Goal: Task Accomplishment & Management: Use online tool/utility

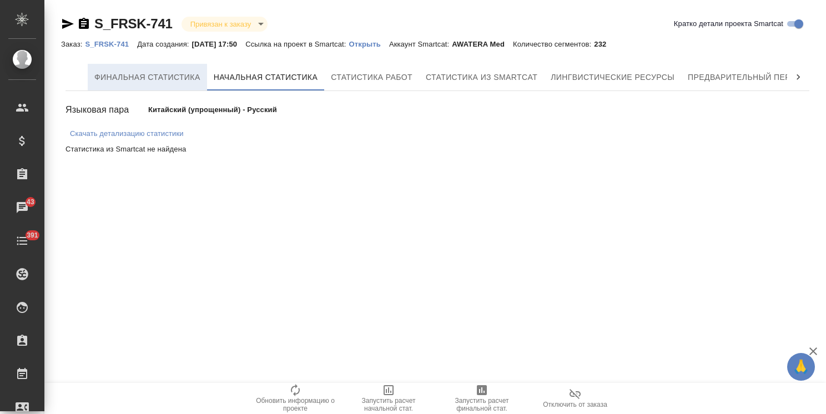
click at [184, 77] on span "Финальная статистика" at bounding box center [147, 77] width 106 height 14
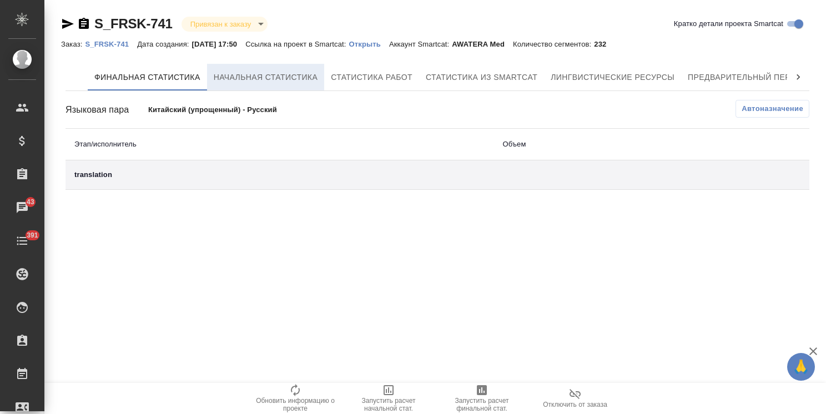
click at [259, 75] on span "Начальная статистика" at bounding box center [266, 77] width 104 height 14
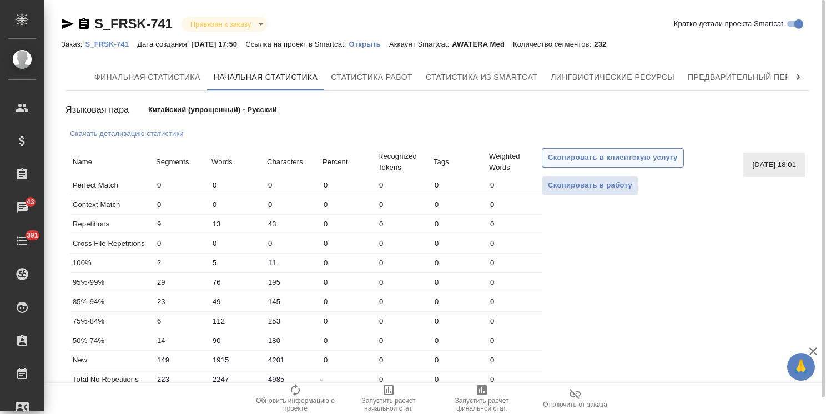
click at [599, 159] on span "Скопировать в клиентскую услугу" at bounding box center [613, 157] width 130 height 13
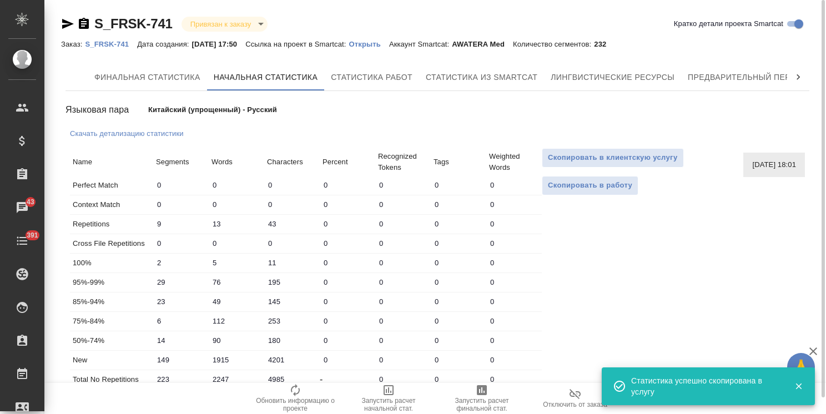
scroll to position [17, 0]
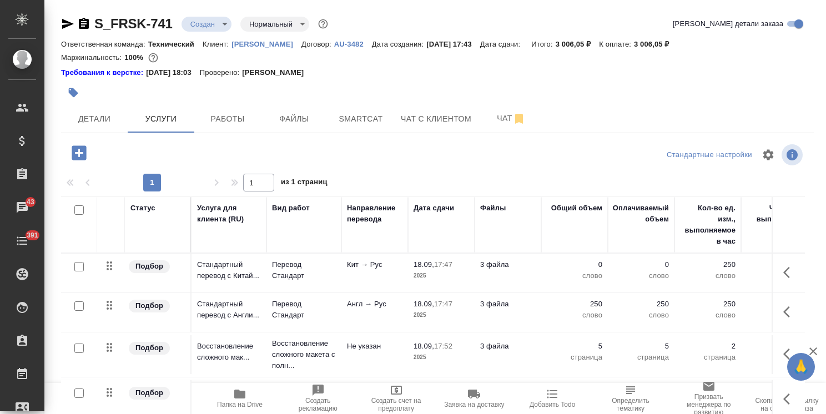
scroll to position [49, 0]
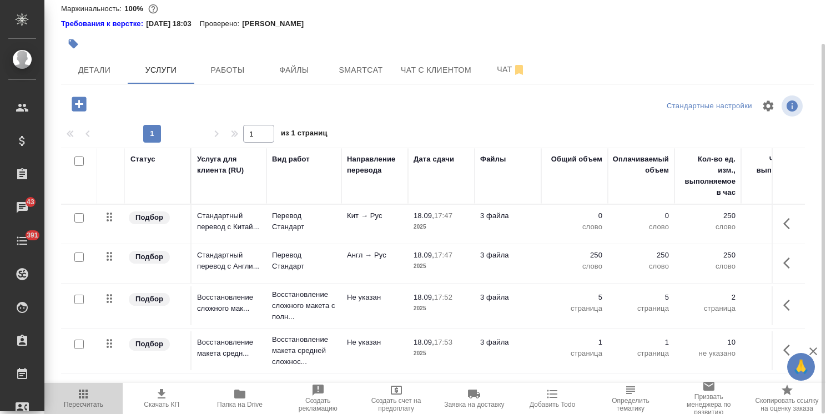
click at [107, 395] on span "Пересчитать" at bounding box center [83, 397] width 65 height 21
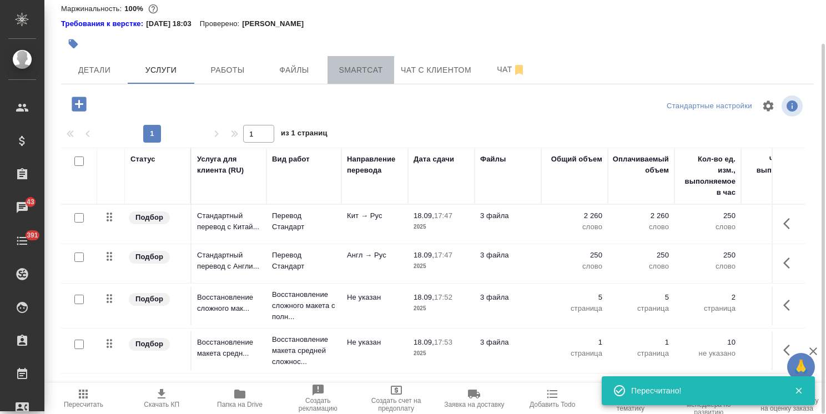
click at [357, 73] on span "Smartcat" at bounding box center [360, 70] width 53 height 14
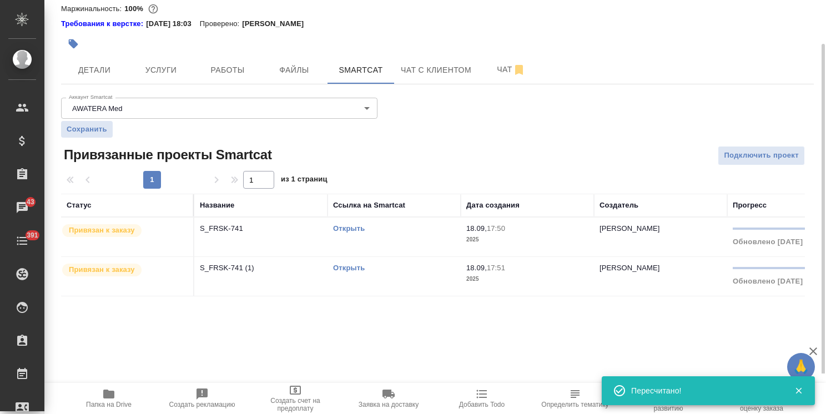
click at [348, 227] on link "Открыть" at bounding box center [349, 228] width 32 height 8
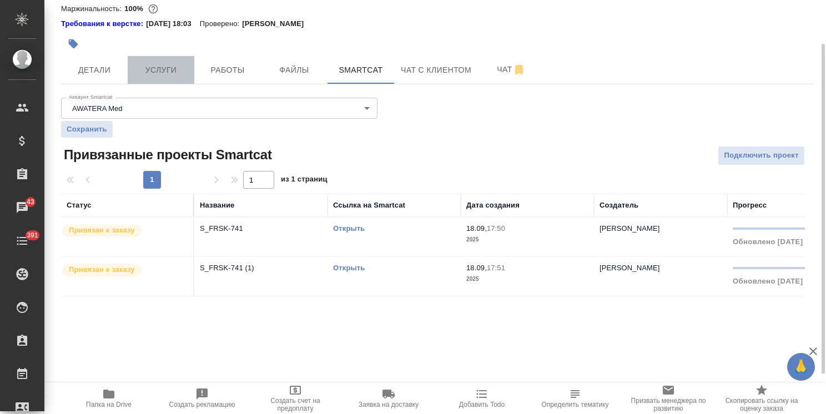
click at [170, 68] on span "Услуги" at bounding box center [160, 70] width 53 height 14
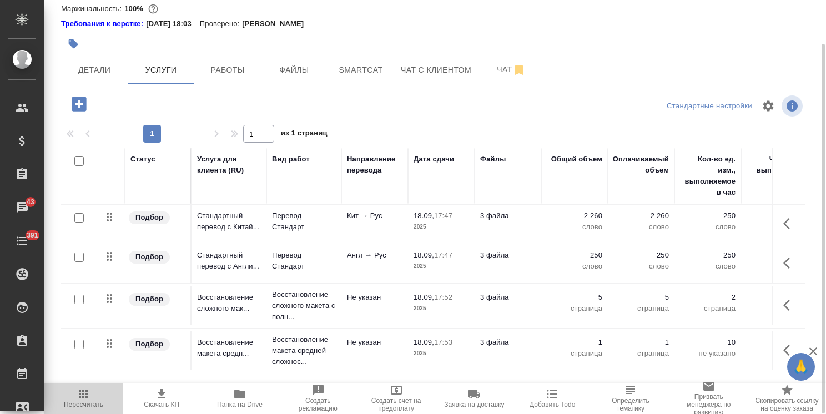
click at [85, 407] on span "Пересчитать" at bounding box center [83, 405] width 39 height 8
click at [790, 224] on icon "button" at bounding box center [789, 223] width 13 height 13
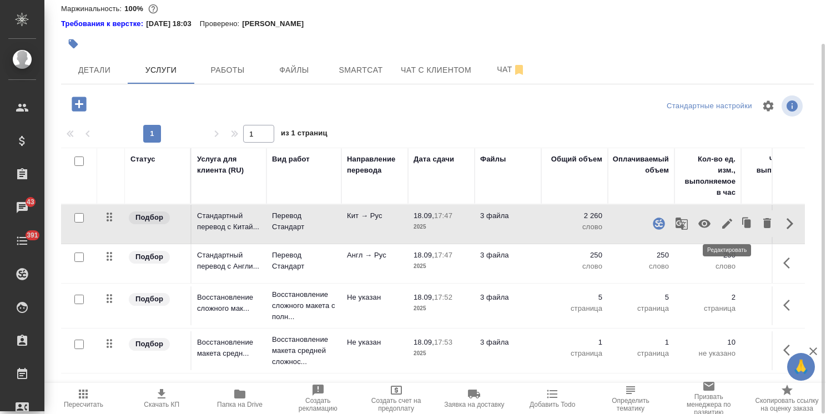
click at [731, 222] on icon "button" at bounding box center [726, 223] width 13 height 13
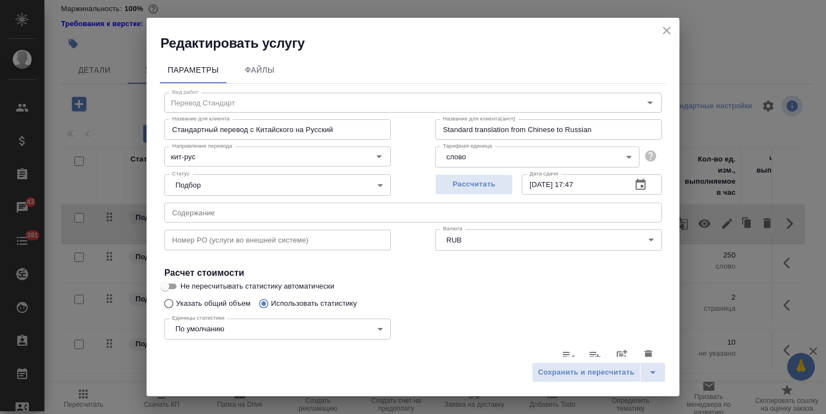
type input "кит-рус"
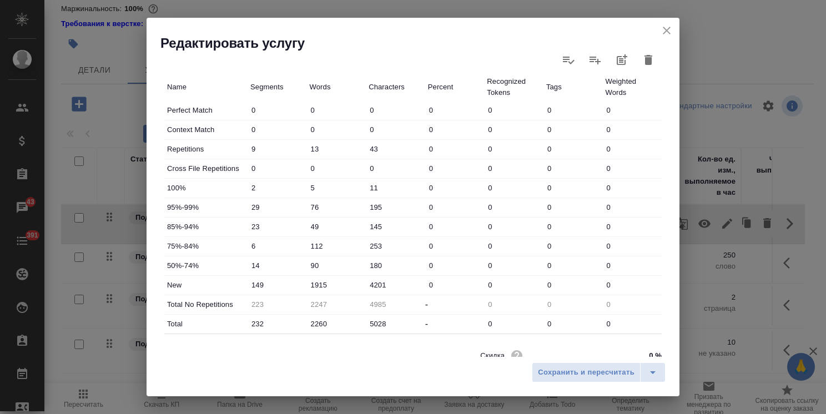
scroll to position [333, 0]
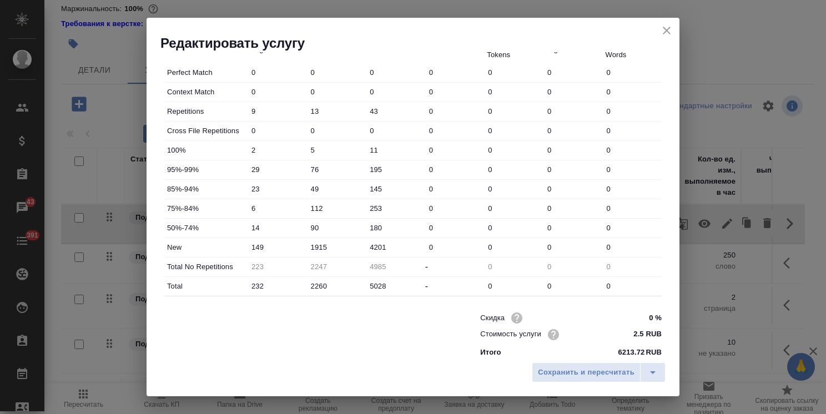
click at [666, 28] on icon "close" at bounding box center [666, 30] width 13 height 13
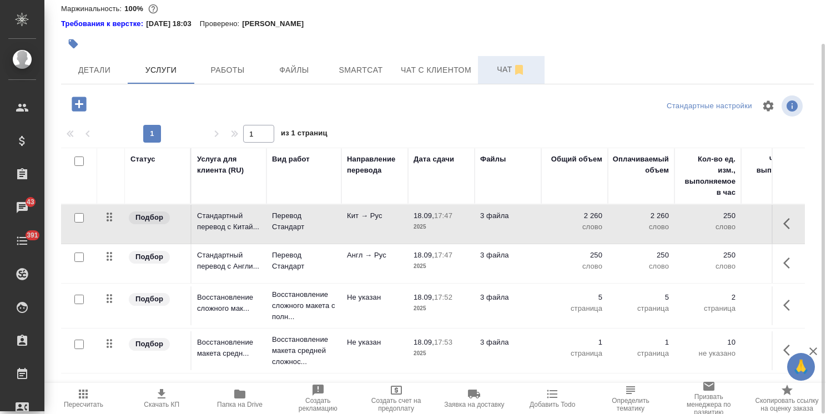
click at [499, 65] on span "Чат" at bounding box center [510, 70] width 53 height 14
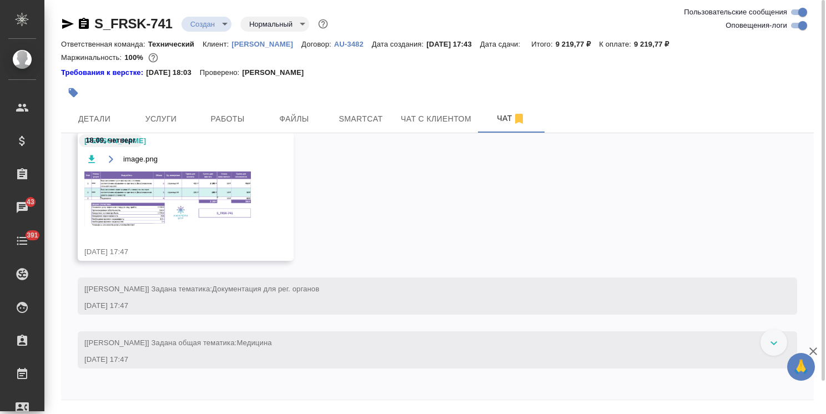
scroll to position [277, 0]
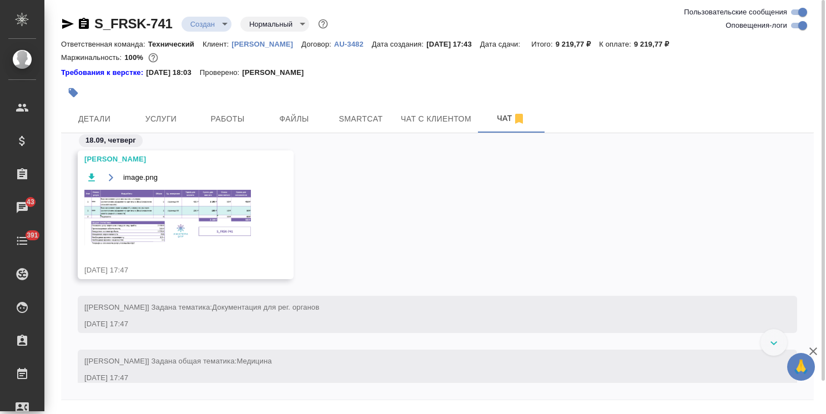
click at [157, 230] on img at bounding box center [167, 217] width 166 height 55
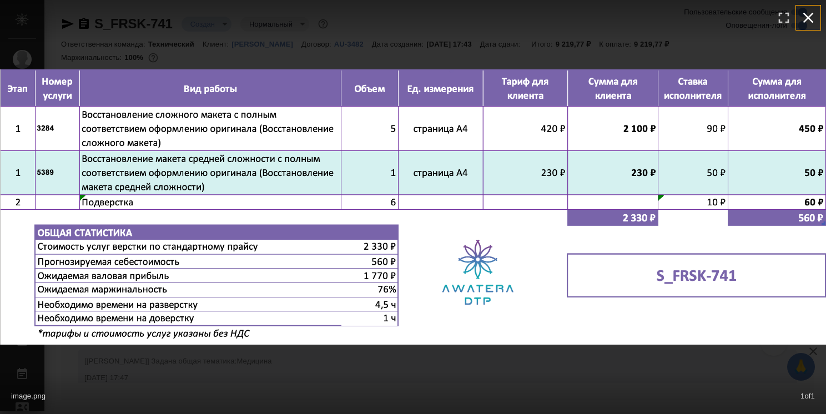
click at [804, 17] on icon "button" at bounding box center [808, 18] width 18 height 18
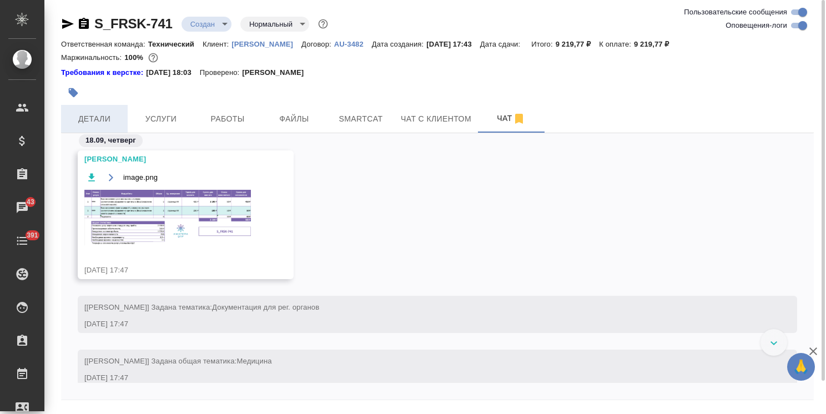
click at [111, 117] on span "Детали" at bounding box center [94, 119] width 53 height 14
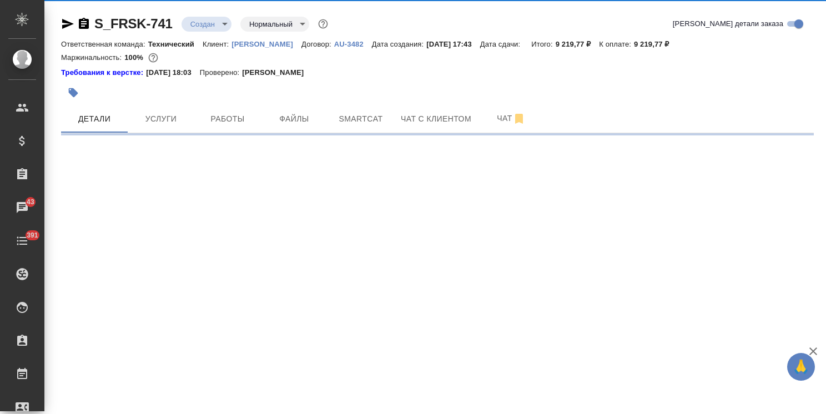
select select "RU"
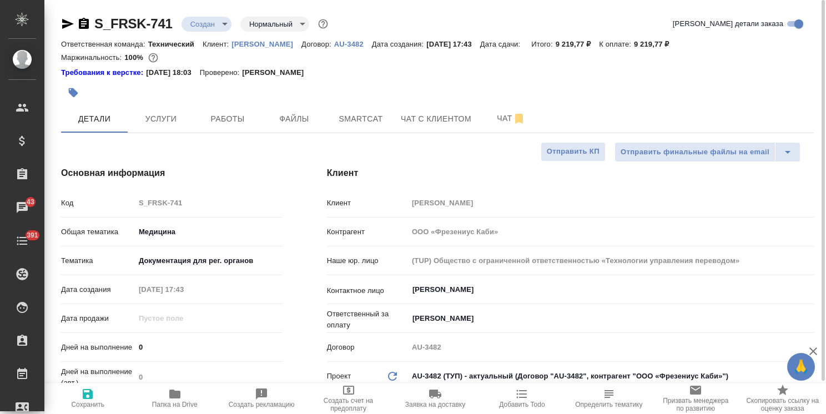
type textarea "x"
drag, startPoint x: 162, startPoint y: 347, endPoint x: 110, endPoint y: 345, distance: 52.2
click at [121, 344] on div "Дней на выполнение 0" at bounding box center [171, 346] width 221 height 19
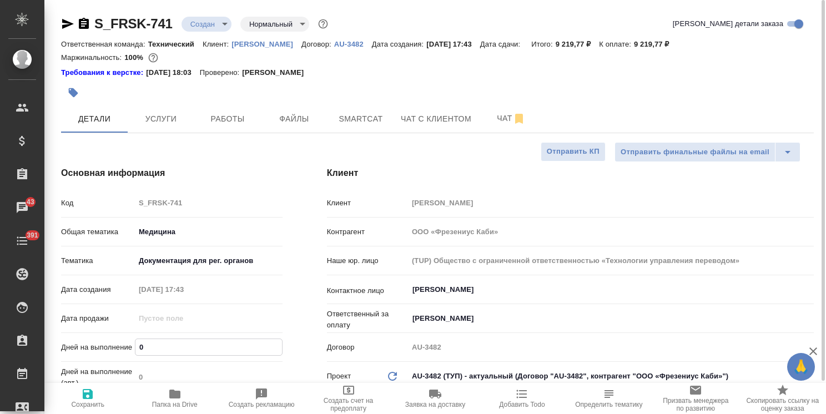
type input "3"
type textarea "x"
type input "3"
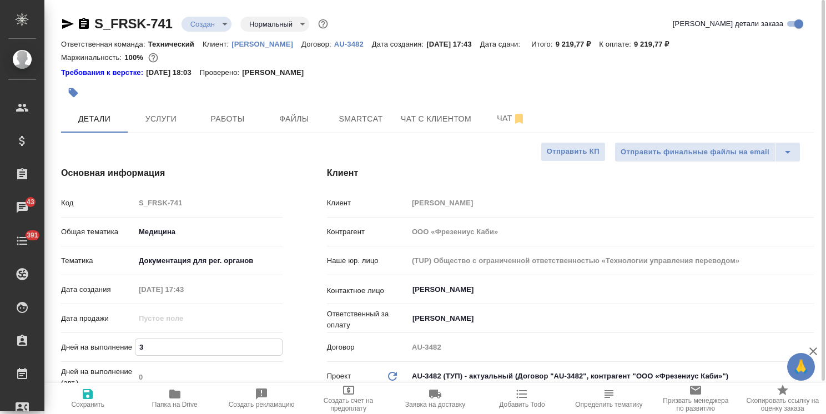
click at [88, 397] on icon "button" at bounding box center [87, 393] width 13 height 13
type textarea "x"
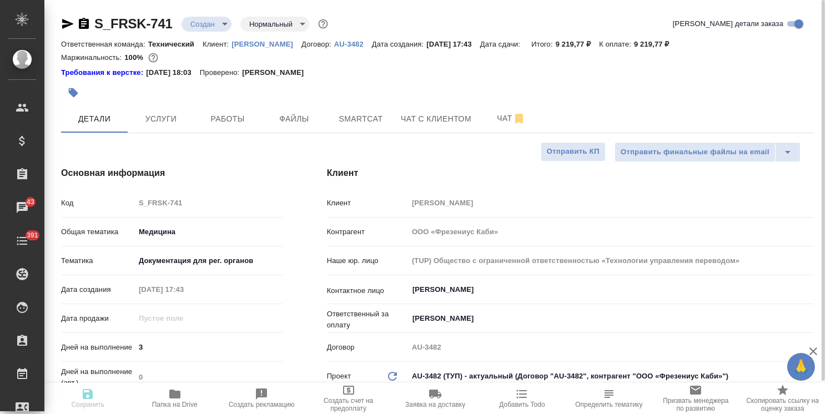
type textarea "x"
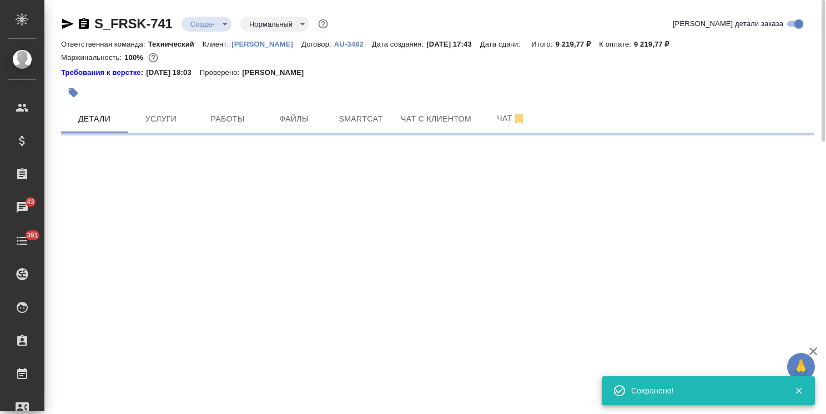
select select "RU"
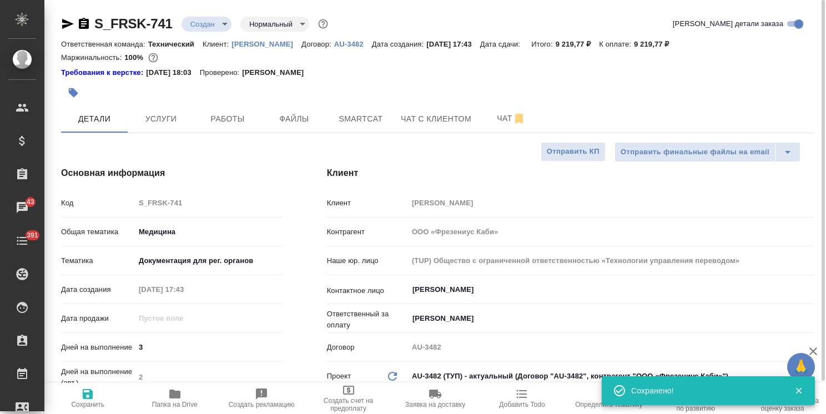
type textarea "x"
click at [199, 22] on body "🙏 .cls-1 fill:#fff; AWATERA Usmanova Olga Клиенты Спецификации Заказы 43 Чаты 3…" at bounding box center [413, 207] width 826 height 414
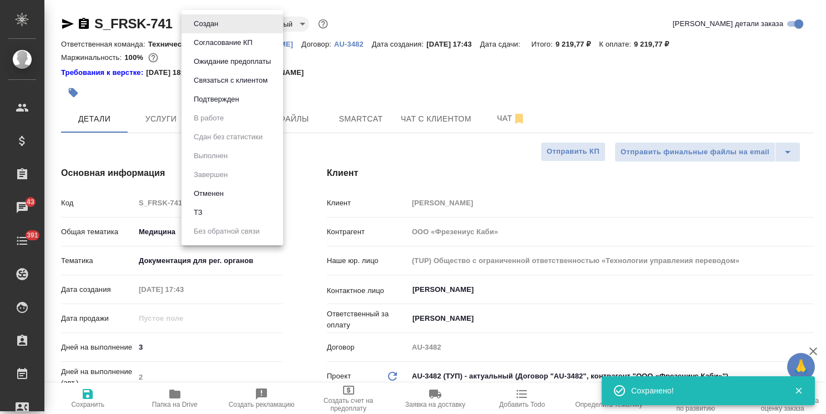
click at [218, 42] on button "Согласование КП" at bounding box center [222, 43] width 65 height 12
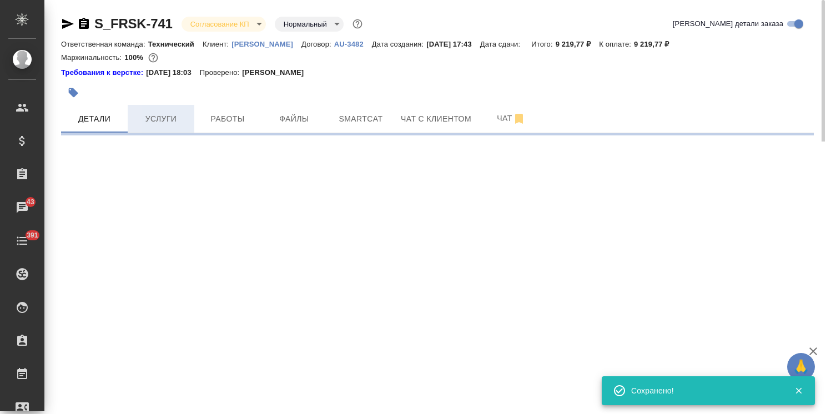
click at [146, 118] on span "Услуги" at bounding box center [160, 119] width 53 height 14
select select "RU"
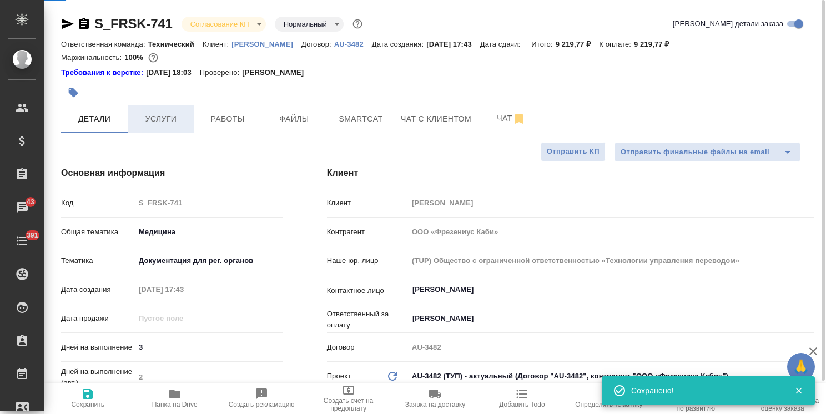
type textarea "x"
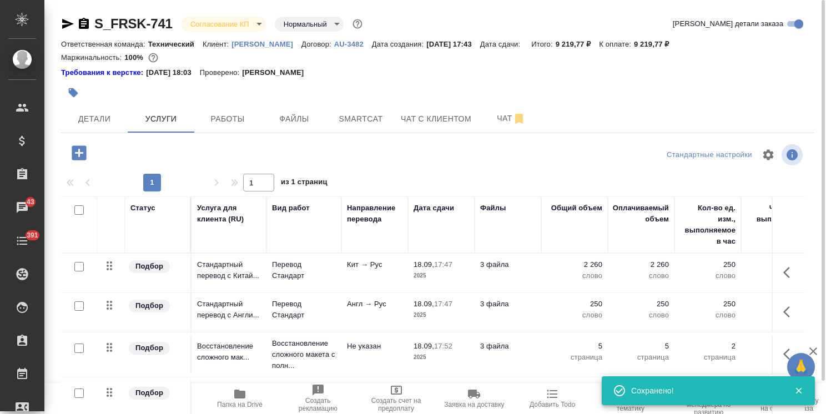
scroll to position [49, 0]
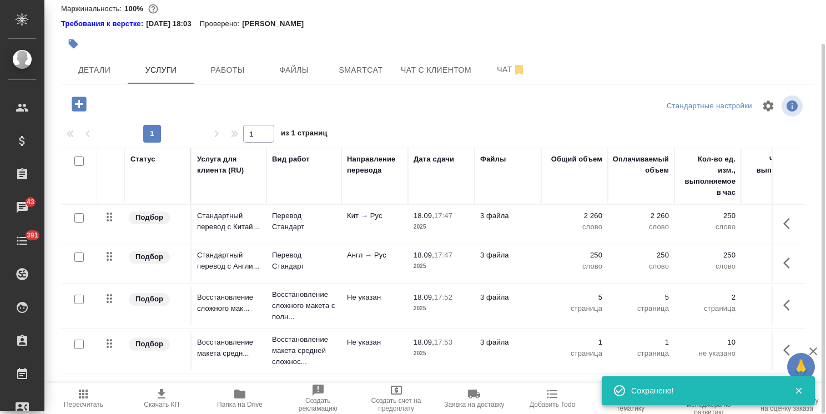
click at [166, 405] on span "Скачать КП" at bounding box center [162, 405] width 36 height 8
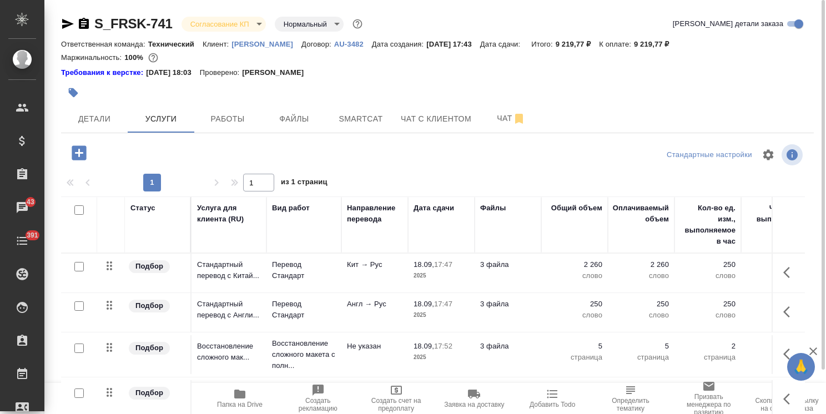
scroll to position [0, 0]
drag, startPoint x: 173, startPoint y: 13, endPoint x: 90, endPoint y: 1, distance: 84.1
click at [91, 14] on div "S_FRSK-741 Согласование КП kpNegotiation Нормальный normal Кратко детали заказа…" at bounding box center [437, 231] width 765 height 463
copy link "S_FRSK-741"
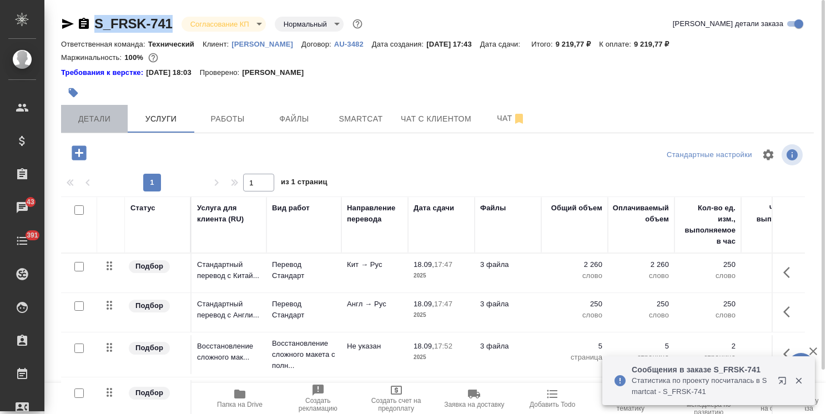
click at [120, 124] on span "Детали" at bounding box center [94, 119] width 53 height 14
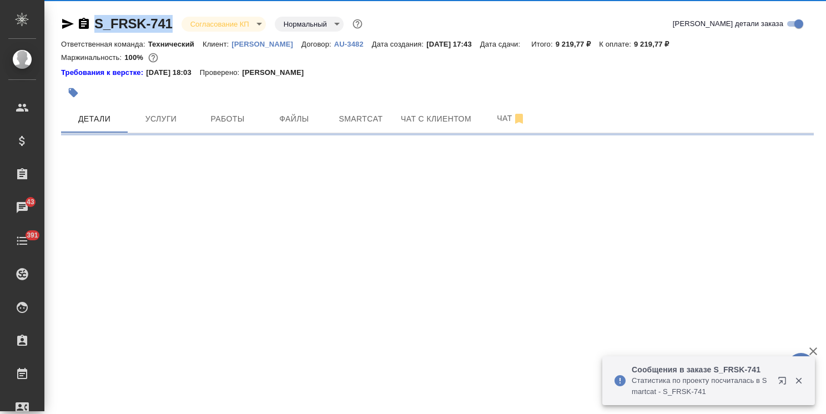
select select "RU"
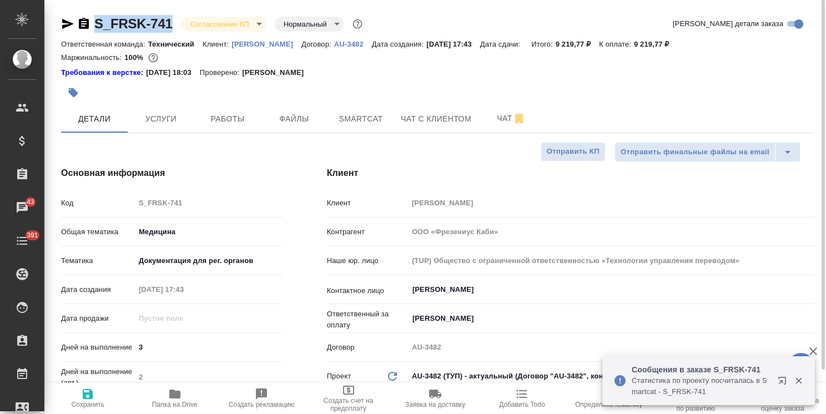
type textarea "x"
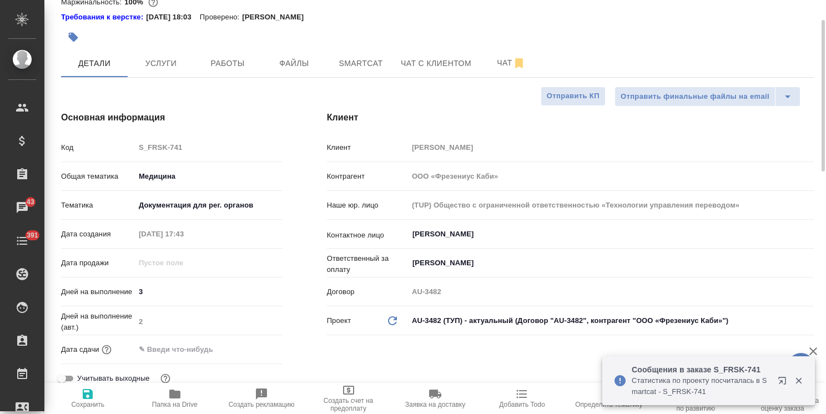
scroll to position [111, 0]
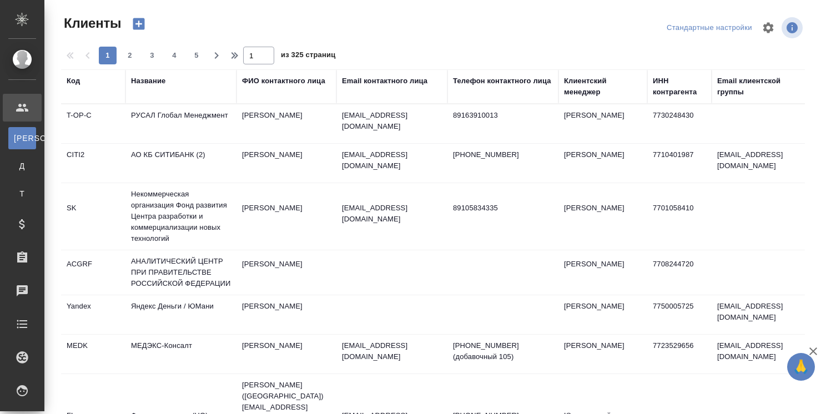
select select "RU"
click at [593, 92] on div "Клиентский менеджер" at bounding box center [603, 86] width 78 height 22
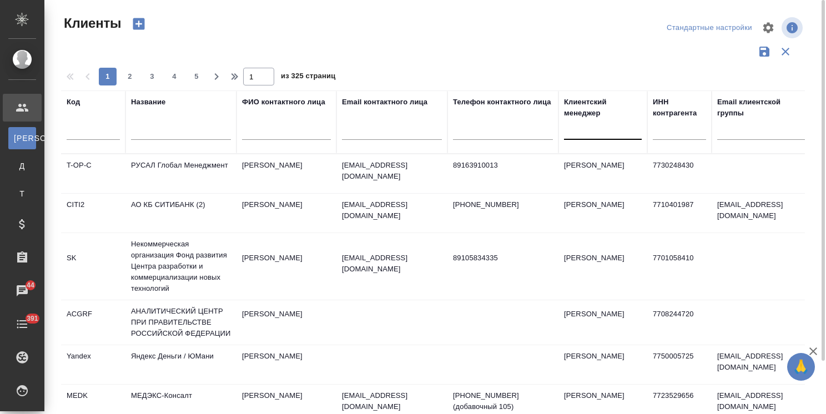
click at [584, 127] on div at bounding box center [603, 128] width 78 height 16
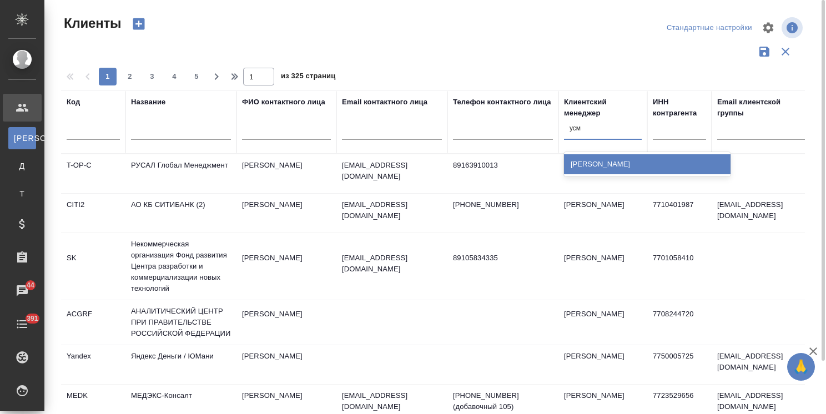
type input "усма"
click at [592, 158] on div "Усманова Ольга" at bounding box center [647, 164] width 166 height 20
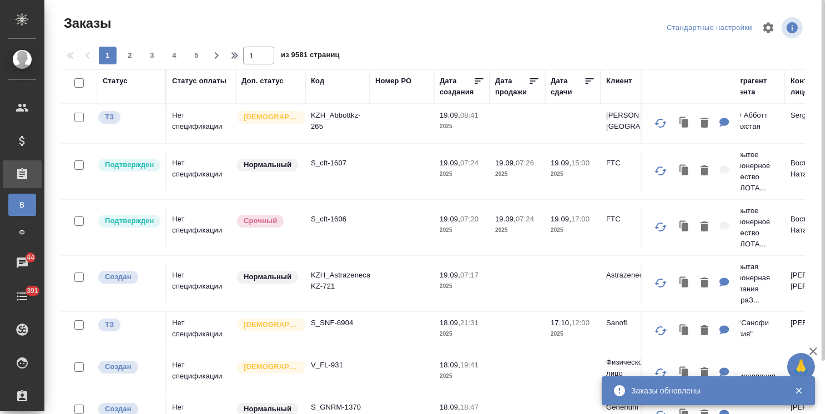
click at [815, 352] on icon "button" at bounding box center [812, 351] width 13 height 13
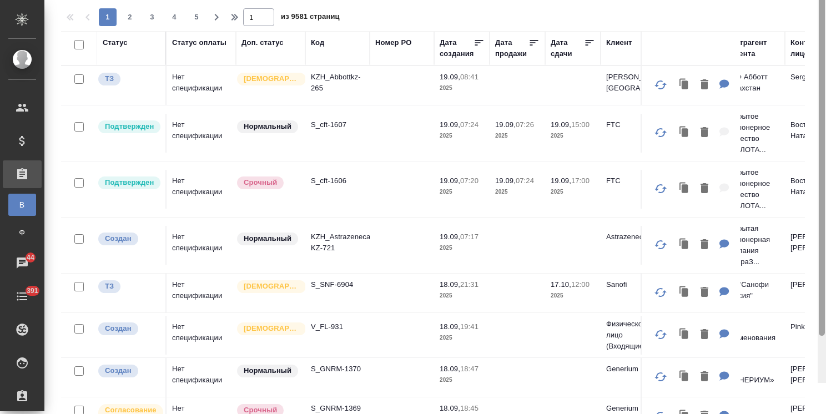
drag, startPoint x: 823, startPoint y: 357, endPoint x: 821, endPoint y: 402, distance: 45.0
click at [821, 336] on div at bounding box center [821, 155] width 6 height 361
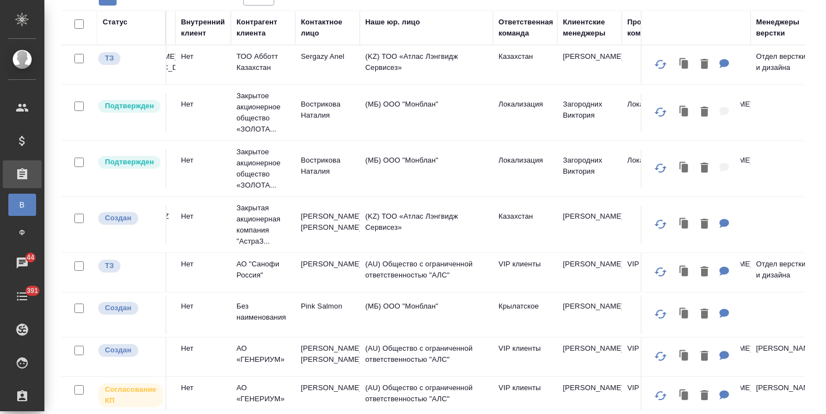
scroll to position [0, 507]
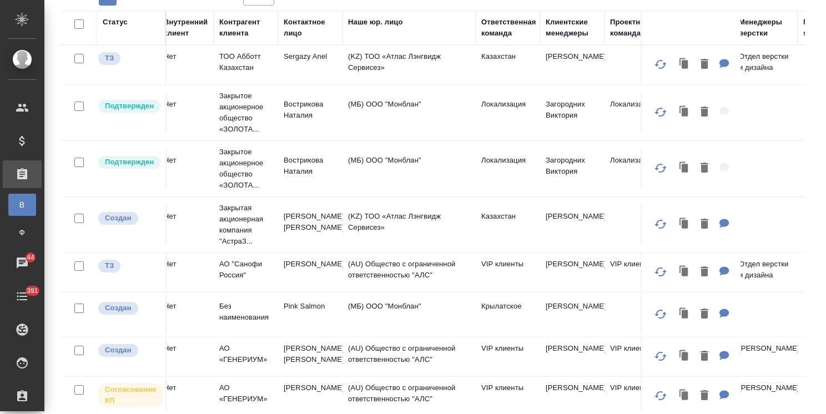
click at [570, 32] on div "Клиентские менеджеры" at bounding box center [571, 28] width 53 height 22
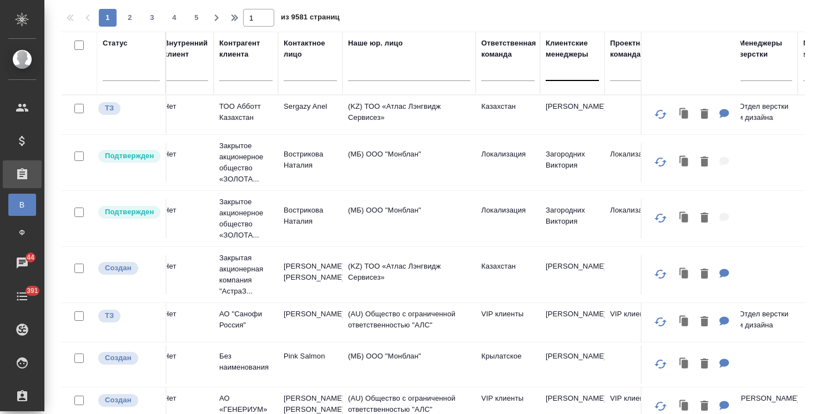
click at [551, 72] on input "text" at bounding box center [551, 69] width 1 height 8
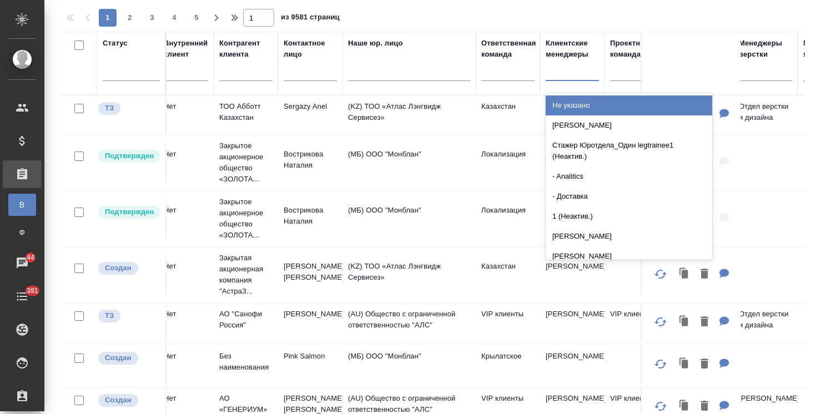
paste input "S_JNJ-851"
type input "S_JNJ-851"
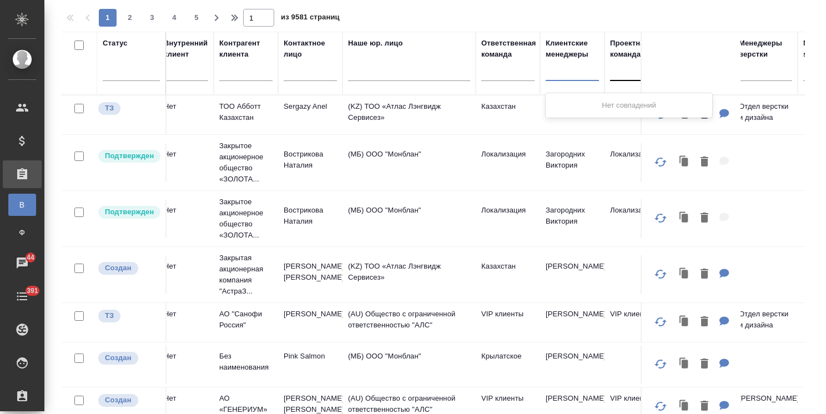
drag, startPoint x: 549, startPoint y: 66, endPoint x: 628, endPoint y: 71, distance: 79.5
click at [628, 71] on tr "Статус Статус оплаты Доп. статус Код Номер PO Дата создания Дата продажи Дата с…" at bounding box center [483, 63] width 1858 height 63
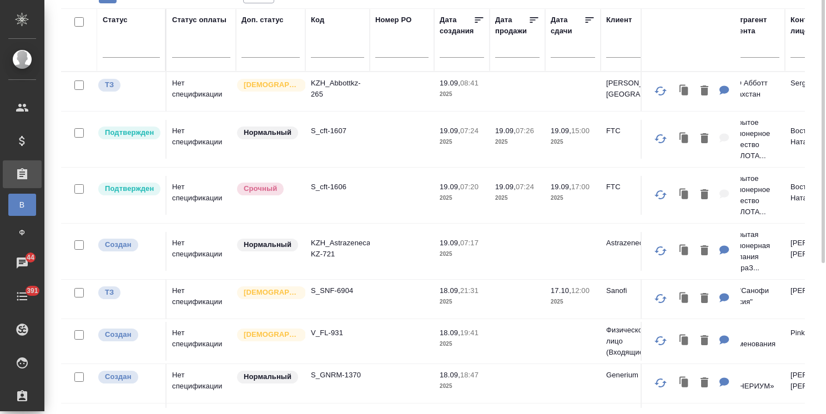
scroll to position [0, 0]
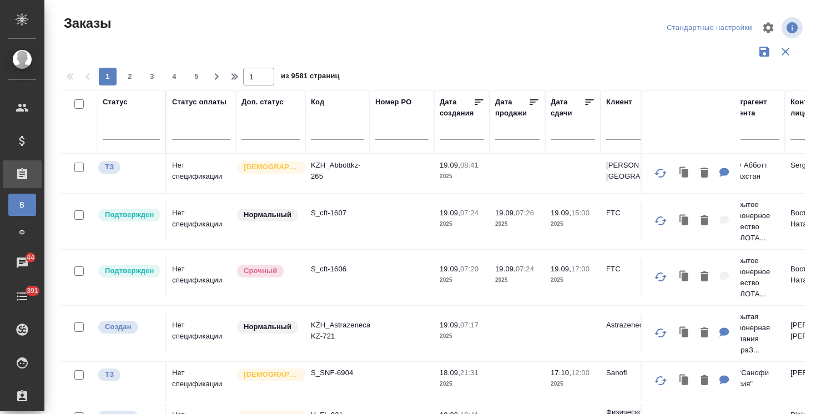
click at [321, 135] on input "text" at bounding box center [337, 133] width 53 height 14
paste input "S_JNJ-851"
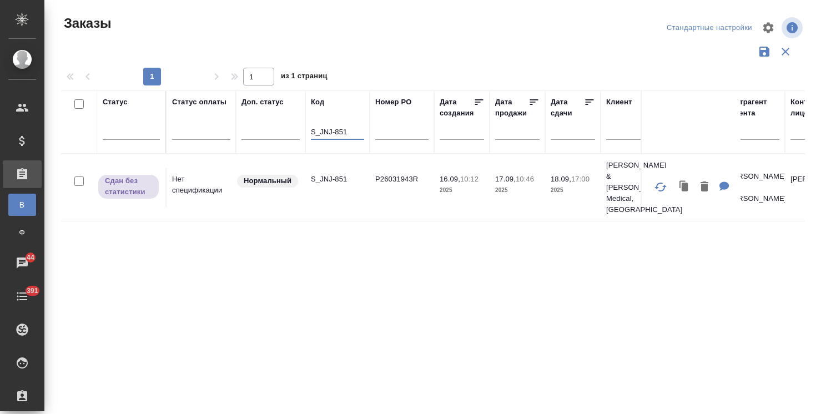
type input "S_JNJ-851"
click at [330, 174] on p "S_JNJ-851" at bounding box center [337, 179] width 53 height 11
drag, startPoint x: 349, startPoint y: 134, endPoint x: 280, endPoint y: 130, distance: 69.5
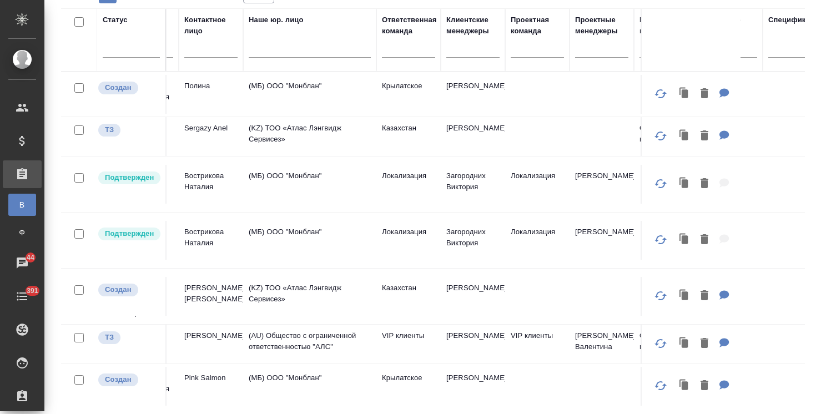
scroll to position [0, 623]
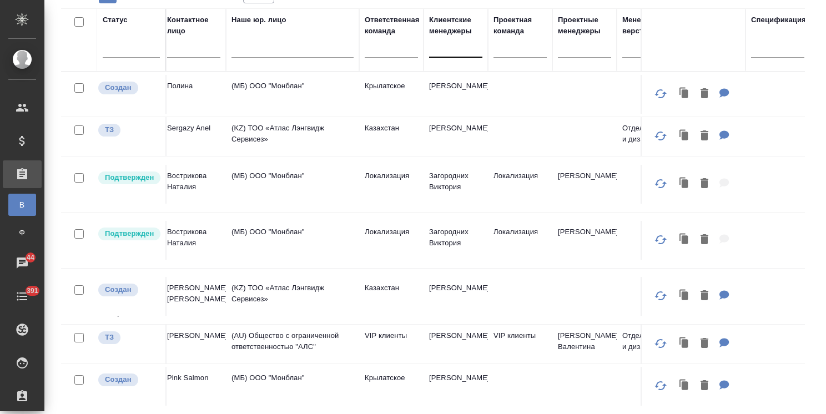
click at [452, 50] on div at bounding box center [455, 46] width 53 height 16
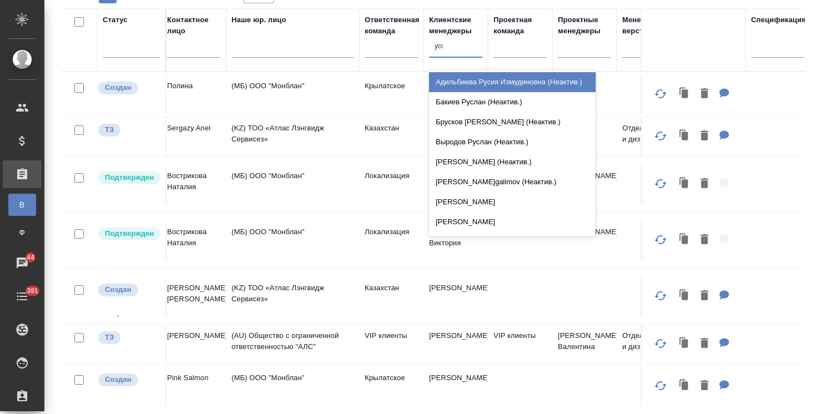
type input "усма"
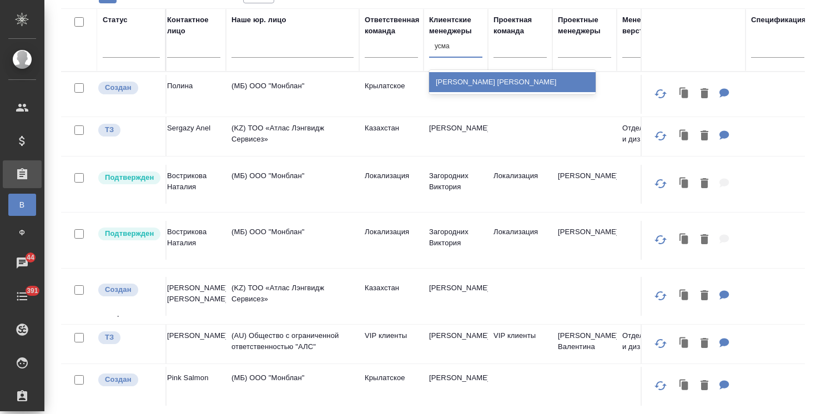
click at [463, 85] on div "[PERSON_NAME]" at bounding box center [512, 82] width 166 height 20
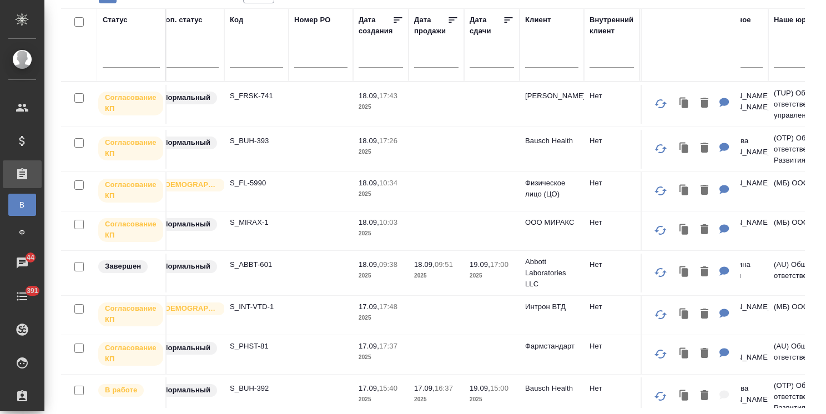
scroll to position [0, 6]
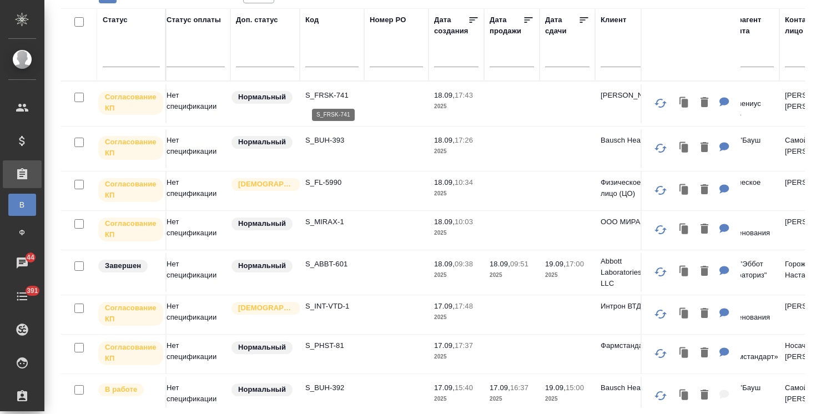
click at [338, 94] on p "S_FRSK-741" at bounding box center [331, 95] width 53 height 11
click at [556, 54] on input "text" at bounding box center [571, 58] width 38 height 16
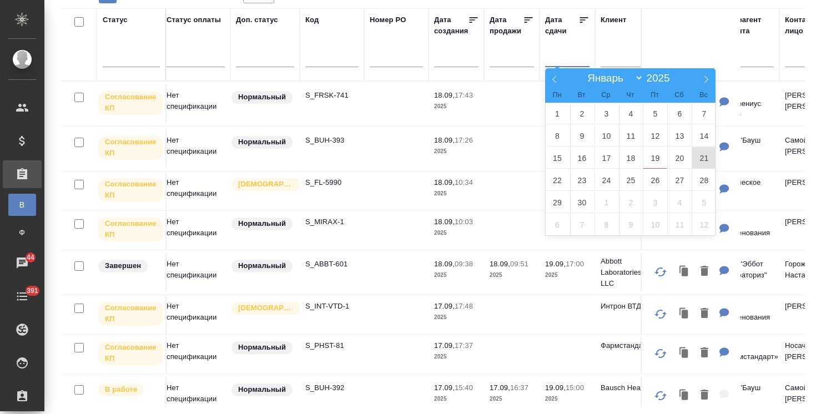
click at [703, 156] on span "21" at bounding box center [703, 158] width 24 height 22
type div "2025-09-20T21:00:00.000Z"
click at [577, 181] on span "23" at bounding box center [582, 180] width 24 height 22
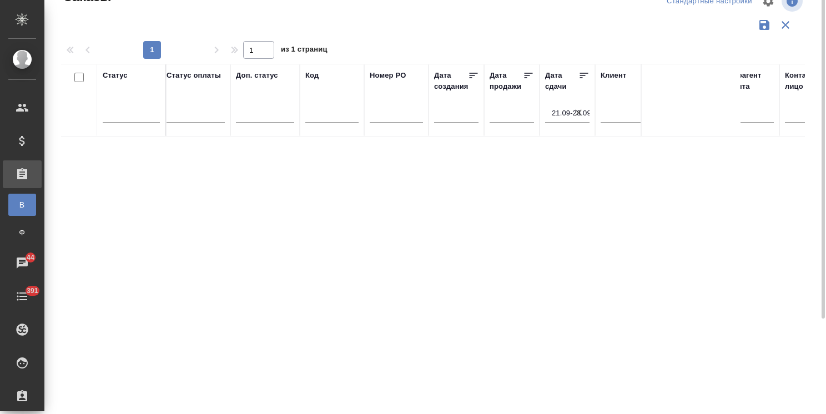
scroll to position [0, 0]
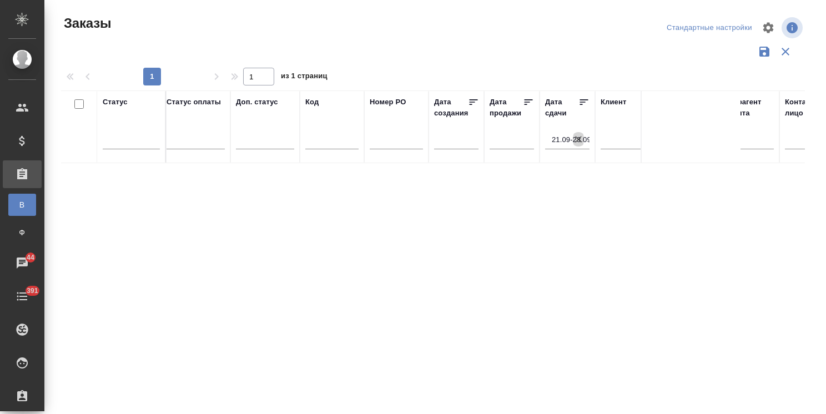
click at [578, 140] on icon "button" at bounding box center [578, 139] width 11 height 11
select select "8"
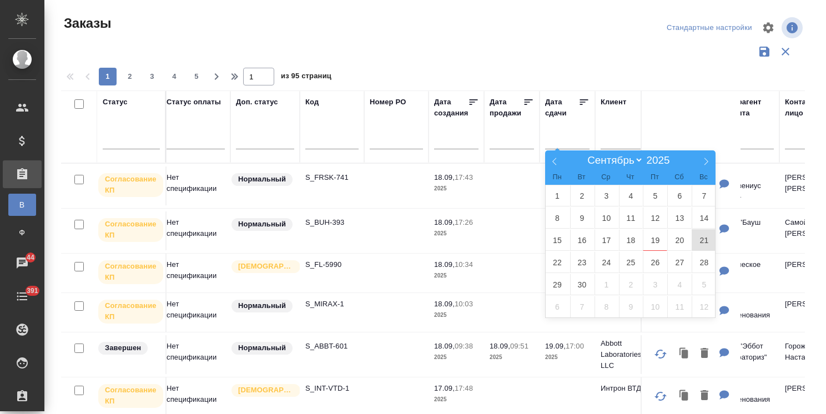
click at [708, 246] on span "21" at bounding box center [703, 240] width 24 height 22
type div "2025-09-20T21:00:00.000Z"
click at [605, 262] on span "24" at bounding box center [606, 262] width 24 height 22
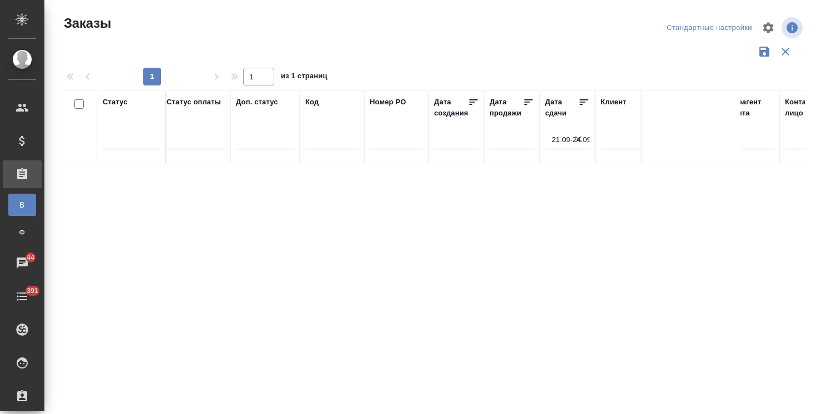
click at [577, 139] on icon "button" at bounding box center [578, 139] width 11 height 11
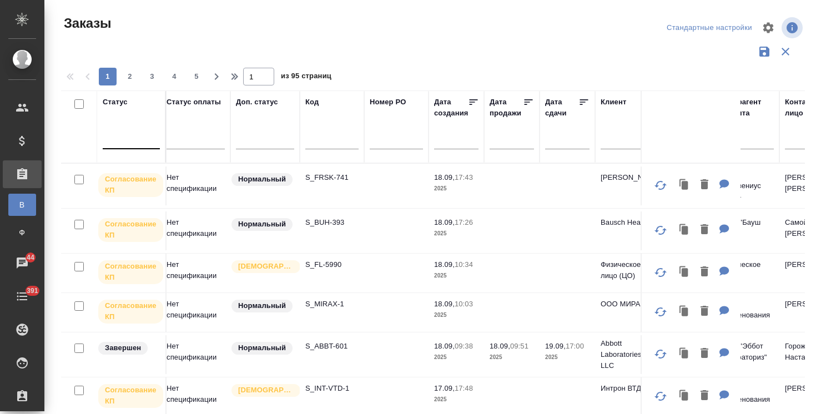
click at [143, 138] on div at bounding box center [131, 138] width 57 height 16
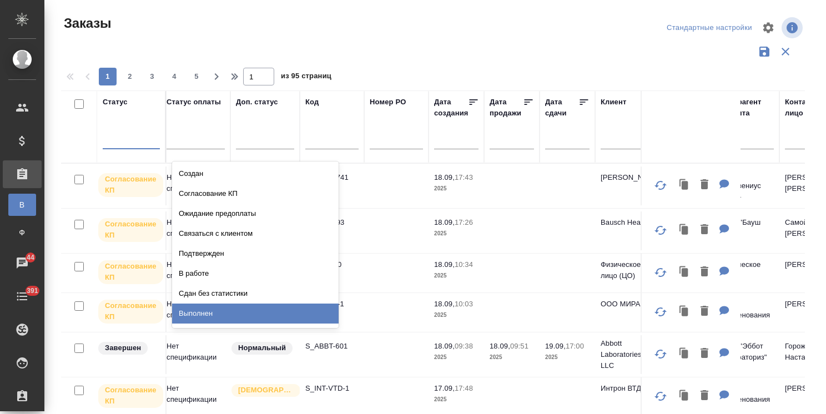
click at [204, 314] on div "Выполнен" at bounding box center [255, 314] width 166 height 20
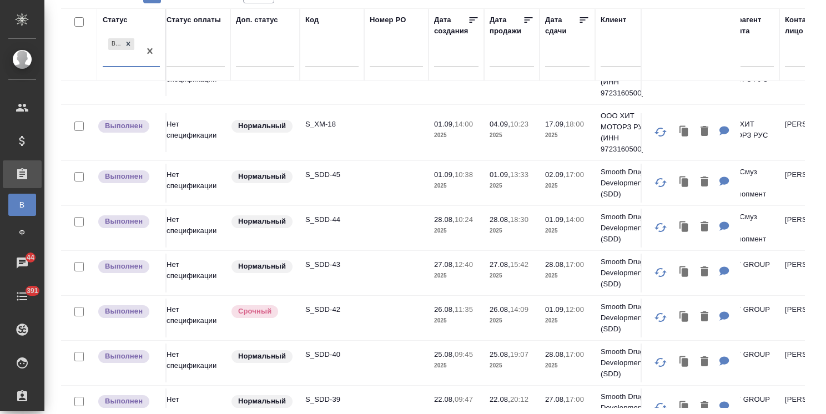
scroll to position [0, 6]
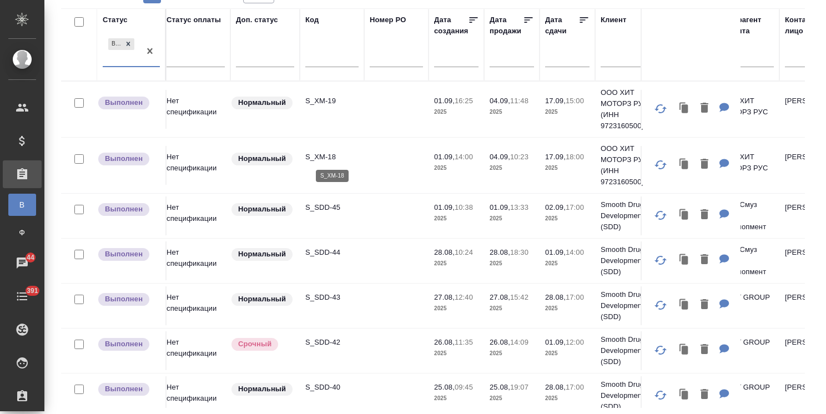
click at [330, 154] on p "S_XM-18" at bounding box center [331, 156] width 53 height 11
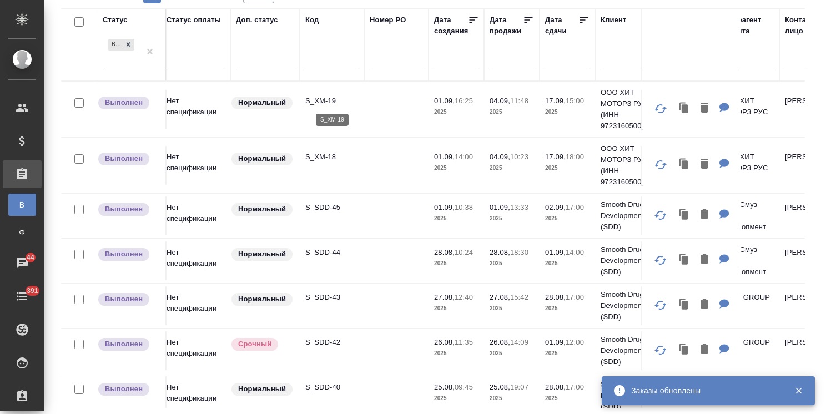
click at [323, 100] on p "S_XM-19" at bounding box center [331, 100] width 53 height 11
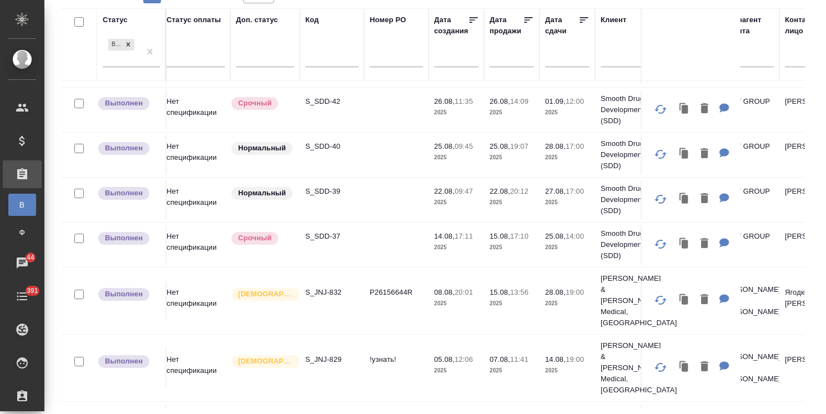
scroll to position [185, 6]
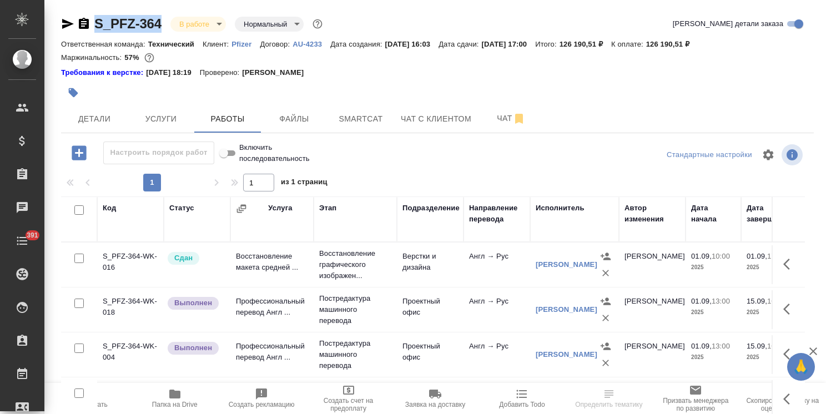
drag, startPoint x: 163, startPoint y: 8, endPoint x: 85, endPoint y: 10, distance: 77.7
click at [85, 10] on div "S_PFZ-364 В работе inProgress Нормальный normal Кратко детали заказа Ответствен…" at bounding box center [437, 237] width 765 height 474
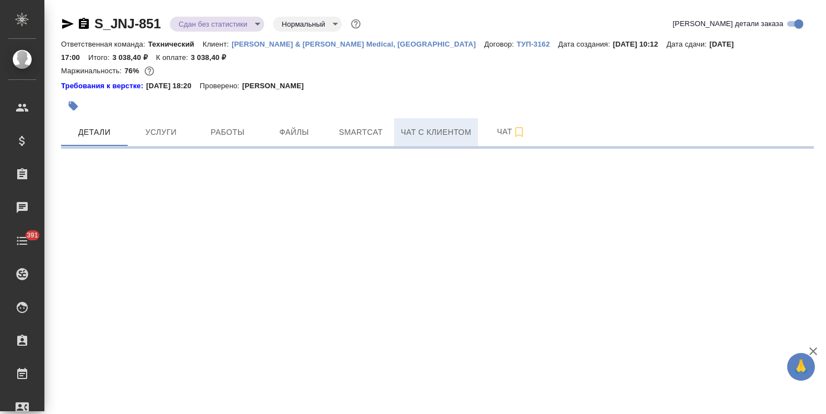
select select "RU"
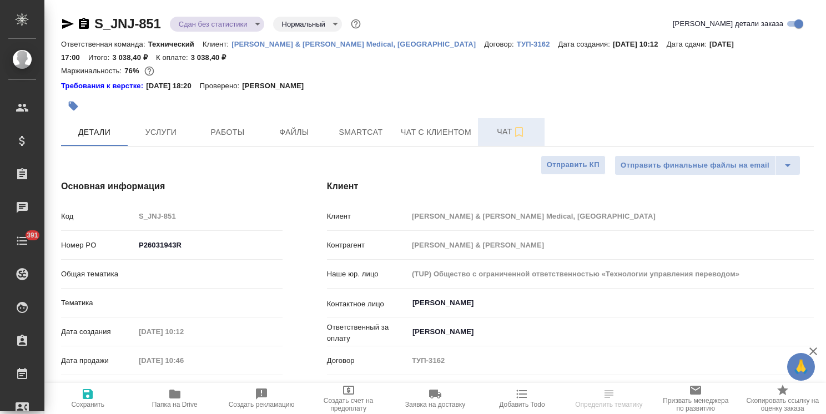
type textarea "x"
click at [483, 132] on button "Чат" at bounding box center [511, 132] width 67 height 28
type textarea "x"
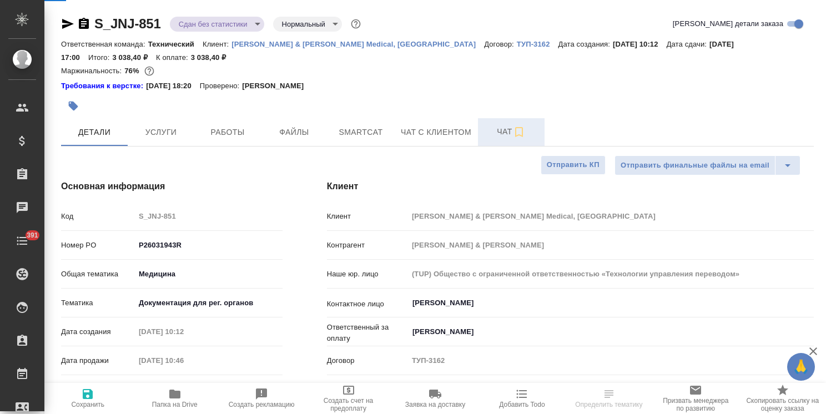
type textarea "x"
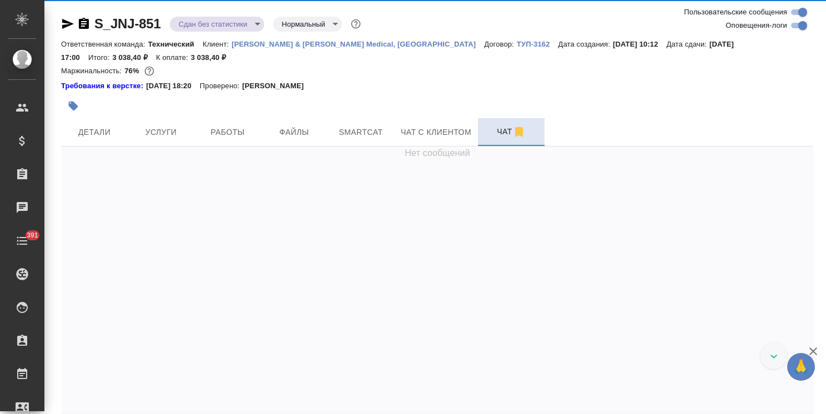
scroll to position [13654, 0]
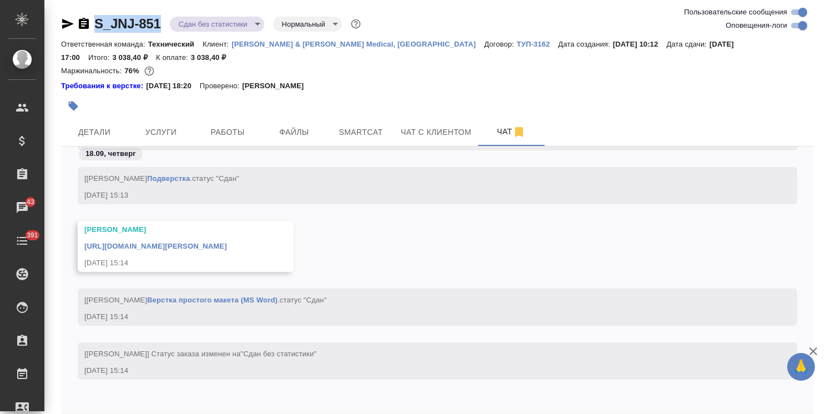
drag, startPoint x: 160, startPoint y: 12, endPoint x: 89, endPoint y: 14, distance: 71.6
click at [89, 14] on div "S_JNJ-851 Сдан без статистики distributed Нормальный normal Ответственная коман…" at bounding box center [437, 231] width 765 height 463
copy link "S_JNJ-851"
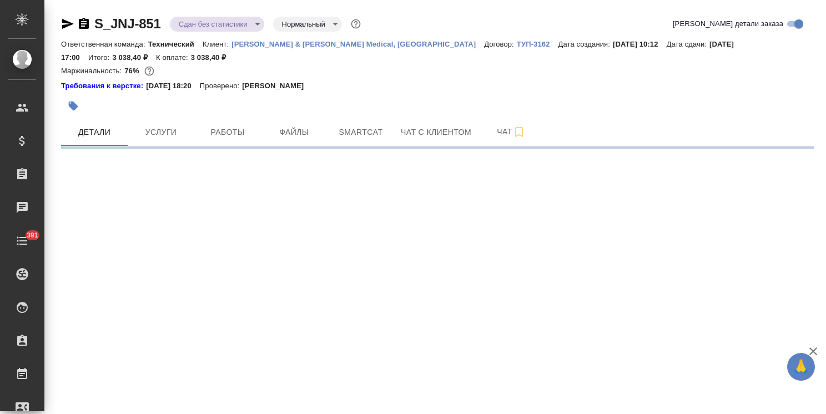
select select "RU"
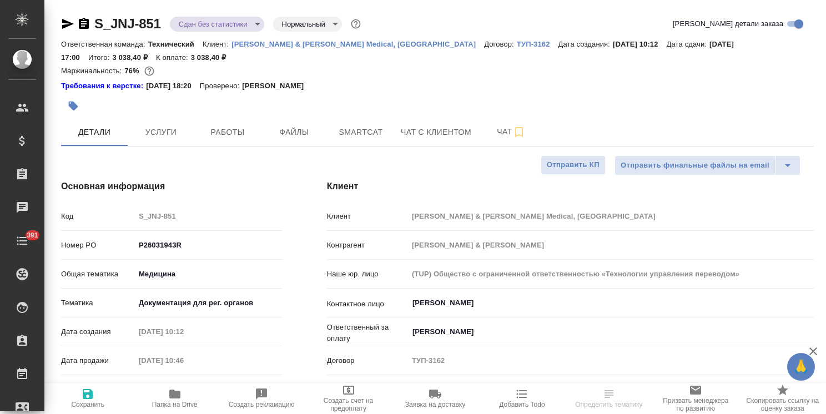
type textarea "x"
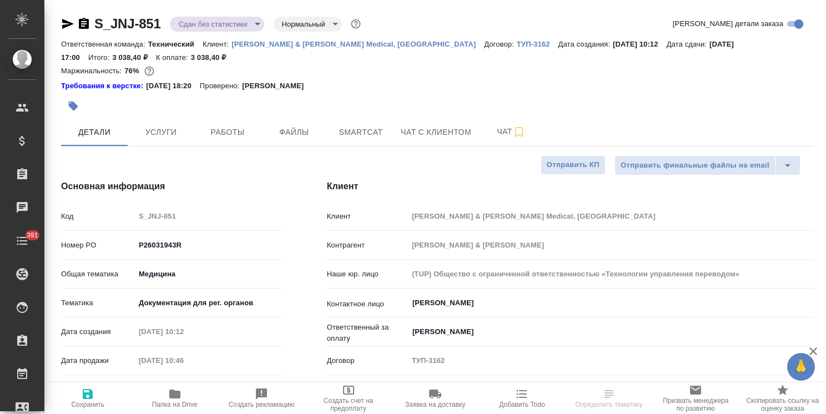
type textarea "x"
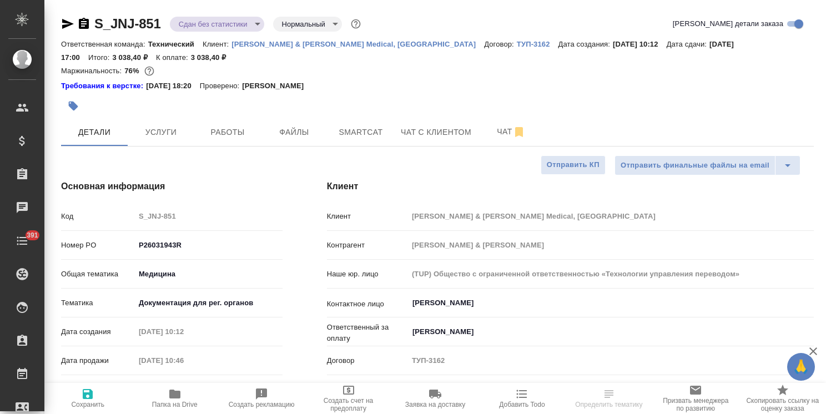
type textarea "x"
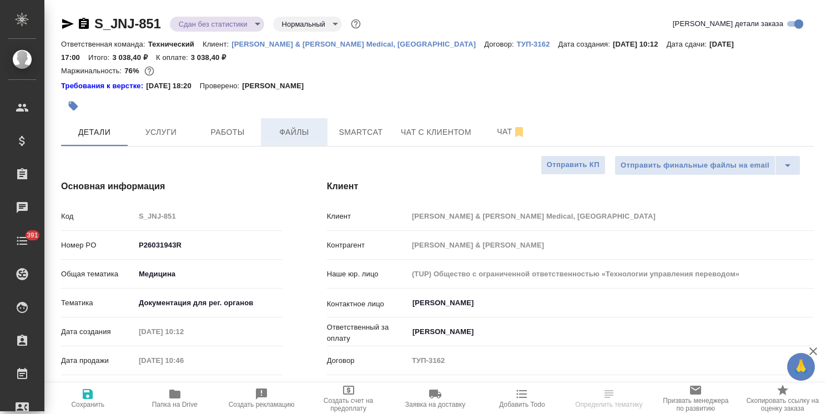
click at [322, 123] on button "Файлы" at bounding box center [294, 132] width 67 height 28
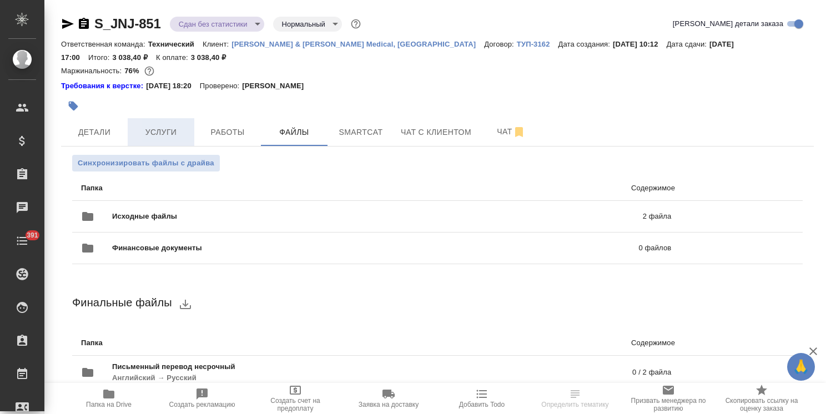
click at [179, 128] on span "Услуги" at bounding box center [160, 132] width 53 height 14
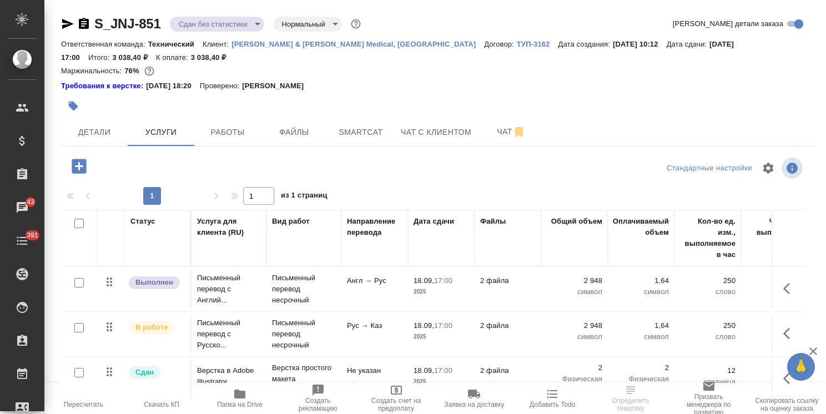
scroll to position [62, 0]
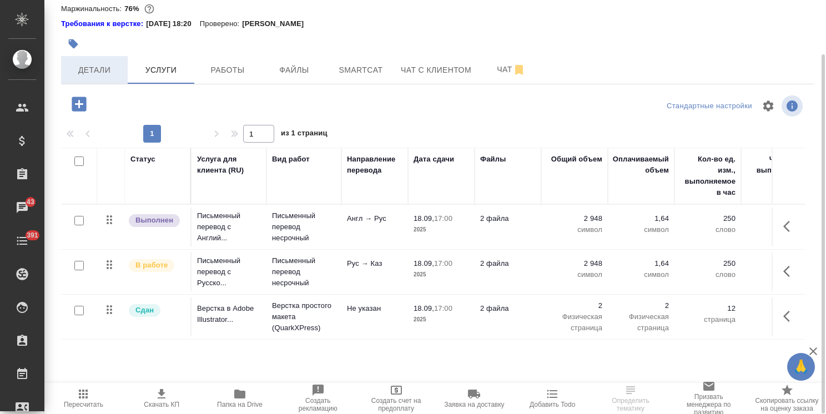
click at [93, 63] on span "Детали" at bounding box center [94, 70] width 53 height 14
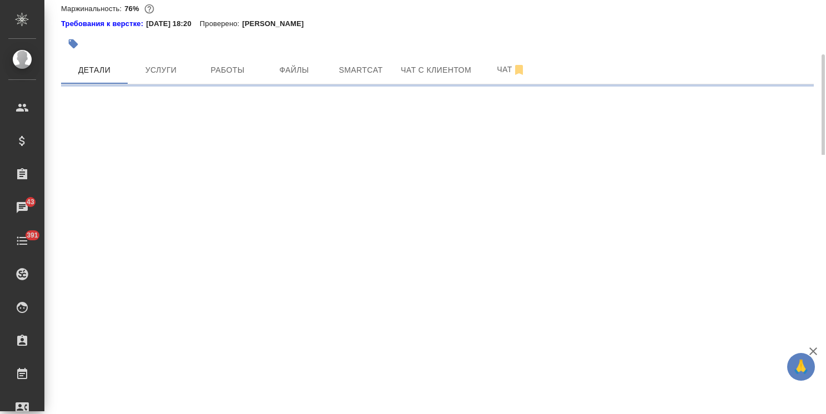
select select "RU"
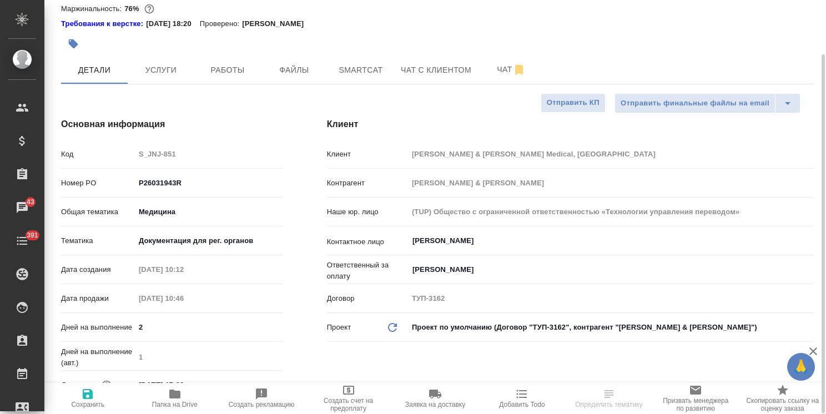
type textarea "x"
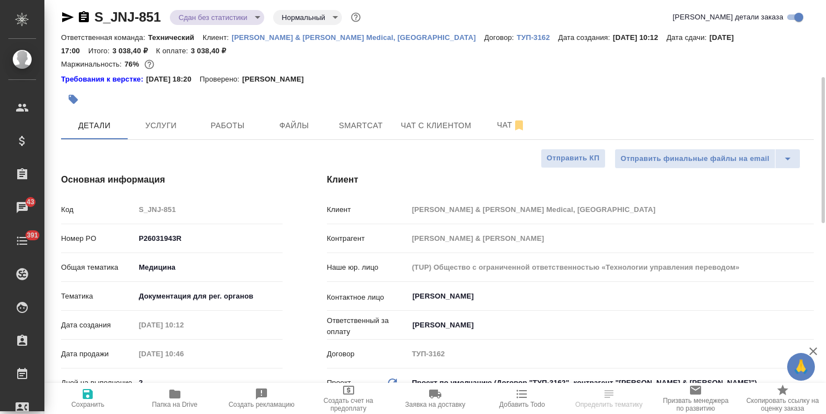
scroll to position [62, 0]
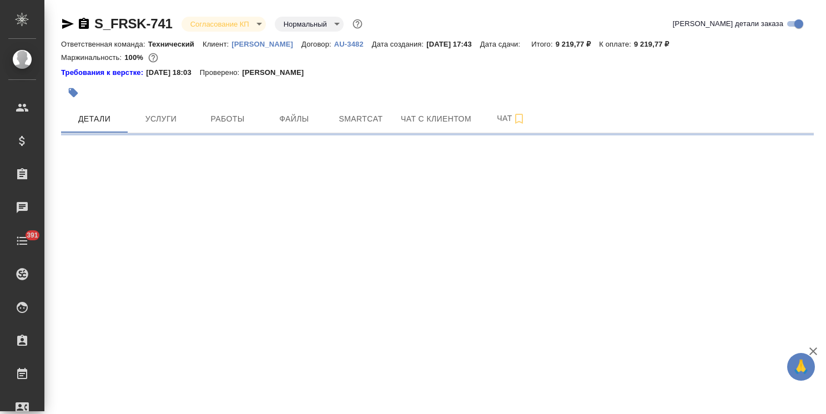
select select "RU"
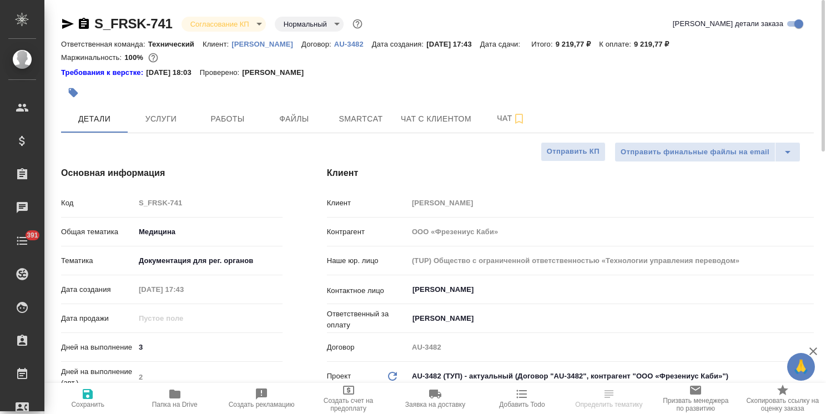
type textarea "x"
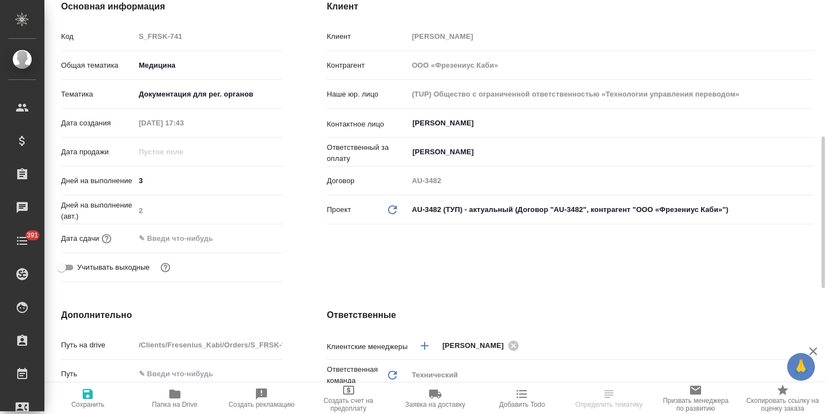
type textarea "x"
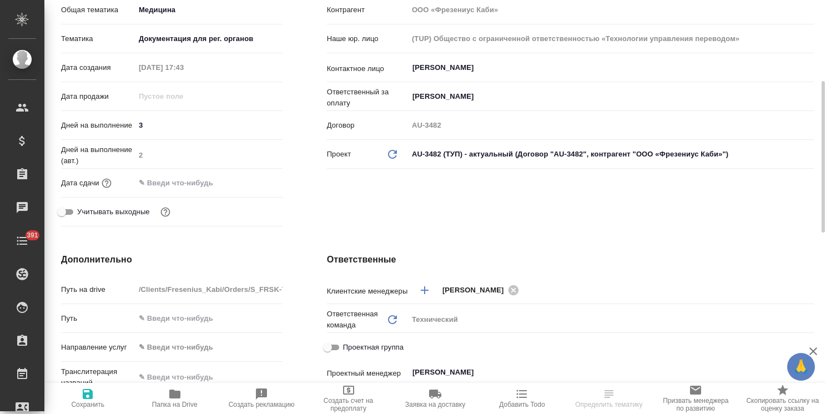
type textarea "x"
click at [548, 290] on input "text" at bounding box center [647, 289] width 251 height 13
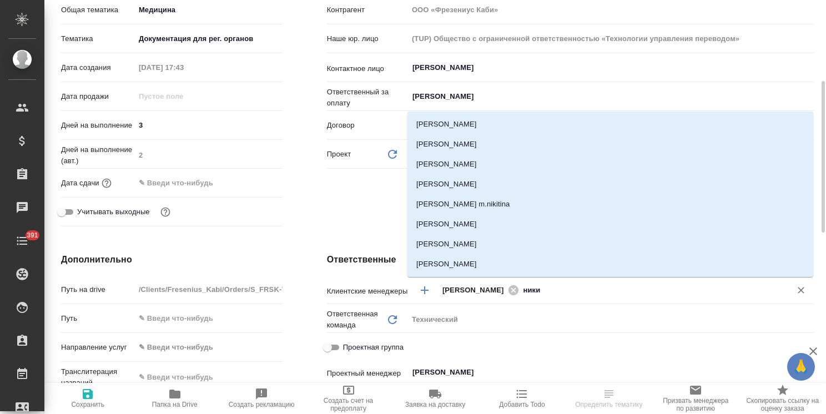
type input "никиф"
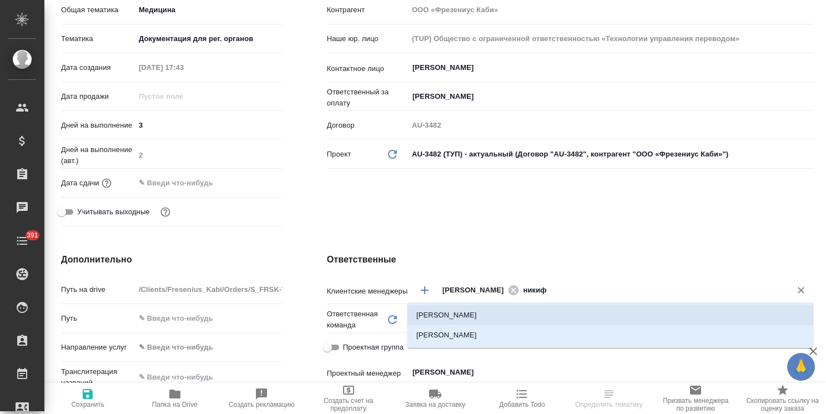
click at [479, 316] on li "[PERSON_NAME]" at bounding box center [610, 315] width 406 height 20
type textarea "x"
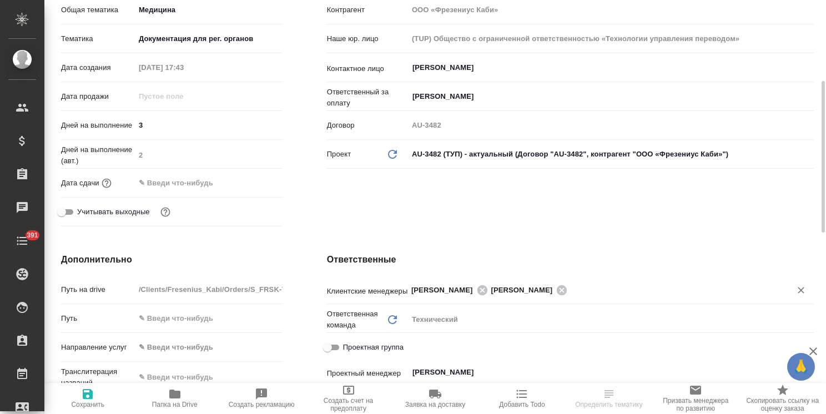
click at [82, 400] on icon "button" at bounding box center [87, 393] width 13 height 13
type textarea "x"
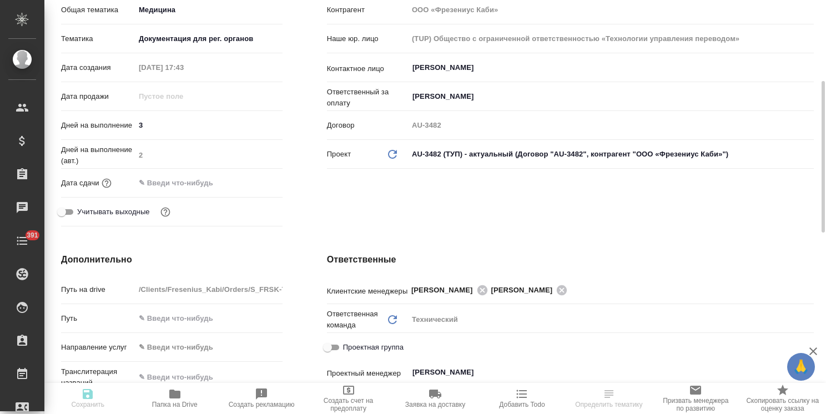
type textarea "x"
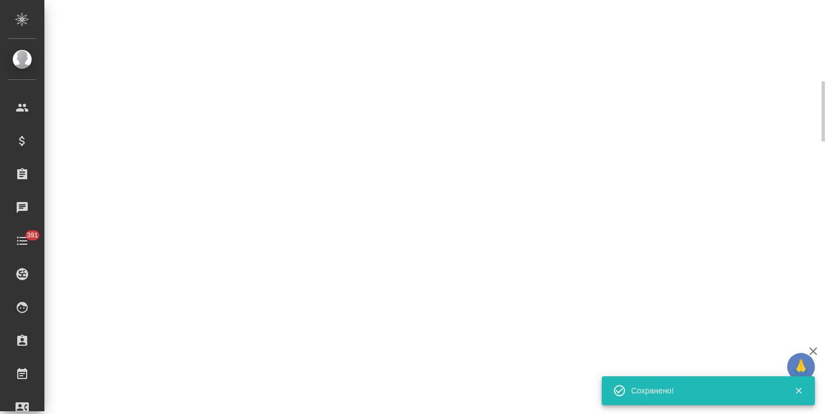
select select "RU"
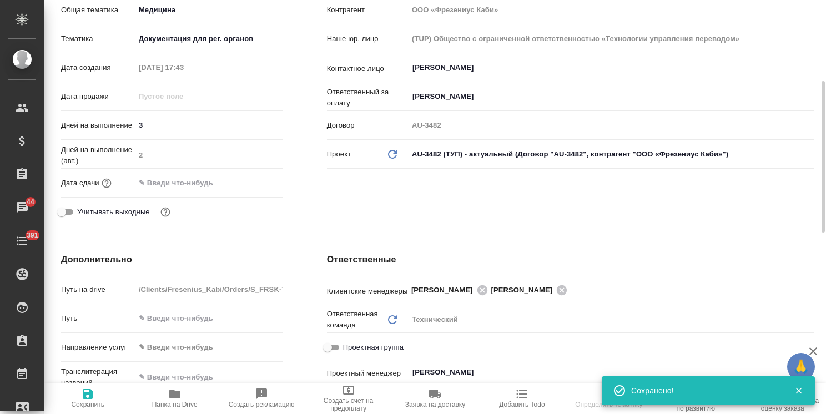
type textarea "x"
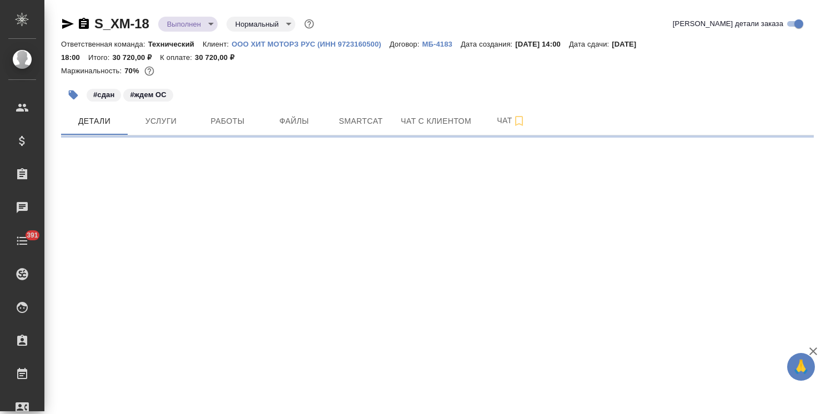
select select "RU"
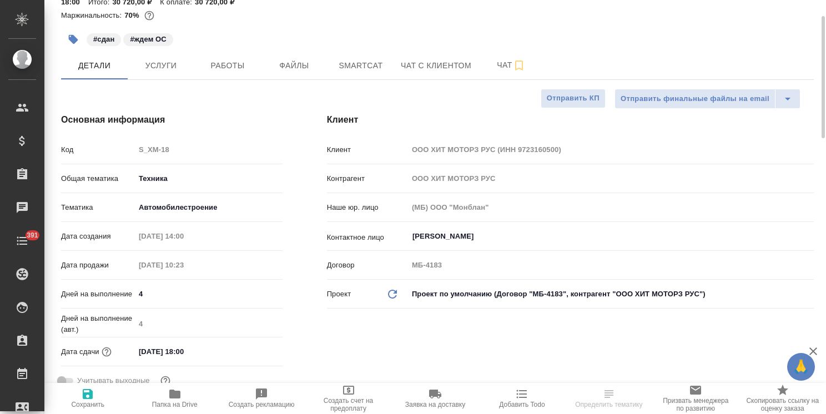
type textarea "x"
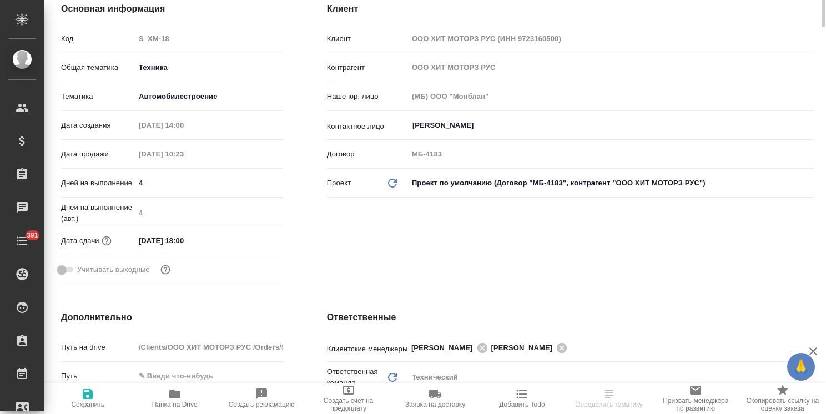
type textarea "x"
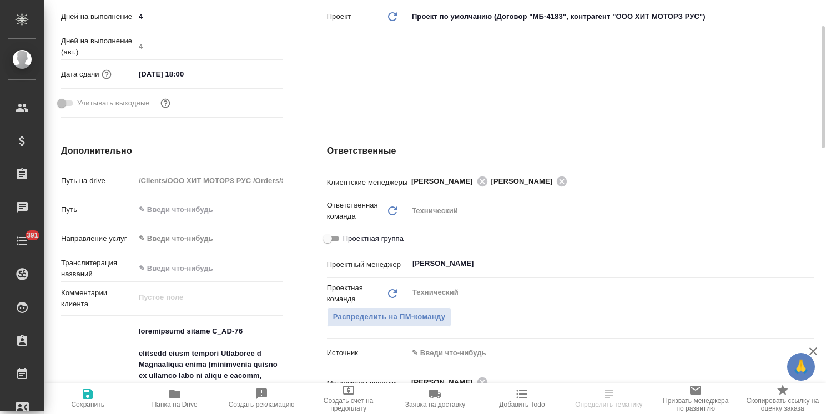
type textarea "x"
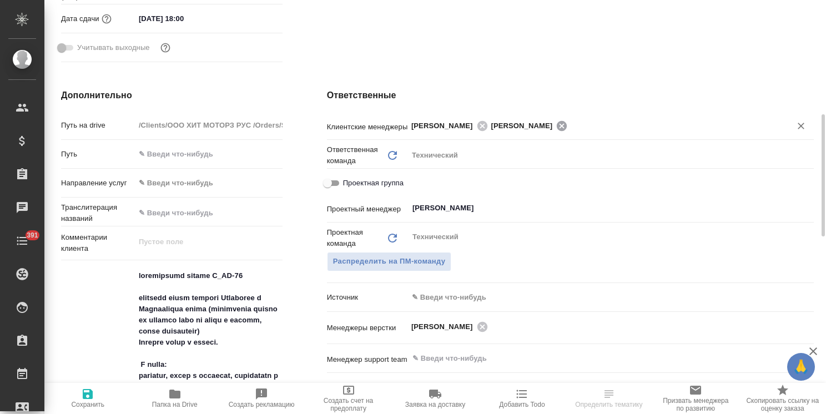
click at [567, 126] on icon at bounding box center [562, 125] width 10 height 10
type textarea "x"
click at [80, 397] on span "Сохранить" at bounding box center [87, 397] width 73 height 21
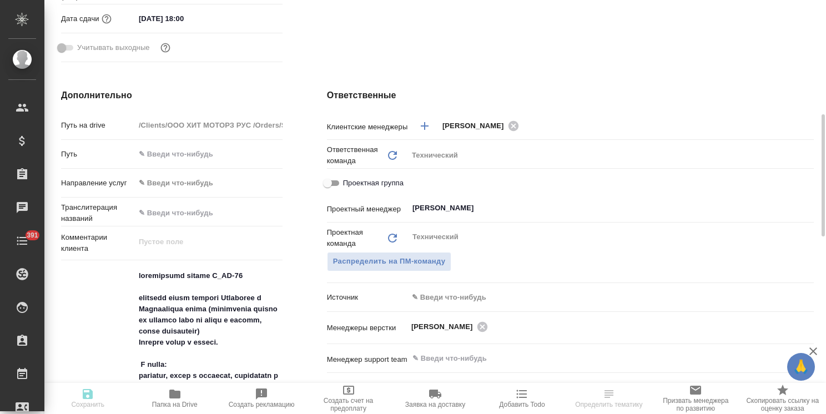
type textarea "x"
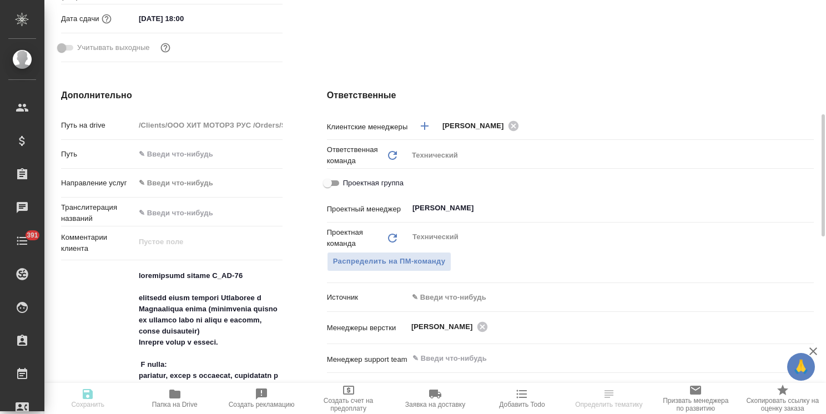
type textarea "x"
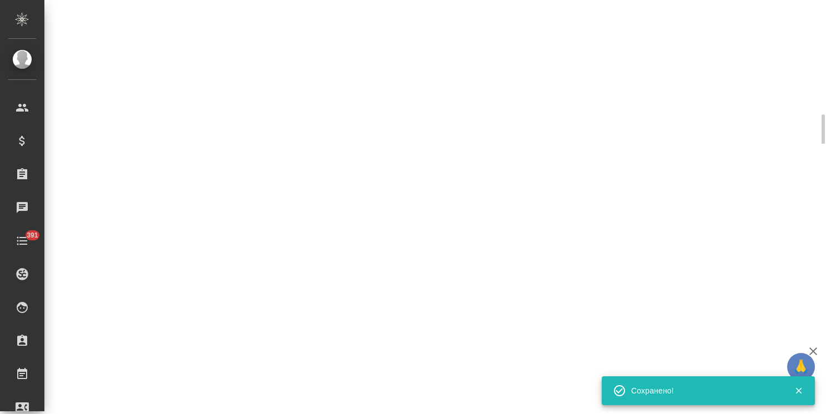
select select "RU"
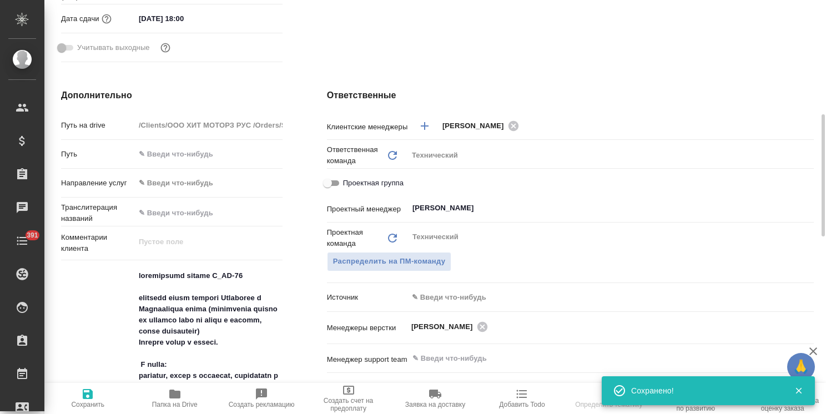
type textarea "x"
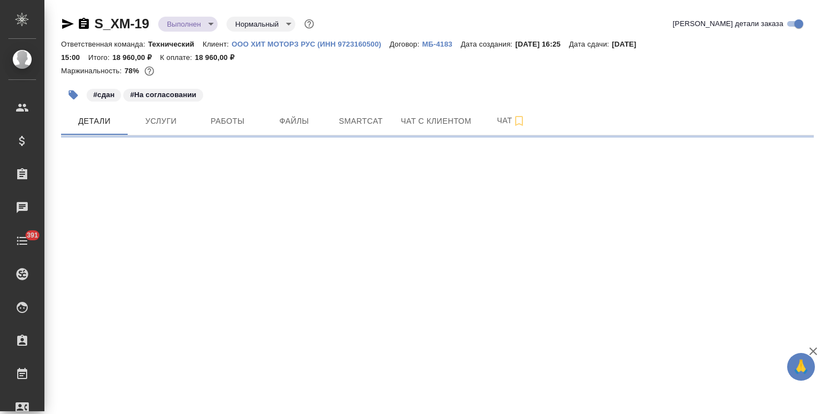
select select "RU"
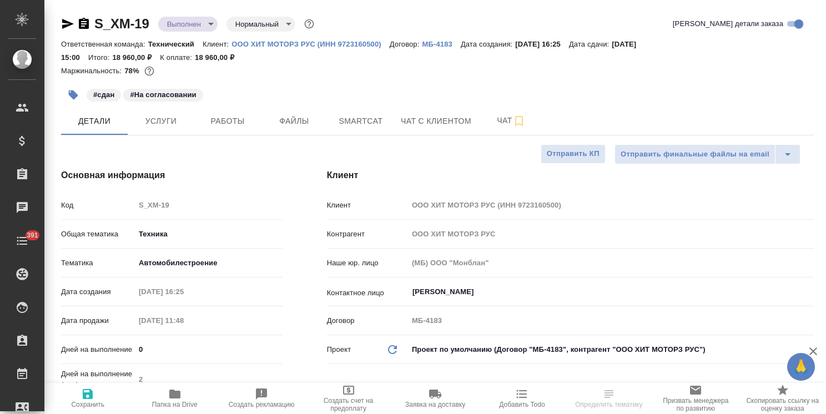
type textarea "x"
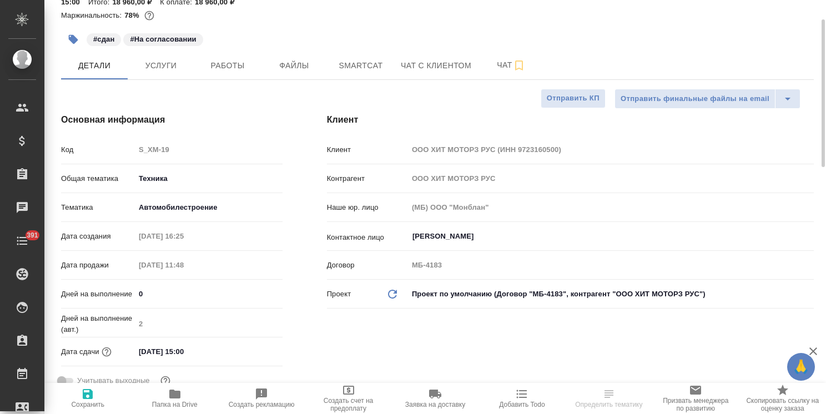
type textarea "x"
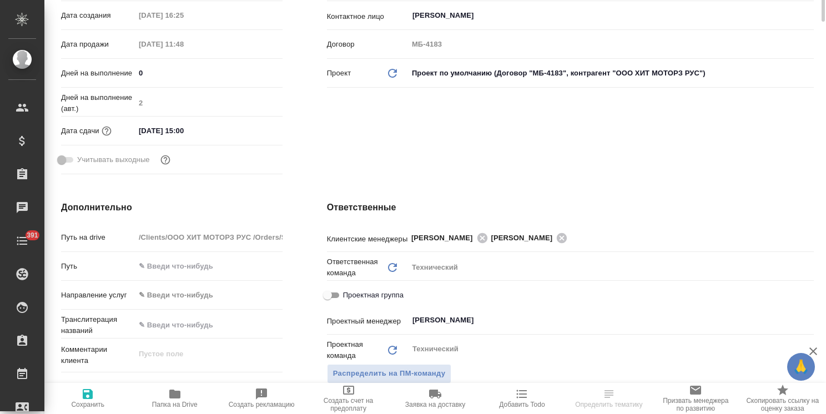
type textarea "x"
click at [567, 234] on icon at bounding box center [562, 236] width 10 height 10
type textarea "x"
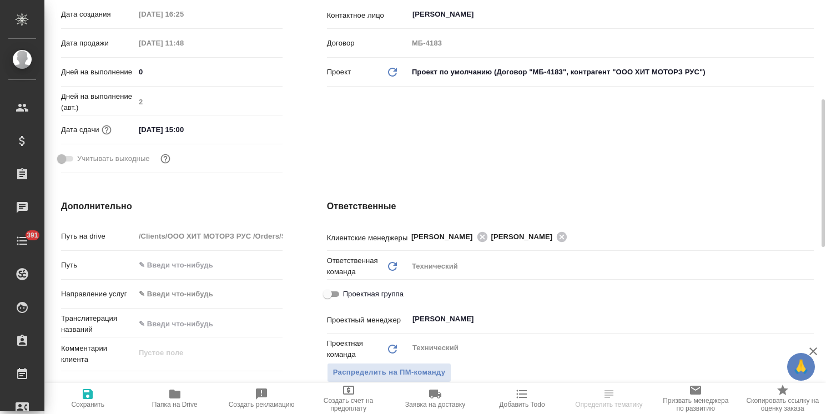
type textarea "x"
click at [88, 396] on icon "button" at bounding box center [87, 393] width 13 height 13
type textarea "x"
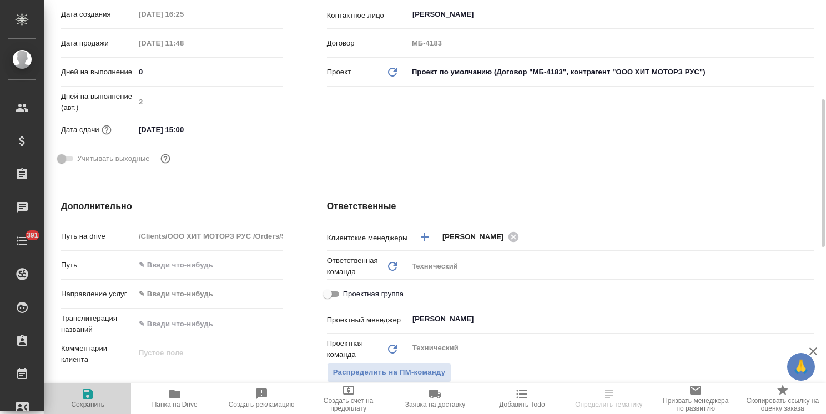
type textarea "x"
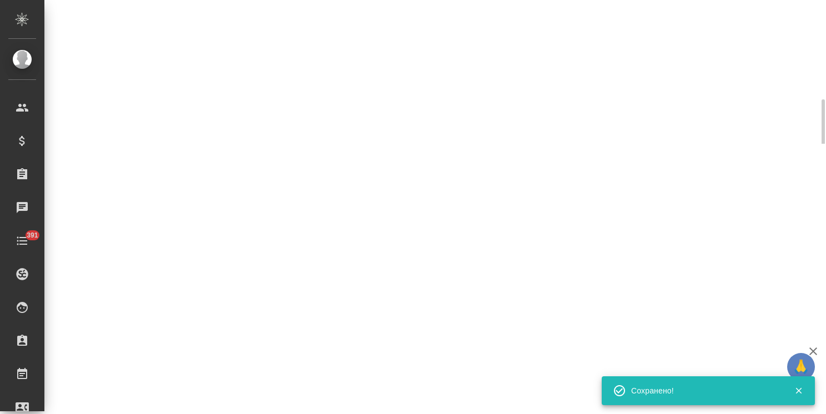
select select "RU"
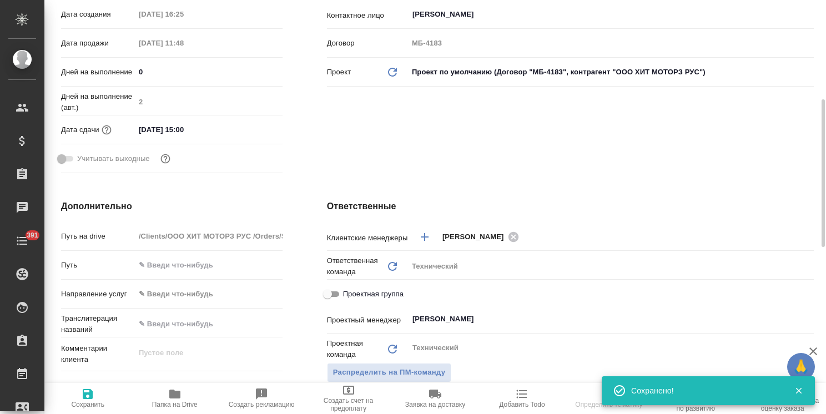
type textarea "x"
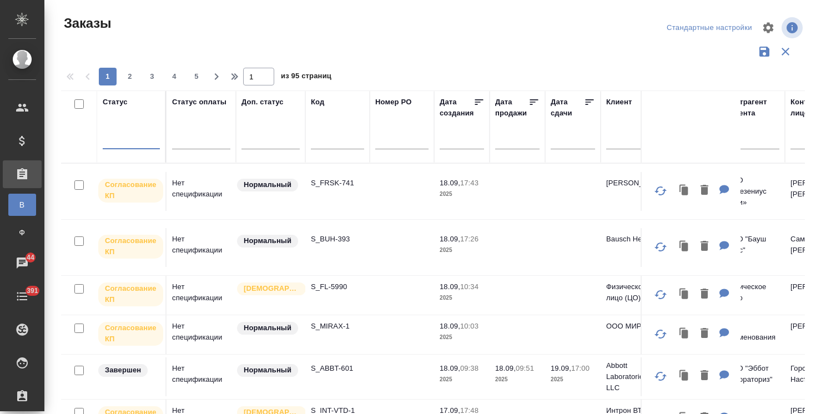
scroll to position [185, 6]
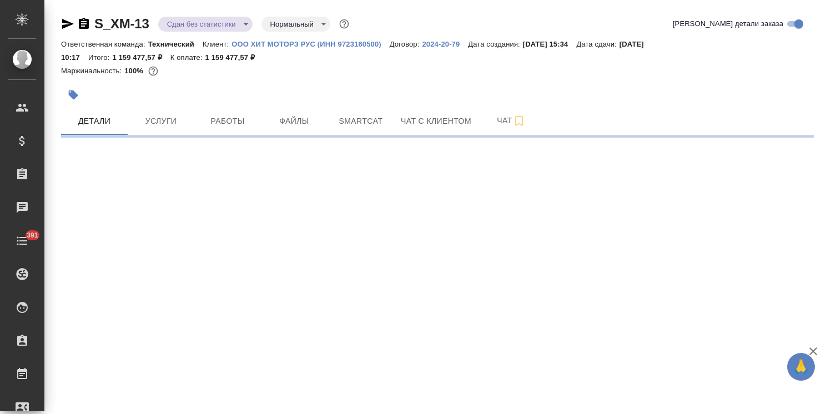
select select "RU"
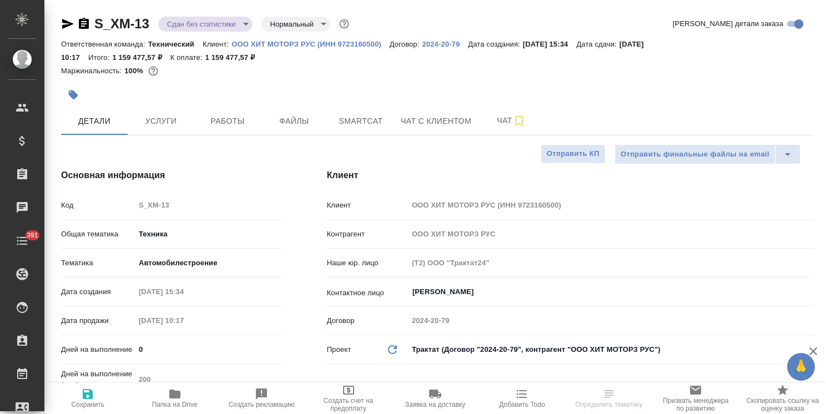
type textarea "x"
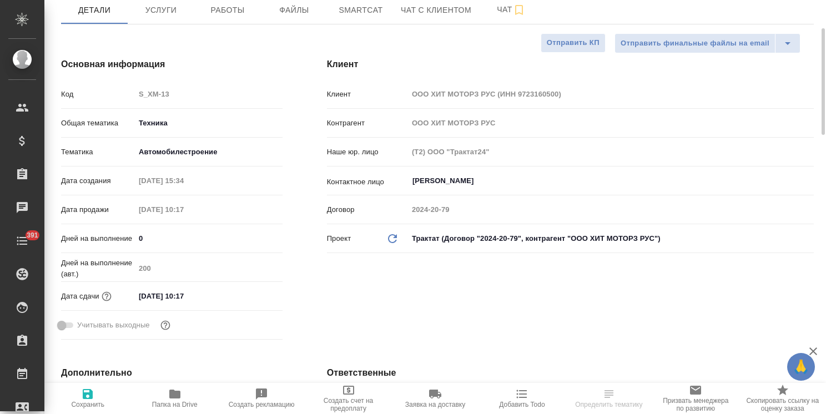
scroll to position [222, 0]
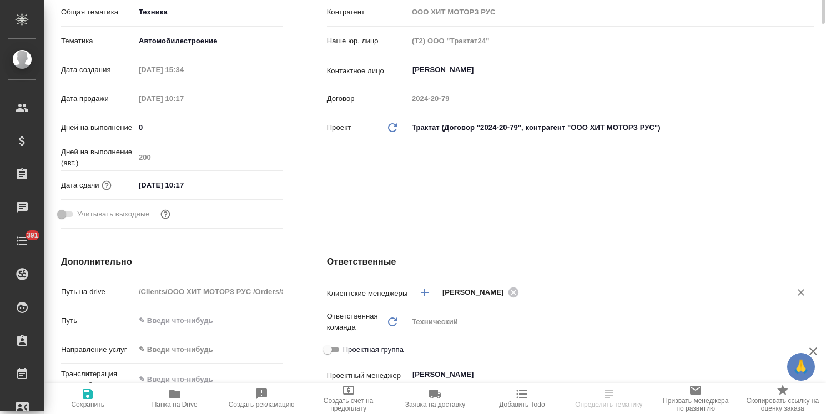
type textarea "x"
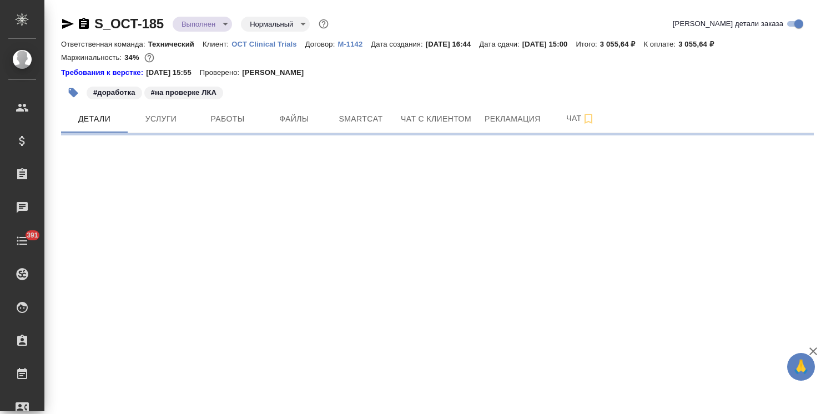
select select "RU"
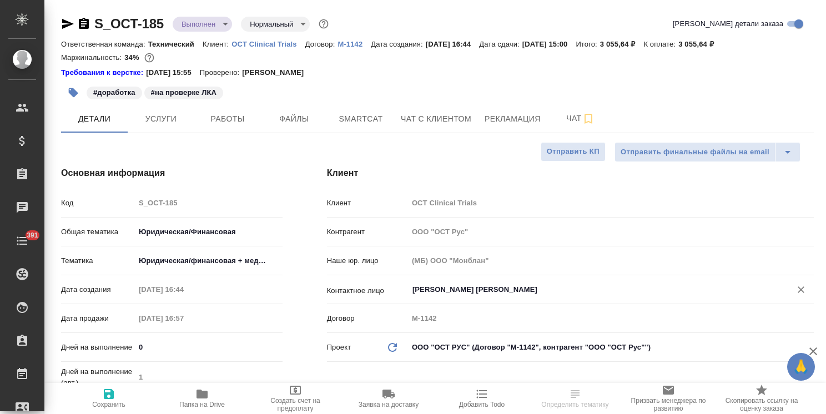
type textarea "x"
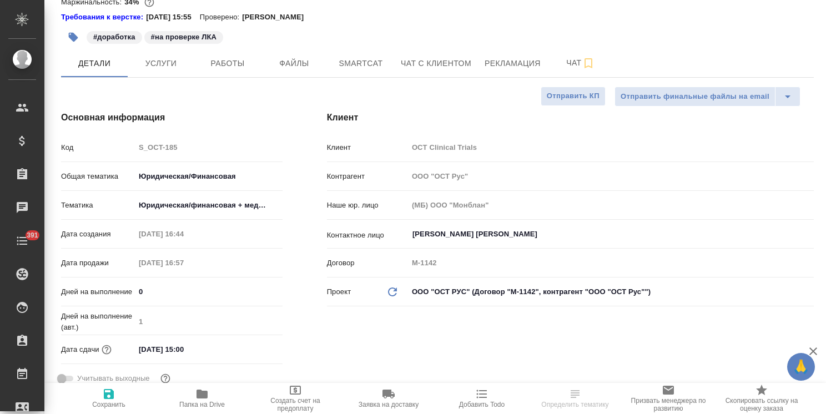
type textarea "x"
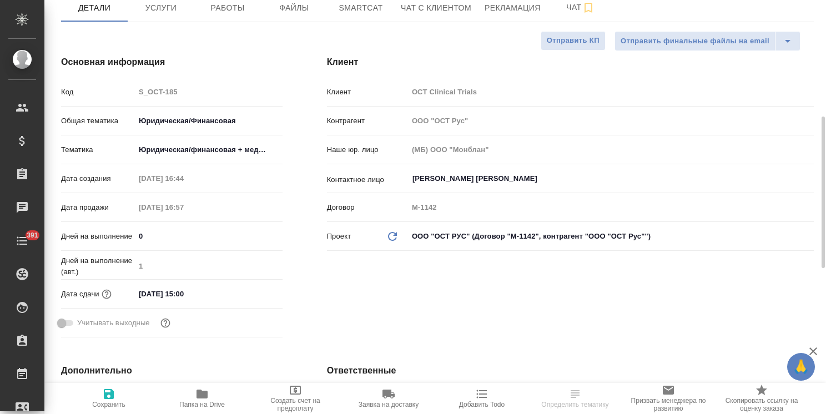
scroll to position [166, 0]
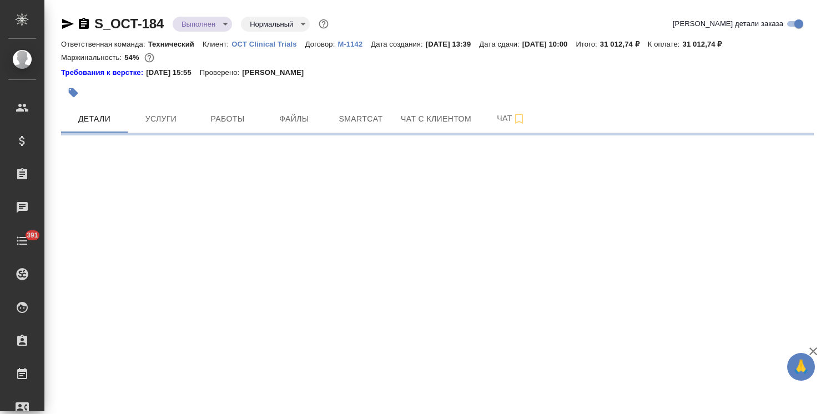
select select "RU"
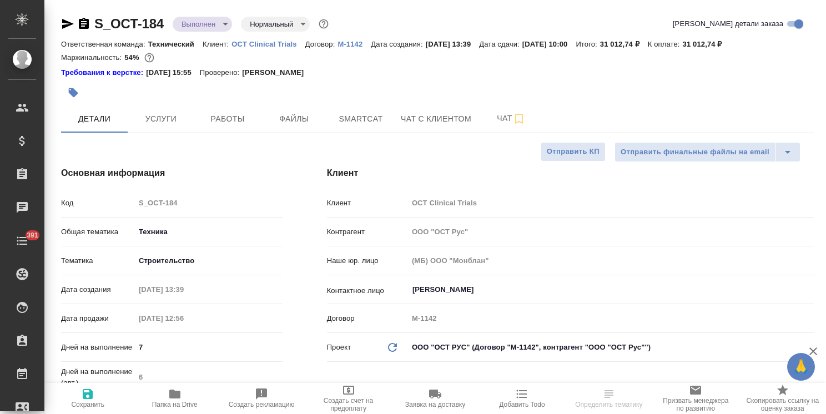
type textarea "x"
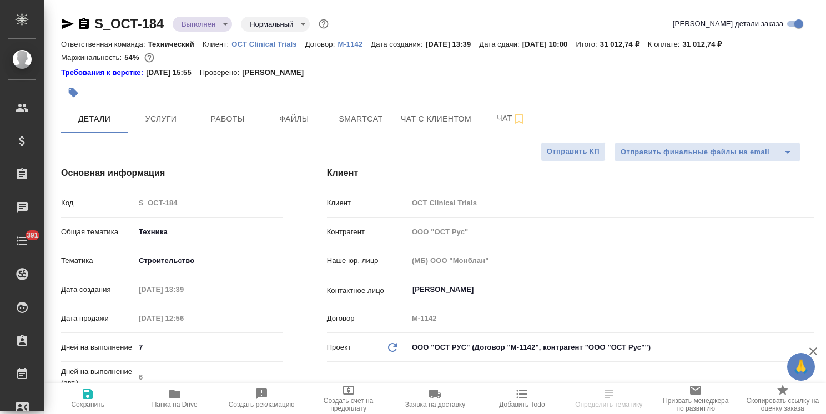
type textarea "x"
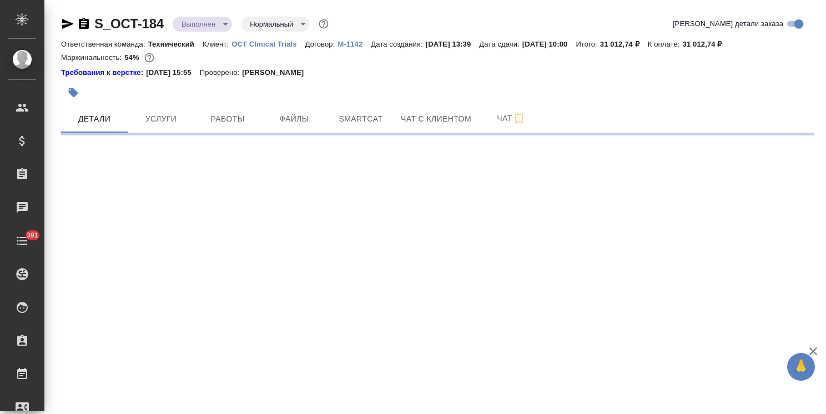
select select "RU"
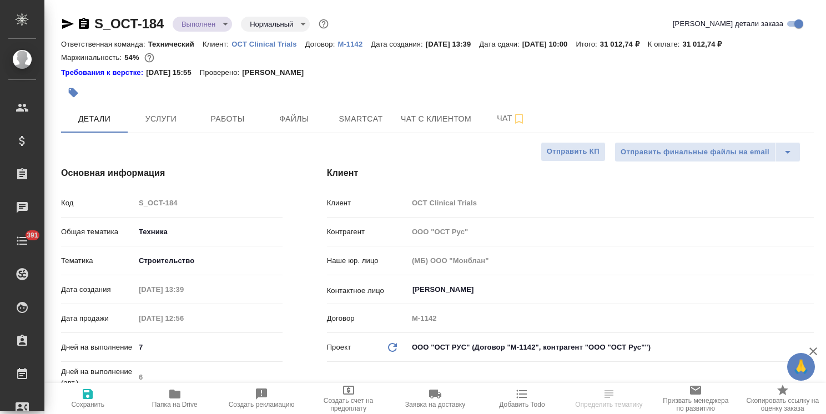
type textarea "x"
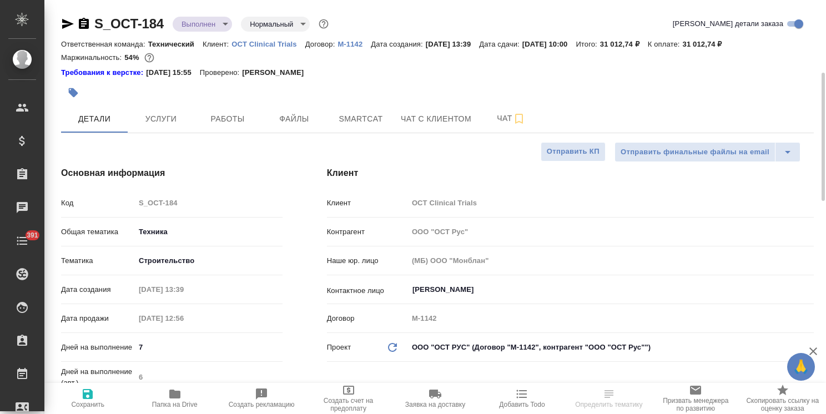
type textarea "x"
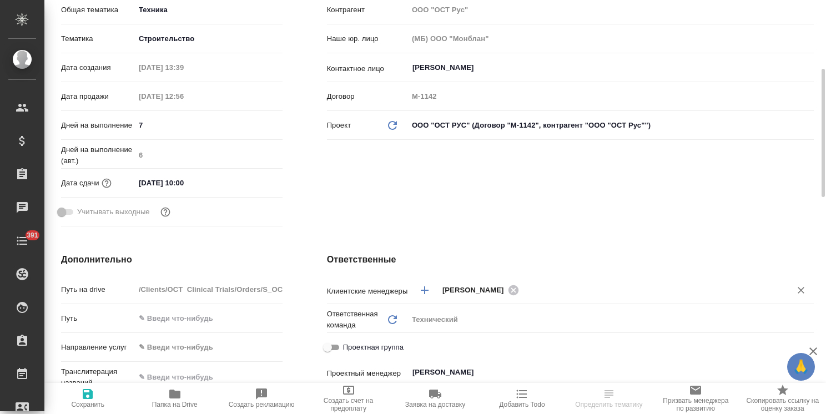
scroll to position [277, 0]
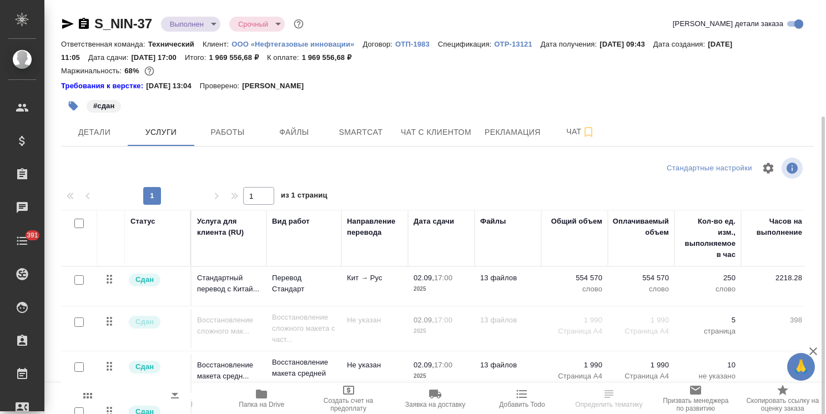
scroll to position [62, 0]
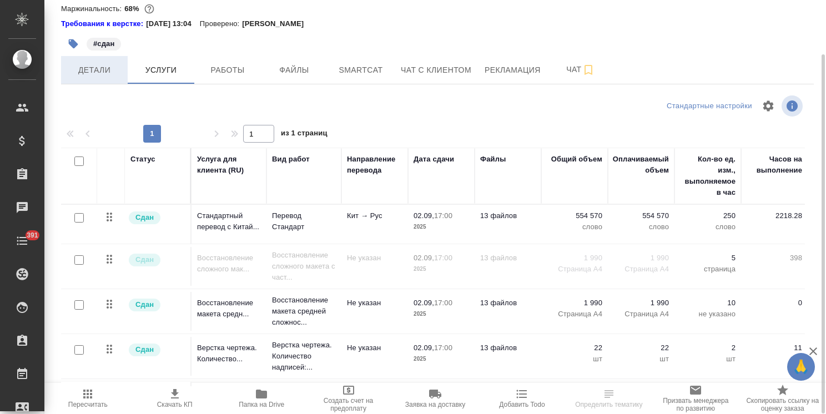
click at [106, 73] on span "Детали" at bounding box center [94, 70] width 53 height 14
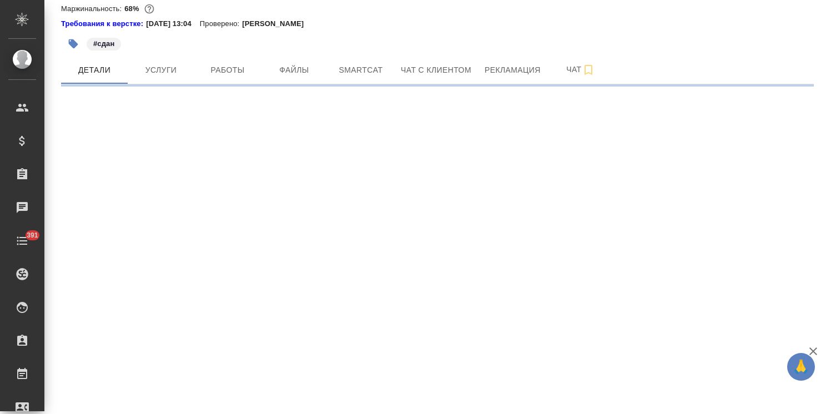
select select "RU"
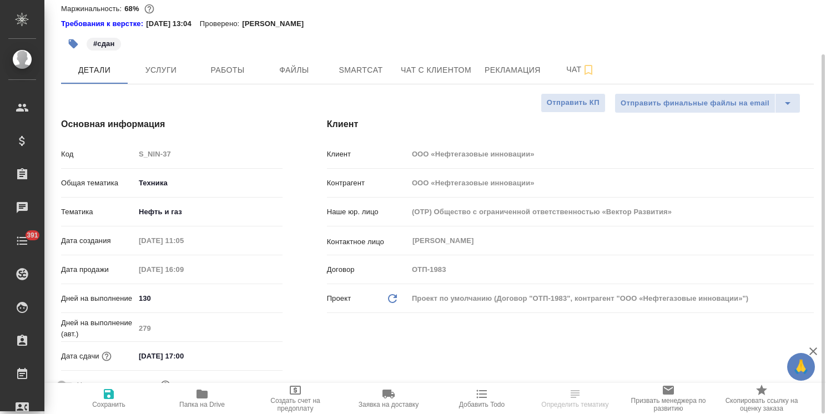
type textarea "x"
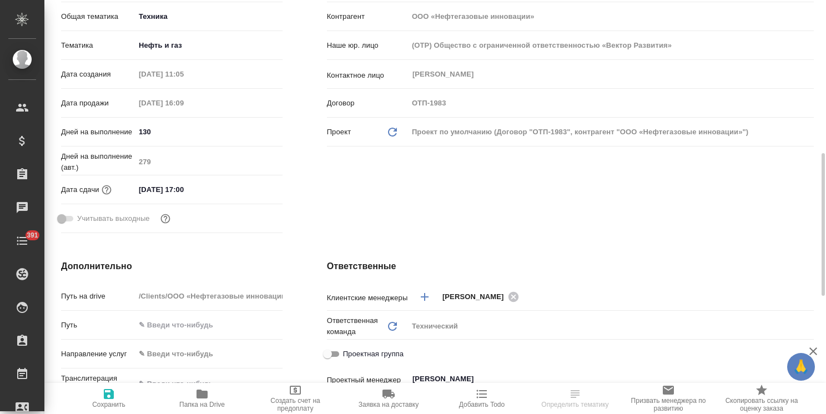
scroll to position [340, 0]
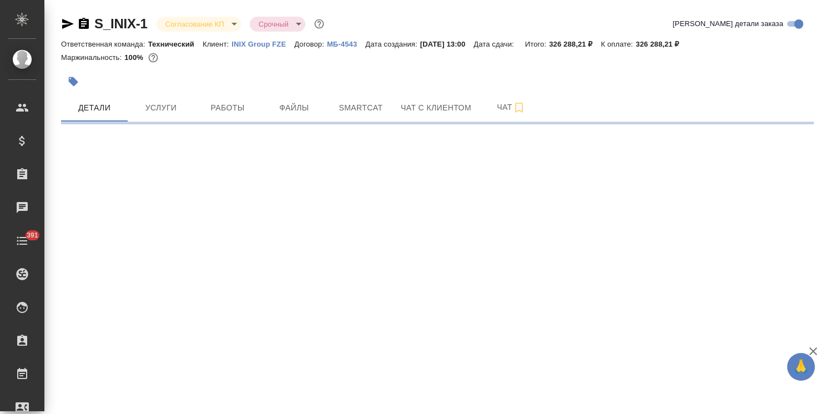
select select "RU"
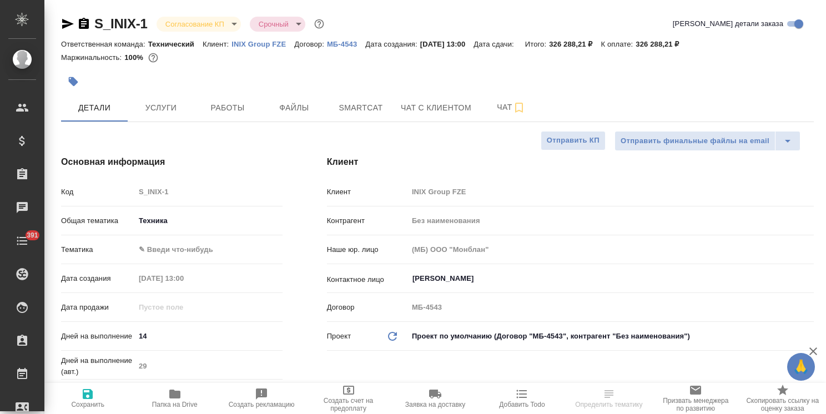
type textarea "x"
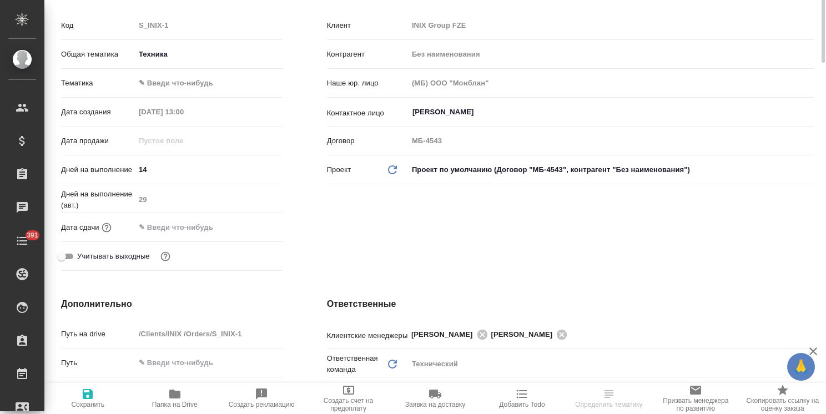
scroll to position [222, 0]
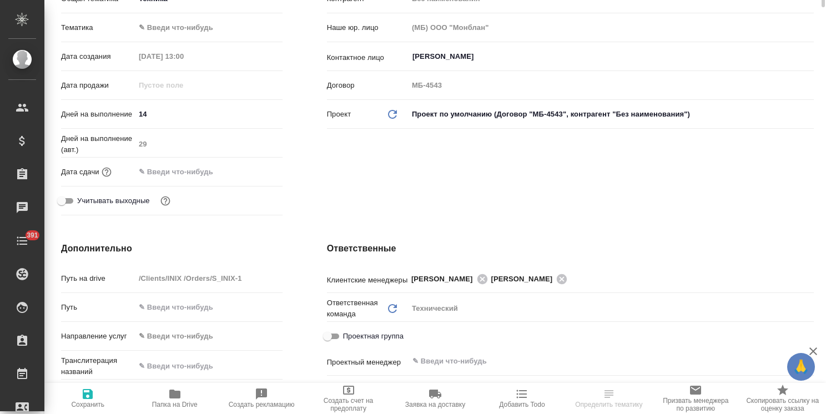
type textarea "x"
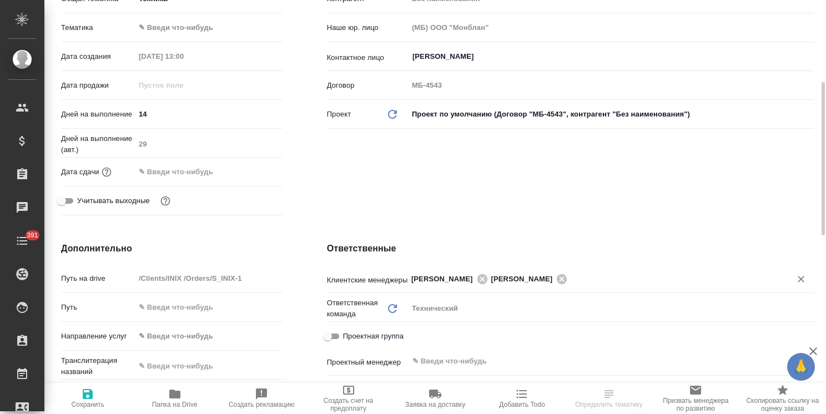
type textarea "x"
click at [567, 277] on icon at bounding box center [562, 279] width 10 height 10
type textarea "x"
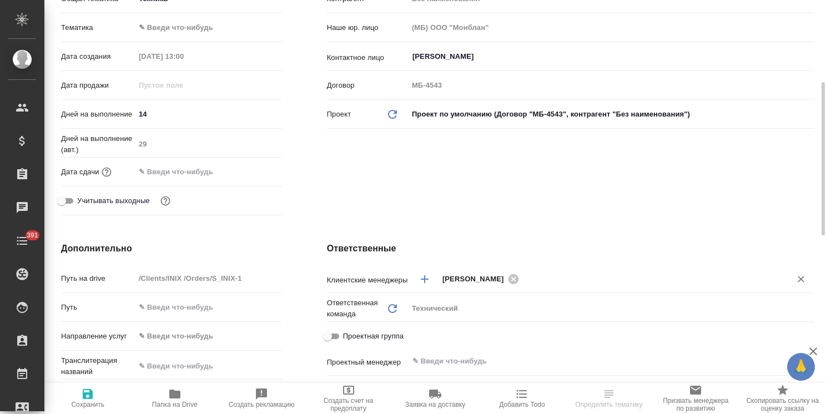
click at [80, 395] on span "Сохранить" at bounding box center [87, 397] width 73 height 21
type textarea "x"
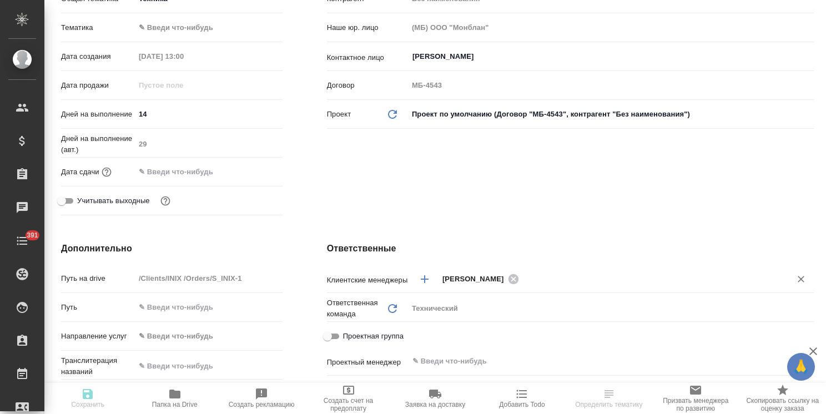
type textarea "x"
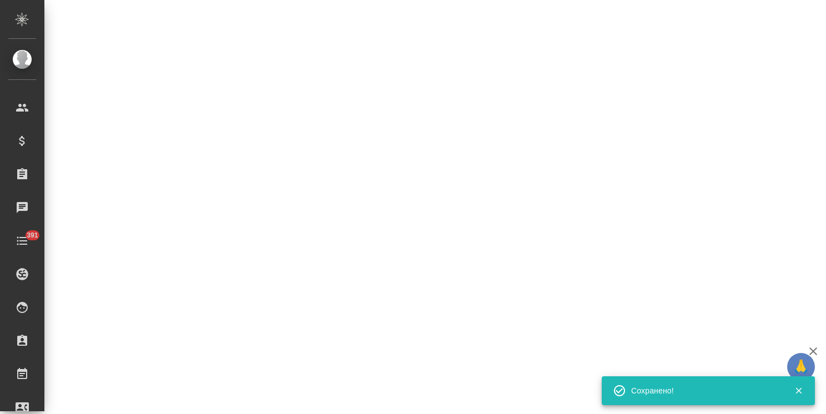
select select "RU"
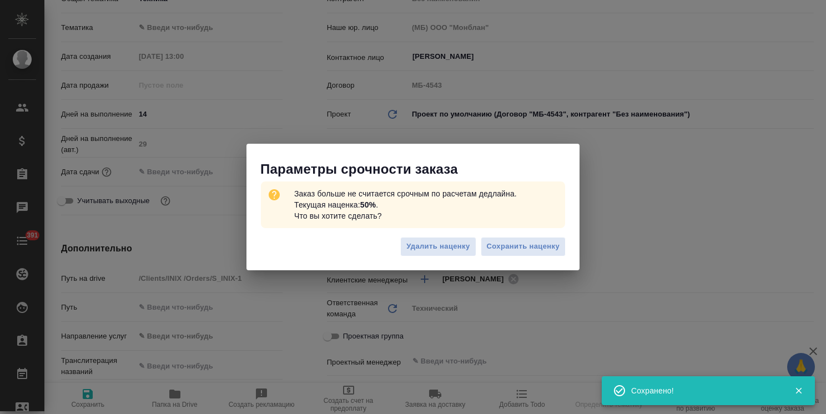
type textarea "x"
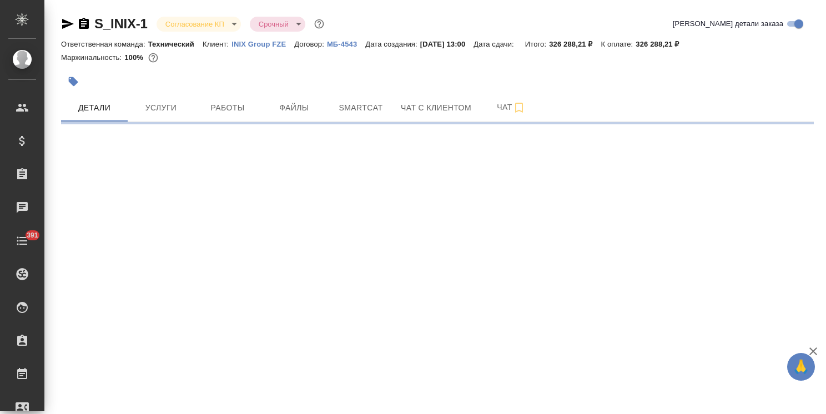
select select "RU"
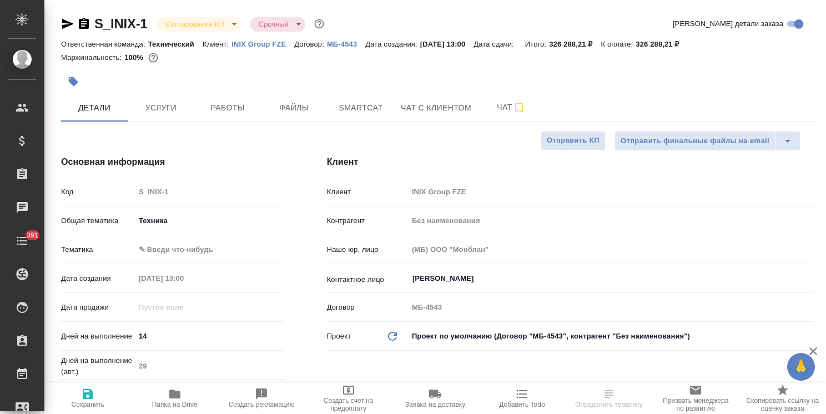
type textarea "x"
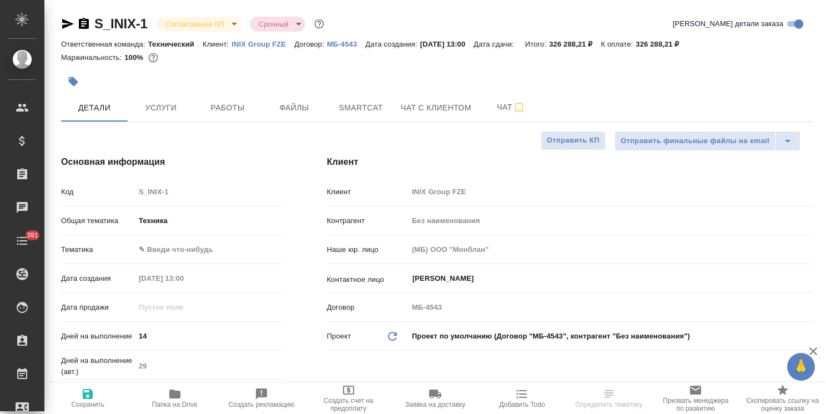
type textarea "x"
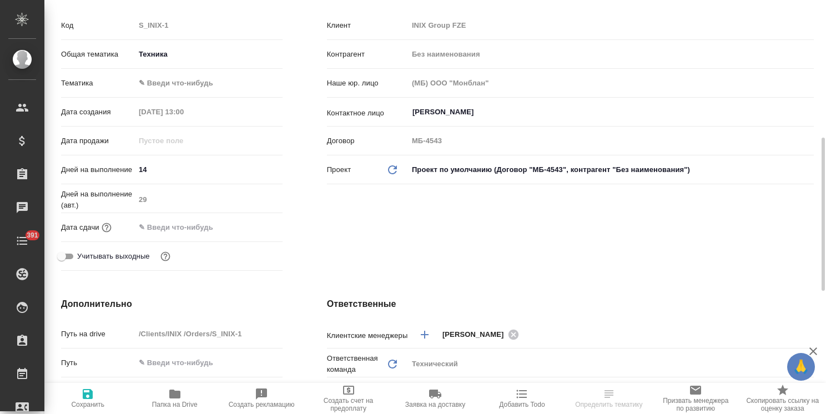
scroll to position [222, 0]
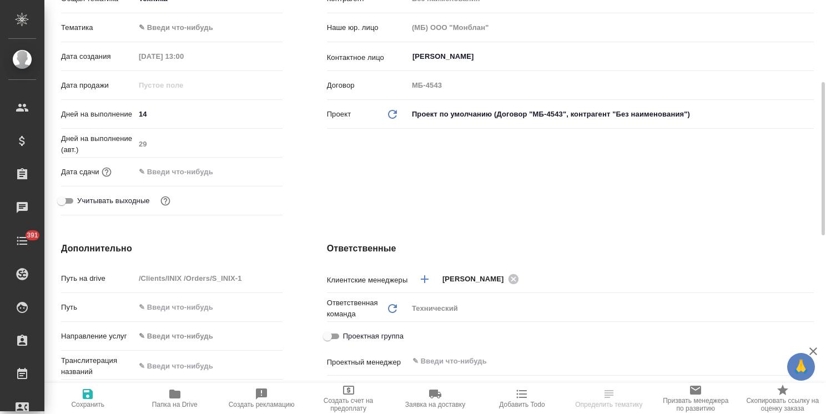
click at [94, 399] on span "Сохранить" at bounding box center [87, 397] width 73 height 21
type textarea "x"
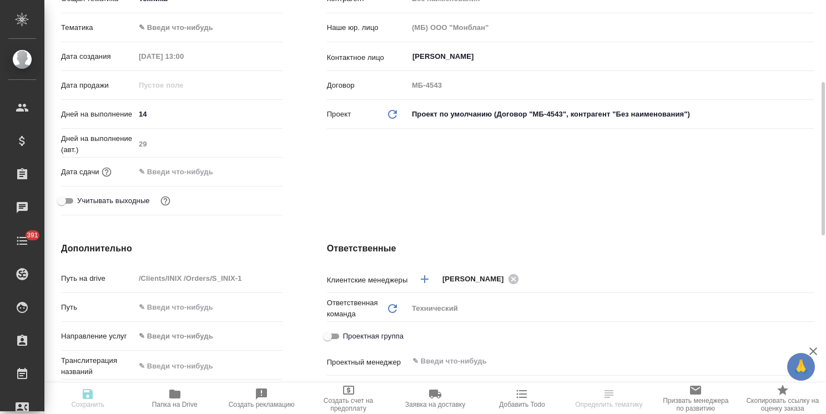
type textarea "x"
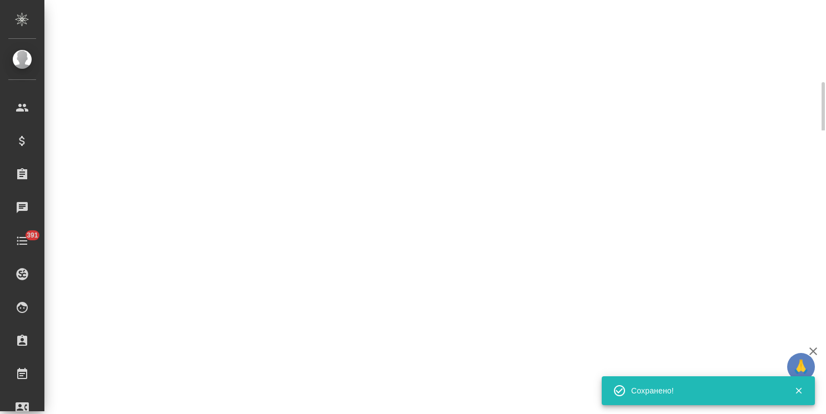
select select "RU"
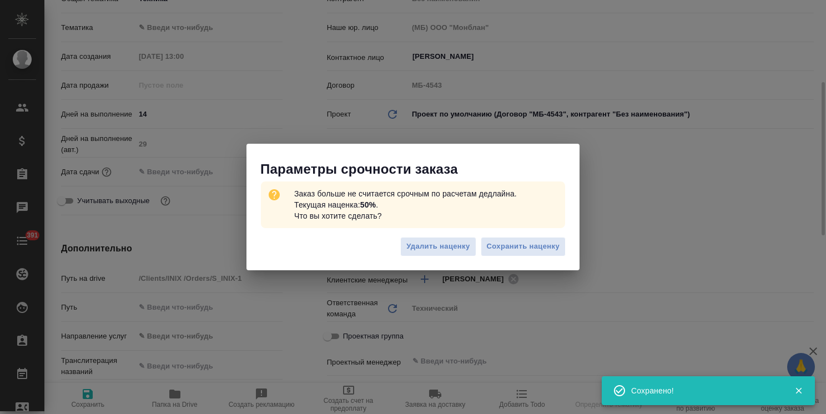
type textarea "x"
click at [506, 246] on span "Сохранить наценку" at bounding box center [523, 246] width 73 height 13
type textarea "x"
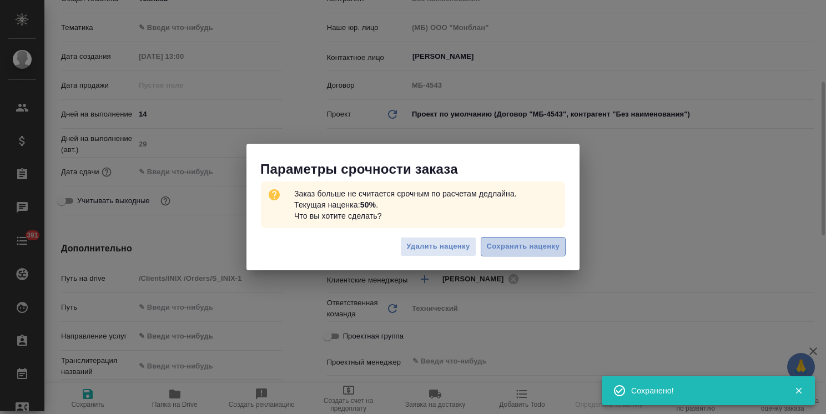
type textarea "x"
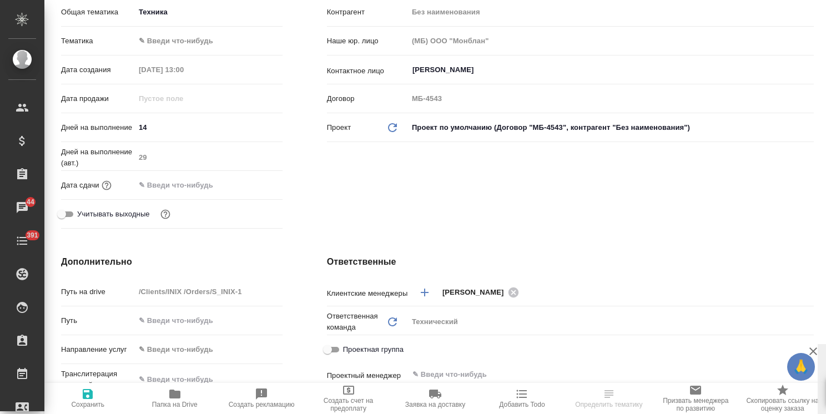
scroll to position [0, 0]
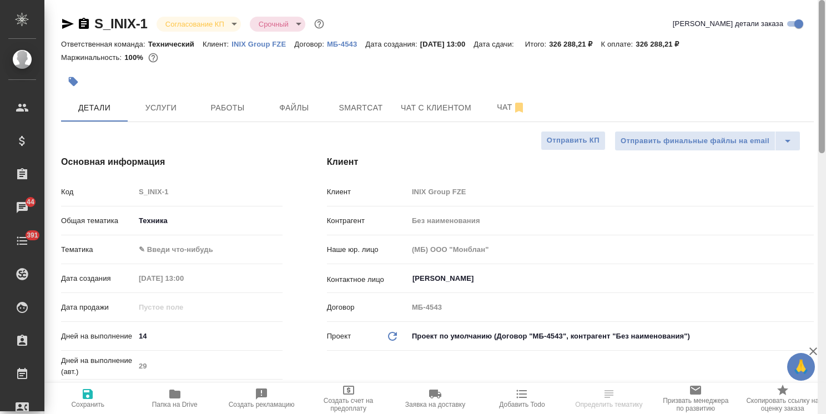
drag, startPoint x: 819, startPoint y: 183, endPoint x: 823, endPoint y: 58, distance: 124.4
click at [825, 56] on html "🙏 .cls-1 fill:#fff; AWATERA Usmanova Olga Клиенты Спецификации Заказы 44 Чаты 3…" at bounding box center [413, 207] width 826 height 414
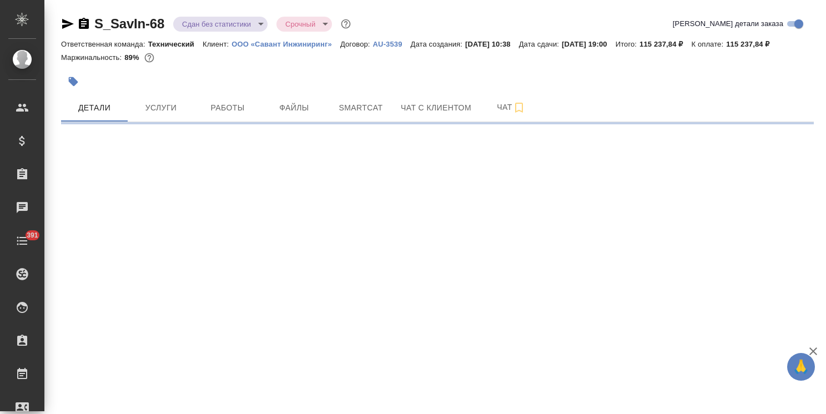
select select "RU"
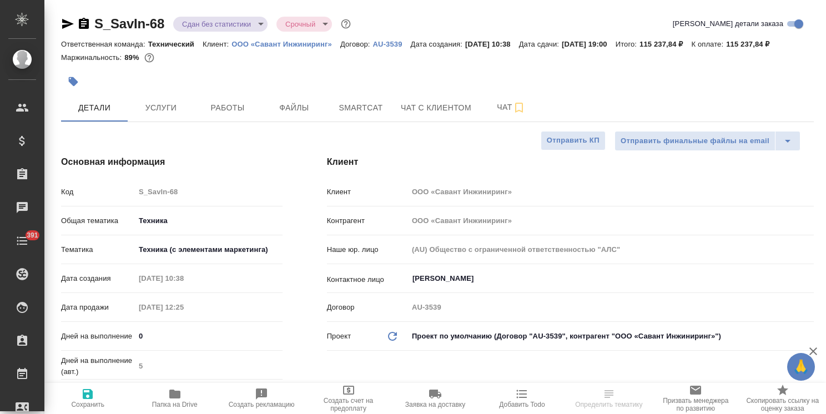
type textarea "x"
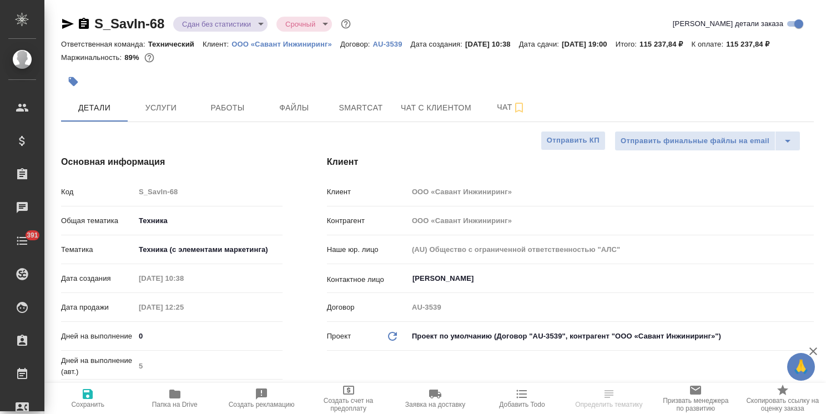
type textarea "x"
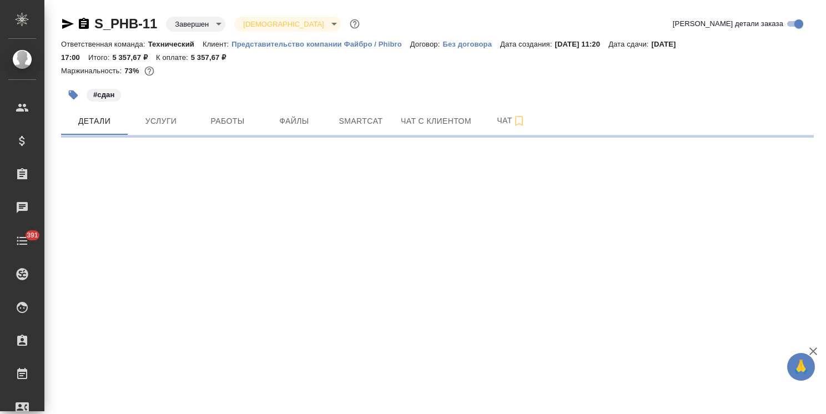
select select "RU"
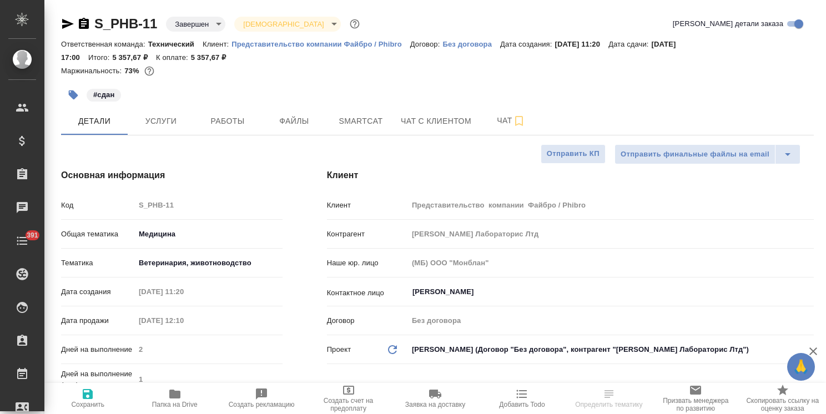
type textarea "x"
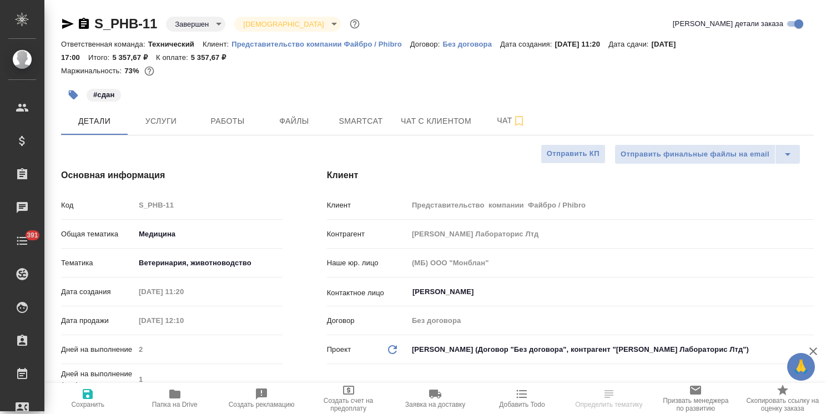
type textarea "x"
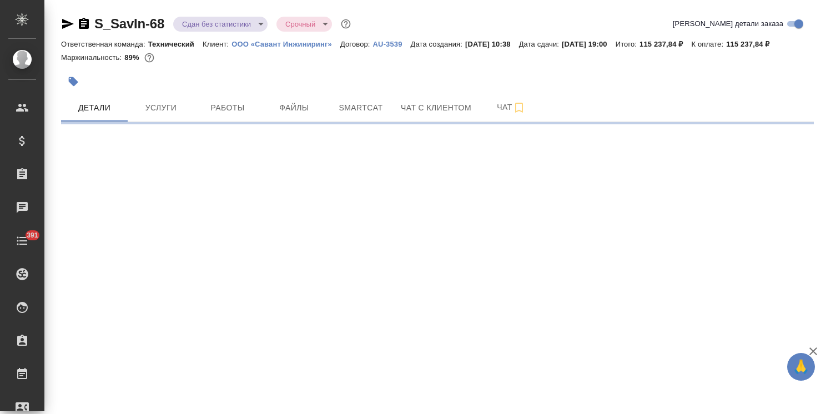
select select "RU"
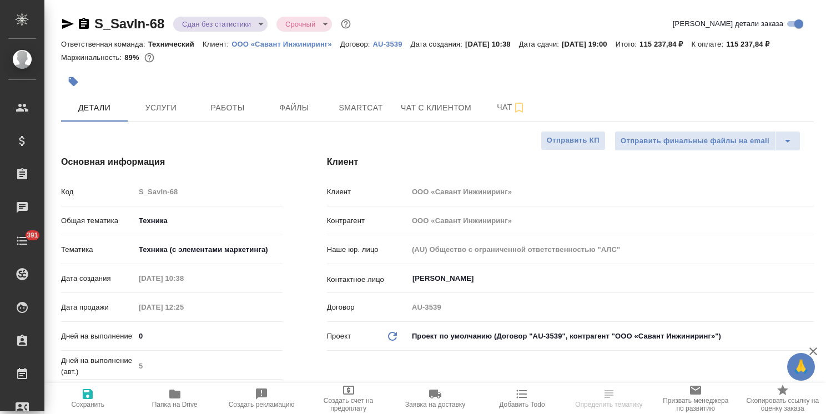
type textarea "x"
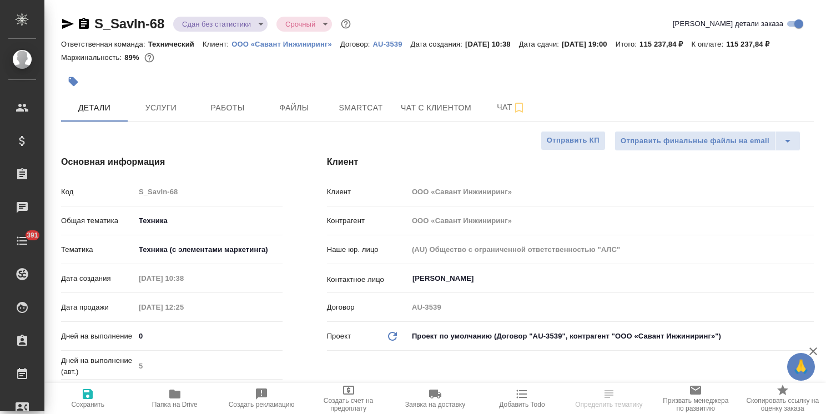
type textarea "x"
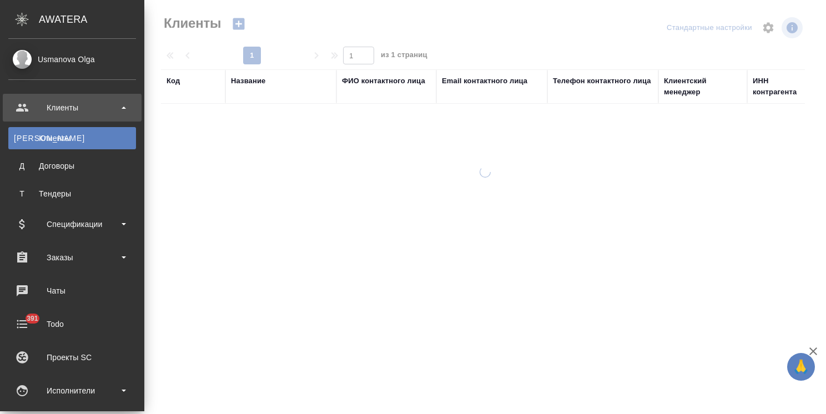
select select "RU"
drag, startPoint x: 0, startPoint y: 0, endPoint x: 83, endPoint y: 234, distance: 247.8
click at [82, 225] on div "Спецификации" at bounding box center [72, 224] width 128 height 17
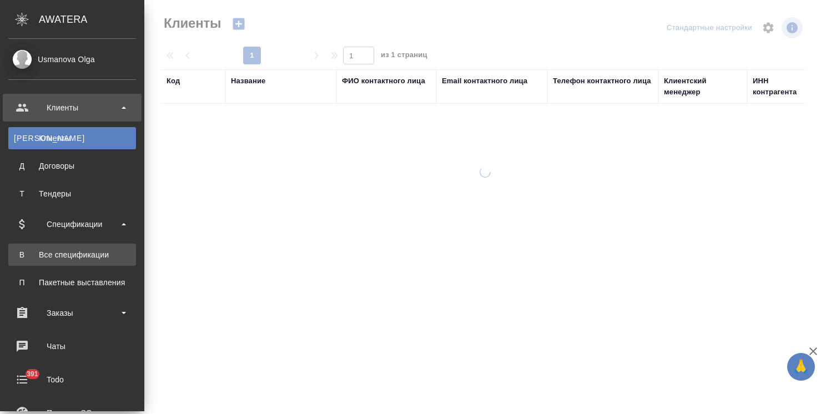
click at [86, 259] on div "Все спецификации" at bounding box center [72, 254] width 117 height 11
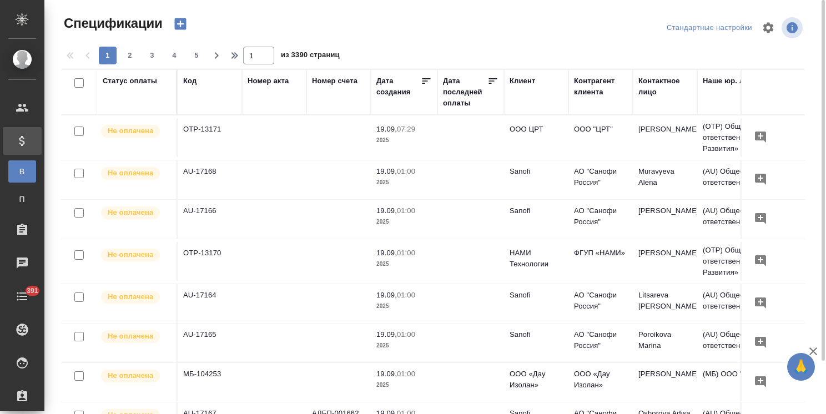
click at [180, 23] on icon "button" at bounding box center [181, 24] width 16 height 16
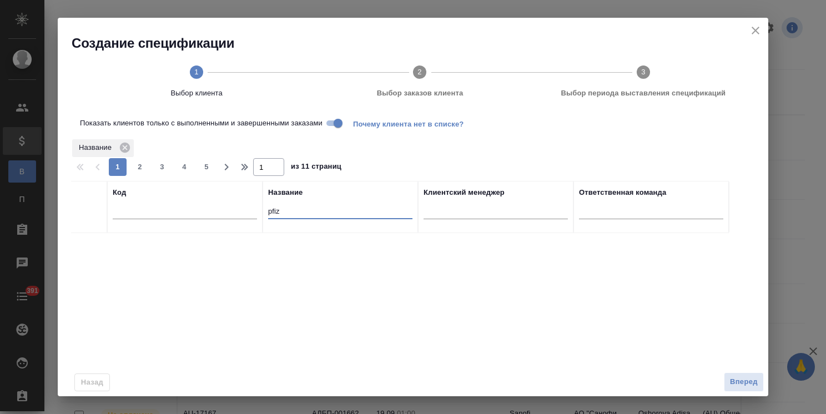
drag, startPoint x: 293, startPoint y: 210, endPoint x: 211, endPoint y: 208, distance: 82.2
click at [211, 208] on tr "Код Название pfiz Клиентский менеджер Ответственная команда" at bounding box center [400, 207] width 658 height 52
type input "савант"
click at [93, 246] on input "checkbox" at bounding box center [88, 246] width 9 height 9
checkbox input "true"
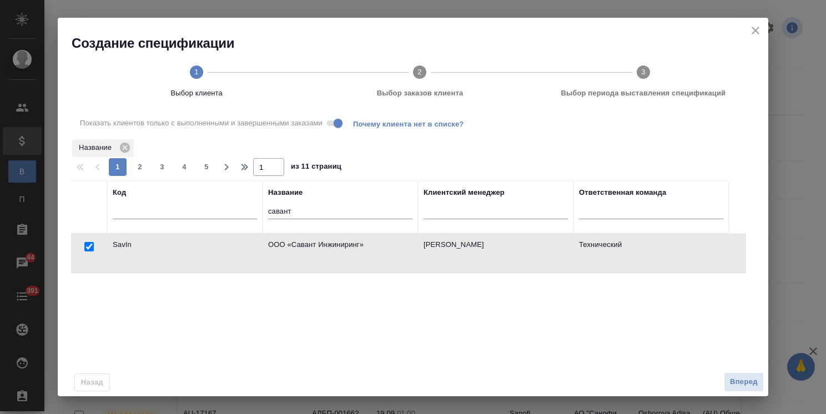
click at [737, 381] on span "Вперед" at bounding box center [744, 382] width 28 height 13
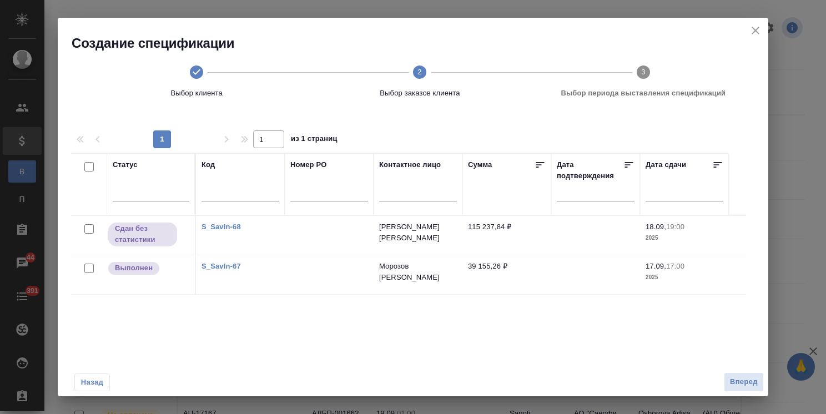
click at [233, 265] on link "S_SavIn-67" at bounding box center [220, 266] width 39 height 8
click at [93, 228] on input "checkbox" at bounding box center [88, 228] width 9 height 9
checkbox input "true"
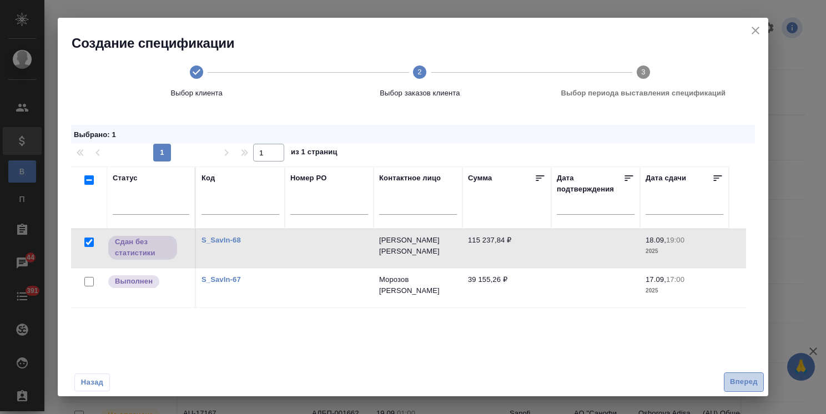
click at [741, 385] on span "Вперед" at bounding box center [744, 382] width 28 height 13
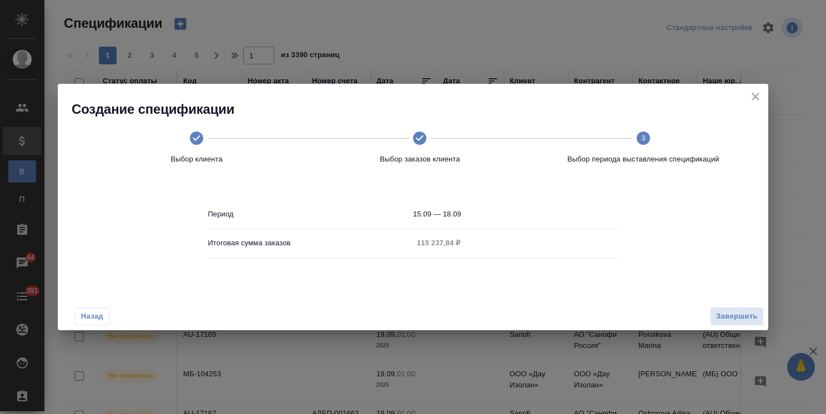
click at [85, 314] on span "Назад" at bounding box center [91, 316] width 23 height 11
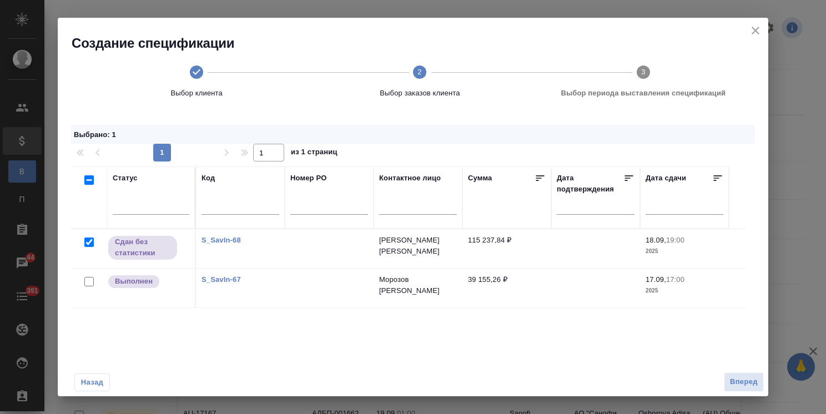
click at [220, 236] on link "S_SavIn-68" at bounding box center [220, 240] width 39 height 8
click at [748, 380] on span "Вперед" at bounding box center [744, 382] width 28 height 13
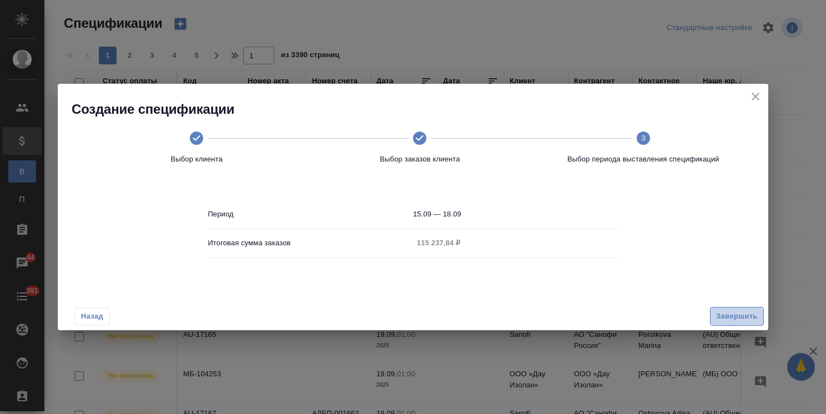
click at [744, 317] on span "Завершить" at bounding box center [737, 316] width 42 height 13
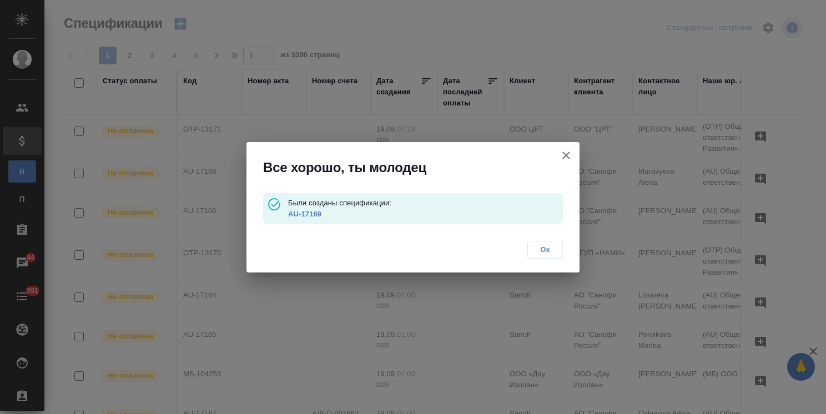
click at [309, 211] on link "AU-17169" at bounding box center [304, 214] width 33 height 8
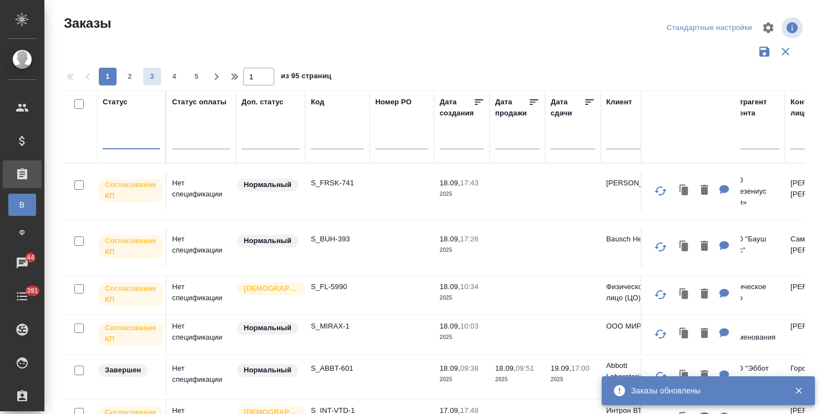
scroll to position [185, 6]
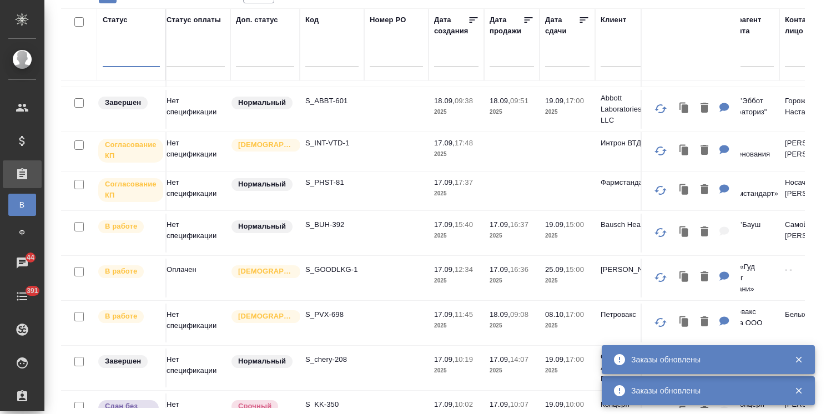
click at [330, 58] on input "text" at bounding box center [331, 60] width 53 height 14
paste input "S_BUH-393"
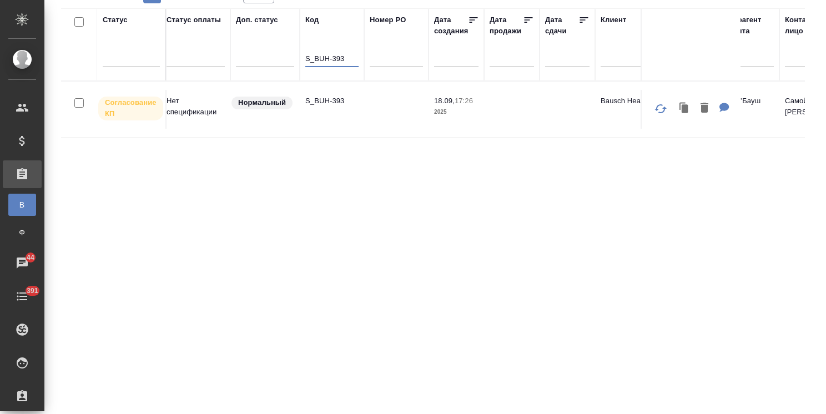
scroll to position [0, 6]
click at [331, 100] on p "S_BUH-393" at bounding box center [331, 100] width 53 height 11
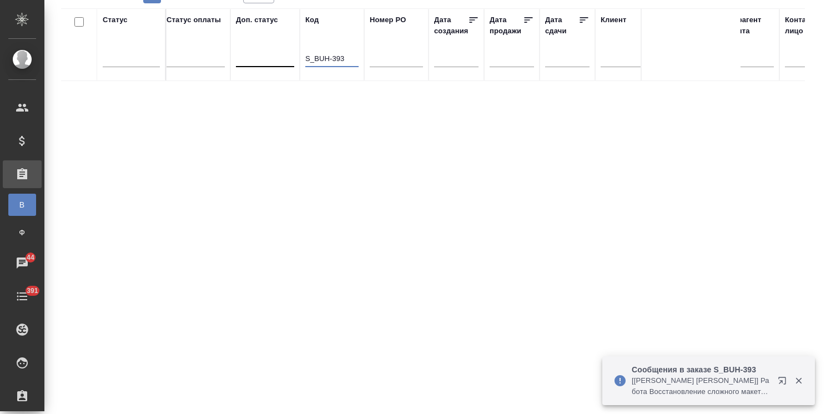
drag, startPoint x: 345, startPoint y: 58, endPoint x: 282, endPoint y: 53, distance: 62.9
paste input "FRSK-741"
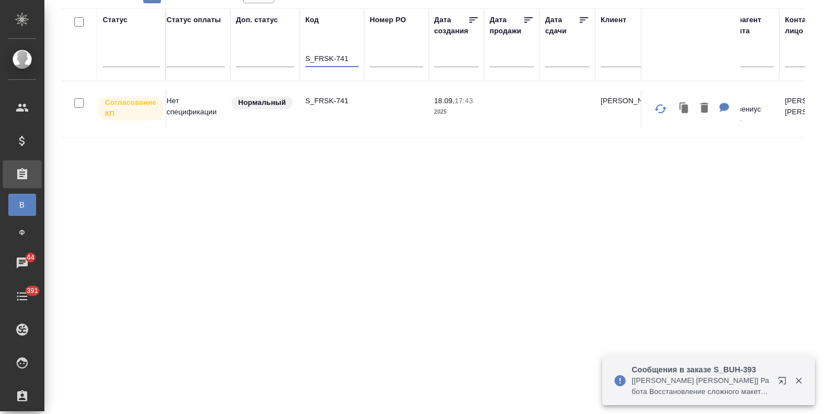
type input "S_FRSK-741"
click at [332, 103] on p "S_FRSK-741" at bounding box center [331, 100] width 53 height 11
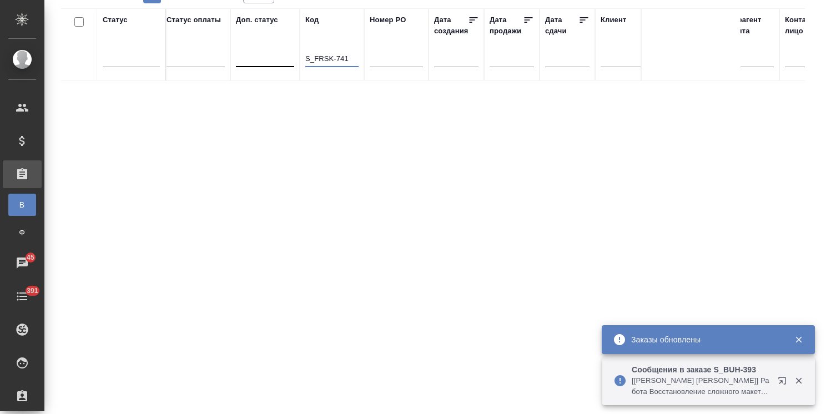
drag, startPoint x: 353, startPoint y: 60, endPoint x: 275, endPoint y: 58, distance: 77.7
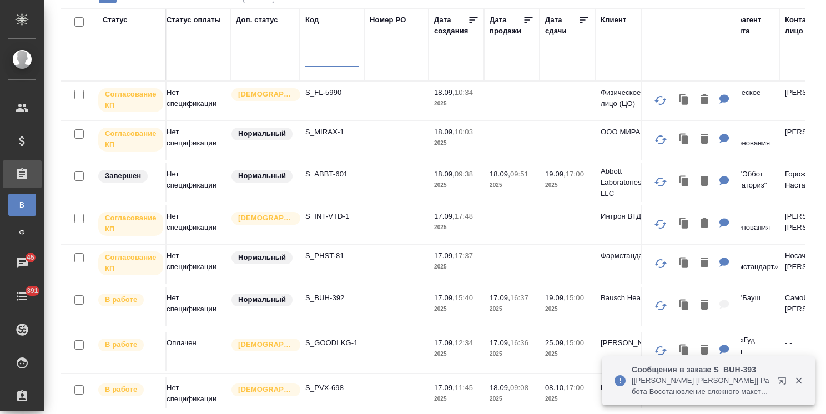
paste input "S_GacMotor-167"
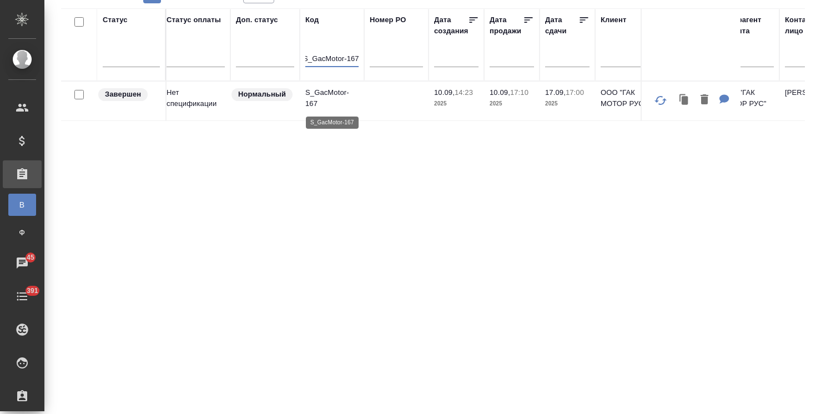
click at [326, 92] on p "S_GacMotor-167" at bounding box center [331, 98] width 53 height 22
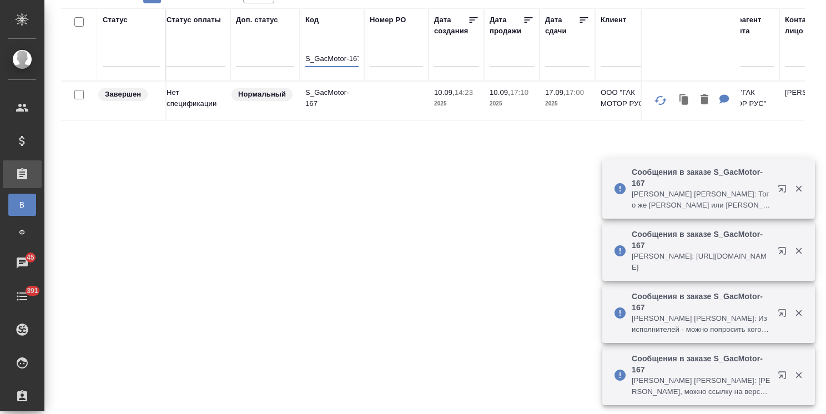
drag, startPoint x: 305, startPoint y: 56, endPoint x: 422, endPoint y: 75, distance: 118.7
paste input "SavIn-68"
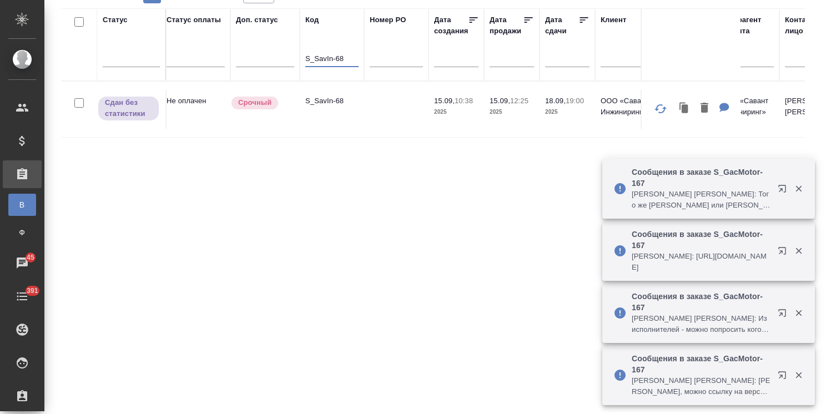
type input "S_SavIn-68"
click at [320, 95] on p "S_SavIn-68" at bounding box center [331, 100] width 53 height 11
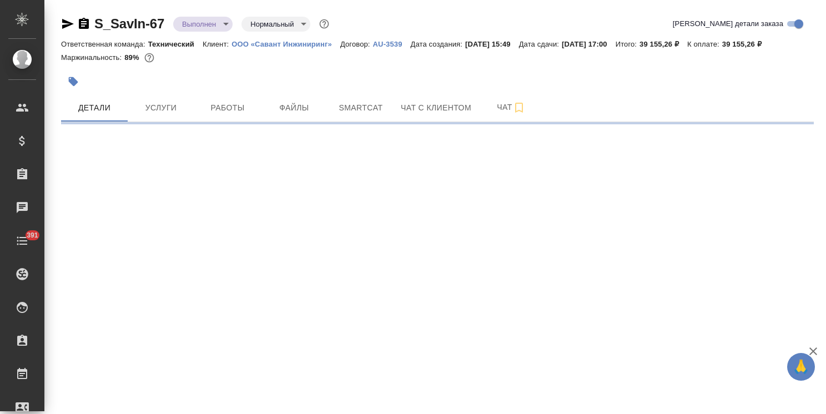
select select "RU"
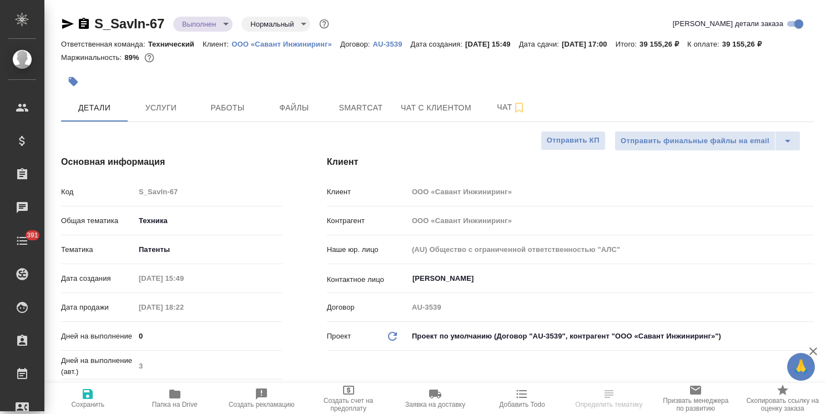
type textarea "x"
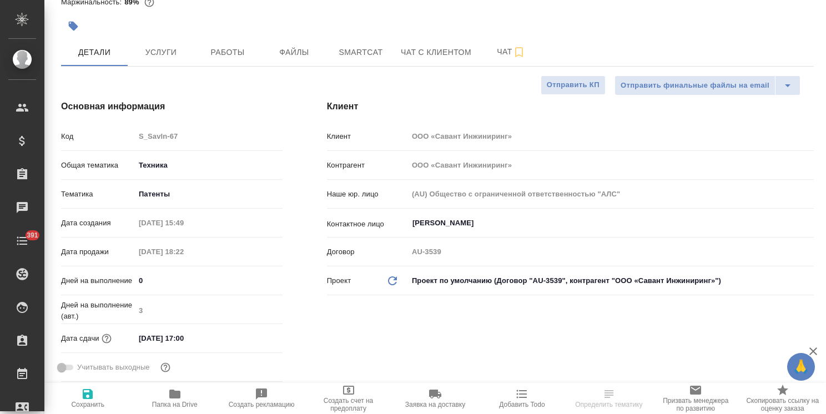
type textarea "x"
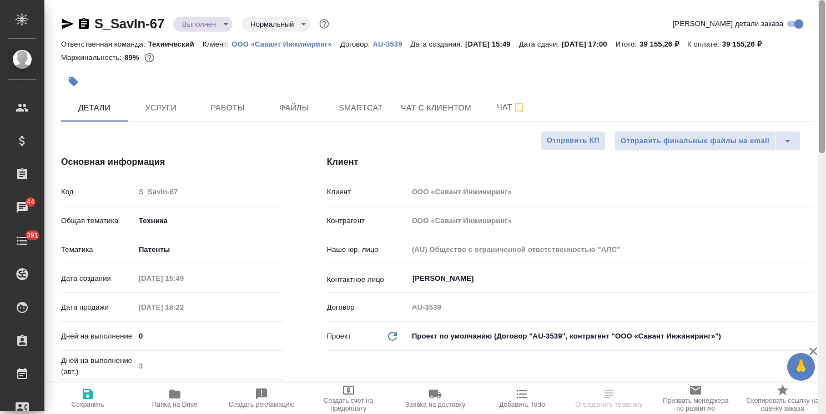
drag, startPoint x: 819, startPoint y: 261, endPoint x: 648, endPoint y: 118, distance: 223.4
click at [825, 92] on html "🙏 .cls-1 fill:#fff; AWATERA [PERSON_NAME] Спецификации Заказы 44 Чаты 391 Todo …" at bounding box center [413, 207] width 826 height 414
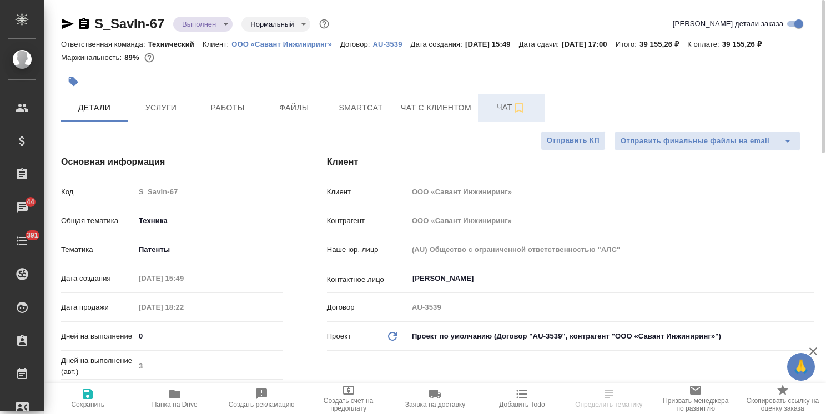
click at [496, 108] on span "Чат" at bounding box center [510, 107] width 53 height 14
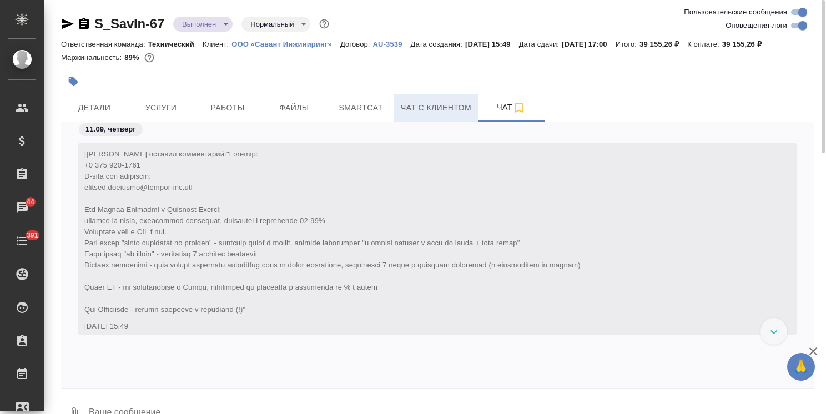
scroll to position [18767, 0]
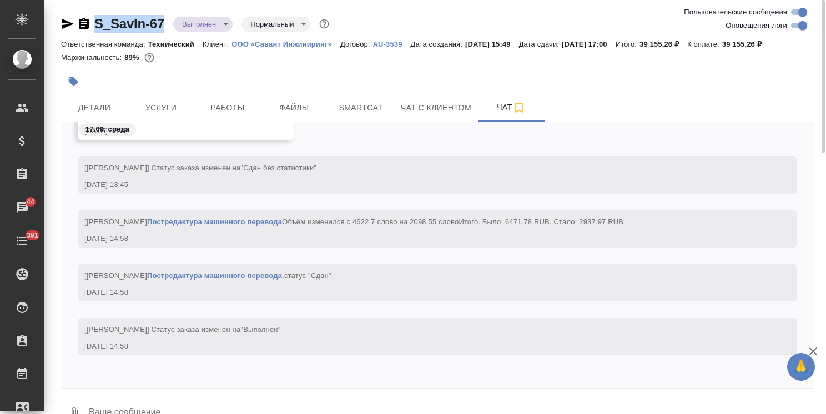
drag, startPoint x: 166, startPoint y: 12, endPoint x: 89, endPoint y: 12, distance: 77.1
click at [89, 12] on div "S_SavIn-67 Выполнен completed Нормальный normal Ответственная команда: Техничес…" at bounding box center [437, 219] width 765 height 439
copy link "S_SavIn-67"
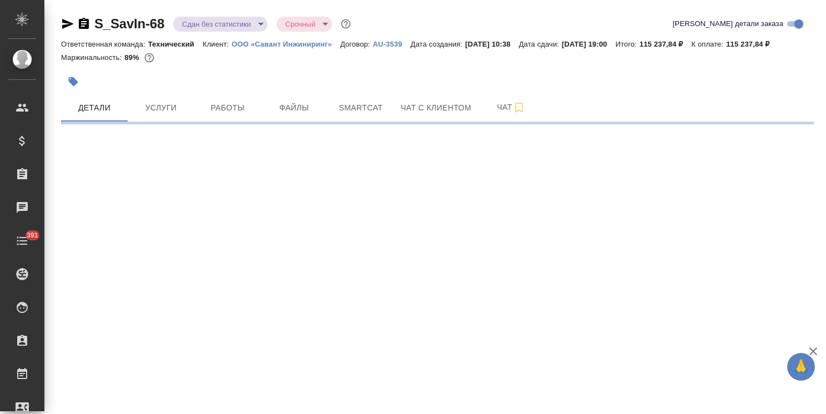
select select "RU"
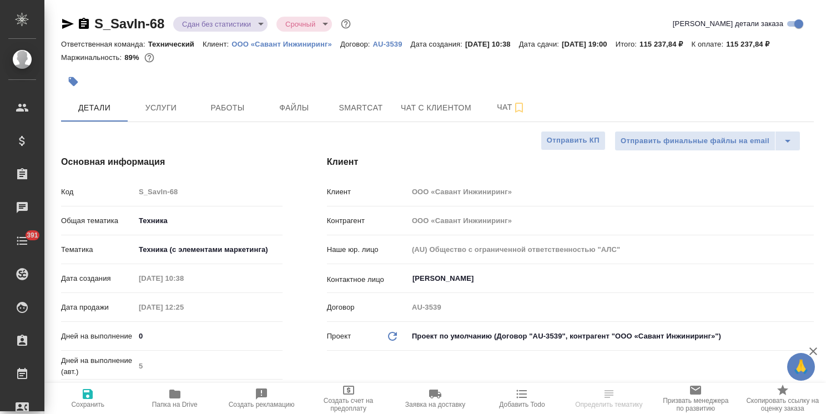
type textarea "x"
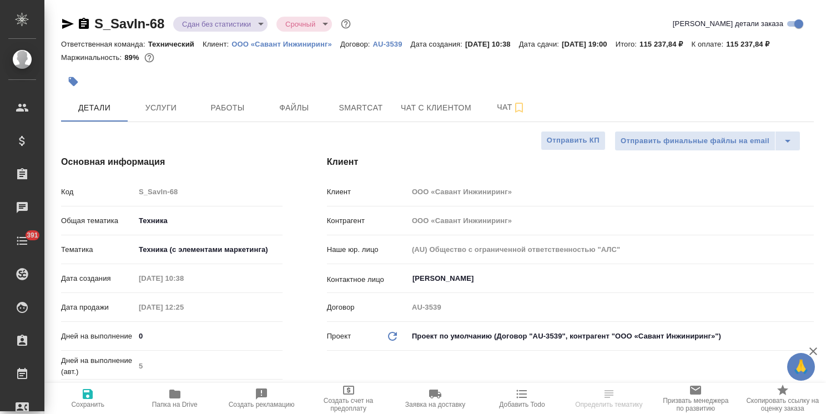
type textarea "x"
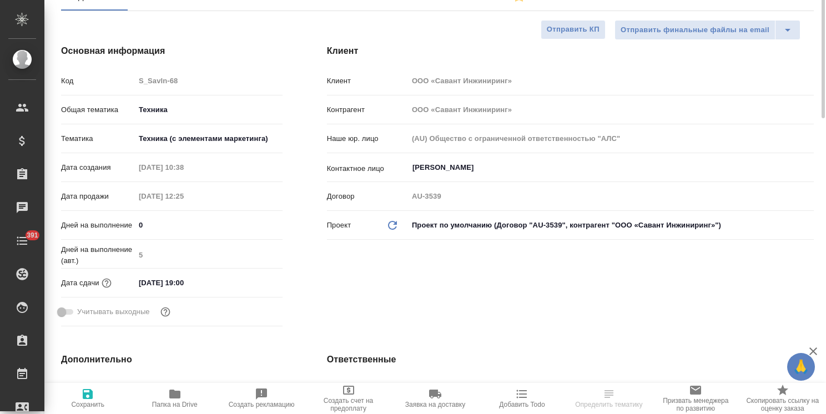
scroll to position [55, 0]
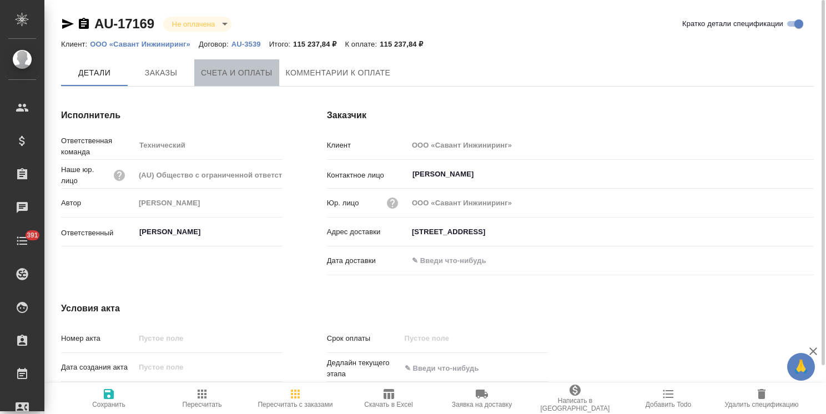
click at [246, 73] on span "Счета и оплаты" at bounding box center [237, 73] width 72 height 14
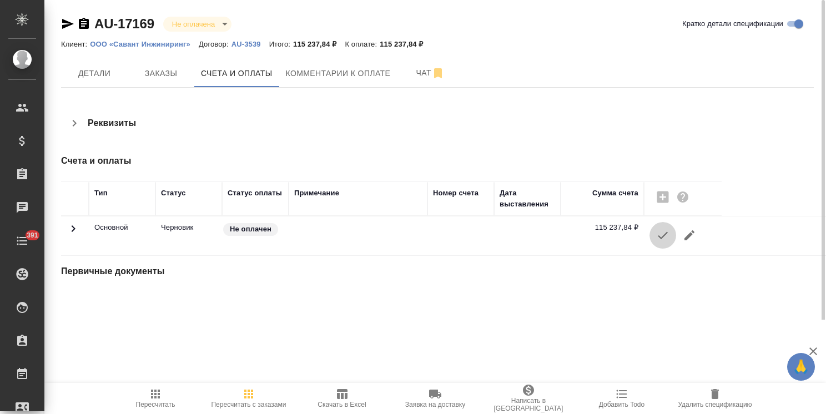
click at [661, 238] on icon "button" at bounding box center [662, 235] width 13 height 13
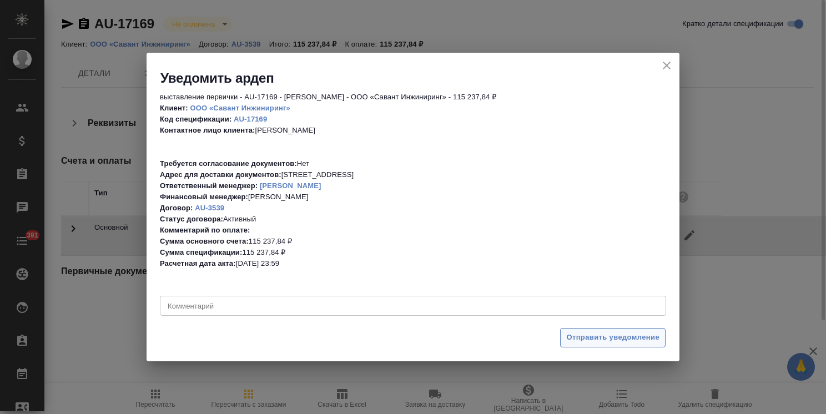
click at [590, 334] on span "Отправить уведомление" at bounding box center [612, 337] width 93 height 13
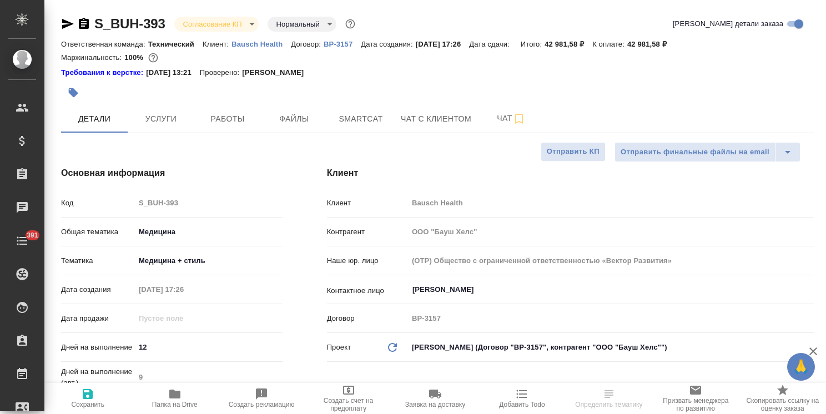
select select "RU"
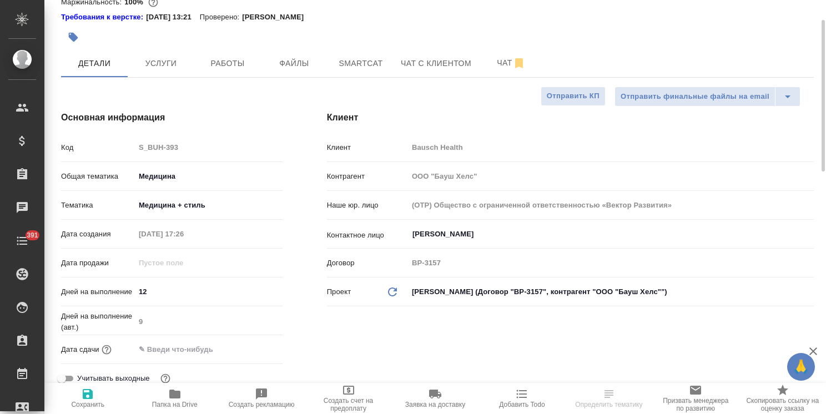
scroll to position [166, 0]
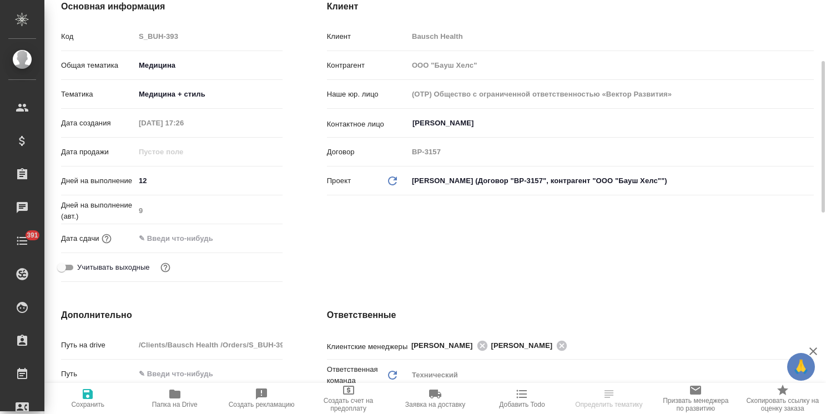
click at [199, 234] on input "text" at bounding box center [183, 238] width 97 height 16
click at [246, 237] on icon "button" at bounding box center [250, 237] width 13 height 13
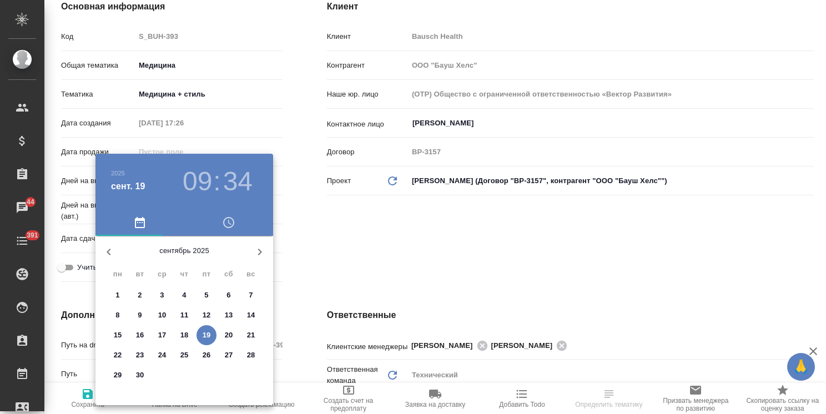
click at [120, 374] on p "29" at bounding box center [118, 375] width 8 height 11
type input "29.09.2025 09:34"
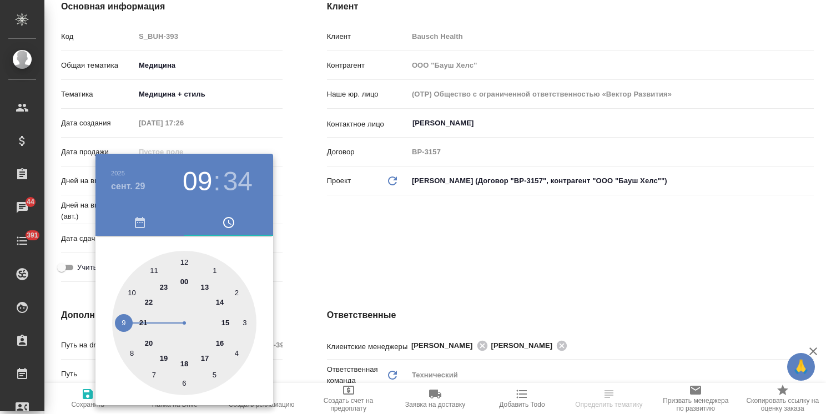
click at [389, 237] on div at bounding box center [413, 207] width 826 height 414
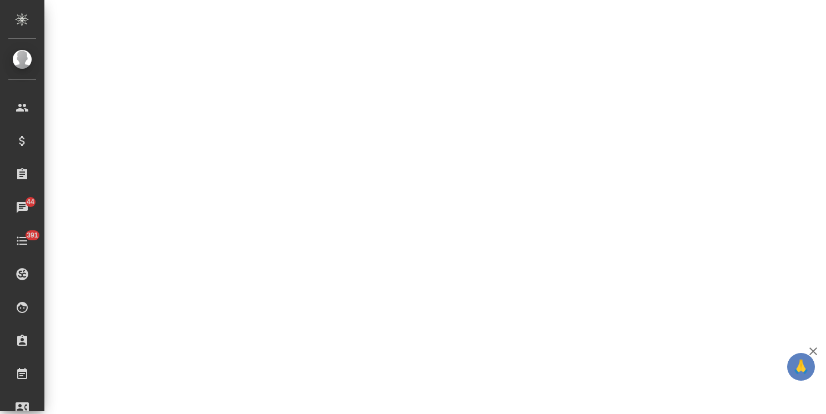
click at [180, 239] on div ".cls-1 fill:#fff; AWATERA Usmanova Olga Клиенты Спецификации Заказы 44 Чаты 391…" at bounding box center [413, 207] width 826 height 414
select select "RU"
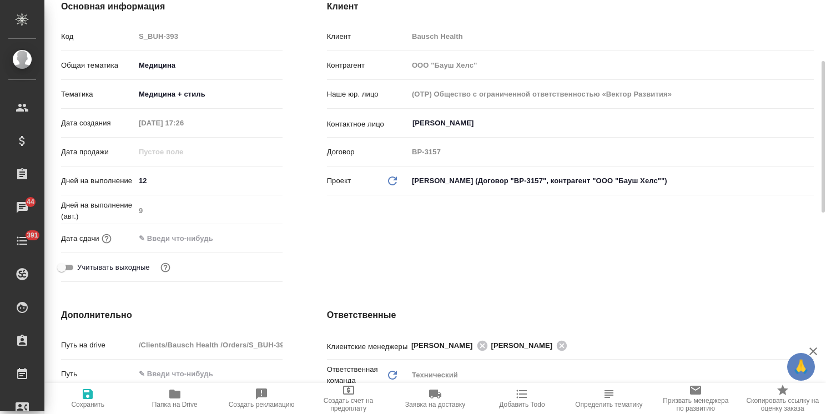
type textarea "x"
click at [189, 237] on input "text" at bounding box center [183, 238] width 97 height 16
click at [247, 239] on icon "button" at bounding box center [250, 237] width 13 height 13
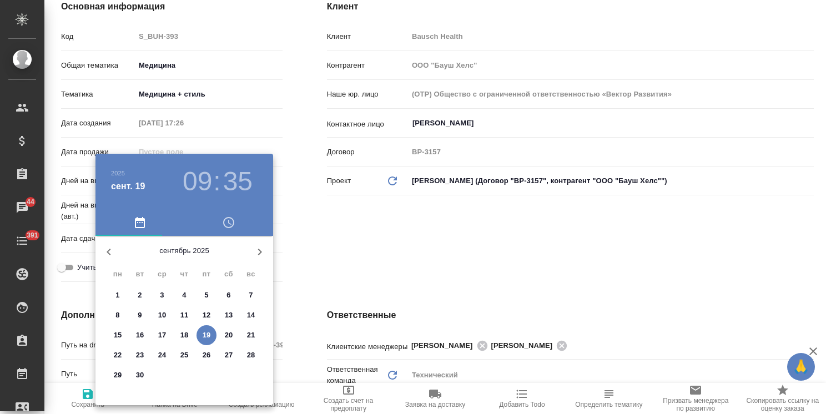
click at [118, 374] on p "29" at bounding box center [118, 375] width 8 height 11
type input "29.09.2025 09:35"
type textarea "x"
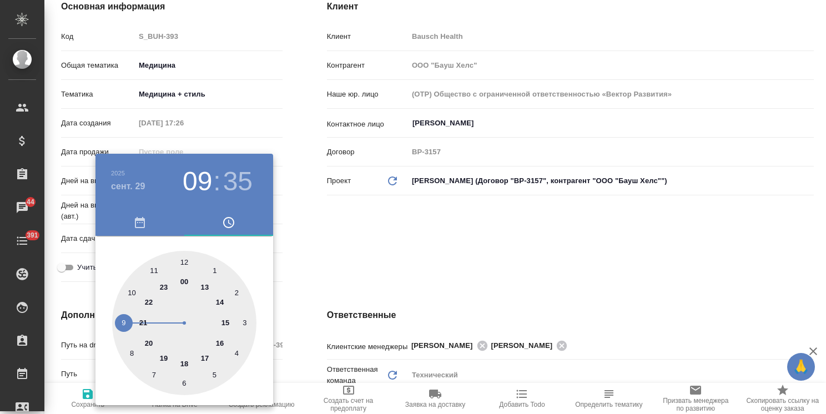
click at [322, 299] on div at bounding box center [413, 207] width 826 height 414
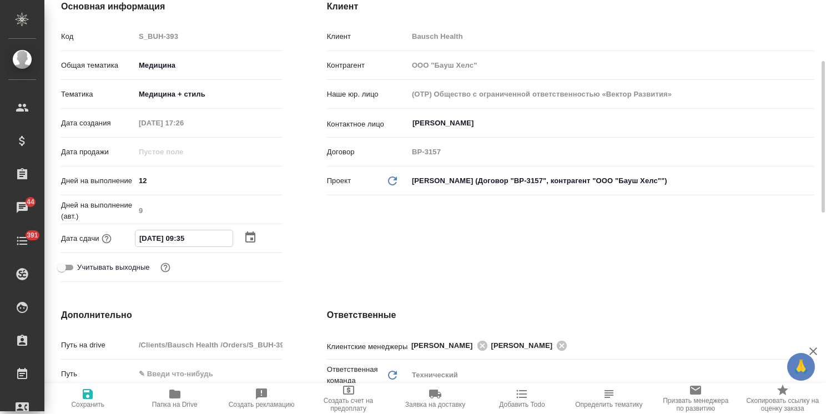
drag, startPoint x: 184, startPoint y: 236, endPoint x: 178, endPoint y: 239, distance: 7.2
click at [178, 239] on input "29.09.2025 09:35" at bounding box center [183, 238] width 97 height 16
type input "29.09.2025 13:5_"
type textarea "x"
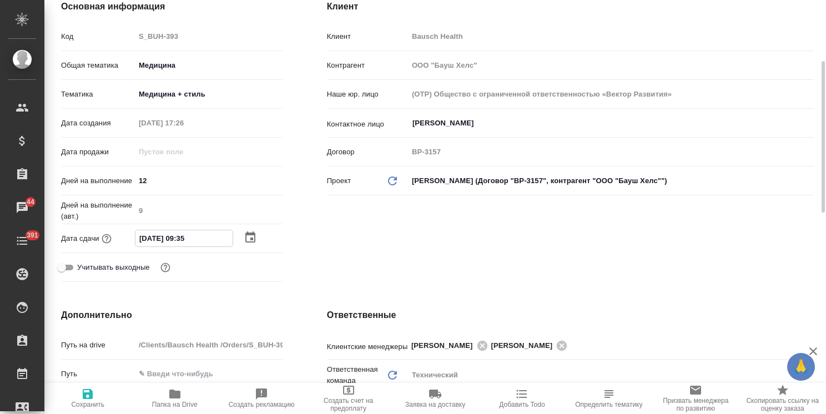
type textarea "x"
type input "29.09.2025 10:35"
type textarea "x"
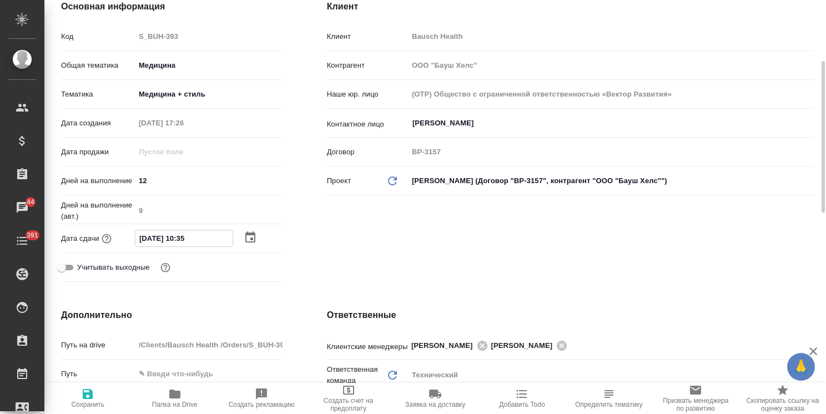
click at [189, 242] on input "29.09.2025 10:35" at bounding box center [183, 238] width 97 height 16
type input "29.09.2025 10:0_"
type textarea "x"
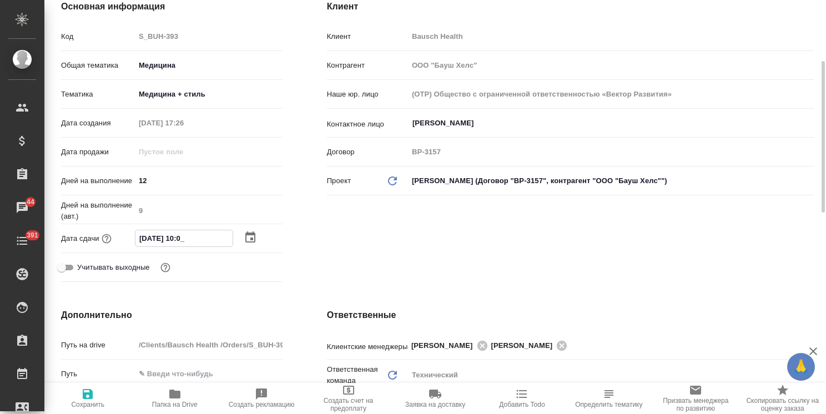
type input "29.09.2025 10:00"
type textarea "x"
type input "29.09.2025 10:00"
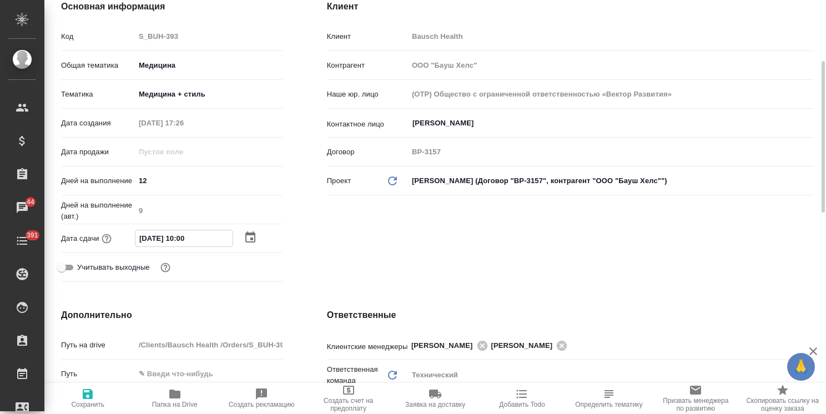
click at [97, 396] on span "Сохранить" at bounding box center [87, 397] width 73 height 21
type textarea "x"
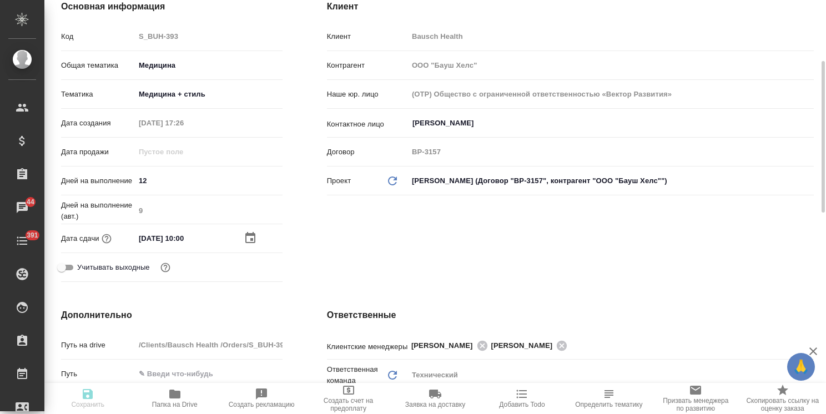
type textarea "x"
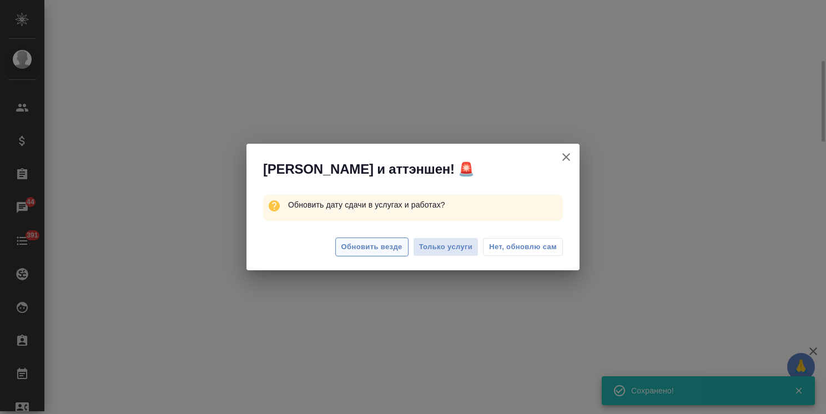
click at [365, 247] on span "Обновить везде" at bounding box center [371, 247] width 61 height 13
select select "RU"
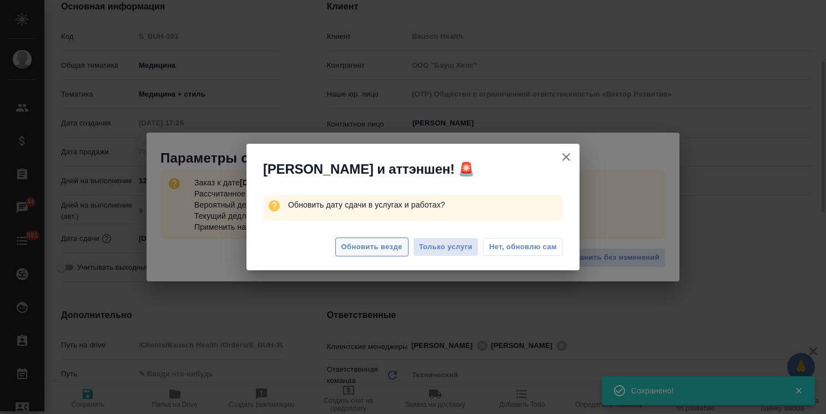
type textarea "x"
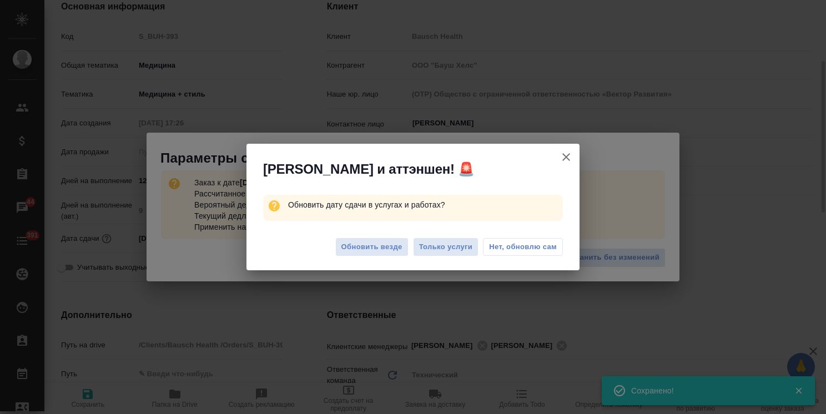
type textarea "x"
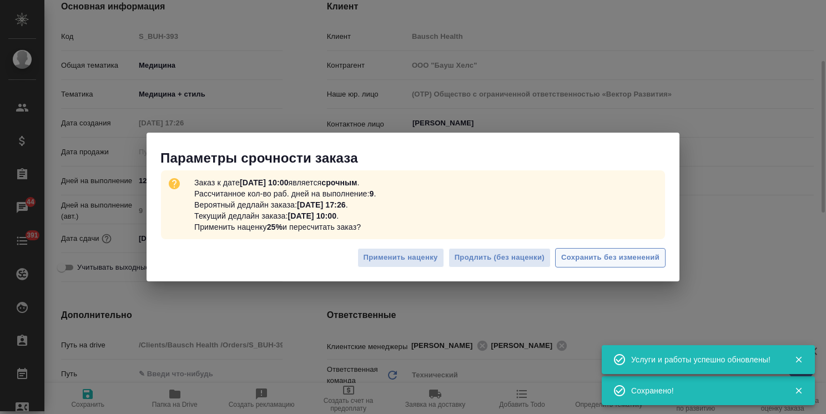
click at [617, 255] on span "Сохранить без изменений" at bounding box center [610, 257] width 98 height 13
type textarea "x"
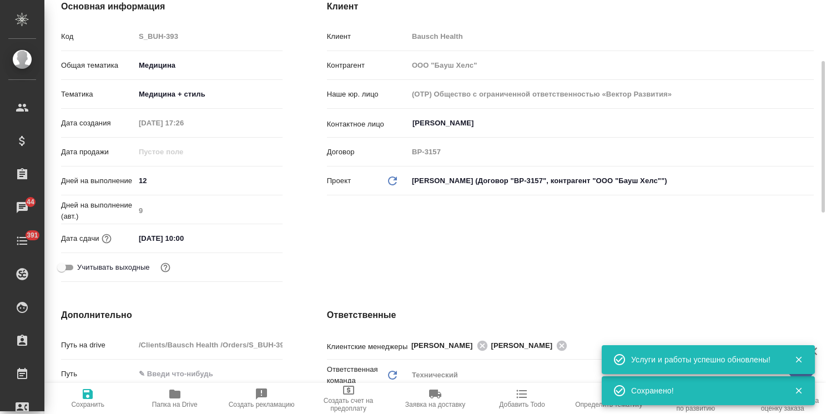
type textarea "x"
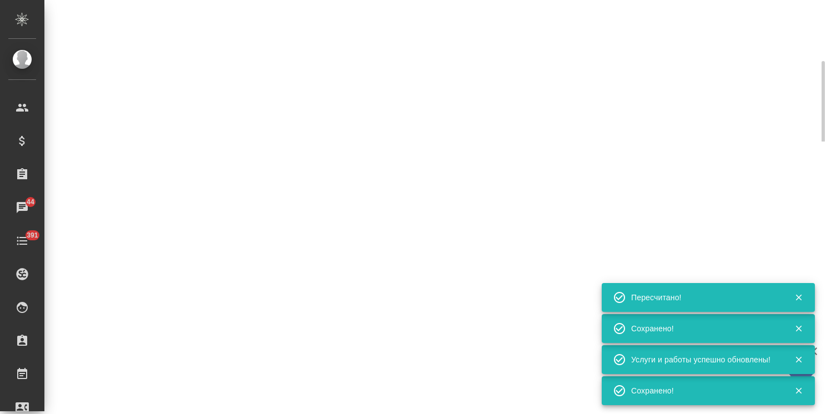
type input "urgent"
select select "RU"
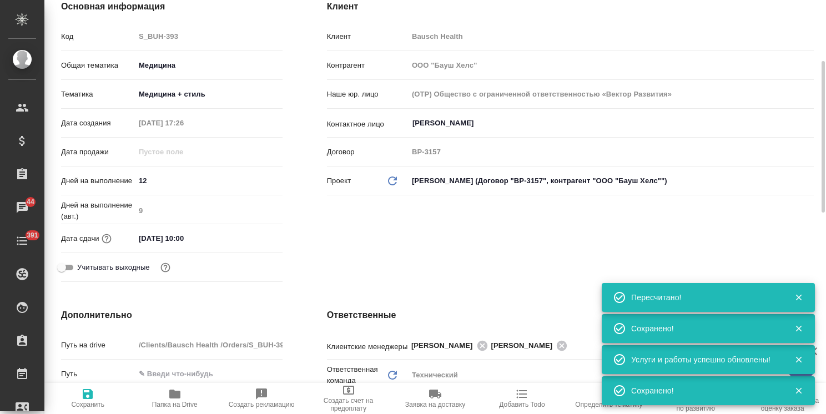
type textarea "x"
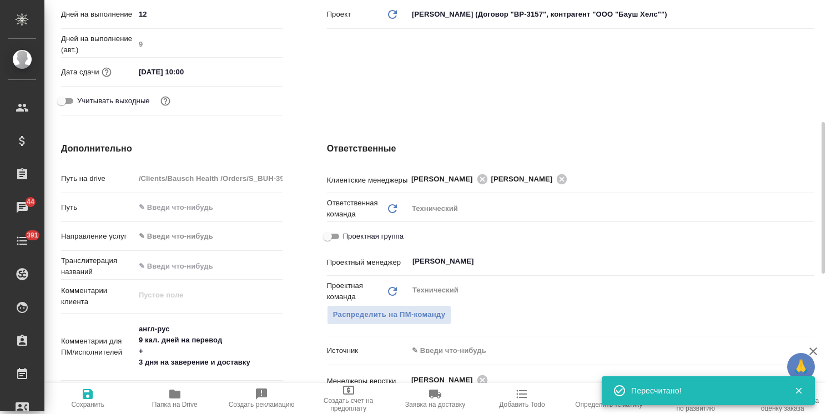
scroll to position [388, 0]
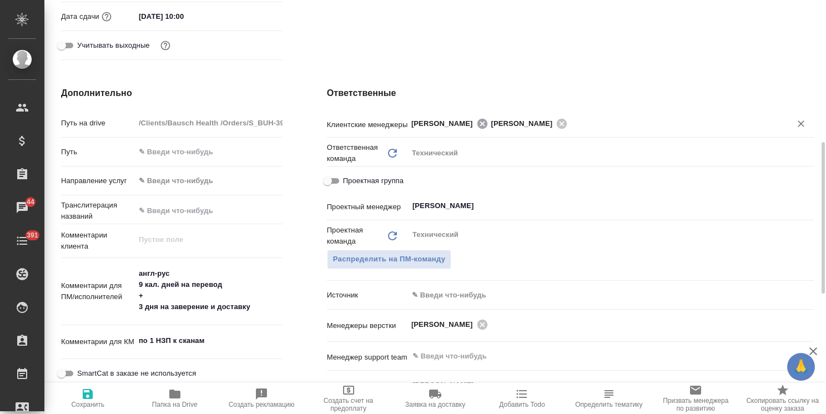
click at [477, 125] on icon at bounding box center [482, 123] width 10 height 10
type textarea "x"
click at [94, 405] on span "Сохранить" at bounding box center [87, 405] width 33 height 8
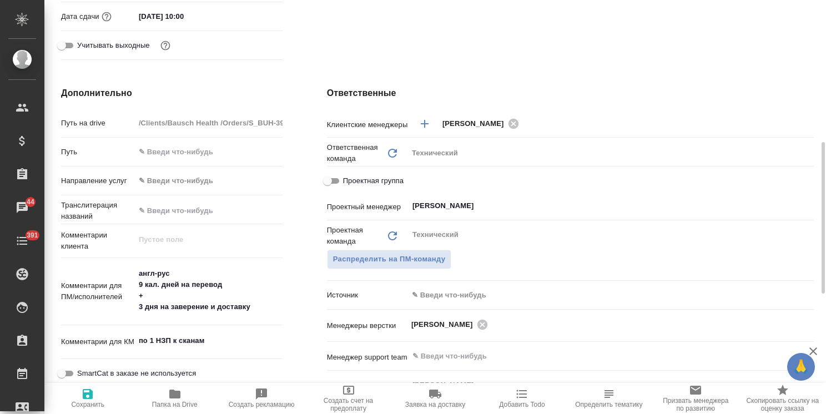
type textarea "x"
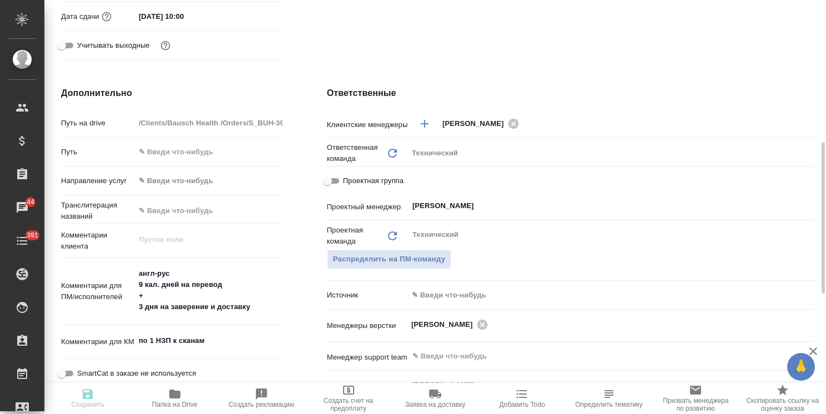
type textarea "x"
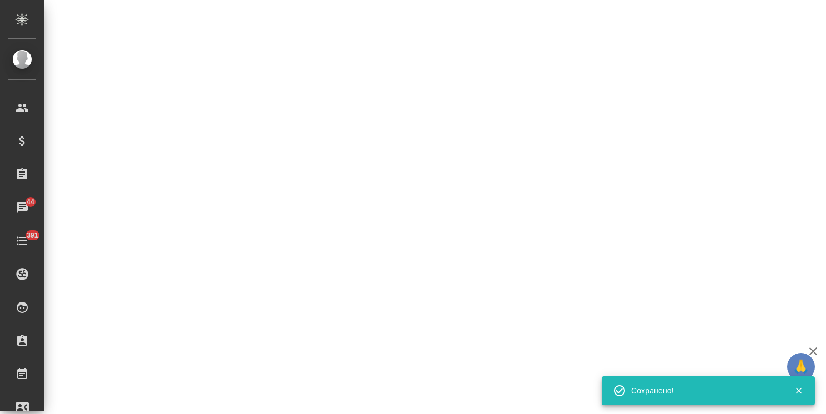
select select "RU"
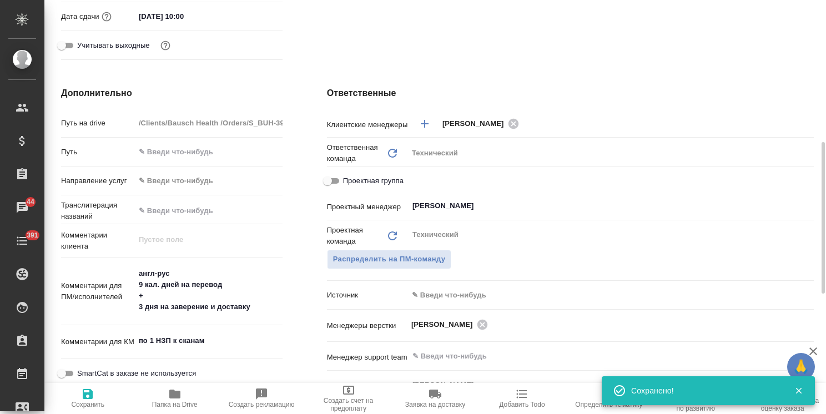
type textarea "x"
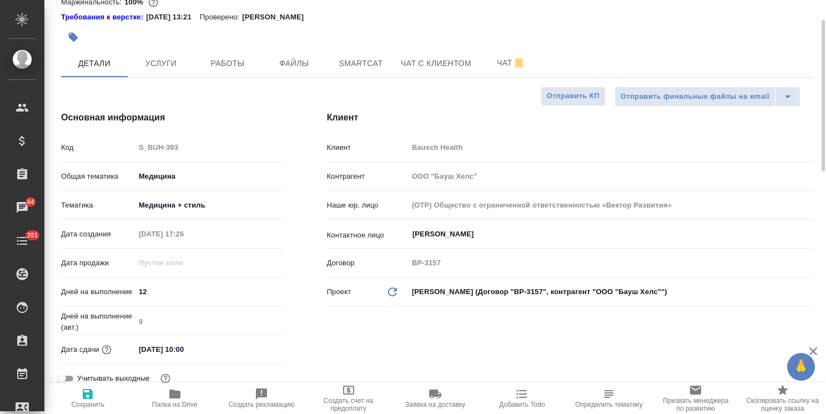
scroll to position [0, 0]
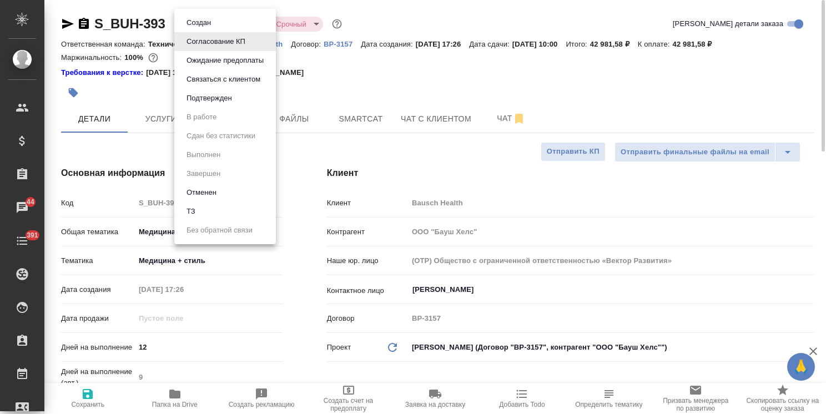
click at [214, 20] on body "🙏 .cls-1 fill:#fff; AWATERA Usmanova Olga Клиенты Спецификации Заказы 44 Чаты 3…" at bounding box center [413, 207] width 826 height 414
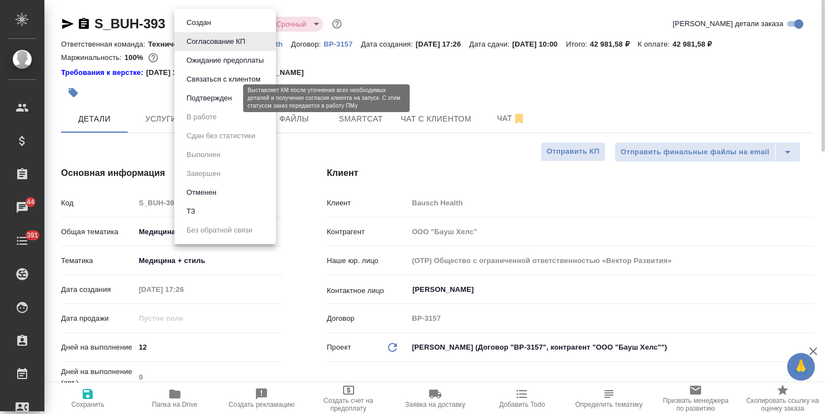
click at [218, 94] on button "Подтвержден" at bounding box center [209, 98] width 52 height 12
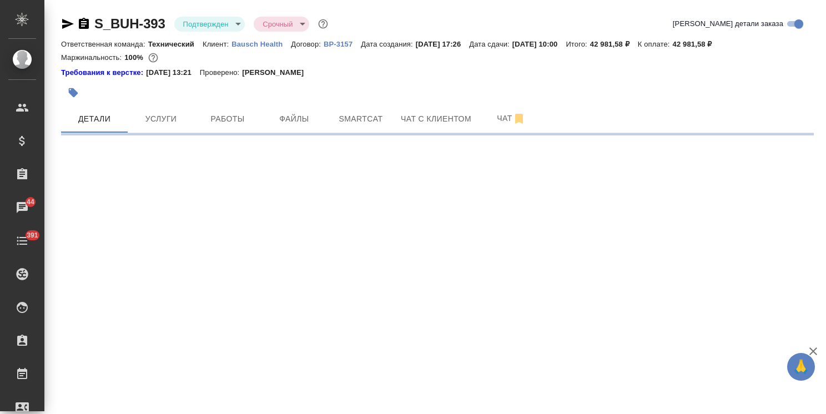
select select "RU"
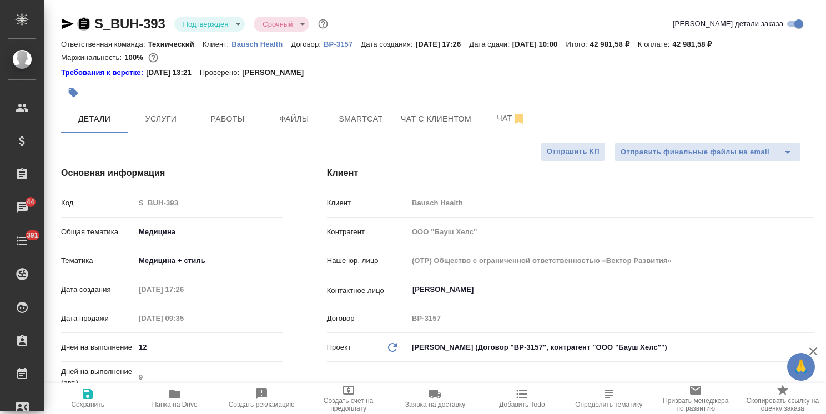
click at [87, 23] on icon "button" at bounding box center [84, 23] width 10 height 11
type textarea "x"
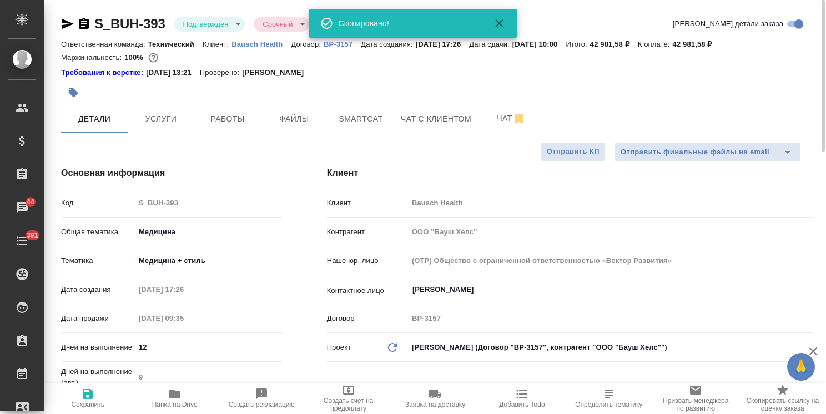
type textarea "x"
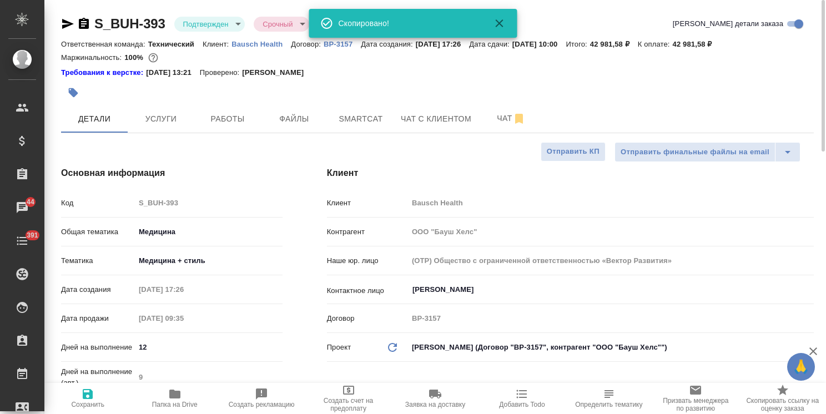
type textarea "x"
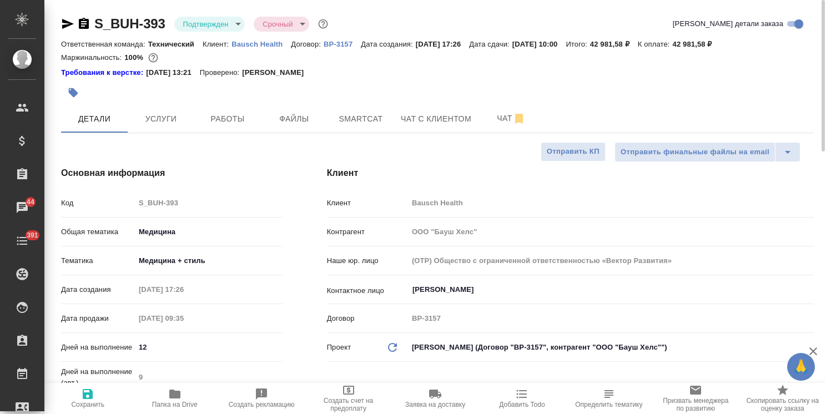
scroll to position [55, 0]
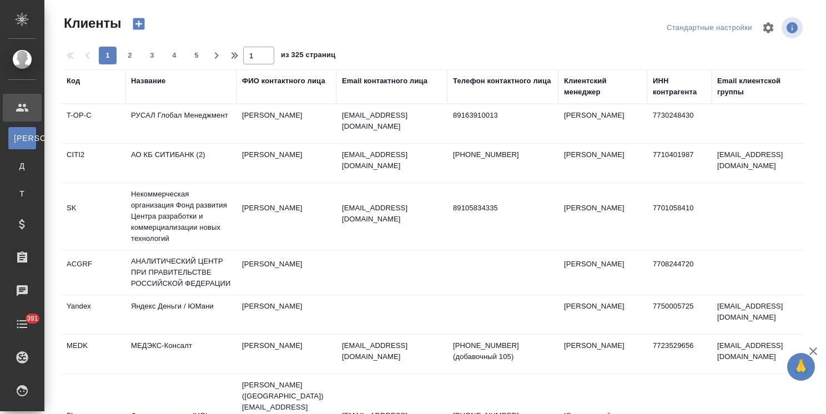
select select "RU"
click at [155, 84] on div "Название" at bounding box center [148, 80] width 34 height 11
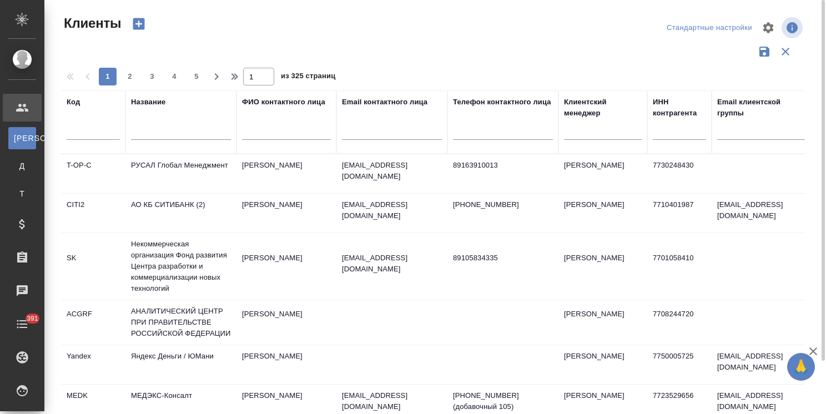
click at [163, 137] on input "text" at bounding box center [181, 133] width 100 height 14
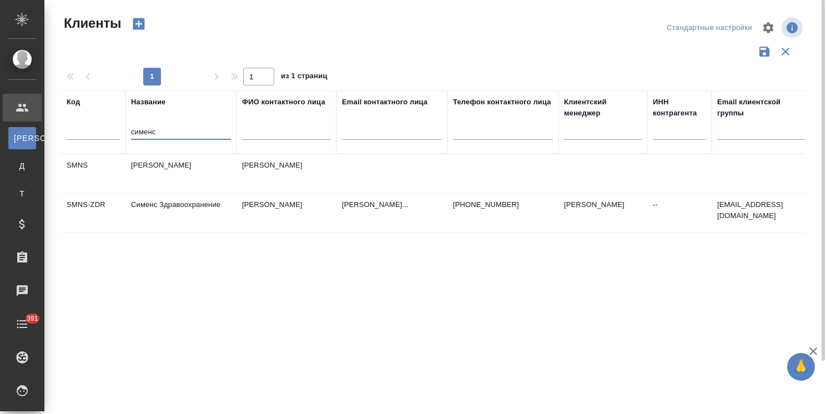
type input "сименс"
click at [171, 203] on td "Сименс Здравоохранение" at bounding box center [180, 213] width 111 height 39
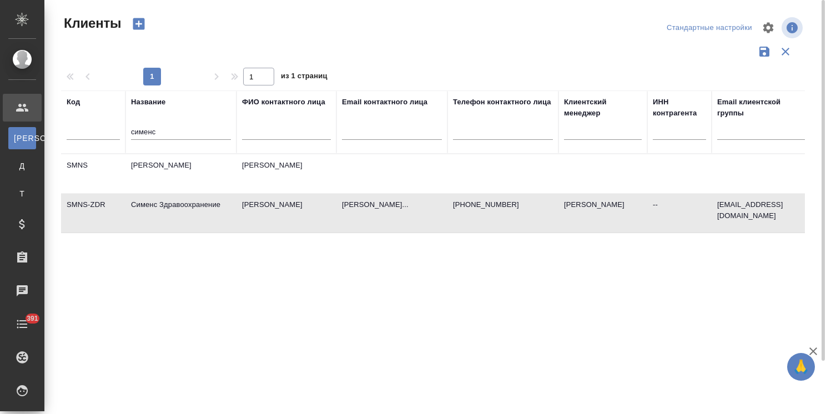
click at [171, 203] on td "Сименс Здравоохранение" at bounding box center [180, 213] width 111 height 39
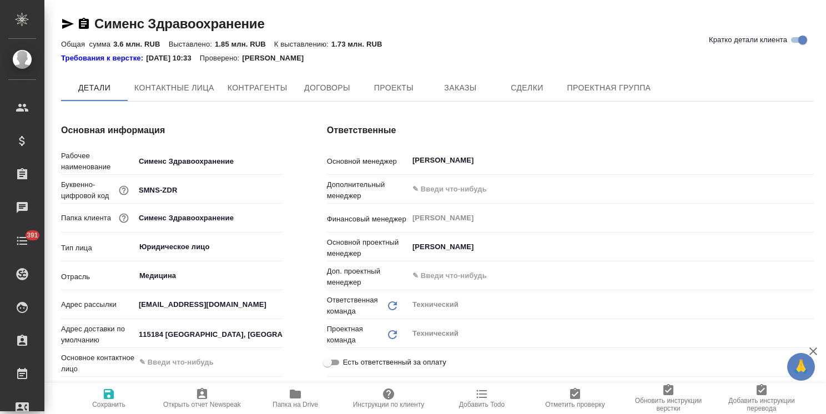
type textarea "x"
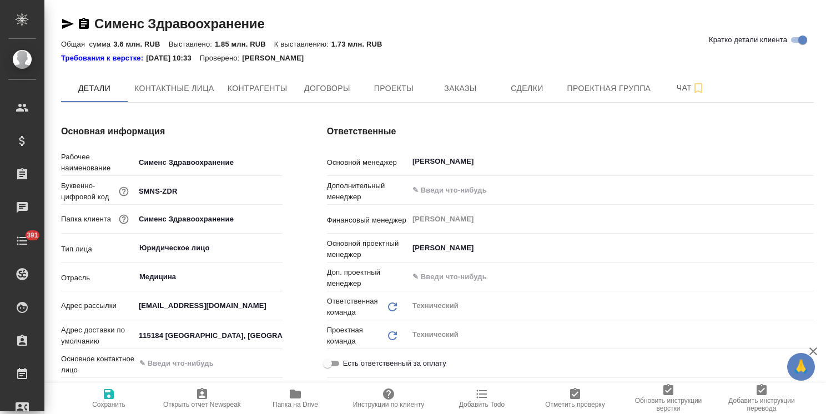
type textarea "x"
click at [471, 88] on span "Заказы" at bounding box center [459, 89] width 53 height 14
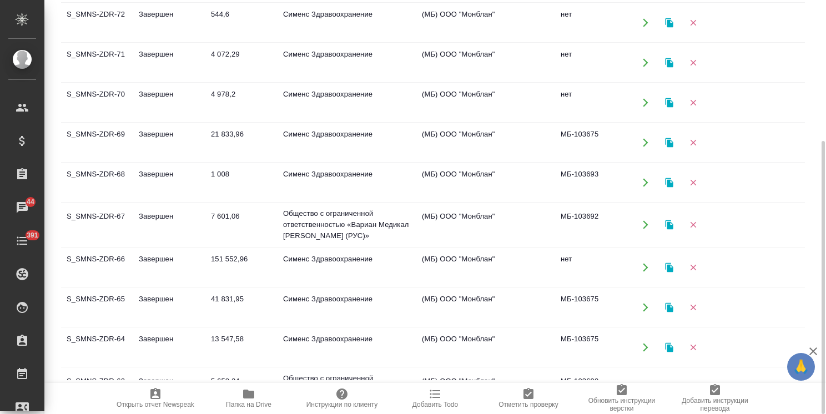
scroll to position [444, 0]
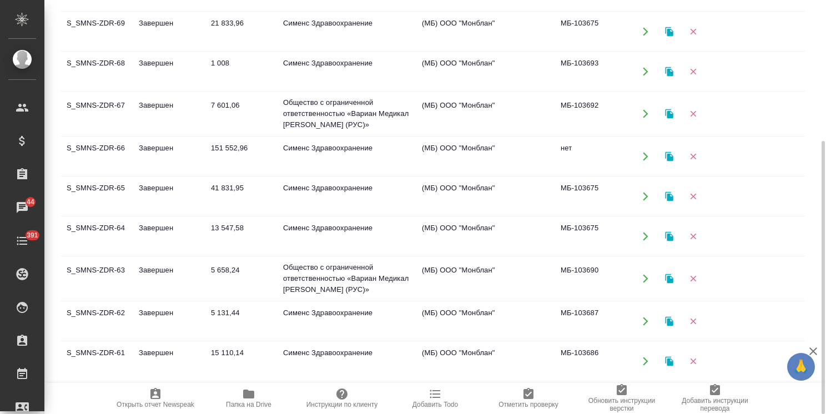
click at [234, 159] on td "151 552,96" at bounding box center [241, 156] width 72 height 39
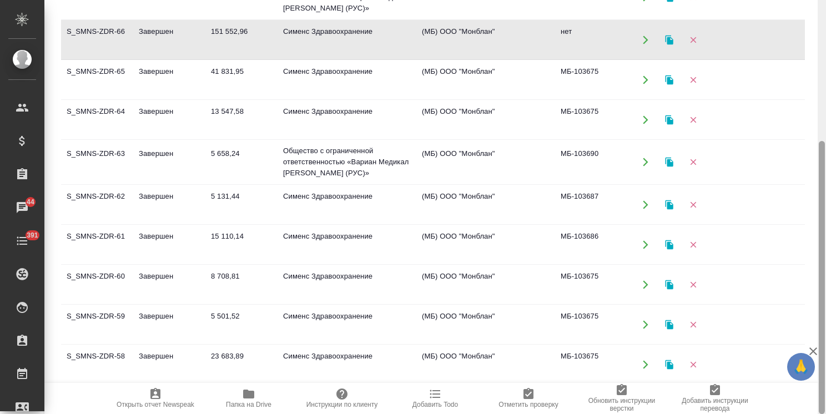
scroll to position [602, 0]
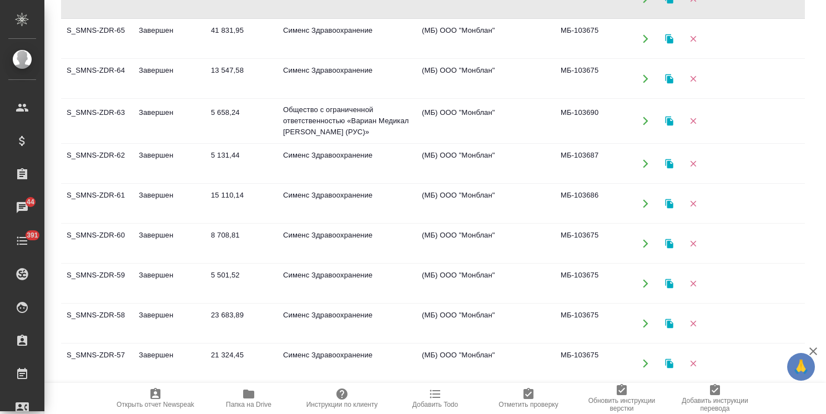
click at [817, 352] on icon "button" at bounding box center [812, 351] width 13 height 13
click at [183, 352] on td "Завершен" at bounding box center [169, 363] width 72 height 39
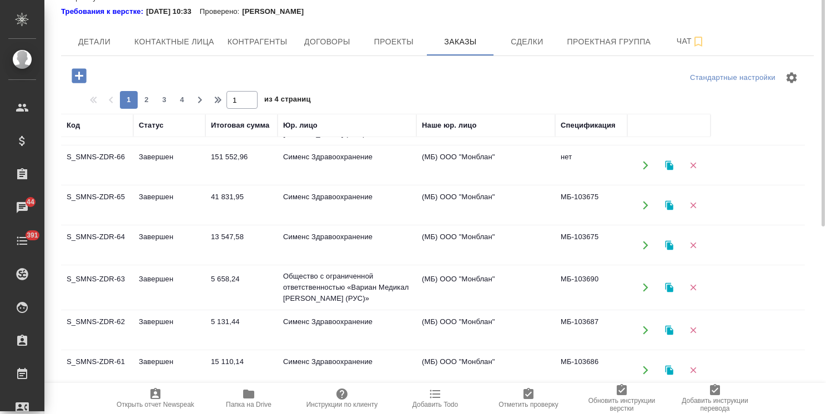
scroll to position [546, 0]
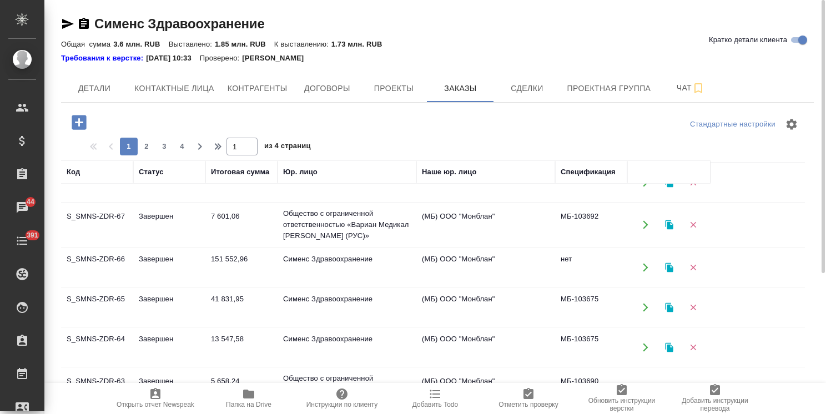
click at [191, 267] on td "Завершен" at bounding box center [169, 267] width 72 height 39
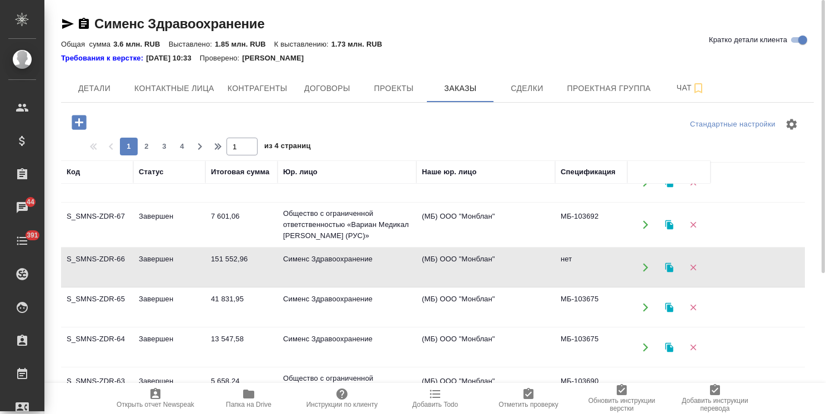
click at [191, 267] on td "Завершен" at bounding box center [169, 267] width 72 height 39
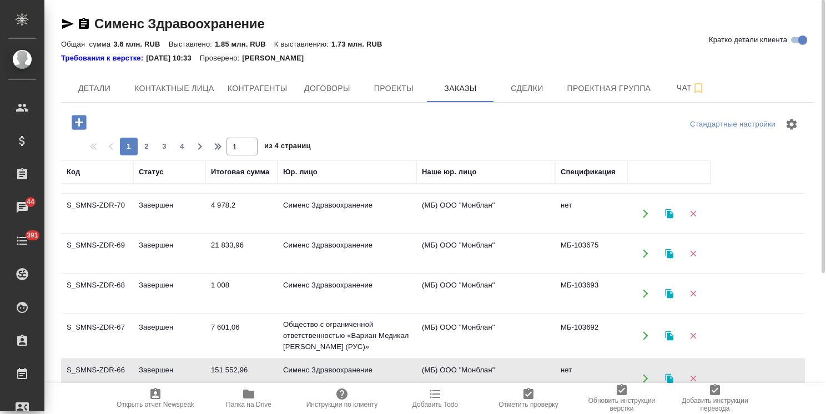
scroll to position [380, 0]
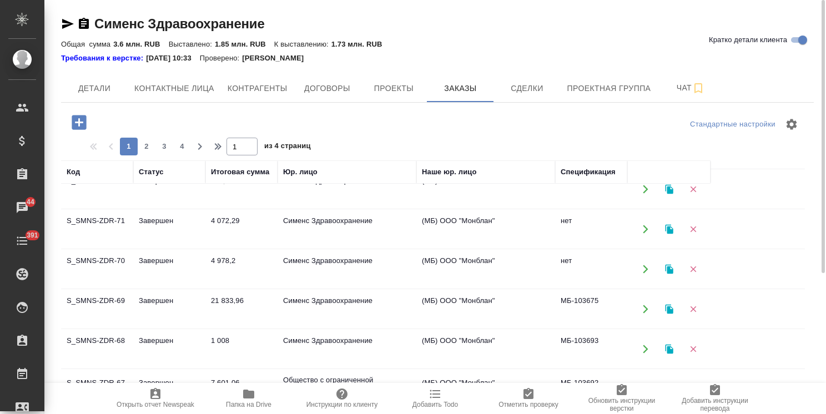
click at [253, 264] on td "4 978,2" at bounding box center [241, 269] width 72 height 39
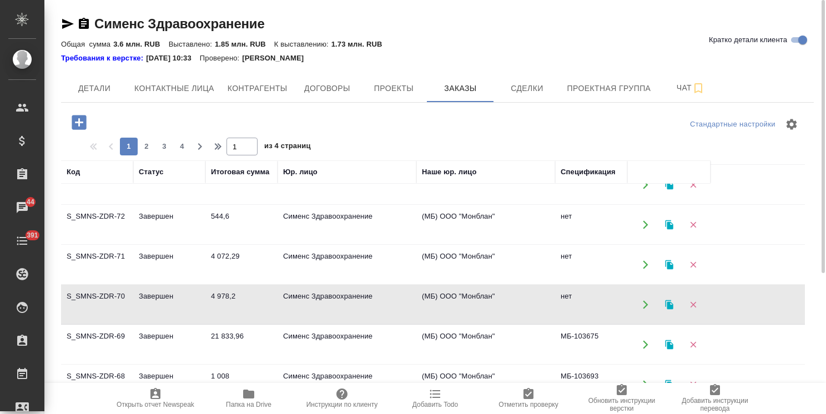
scroll to position [324, 0]
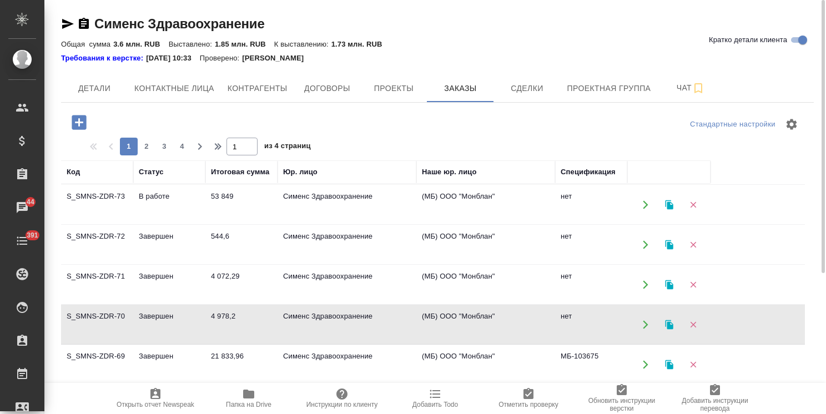
click at [273, 286] on td "4 072,29" at bounding box center [241, 284] width 72 height 39
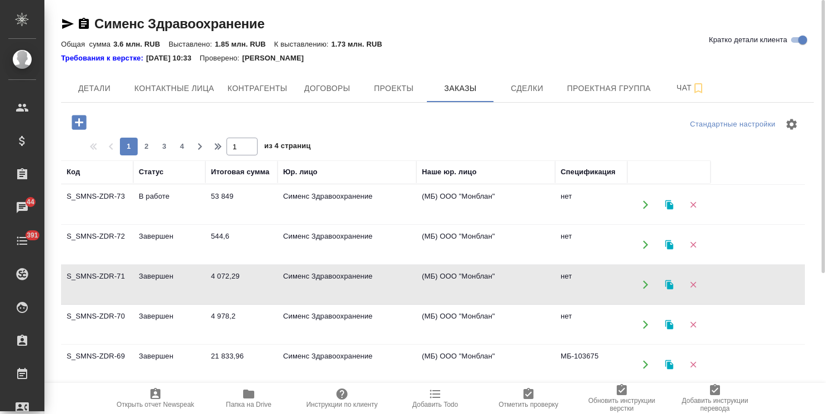
scroll to position [269, 0]
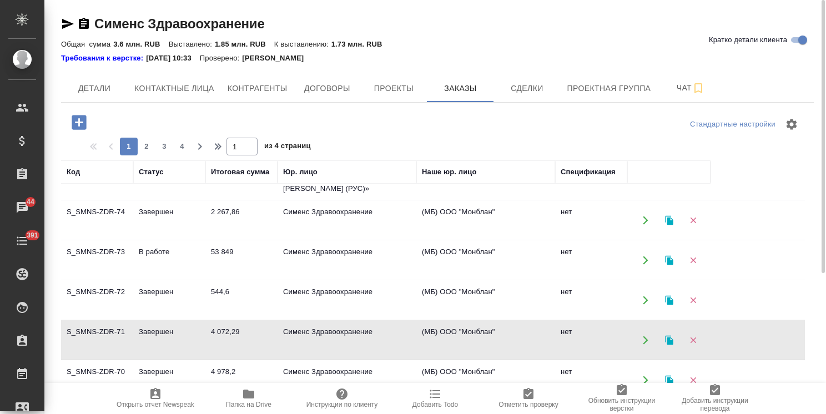
click at [244, 310] on td "544,6" at bounding box center [241, 300] width 72 height 39
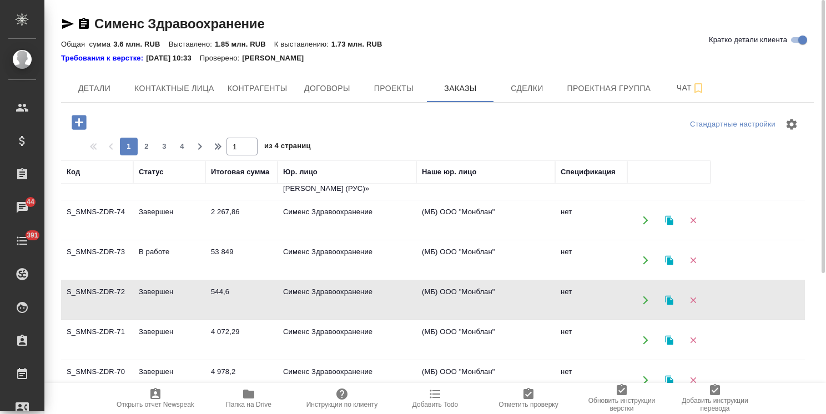
click at [244, 310] on td "544,6" at bounding box center [241, 300] width 72 height 39
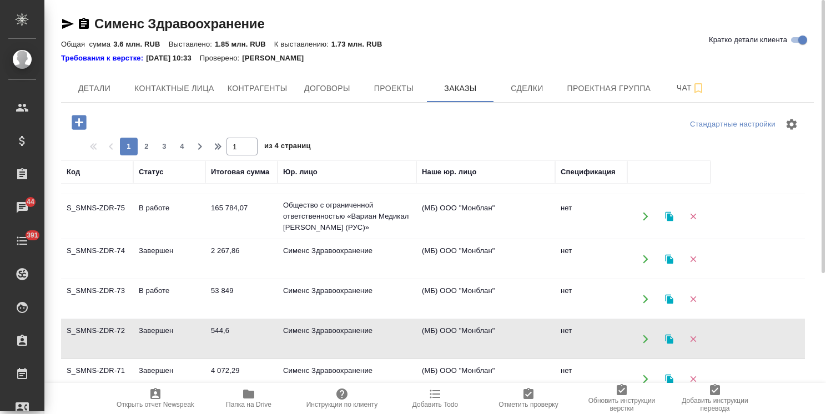
scroll to position [213, 0]
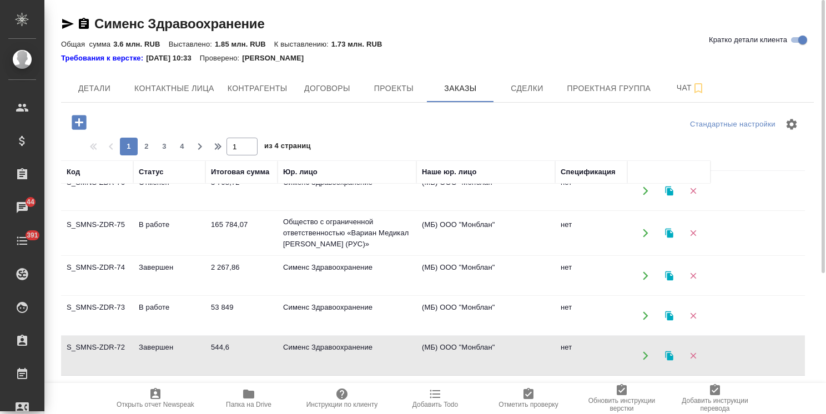
click at [203, 310] on td "В работе" at bounding box center [169, 315] width 72 height 39
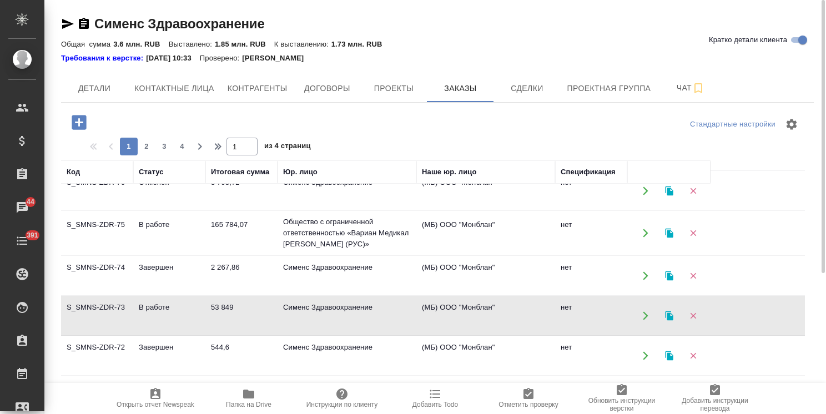
click at [203, 310] on td "В работе" at bounding box center [169, 315] width 72 height 39
click at [148, 267] on td "Завершен" at bounding box center [169, 275] width 72 height 39
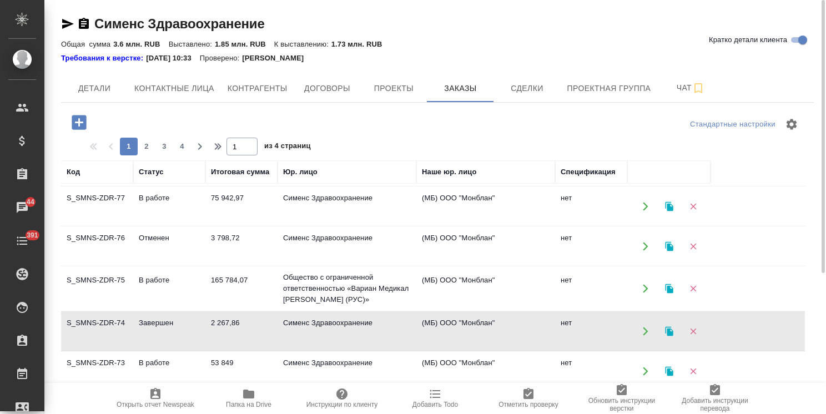
scroll to position [102, 0]
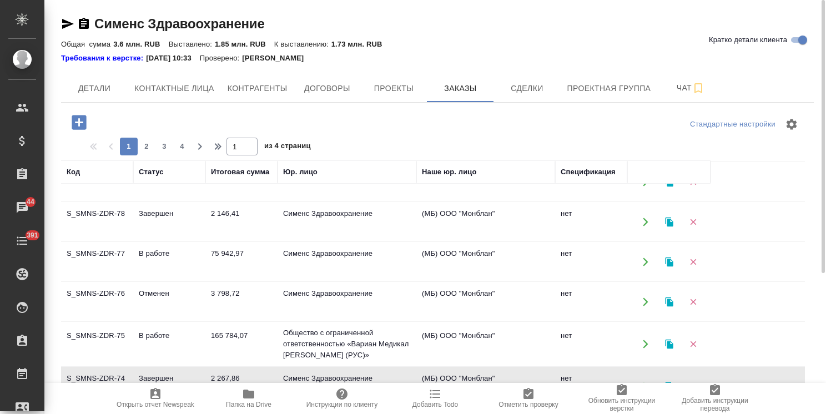
click at [129, 332] on td "S_SMNS-ZDR-75" at bounding box center [97, 344] width 72 height 39
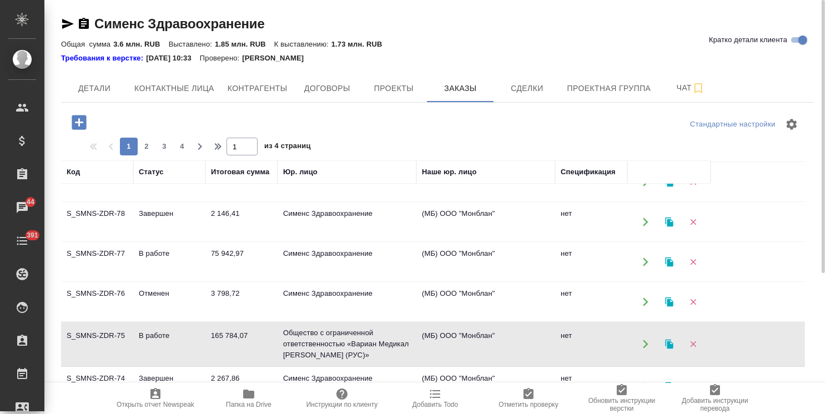
click at [124, 302] on td "S_SMNS-ZDR-76" at bounding box center [97, 301] width 72 height 39
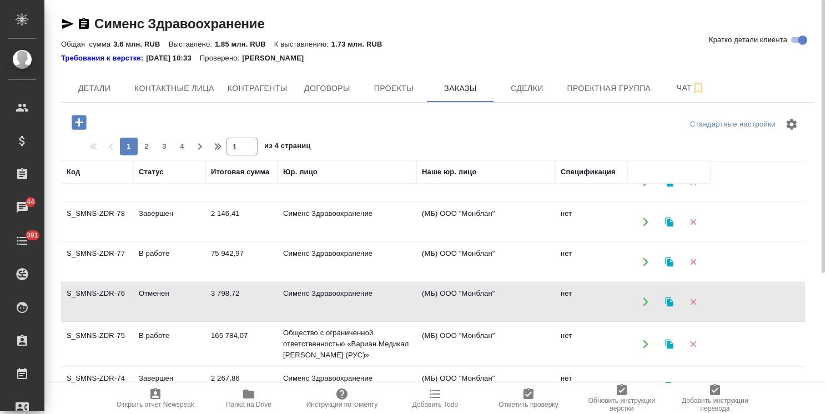
click at [121, 257] on td "S_SMNS-ZDR-77" at bounding box center [97, 261] width 72 height 39
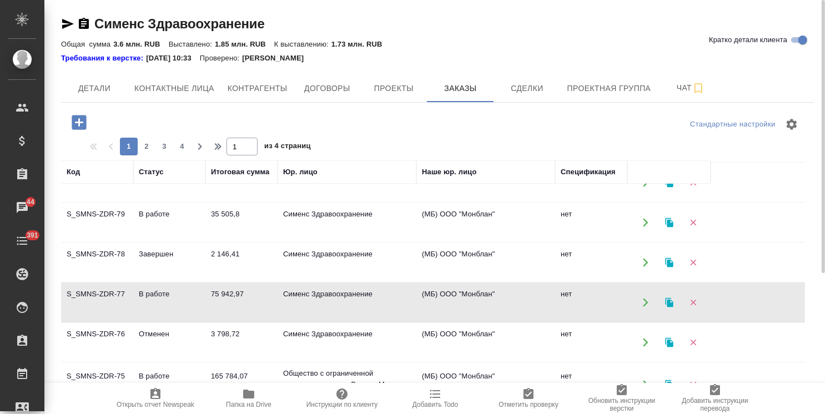
scroll to position [47, 0]
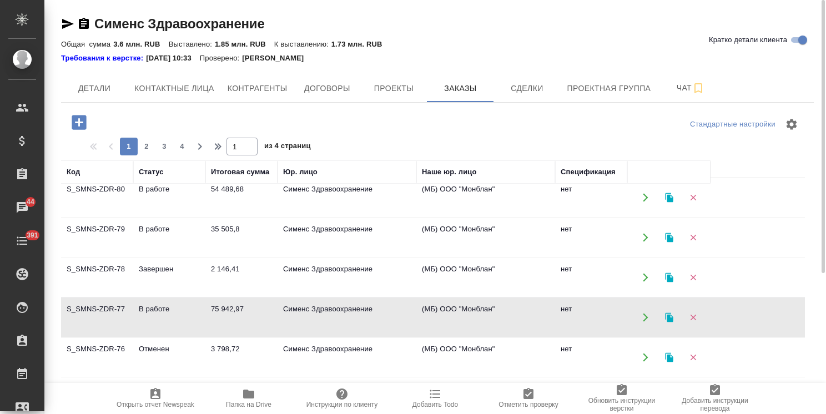
click at [158, 309] on td "В работе" at bounding box center [169, 317] width 72 height 39
click at [147, 307] on td "В работе" at bounding box center [169, 317] width 72 height 39
click at [158, 276] on td "Завершен" at bounding box center [169, 277] width 72 height 39
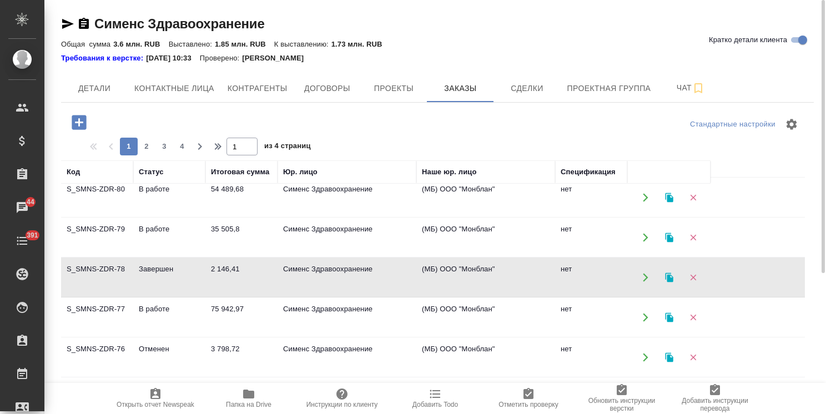
click at [158, 276] on td "Завершен" at bounding box center [169, 277] width 72 height 39
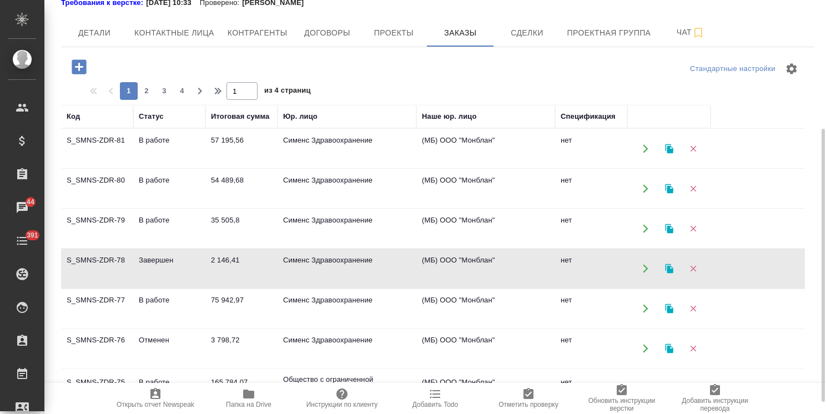
scroll to position [111, 0]
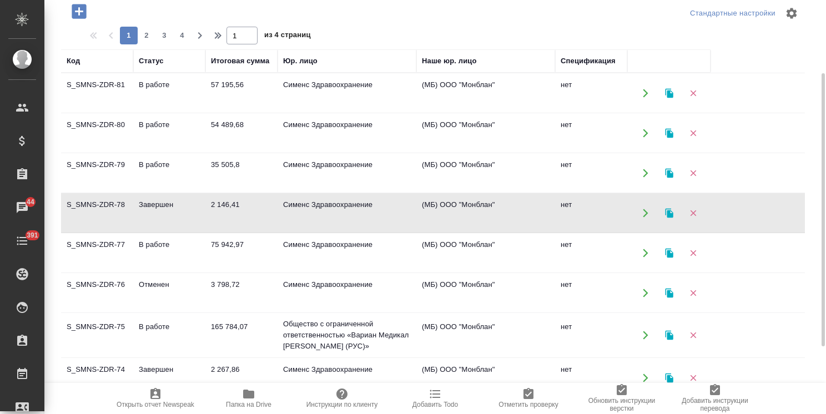
click at [133, 165] on td "В работе" at bounding box center [169, 173] width 72 height 39
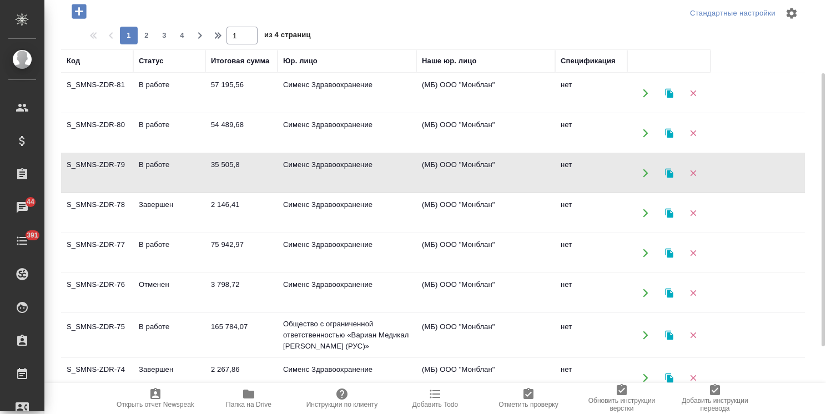
click at [133, 137] on td "S_SMNS-ZDR-80" at bounding box center [97, 133] width 72 height 39
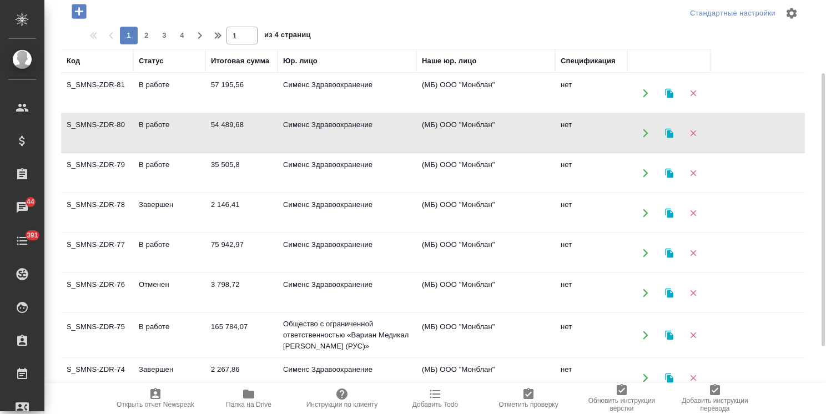
click at [127, 99] on td "S_SMNS-ZDR-81" at bounding box center [97, 93] width 72 height 39
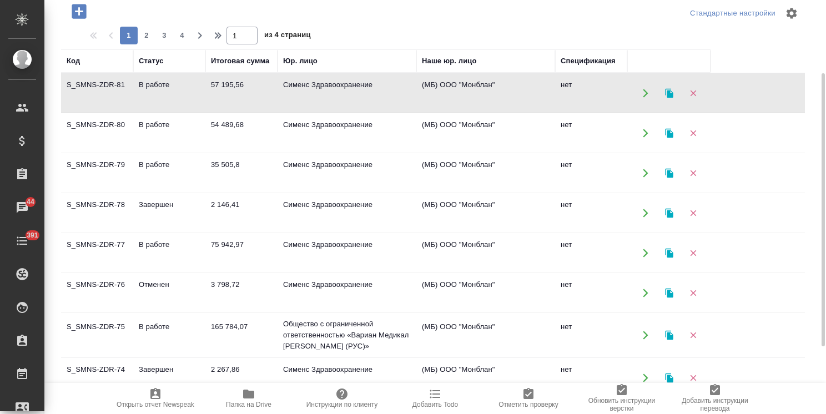
click at [127, 99] on td "S_SMNS-ZDR-81" at bounding box center [97, 93] width 72 height 39
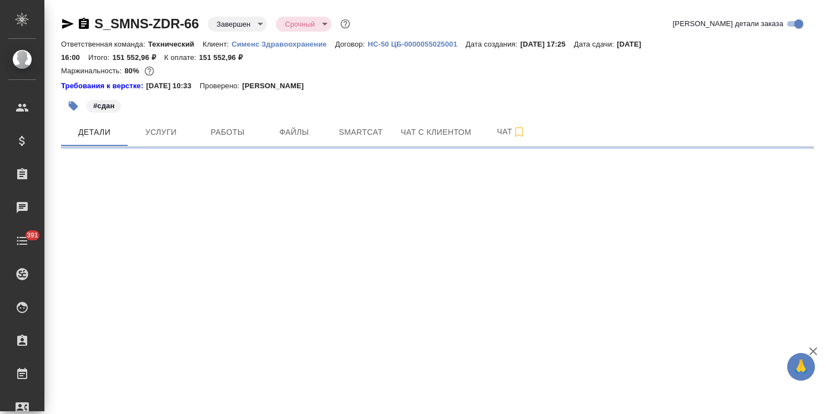
select select "RU"
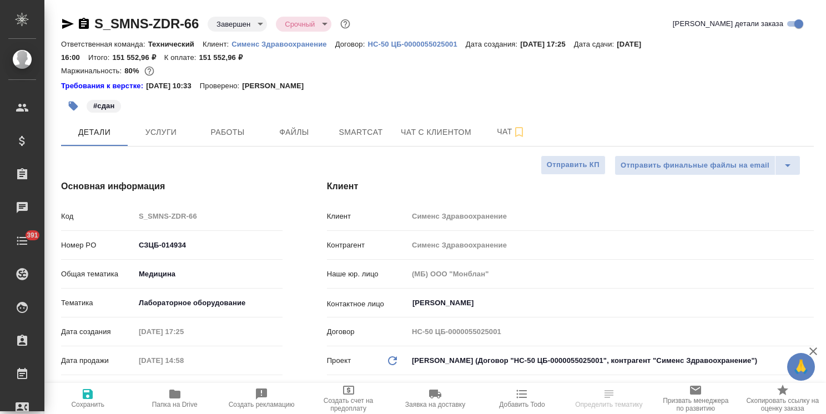
type textarea "x"
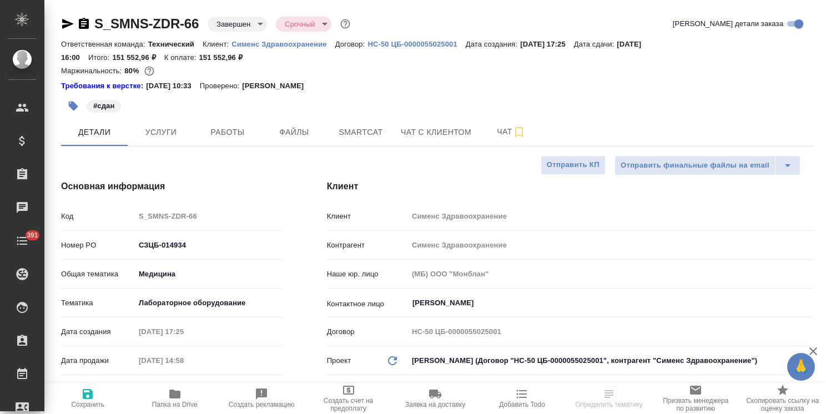
type textarea "x"
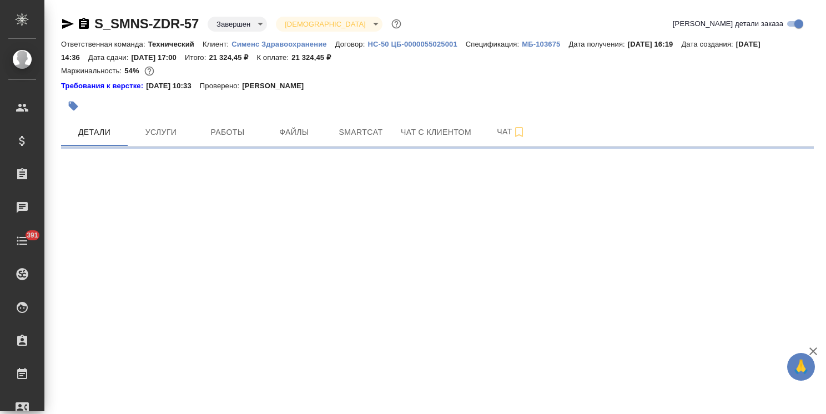
select select "RU"
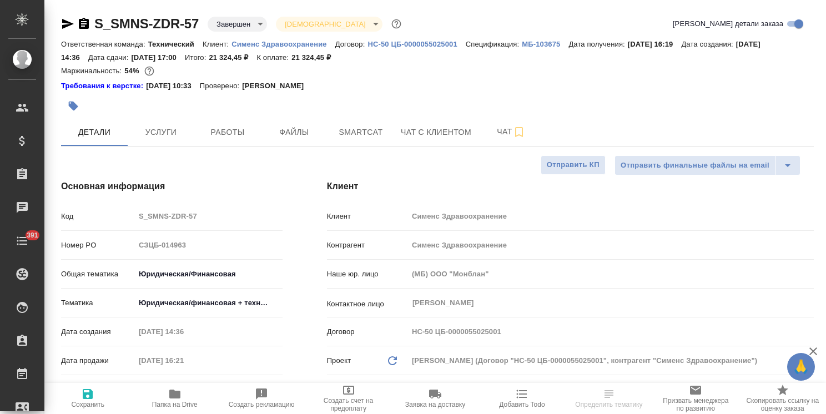
type textarea "x"
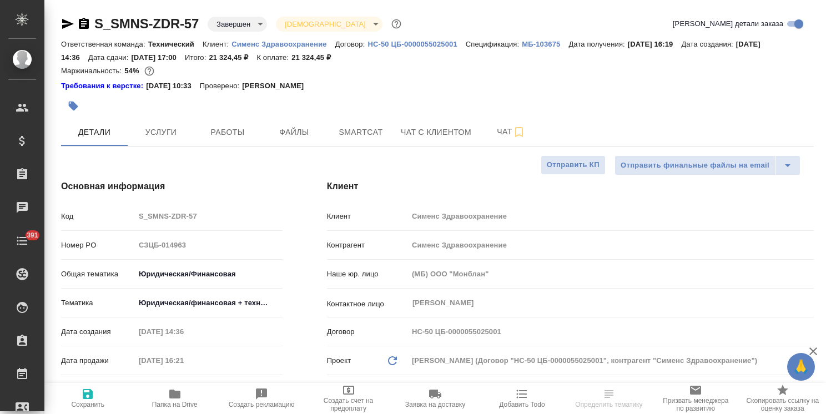
type textarea "x"
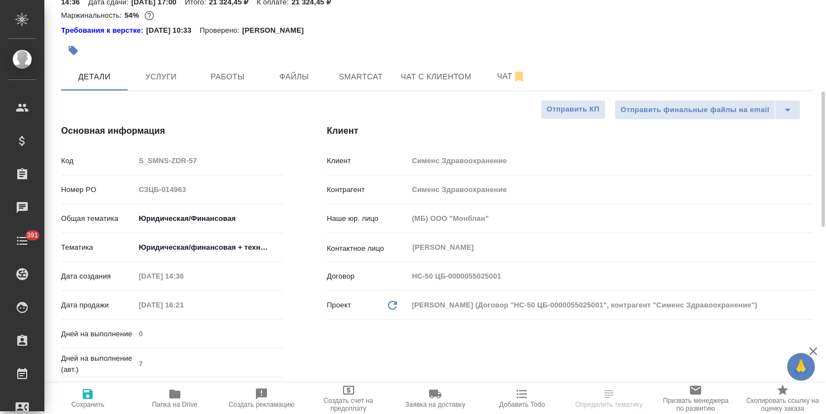
scroll to position [111, 0]
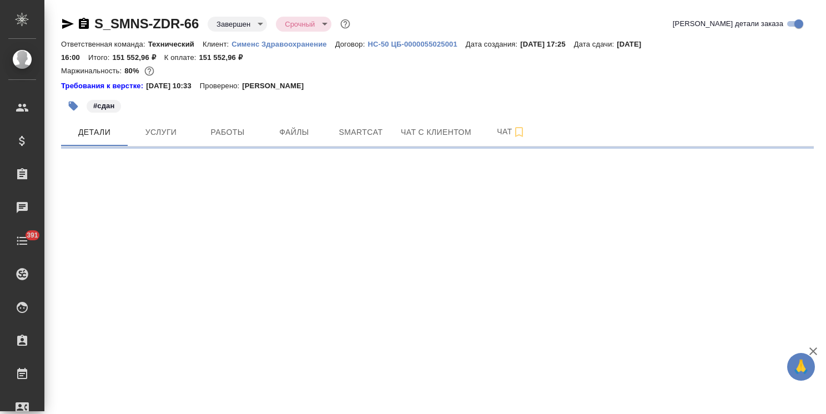
select select "RU"
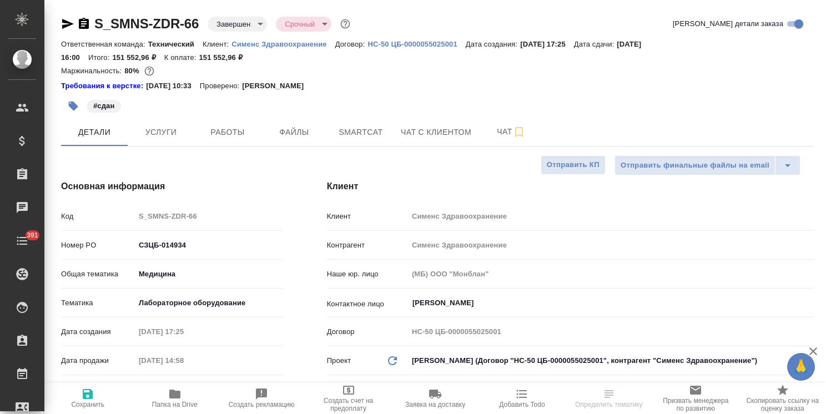
type textarea "x"
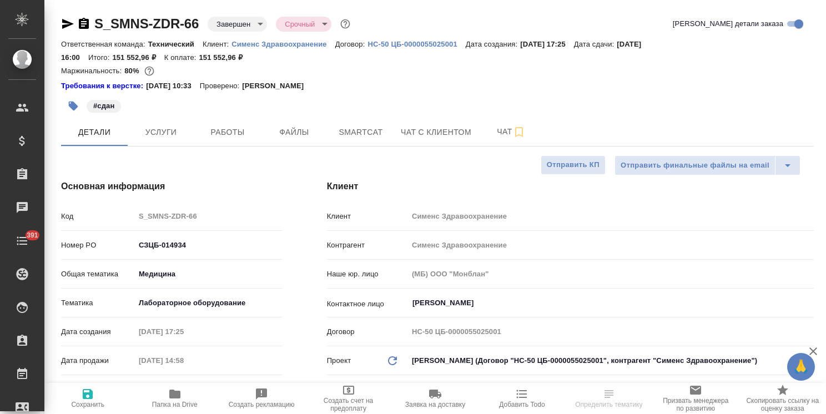
type textarea "x"
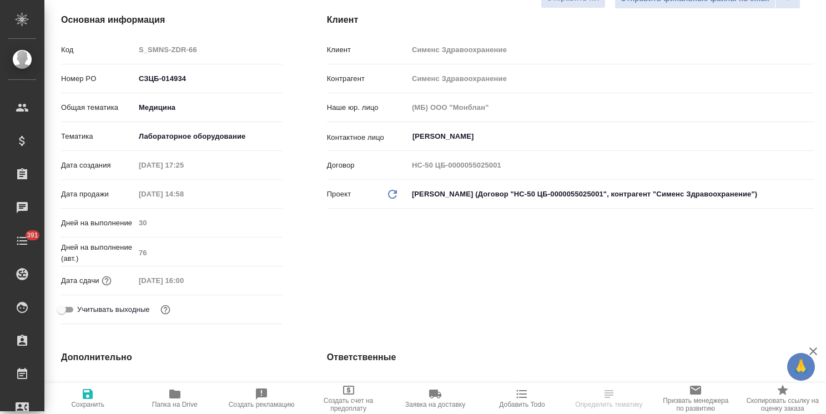
type textarea "x"
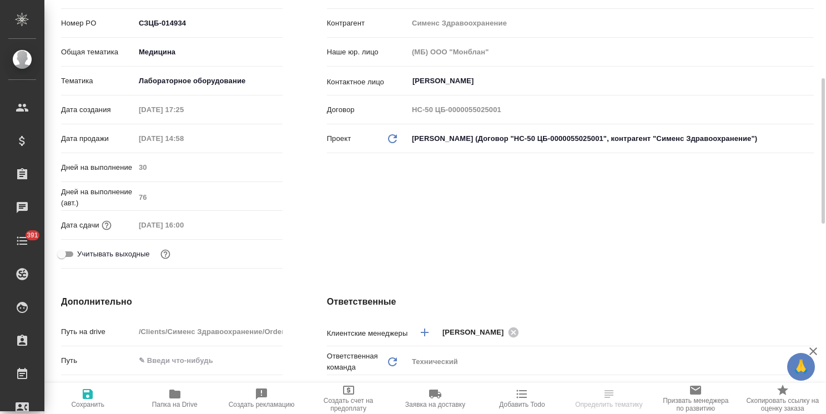
type textarea "x"
select select "RU"
type textarea "x"
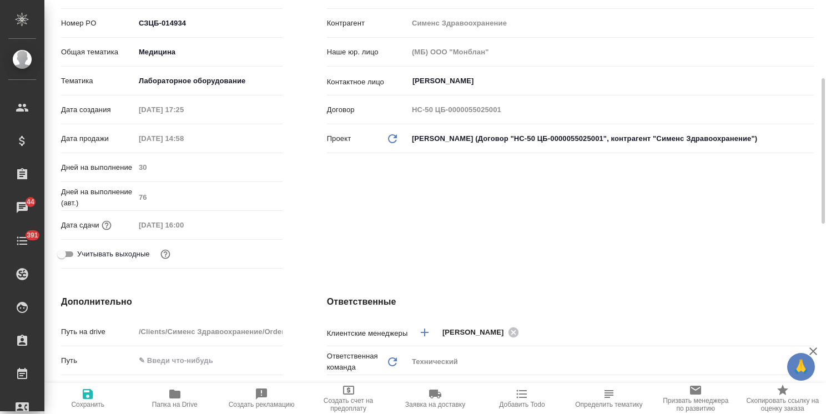
type textarea "x"
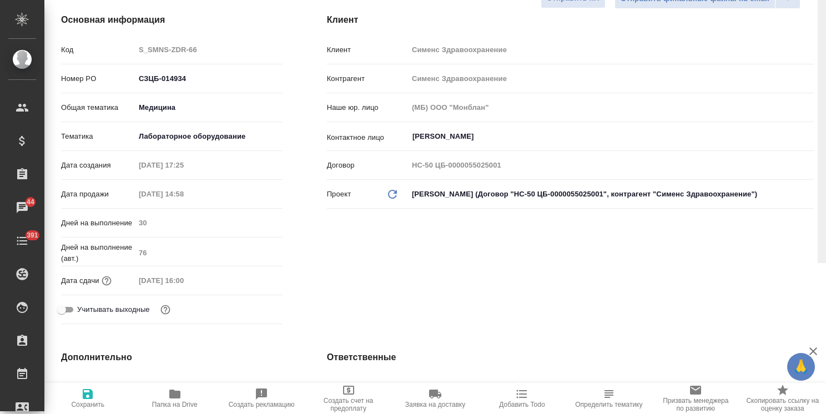
scroll to position [0, 0]
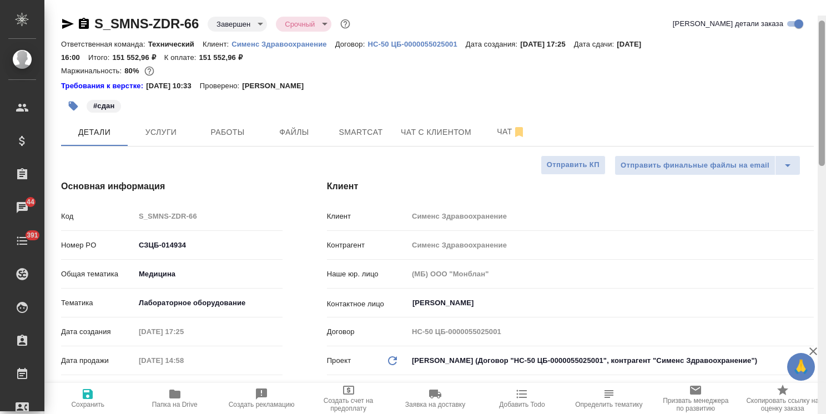
drag, startPoint x: 821, startPoint y: 177, endPoint x: 544, endPoint y: 77, distance: 295.1
click at [801, 80] on div "S_SMNS-ZDR-66 Завершен closed Срочный urgent Кратко детали заказа Ответственная…" at bounding box center [434, 207] width 781 height 414
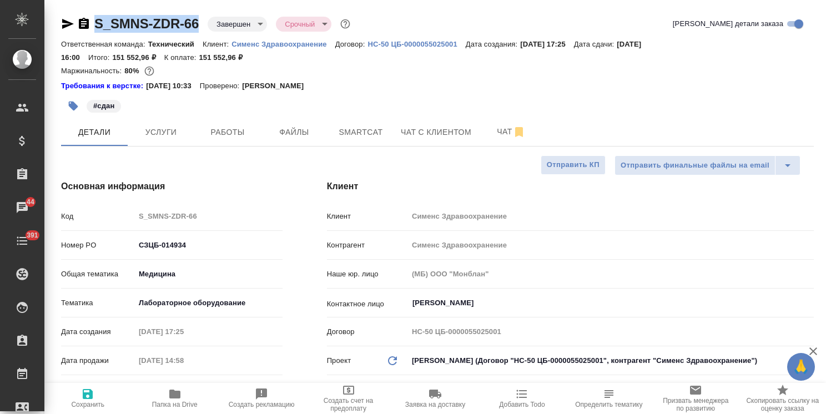
drag, startPoint x: 202, startPoint y: 10, endPoint x: 88, endPoint y: 16, distance: 114.4
type textarea "x"
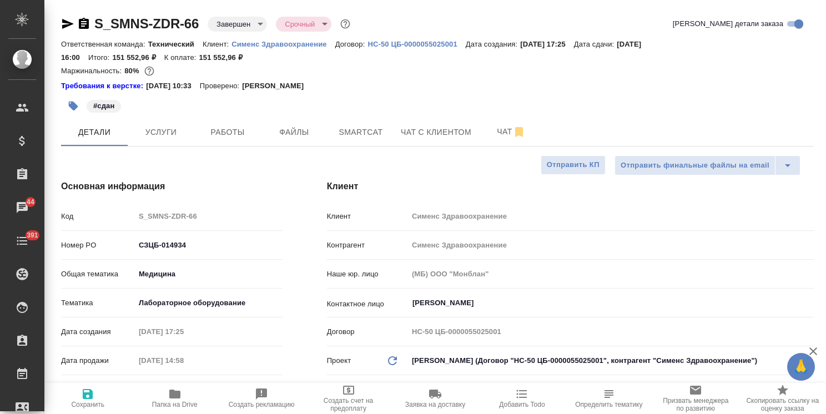
type textarea "x"
drag, startPoint x: 259, startPoint y: 62, endPoint x: 196, endPoint y: 59, distance: 62.8
click at [196, 59] on div "Ответственная команда: Технический Клиент: Сименс Здравоохранение Договор: HC-5…" at bounding box center [437, 50] width 752 height 27
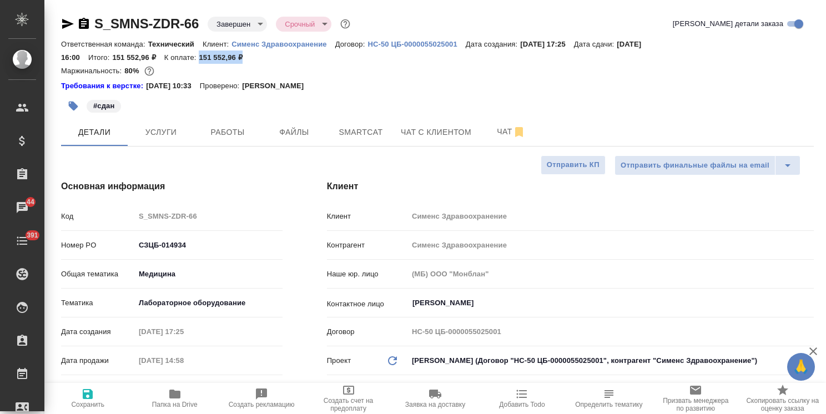
copy p "151 552,96 ₽"
type textarea "x"
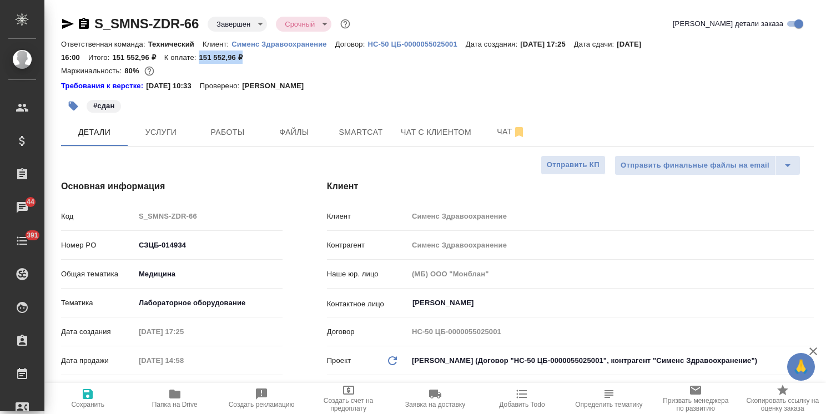
type textarea "x"
click at [149, 127] on span "Услуги" at bounding box center [160, 132] width 53 height 14
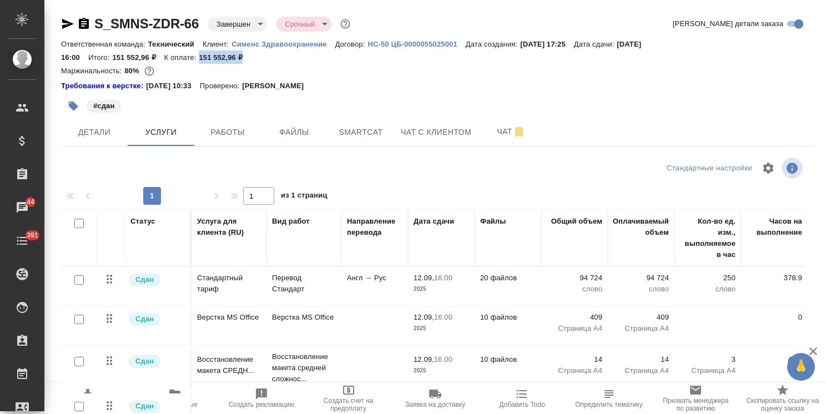
scroll to position [62, 0]
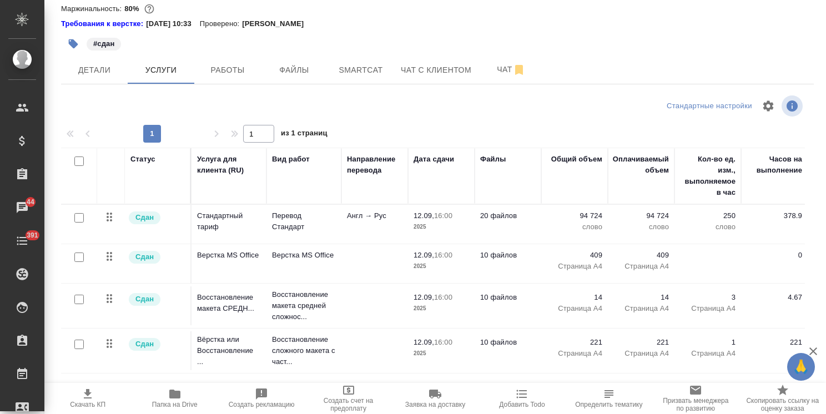
click at [106, 401] on span "Скачать КП" at bounding box center [87, 397] width 73 height 21
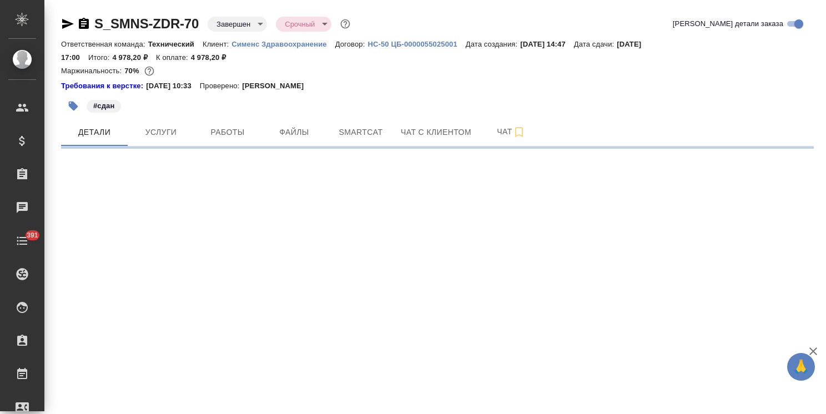
select select "RU"
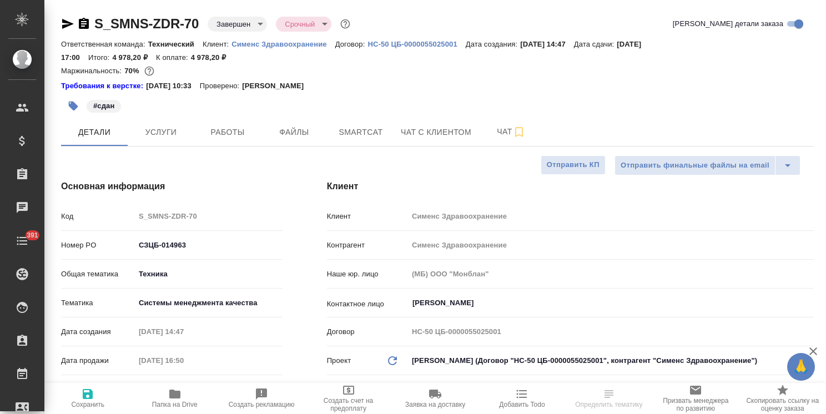
type textarea "x"
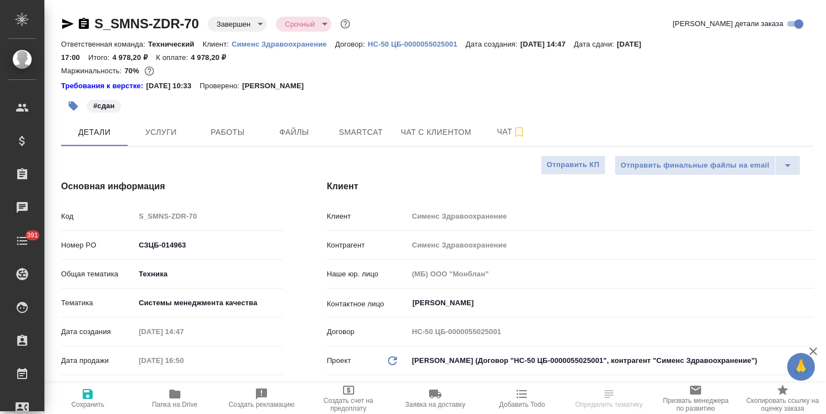
type textarea "x"
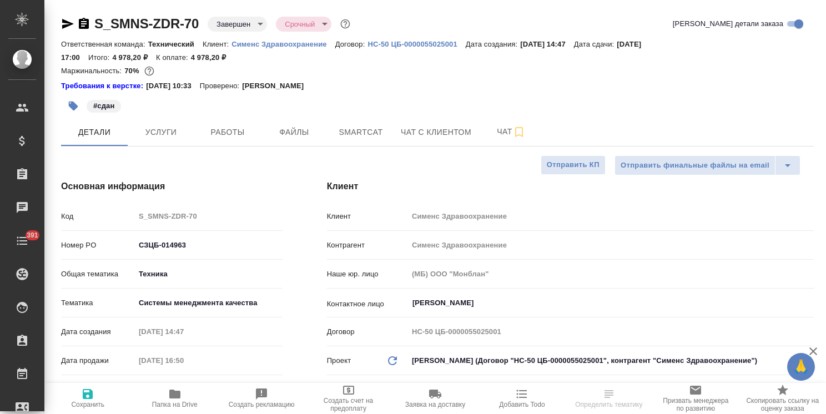
type textarea "x"
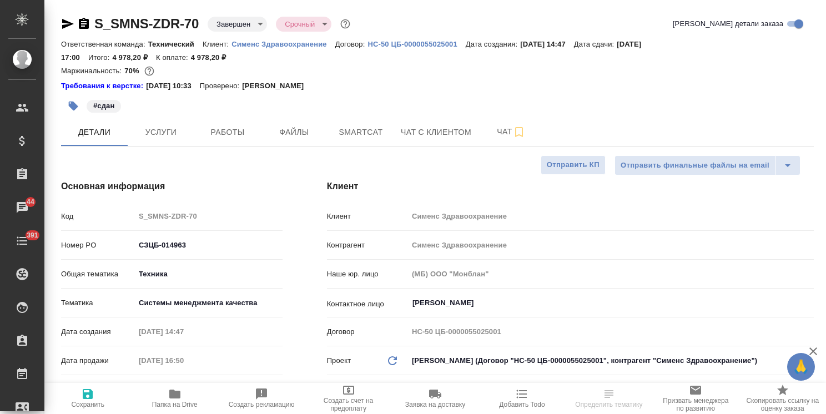
type textarea "x"
drag, startPoint x: 227, startPoint y: 54, endPoint x: 192, endPoint y: 61, distance: 35.7
click at [192, 61] on p "4 978,20 ₽" at bounding box center [213, 57] width 44 height 8
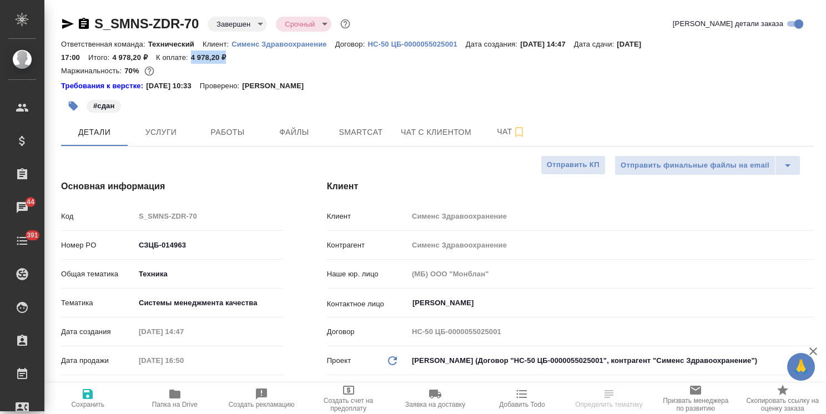
copy p "4 978,20 ₽"
type textarea "x"
select select "RU"
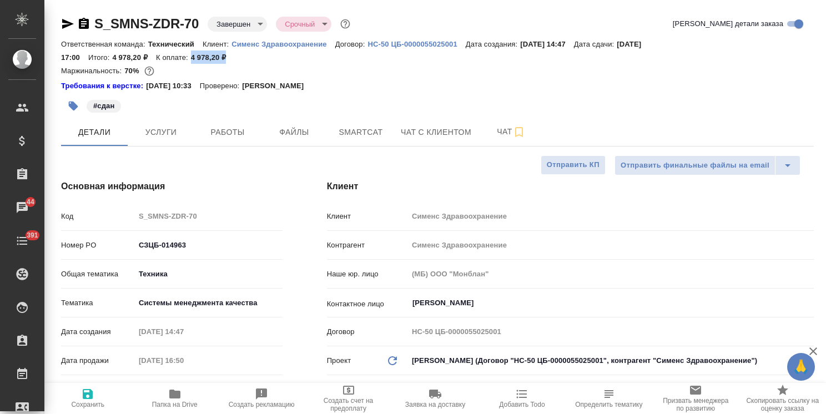
type textarea "x"
click at [168, 145] on button "Услуги" at bounding box center [161, 132] width 67 height 28
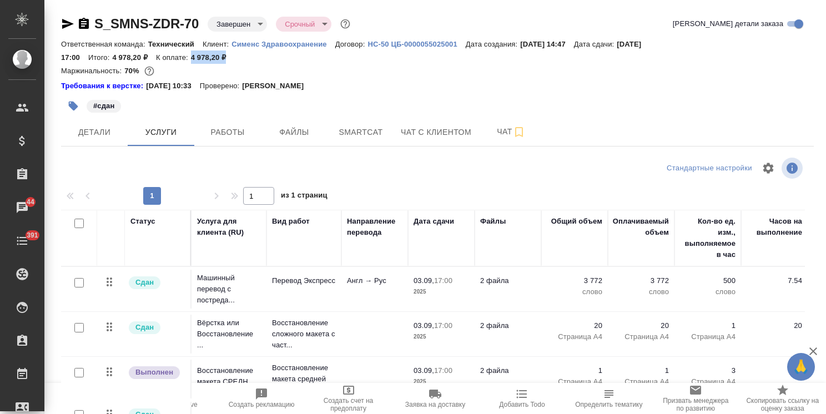
click at [88, 398] on icon "button" at bounding box center [88, 393] width 8 height 9
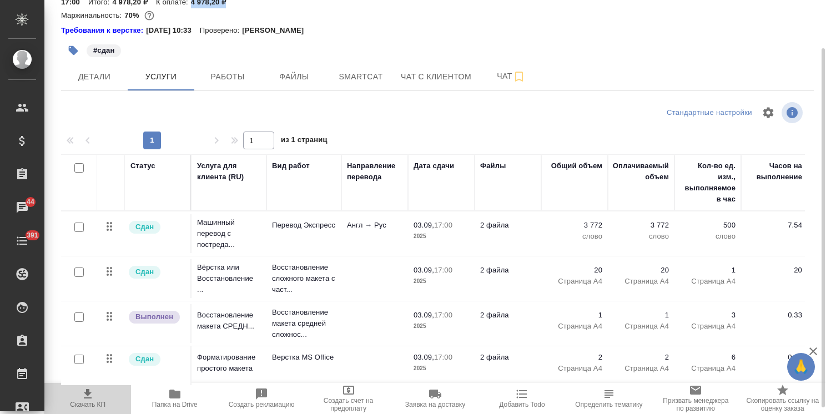
click at [76, 395] on span "Скачать КП" at bounding box center [87, 397] width 73 height 21
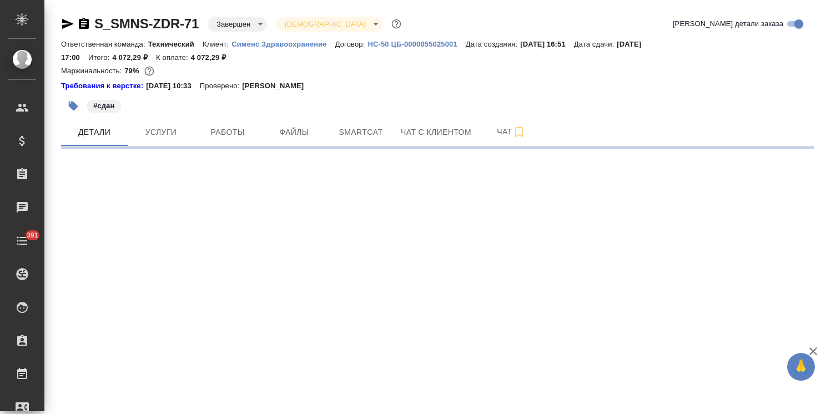
select select "RU"
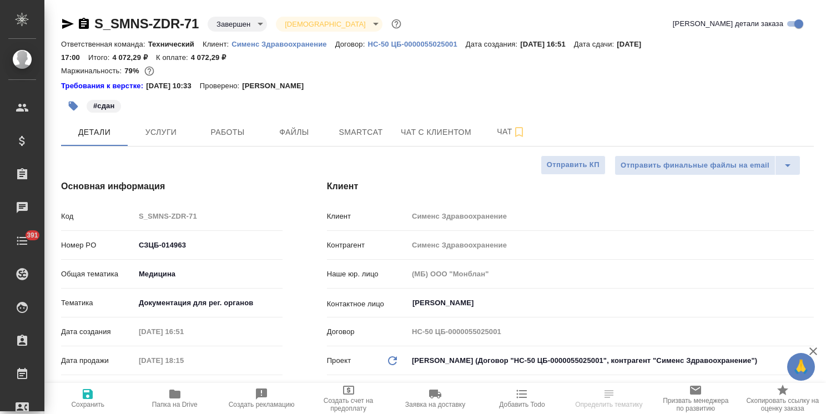
type textarea "x"
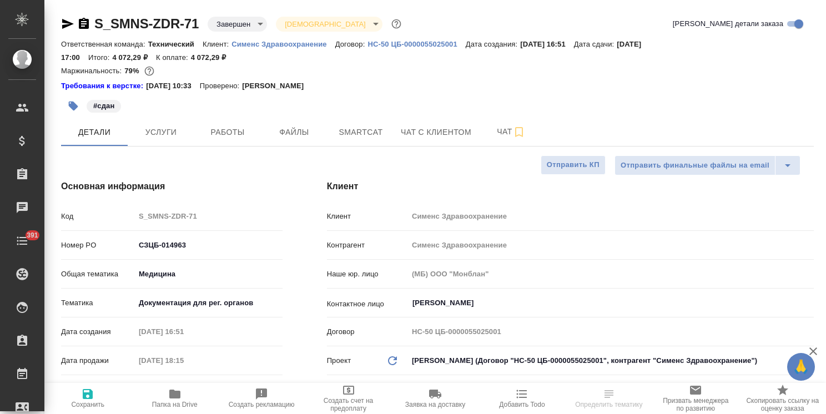
type textarea "x"
click at [128, 216] on div "Код S_SMNS-ZDR-71" at bounding box center [171, 215] width 221 height 19
type textarea "x"
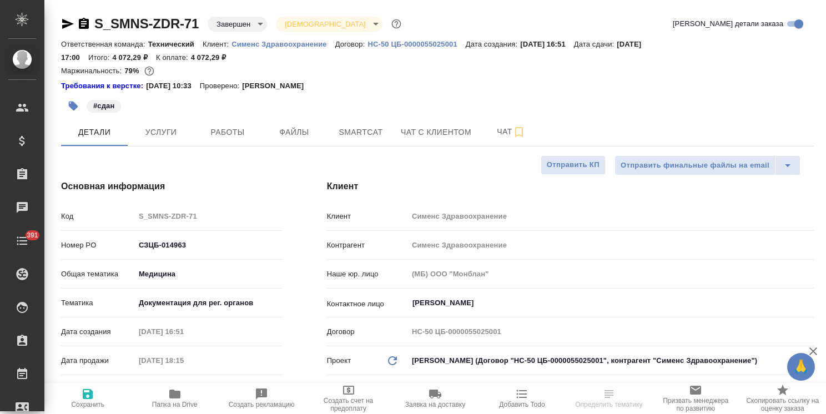
type textarea "x"
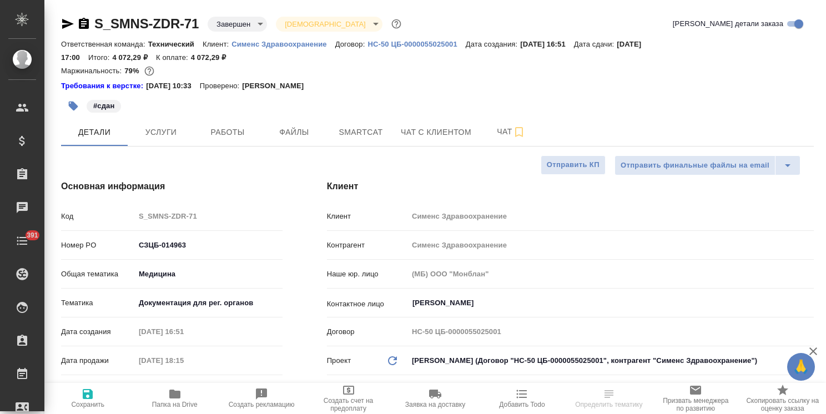
type textarea "x"
drag, startPoint x: 234, startPoint y: 58, endPoint x: 191, endPoint y: 62, distance: 42.9
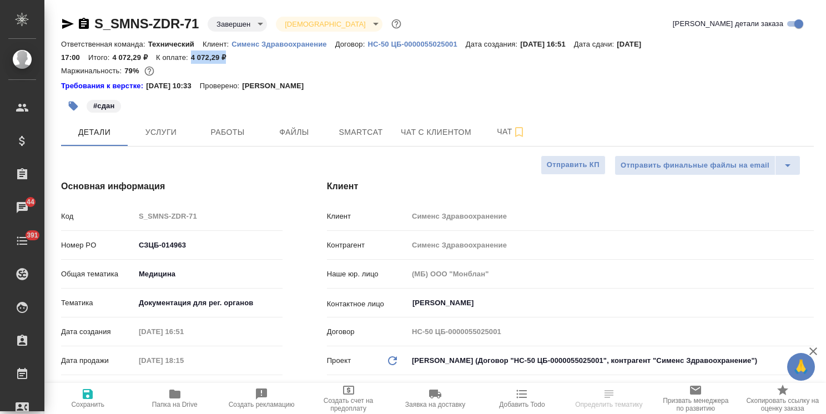
click at [191, 62] on div "Ответственная команда: Технический Клиент: Сименс Здравоохранение Договор: HC-5…" at bounding box center [437, 50] width 752 height 27
copy p "4 072,29 ₽"
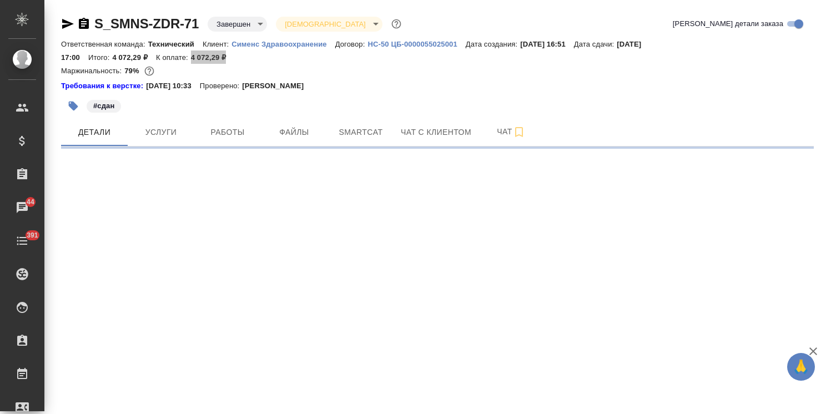
select select "RU"
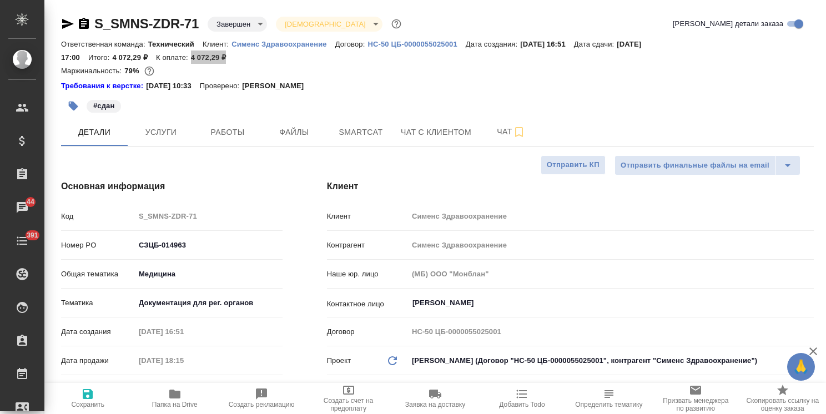
type textarea "x"
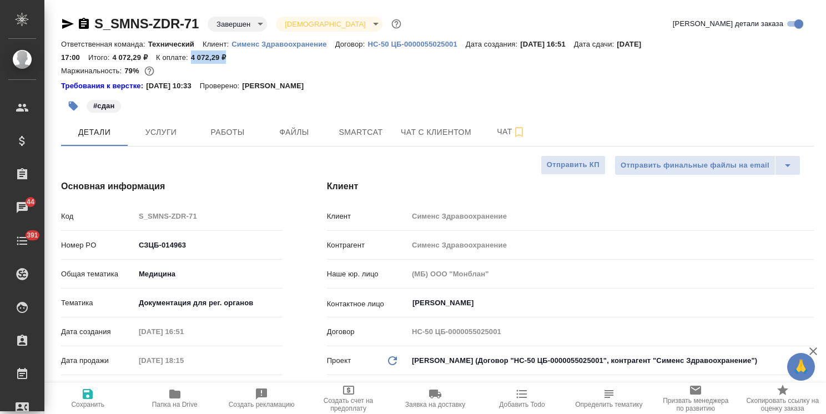
type textarea "x"
click at [157, 128] on span "Услуги" at bounding box center [160, 132] width 53 height 14
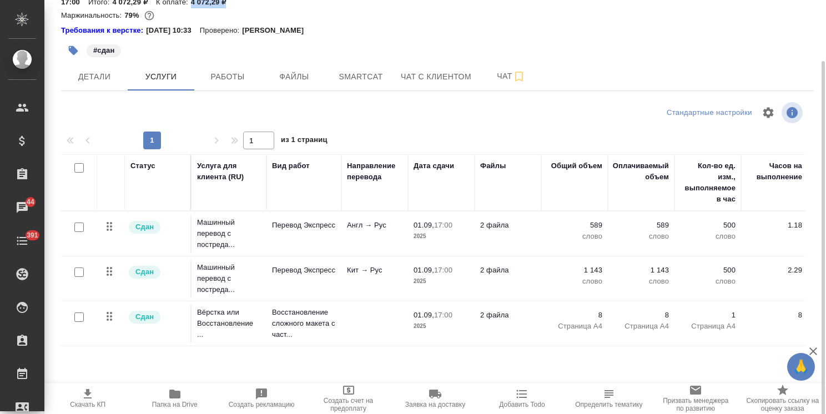
scroll to position [62, 0]
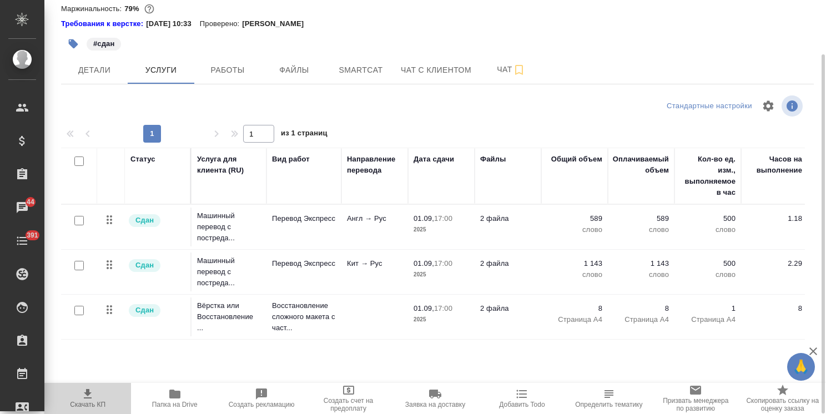
click at [91, 396] on icon "button" at bounding box center [87, 393] width 13 height 13
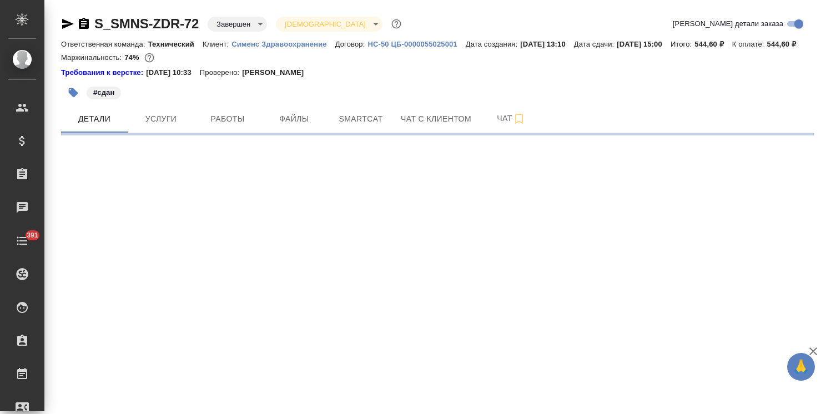
select select "RU"
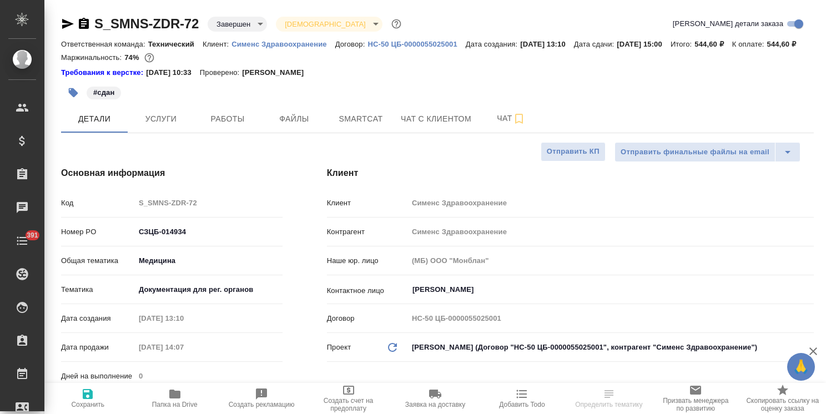
type textarea "x"
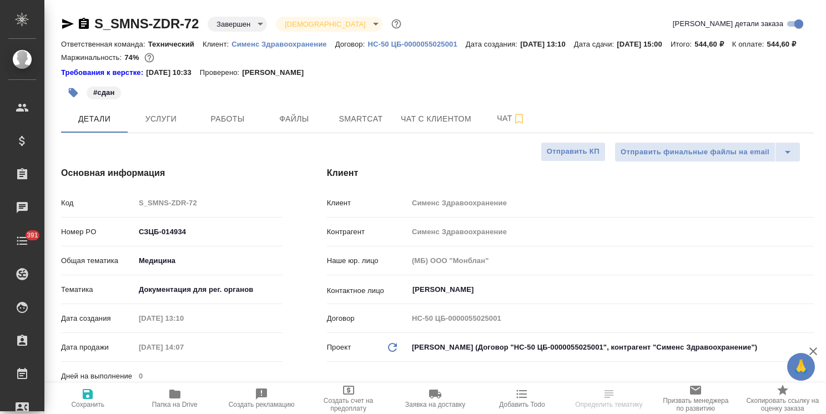
type textarea "x"
click at [135, 213] on div "Код S_SMNS-ZDR-72" at bounding box center [171, 202] width 221 height 19
type textarea "x"
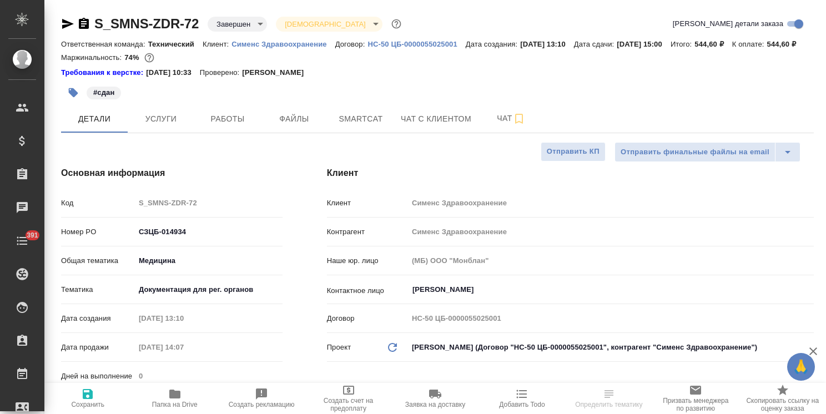
type textarea "x"
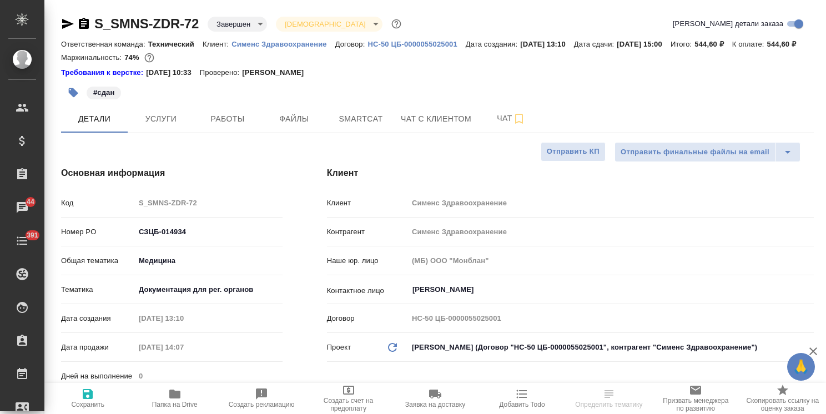
type textarea "x"
drag, startPoint x: 222, startPoint y: 59, endPoint x: 183, endPoint y: 63, distance: 39.0
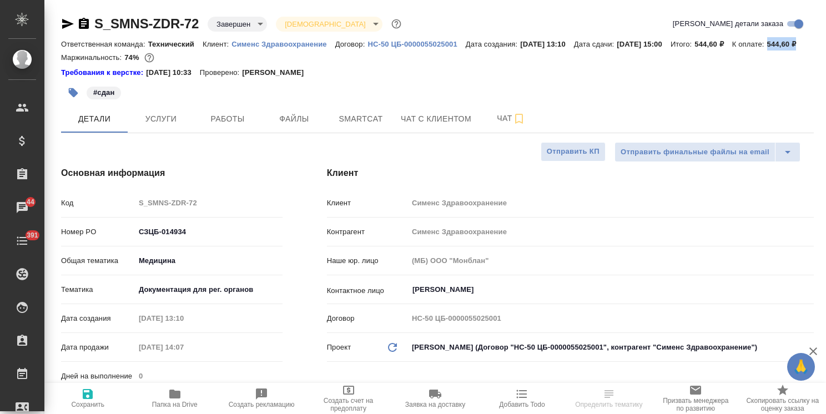
click at [183, 50] on div "Ответственная команда: Технический Клиент: Сименс Здравоохранение Договор: HC-5…" at bounding box center [437, 43] width 752 height 13
copy p "544,60 ₽"
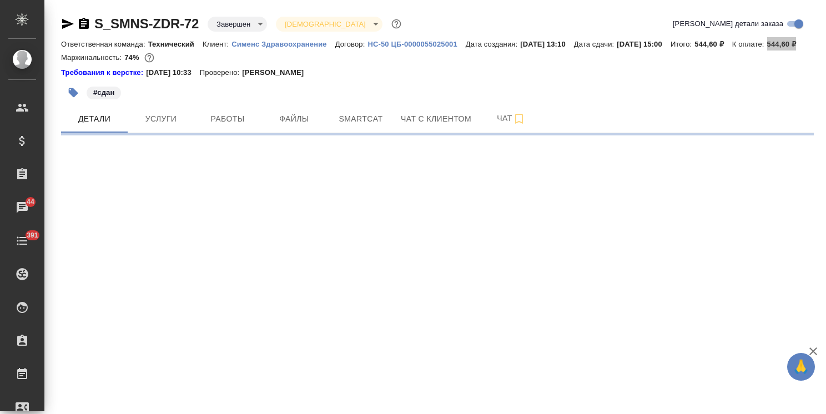
select select "RU"
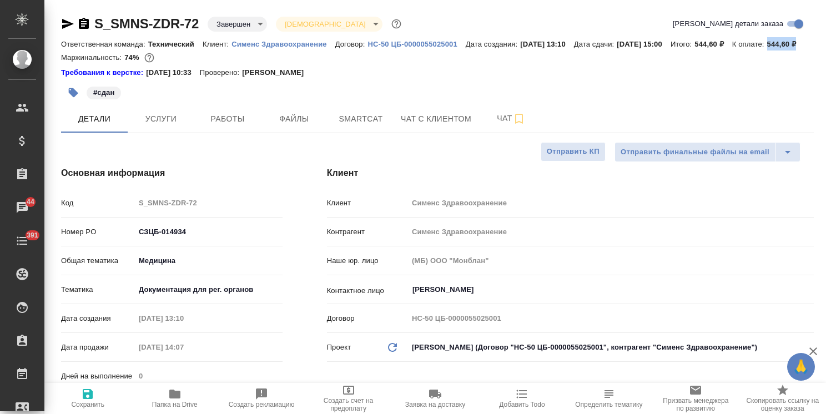
type textarea "x"
click at [158, 133] on button "Услуги" at bounding box center [161, 119] width 67 height 28
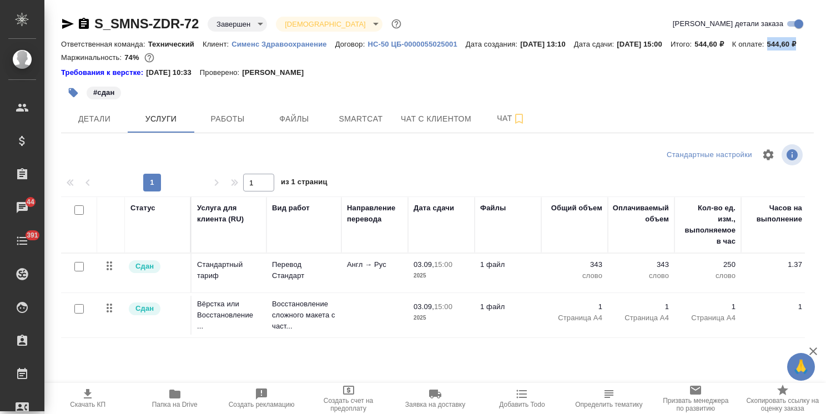
click at [92, 394] on icon "button" at bounding box center [87, 393] width 13 height 13
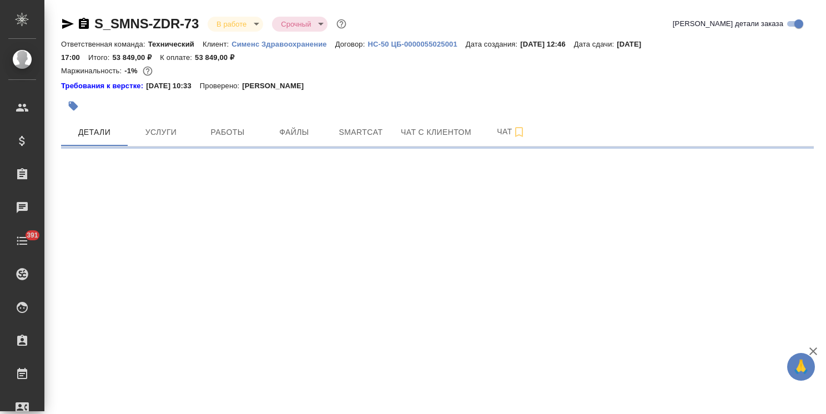
select select "RU"
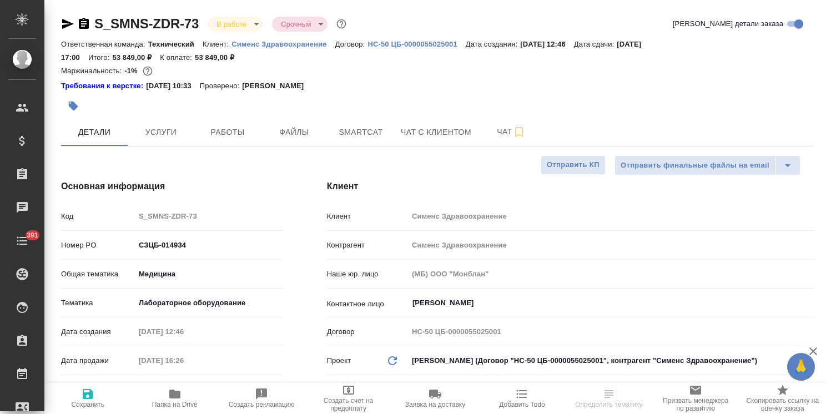
type textarea "x"
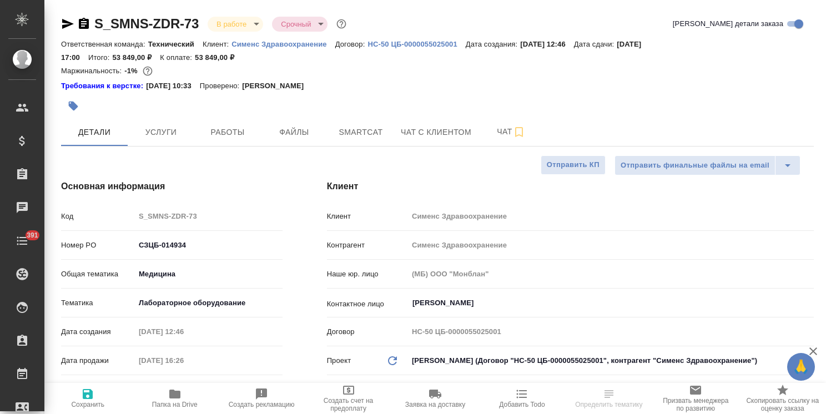
type textarea "x"
click at [124, 219] on div "Код S_SMNS-ZDR-73" at bounding box center [171, 215] width 221 height 19
type textarea "x"
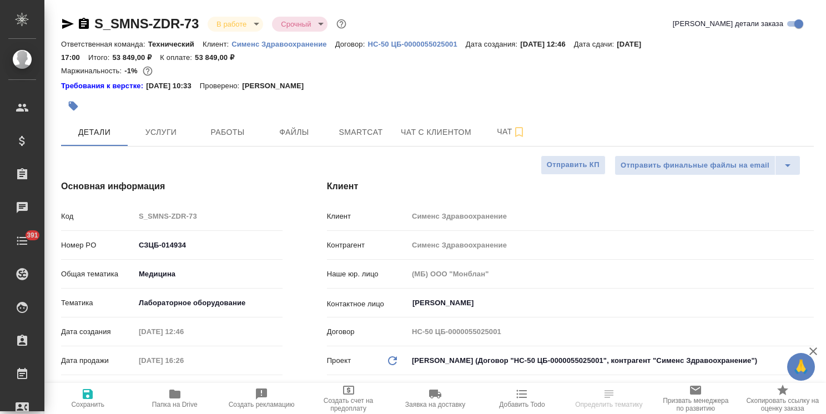
type textarea "x"
drag, startPoint x: 250, startPoint y: 57, endPoint x: 193, endPoint y: 64, distance: 58.1
click at [193, 64] on div "S_SMNS-ZDR-73 В работе inProgress Срочный urgent Кратко детали заказа Ответстве…" at bounding box center [437, 54] width 752 height 79
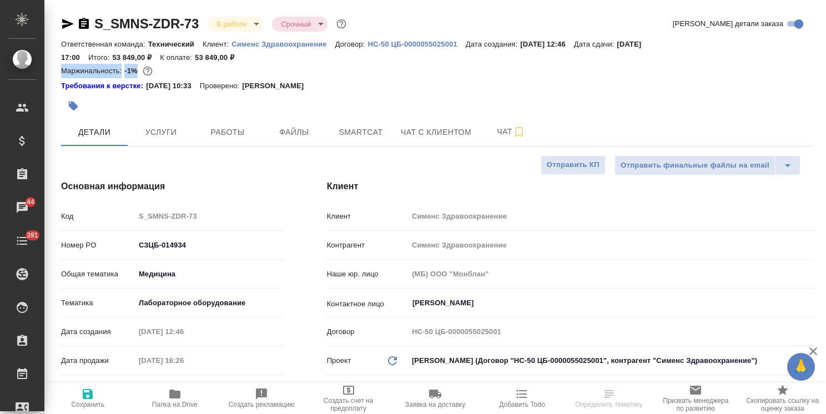
click at [243, 55] on div "Ответственная команда: Технический Клиент: Сименс Здравоохранение Договор: HC-5…" at bounding box center [437, 50] width 752 height 27
drag, startPoint x: 231, startPoint y: 59, endPoint x: 195, endPoint y: 60, distance: 35.5
click at [195, 60] on p "53 849,00 ₽" at bounding box center [219, 57] width 48 height 8
drag, startPoint x: 252, startPoint y: 59, endPoint x: 194, endPoint y: 56, distance: 58.4
click at [194, 56] on div "Ответственная команда: Технический Клиент: Сименс Здравоохранение Договор: HC-5…" at bounding box center [437, 50] width 752 height 27
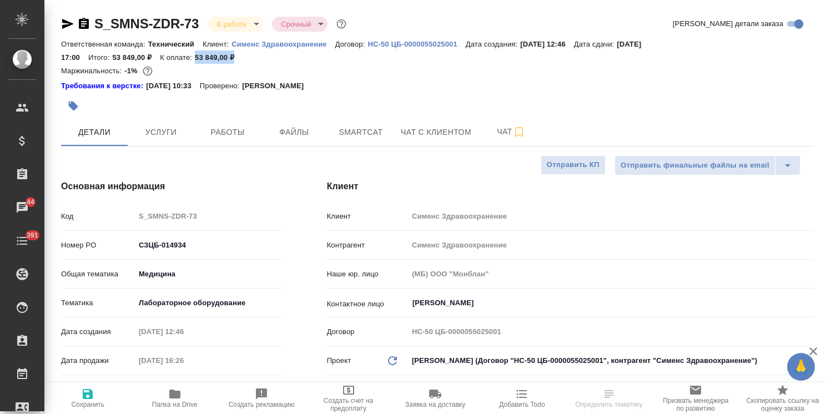
copy p "53 849,00 ₽"
type textarea "x"
select select "RU"
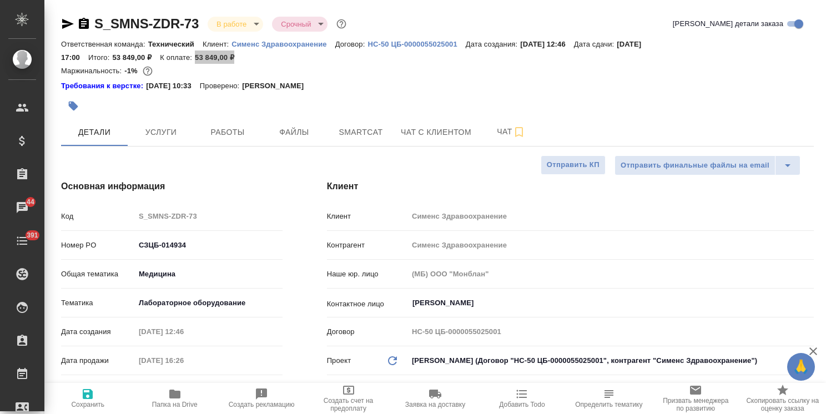
type textarea "x"
click at [163, 139] on button "Услуги" at bounding box center [161, 132] width 67 height 28
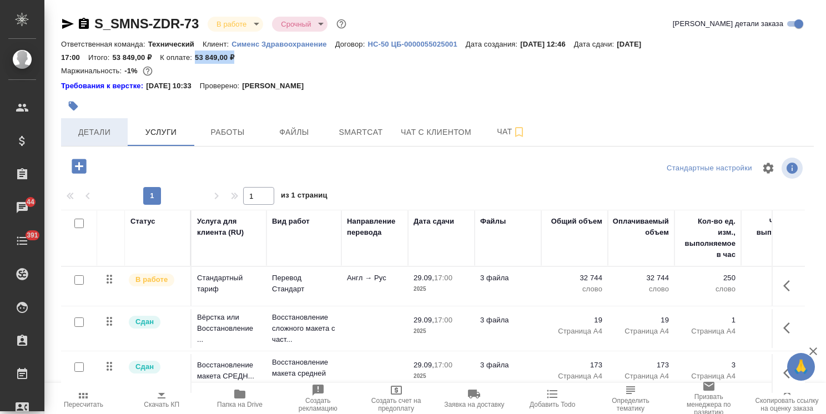
click at [103, 141] on button "Детали" at bounding box center [94, 132] width 67 height 28
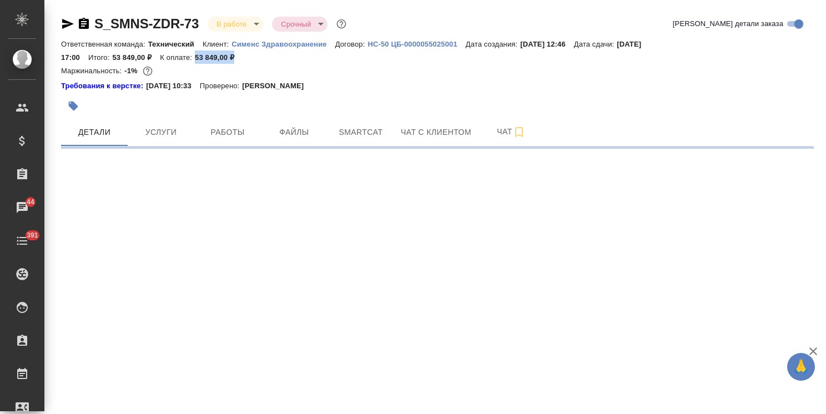
select select "RU"
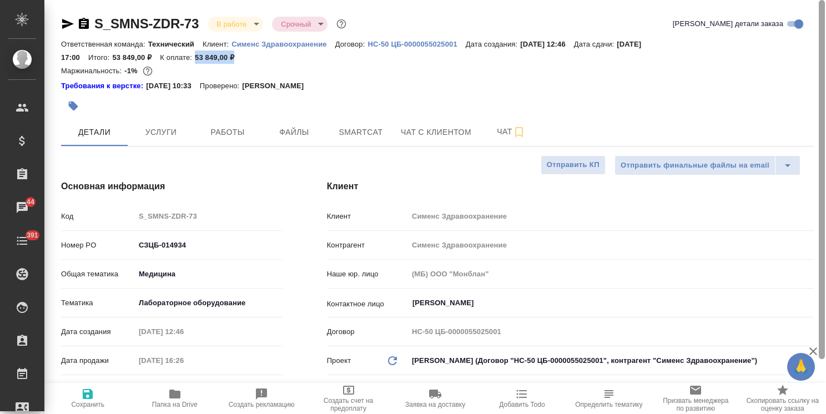
type textarea "x"
click at [160, 137] on span "Услуги" at bounding box center [160, 132] width 53 height 14
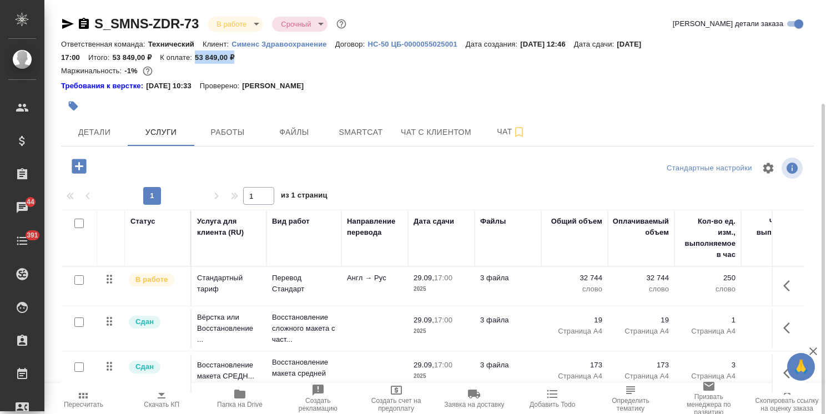
scroll to position [62, 0]
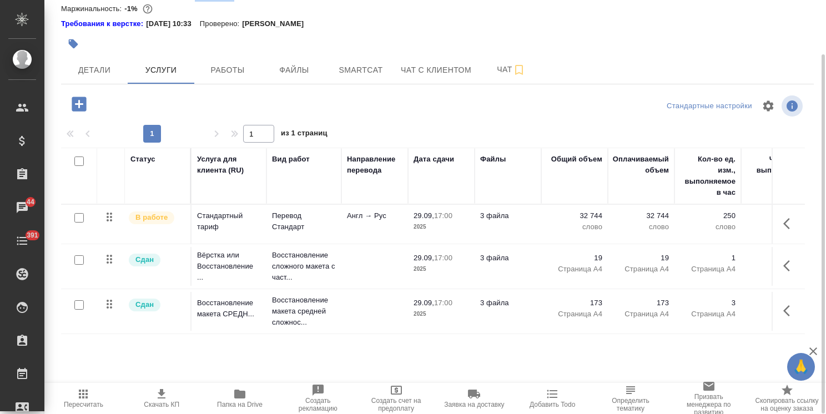
click at [159, 398] on icon "button" at bounding box center [162, 393] width 8 height 9
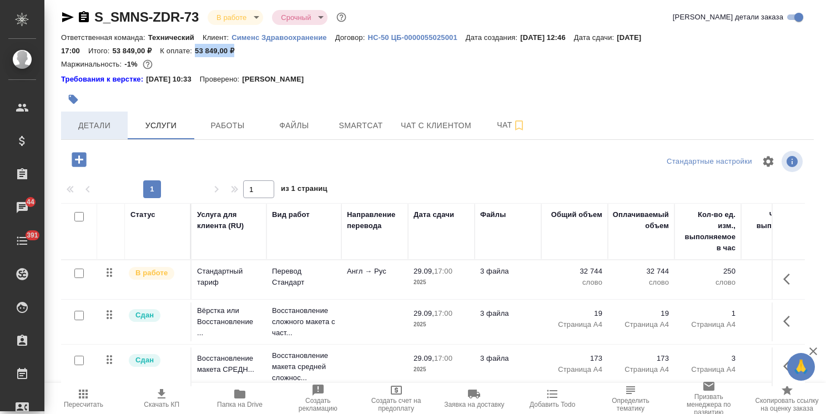
click at [100, 123] on span "Детали" at bounding box center [94, 126] width 53 height 14
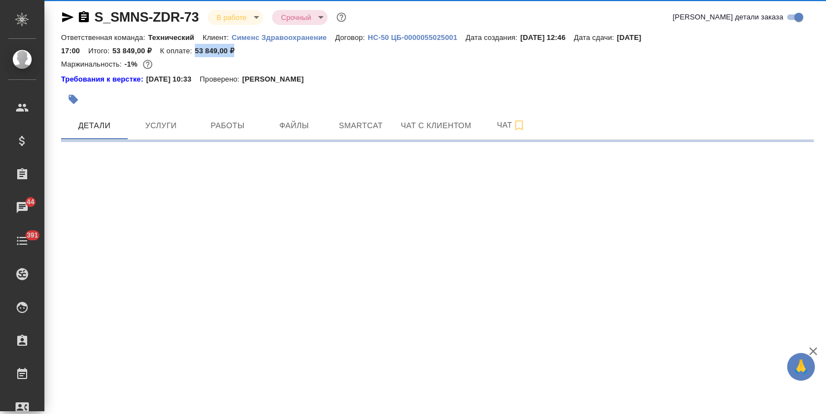
select select "RU"
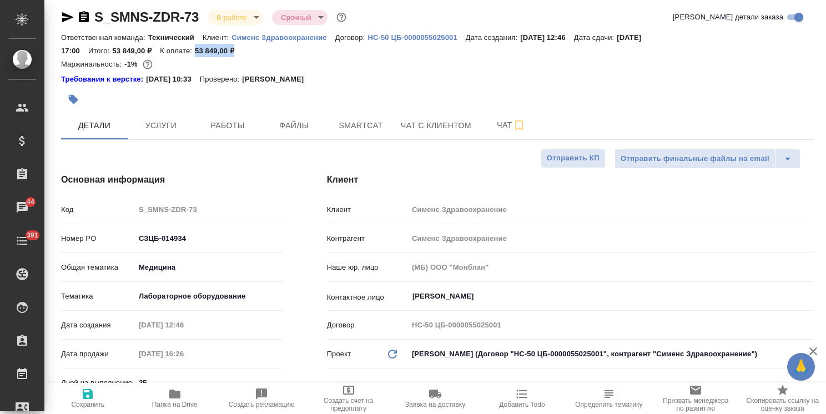
type textarea "x"
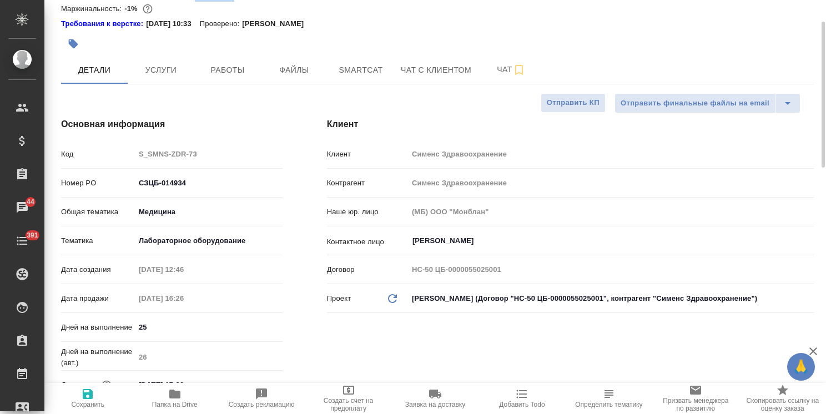
scroll to position [118, 0]
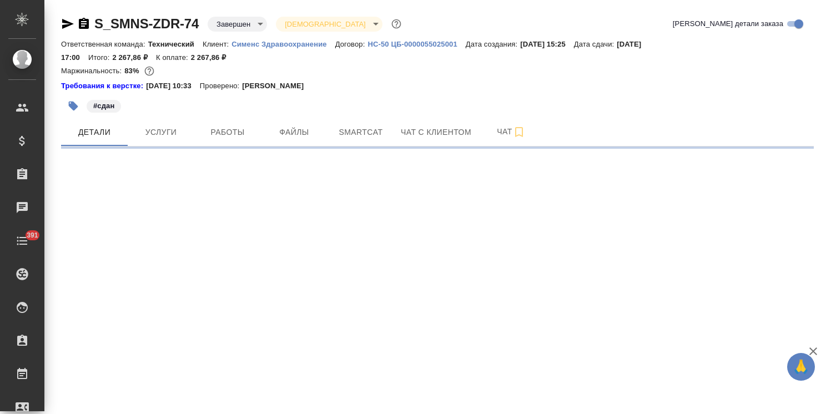
select select "RU"
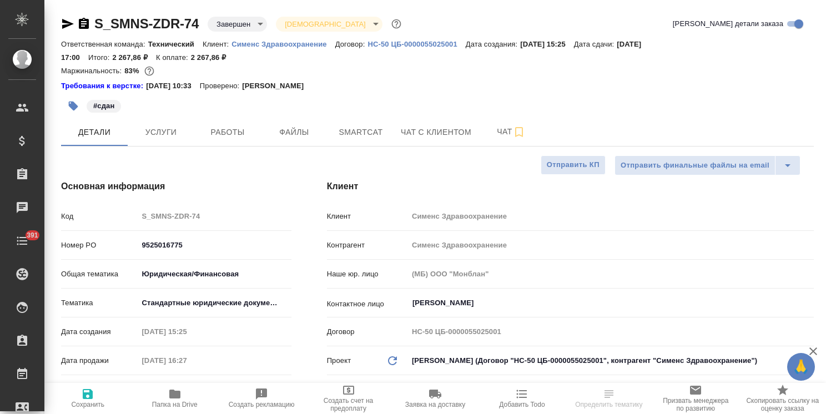
type textarea "x"
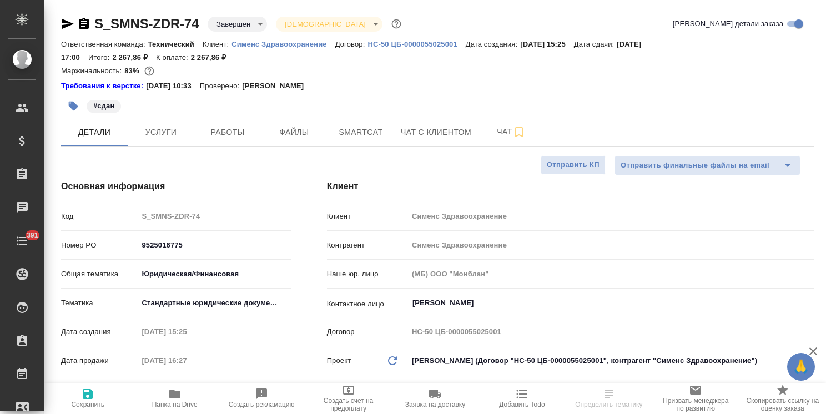
type textarea "x"
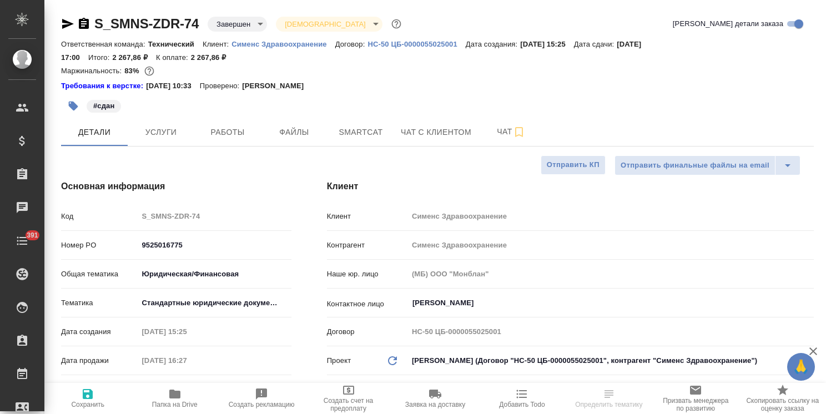
type textarea "x"
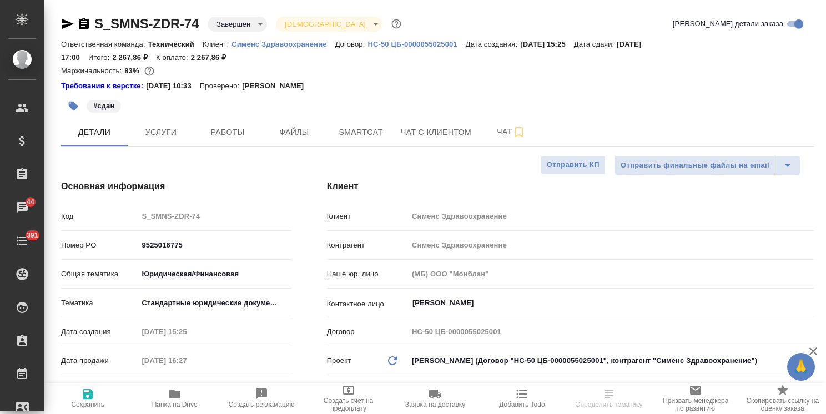
type textarea "x"
drag, startPoint x: 226, startPoint y: 62, endPoint x: 190, endPoint y: 63, distance: 36.1
click at [190, 63] on div "Ответственная команда: Технический Клиент: Сименс Здравоохранение Договор: HC-5…" at bounding box center [437, 50] width 752 height 27
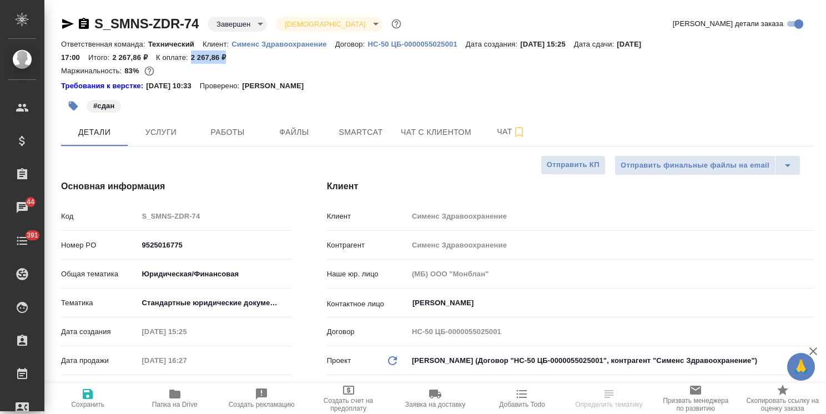
copy p "2 267,86 ₽"
select select "RU"
type textarea "x"
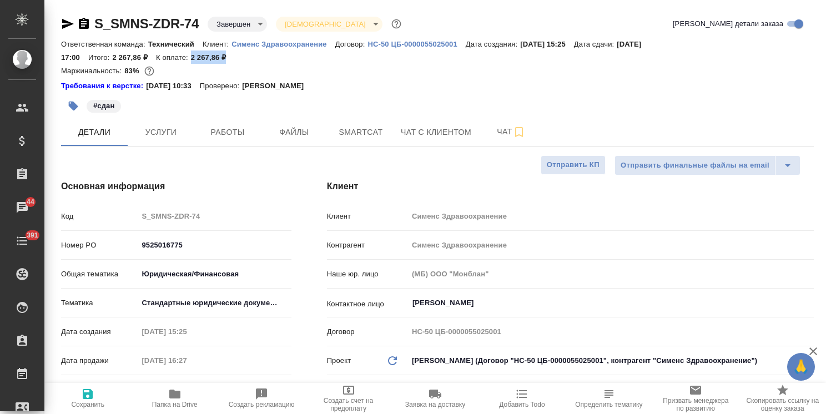
type textarea "x"
click at [173, 131] on span "Услуги" at bounding box center [160, 132] width 53 height 14
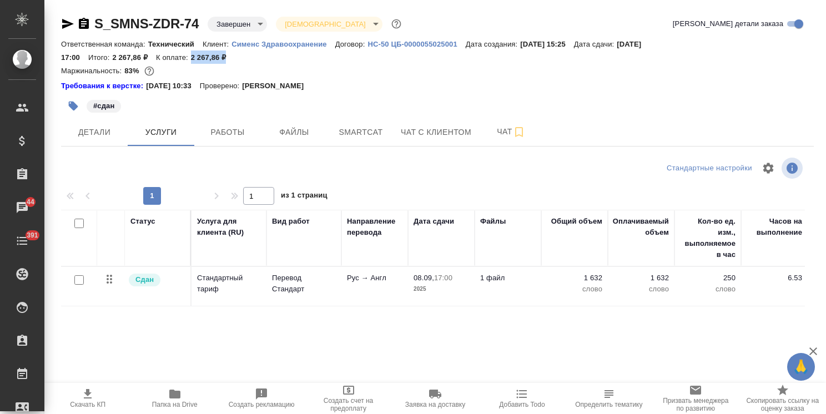
click at [95, 400] on span "Скачать КП" at bounding box center [87, 397] width 73 height 21
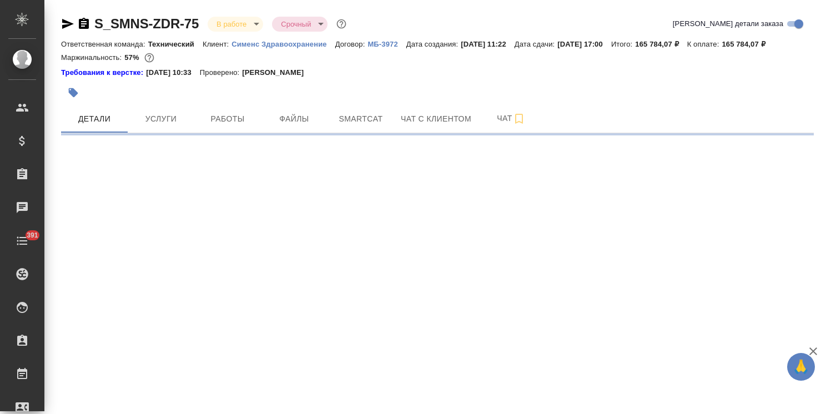
select select "RU"
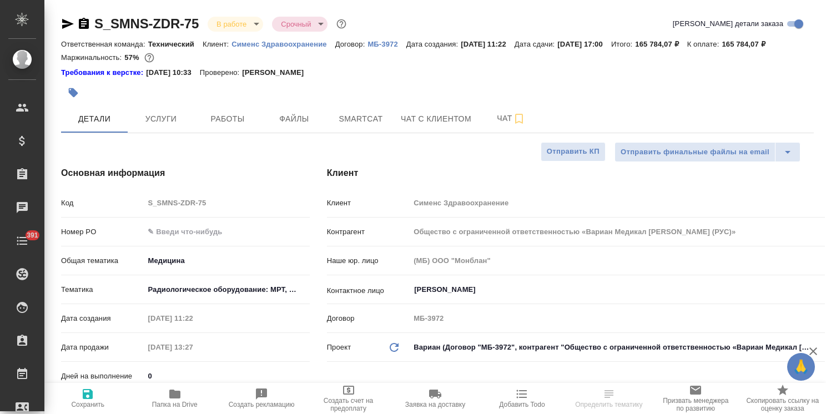
type textarea "x"
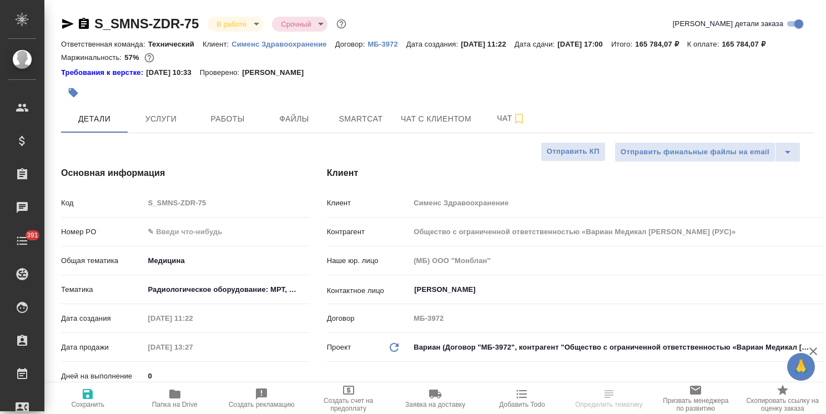
type textarea "x"
select select "RU"
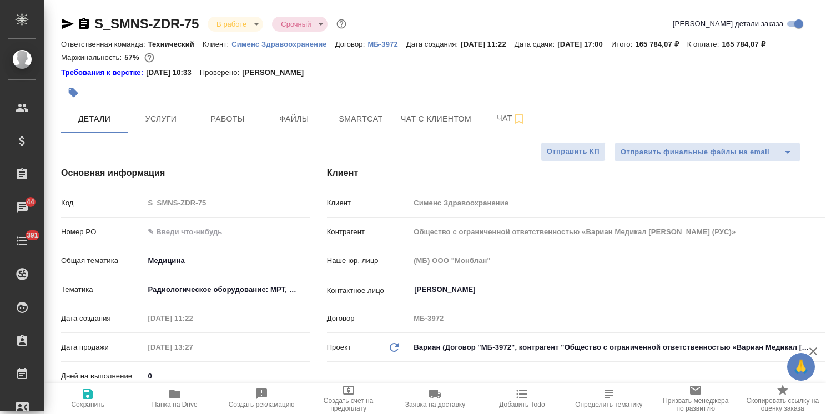
type textarea "x"
drag, startPoint x: 794, startPoint y: 45, endPoint x: 751, endPoint y: 45, distance: 43.3
click at [751, 45] on p "165 784,07 ₽" at bounding box center [747, 44] width 52 height 8
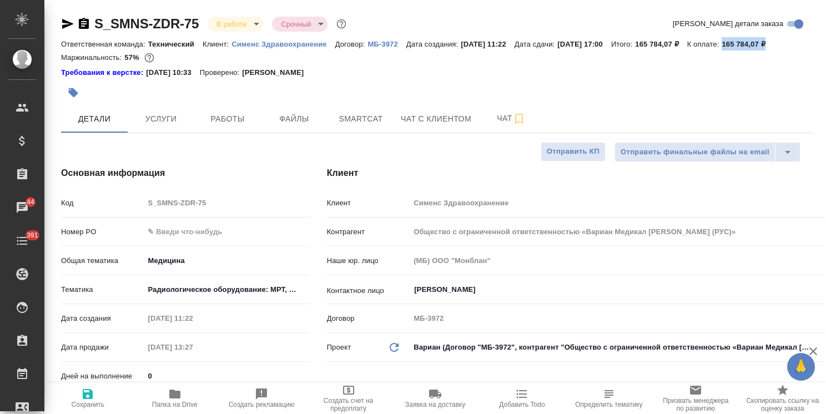
copy p "165 784,07 ₽"
type textarea "x"
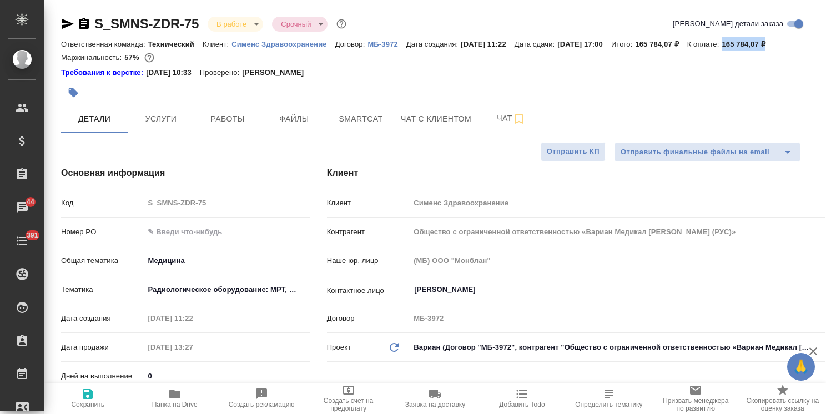
type textarea "x"
click at [173, 125] on span "Услуги" at bounding box center [160, 119] width 53 height 14
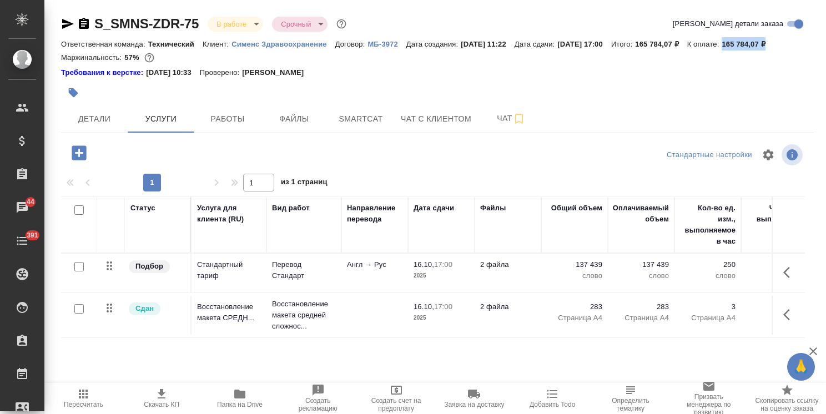
click at [166, 403] on span "Скачать КП" at bounding box center [162, 405] width 36 height 8
click at [100, 109] on button "Детали" at bounding box center [94, 119] width 67 height 28
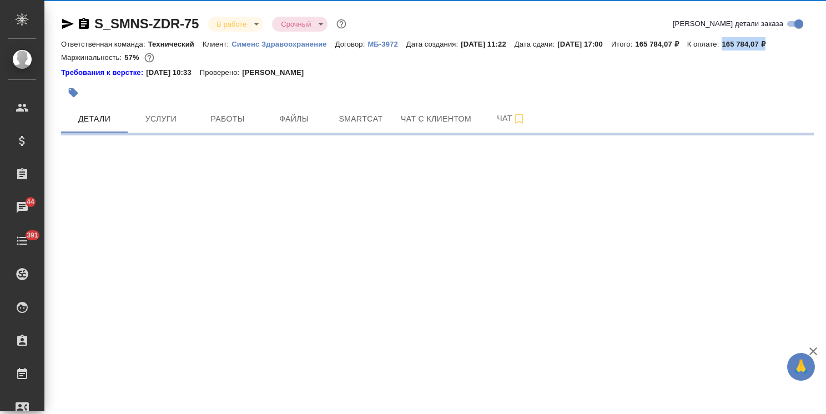
select select "RU"
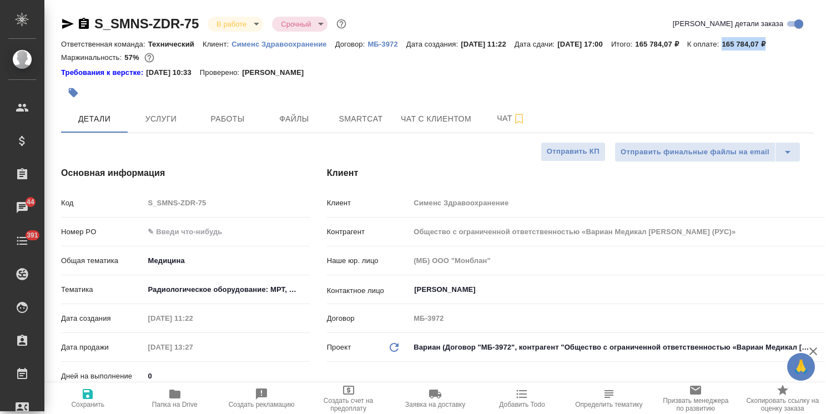
type textarea "x"
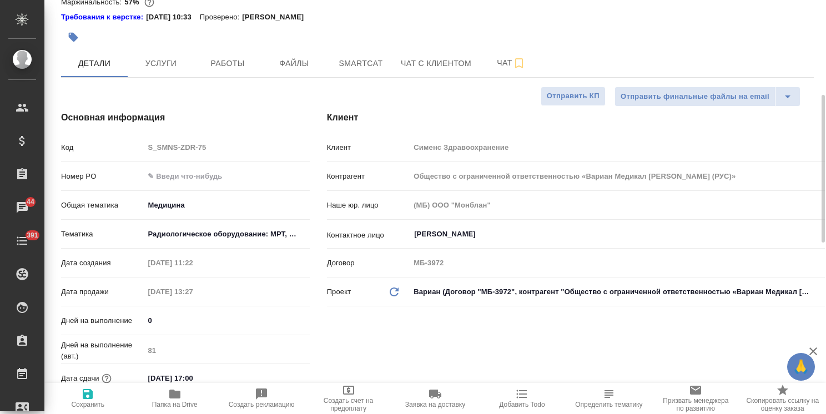
scroll to position [111, 0]
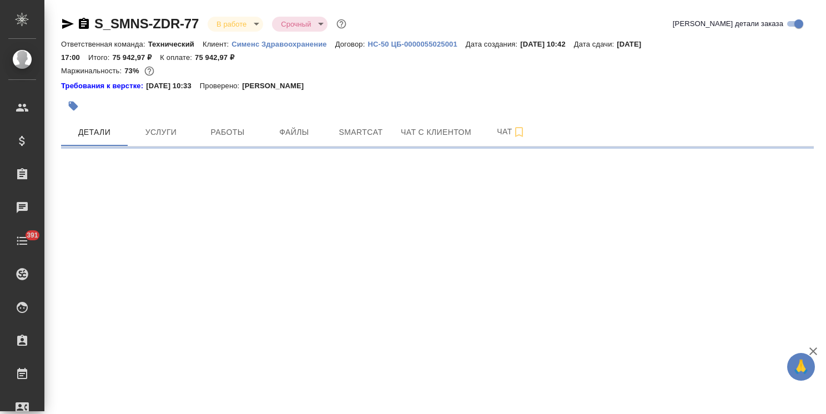
select select "RU"
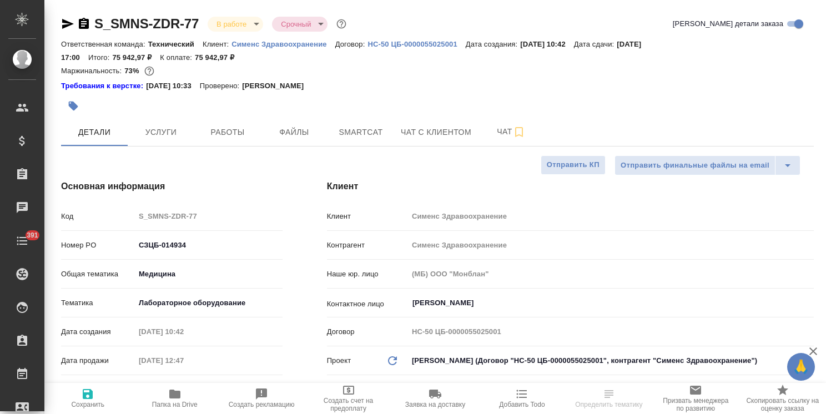
type textarea "x"
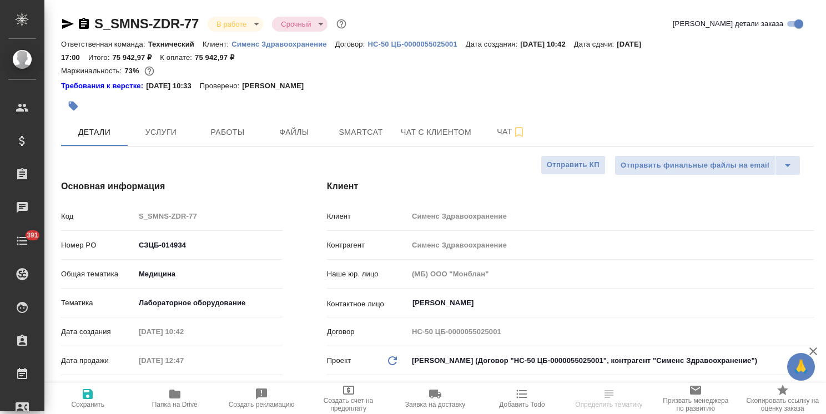
type textarea "x"
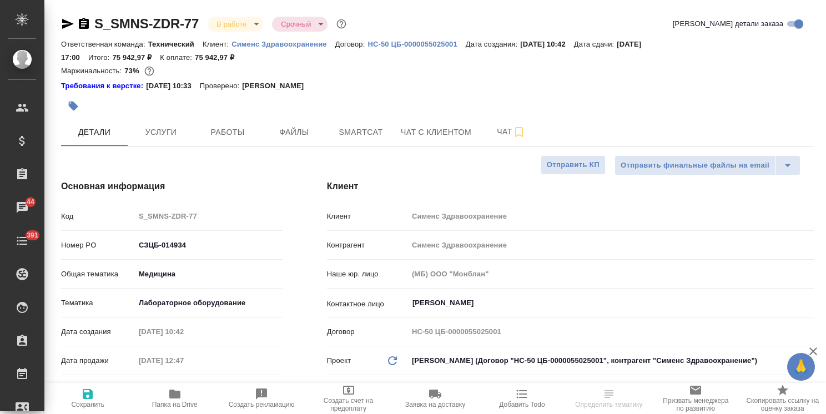
type textarea "x"
drag, startPoint x: 219, startPoint y: 57, endPoint x: 194, endPoint y: 63, distance: 26.2
click at [194, 63] on div "Ответственная команда: Технический Клиент: Сименс Здравоохранение Договор: HC-5…" at bounding box center [437, 50] width 752 height 27
copy p "75 942,97 ₽"
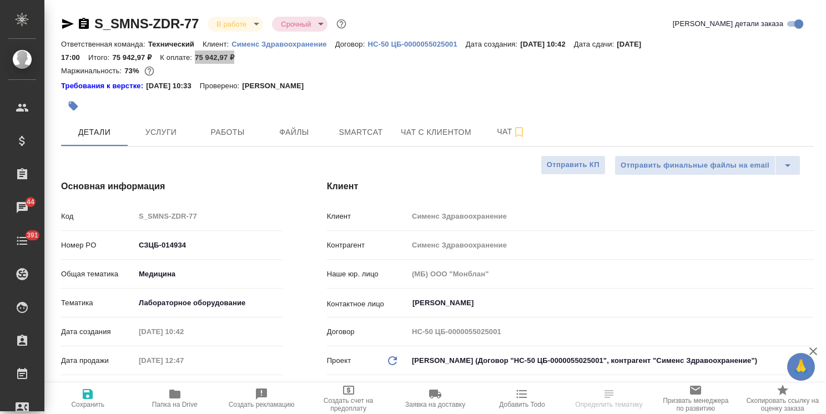
type textarea "x"
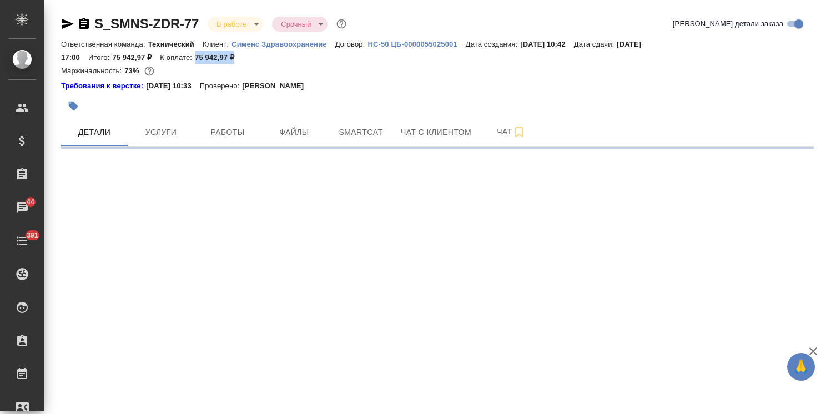
click at [156, 130] on span "Услуги" at bounding box center [160, 132] width 53 height 14
select select "RU"
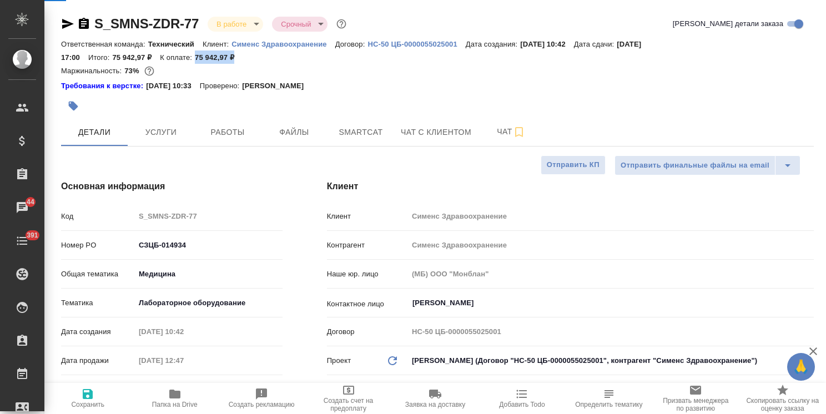
type textarea "x"
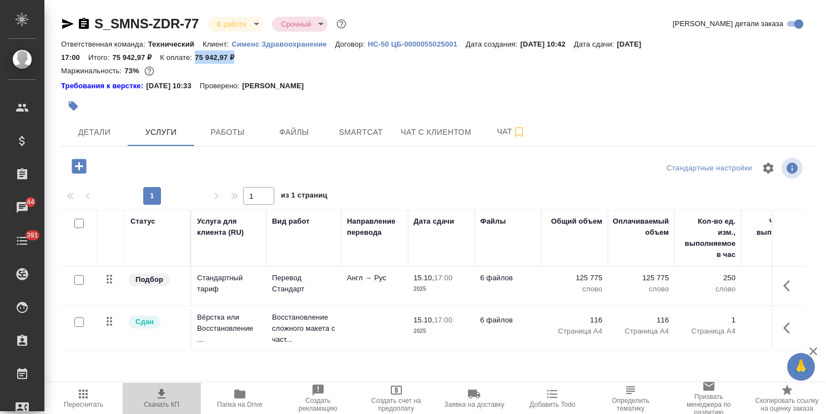
click at [156, 392] on icon "button" at bounding box center [161, 393] width 13 height 13
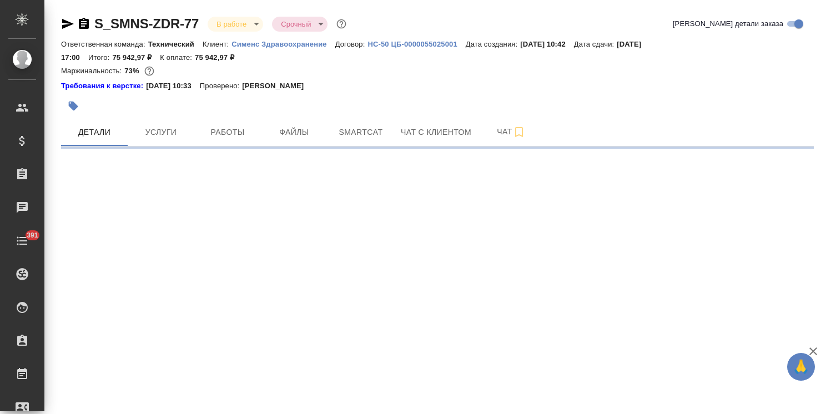
select select "RU"
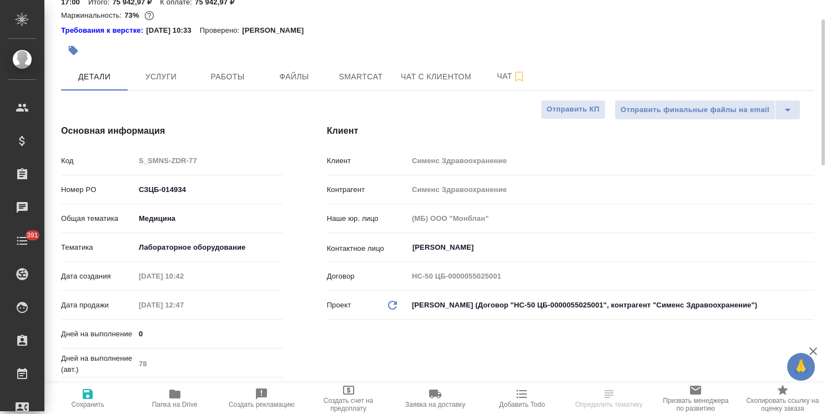
type textarea "x"
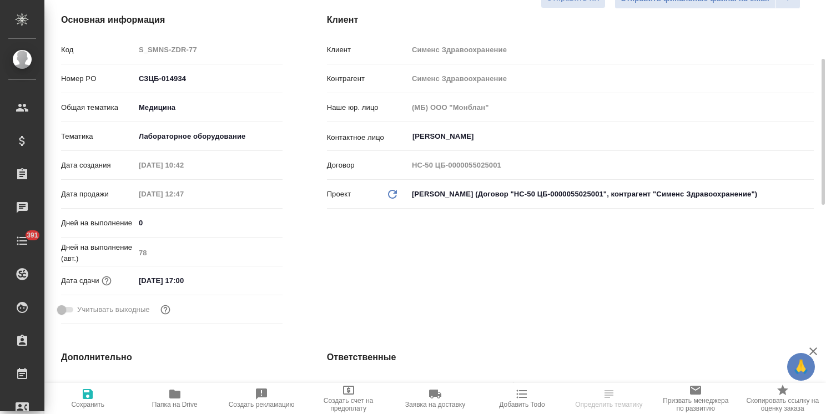
type textarea "x"
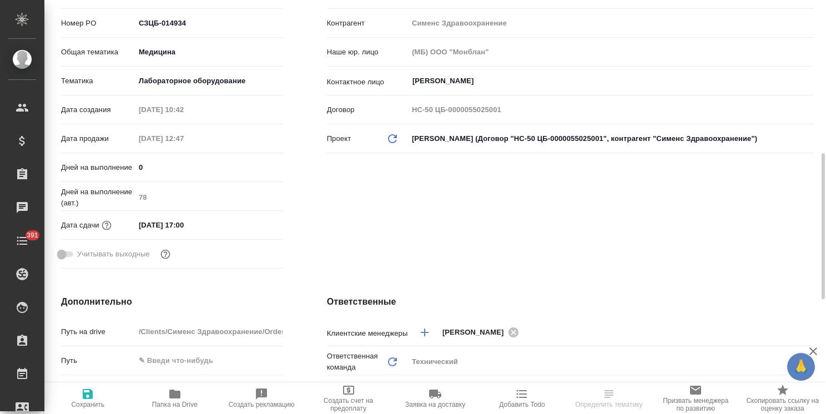
scroll to position [277, 0]
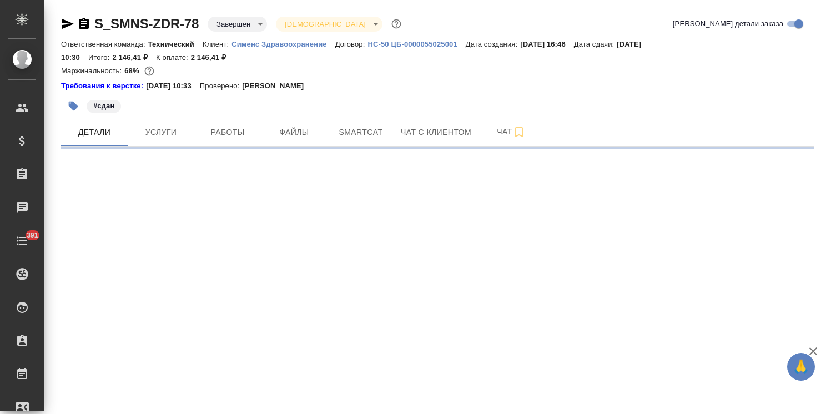
select select "RU"
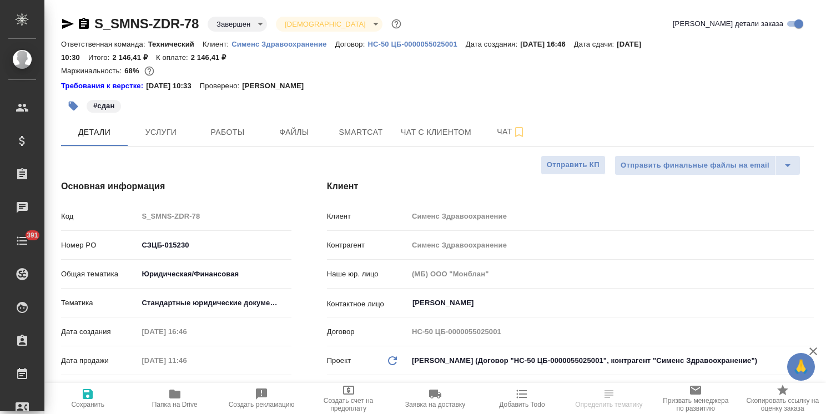
type textarea "x"
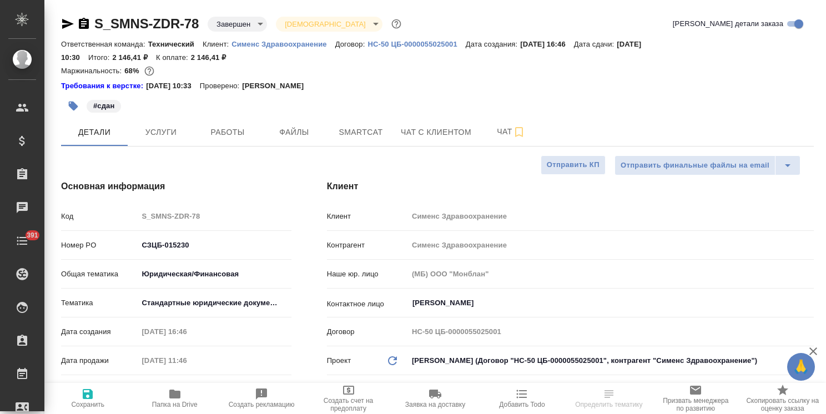
type textarea "x"
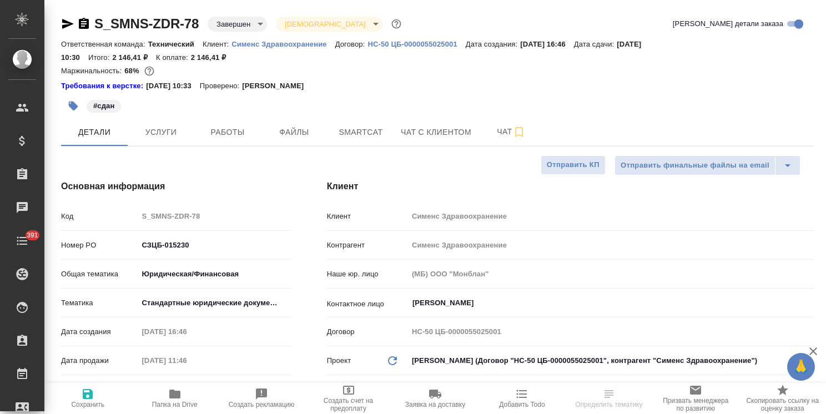
type textarea "x"
drag, startPoint x: 231, startPoint y: 59, endPoint x: 189, endPoint y: 60, distance: 42.2
click at [189, 60] on div "Ответственная команда: Технический Клиент: Сименс Здравоохранение Договор: HC-5…" at bounding box center [437, 50] width 752 height 27
copy p "2 146,41 ₽"
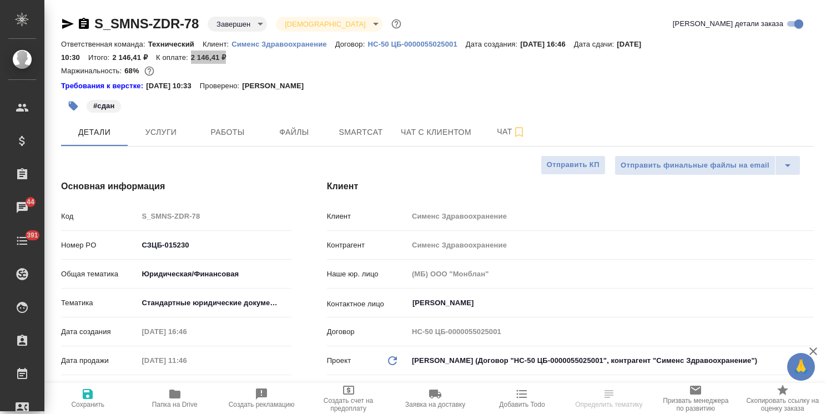
type textarea "x"
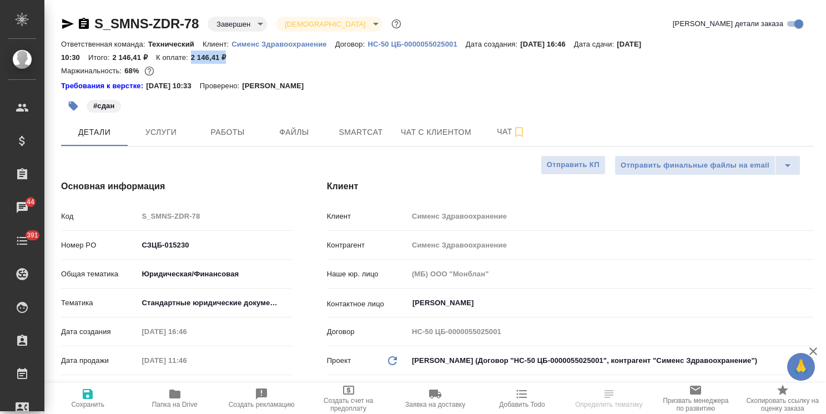
type textarea "x"
click at [162, 130] on span "Услуги" at bounding box center [160, 132] width 53 height 14
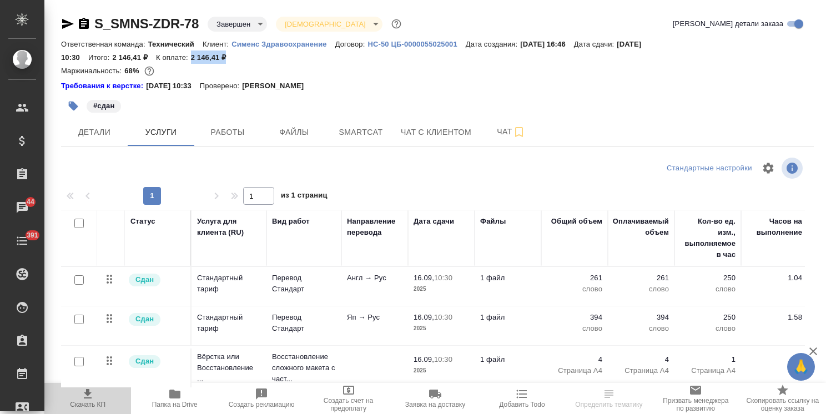
click at [90, 396] on icon "button" at bounding box center [87, 393] width 13 height 13
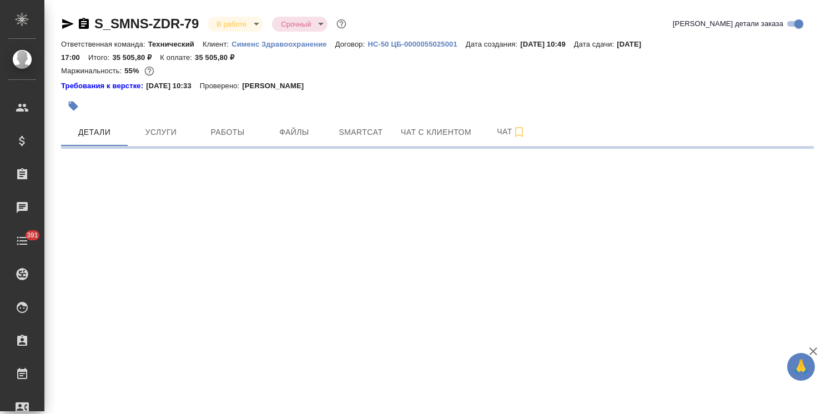
select select "RU"
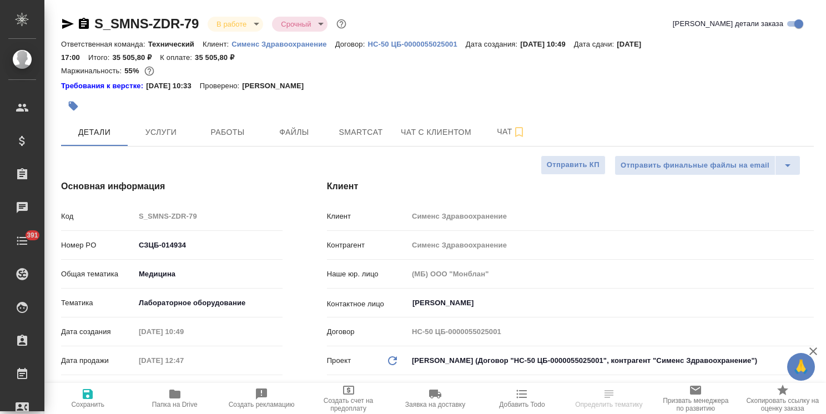
type textarea "x"
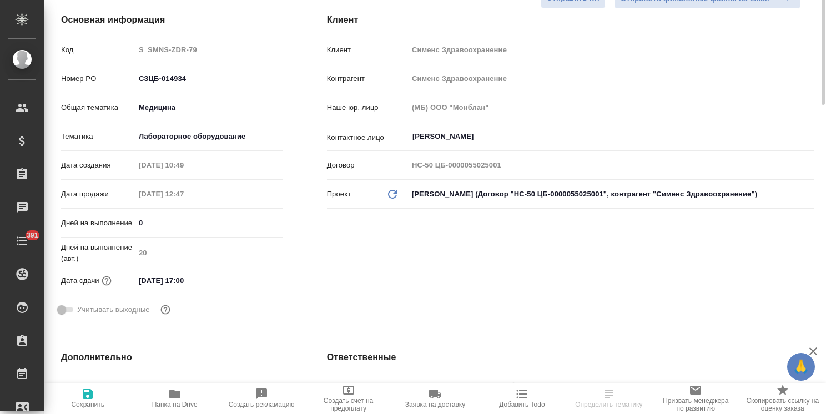
type textarea "x"
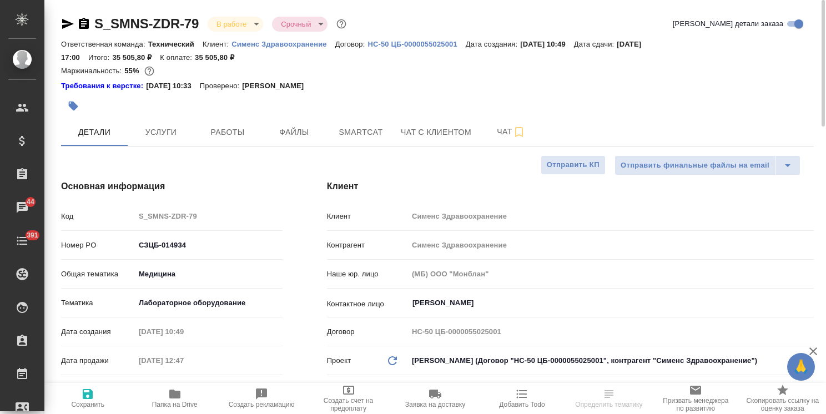
type textarea "x"
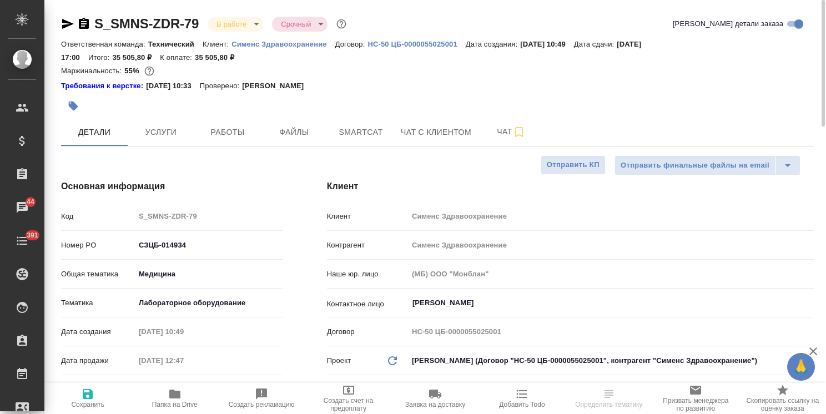
type textarea "x"
drag, startPoint x: 238, startPoint y: 54, endPoint x: 191, endPoint y: 61, distance: 47.2
click at [191, 61] on div "Ответственная команда: Технический Клиент: Сименс Здравоохранение Договор: HC-5…" at bounding box center [437, 50] width 752 height 27
copy p "35 505,80 ₽"
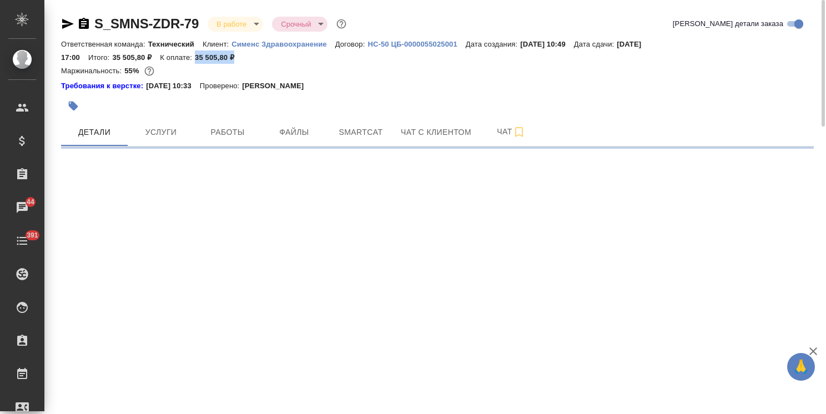
select select "RU"
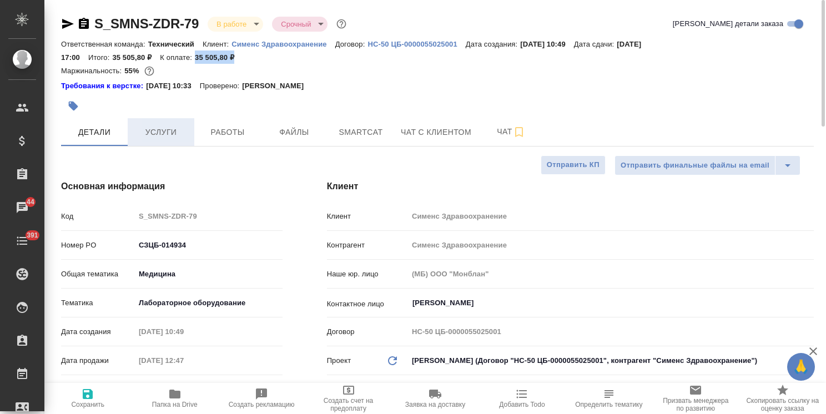
type textarea "x"
click at [164, 130] on span "Услуги" at bounding box center [160, 132] width 53 height 14
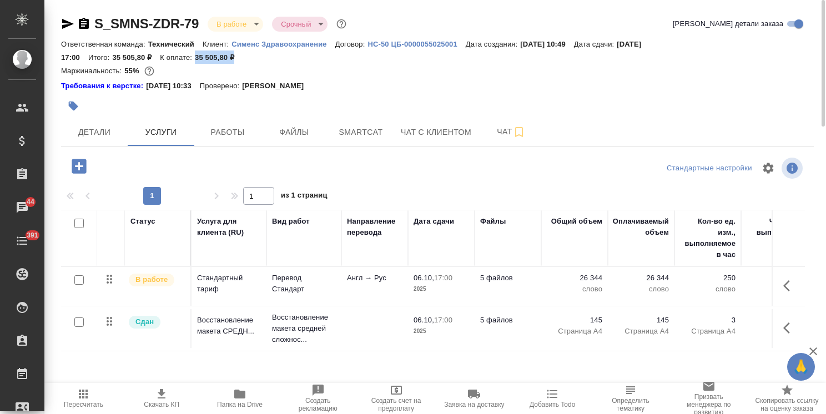
click at [153, 398] on span "Скачать КП" at bounding box center [161, 397] width 65 height 21
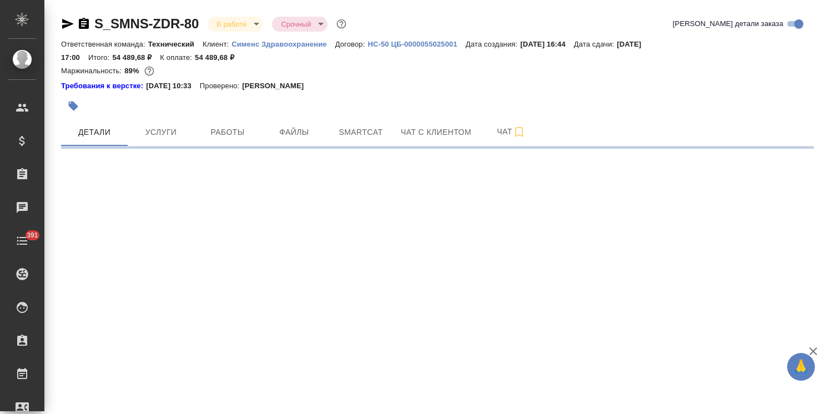
select select "RU"
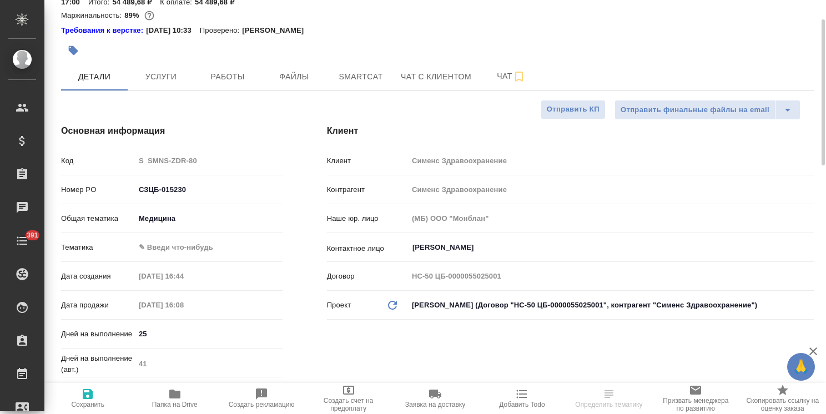
type textarea "x"
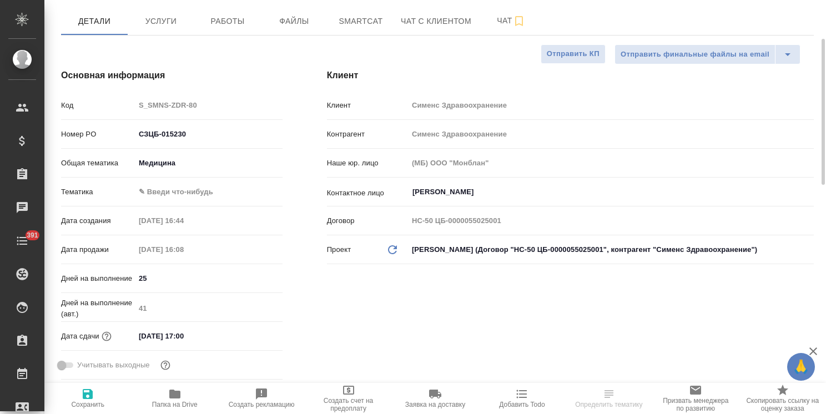
type textarea "x"
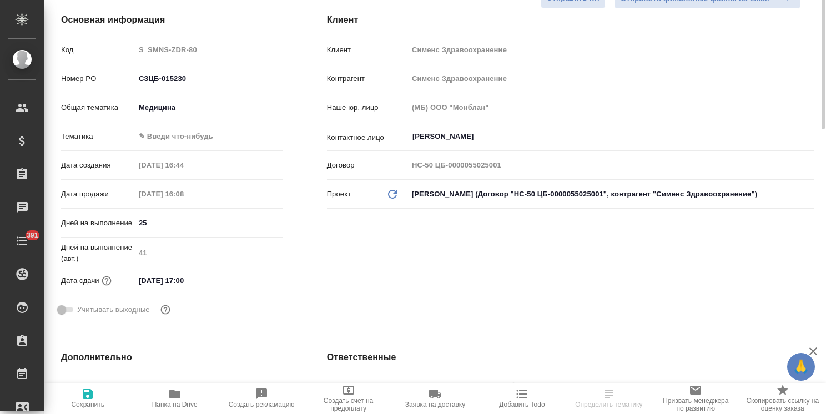
type textarea "x"
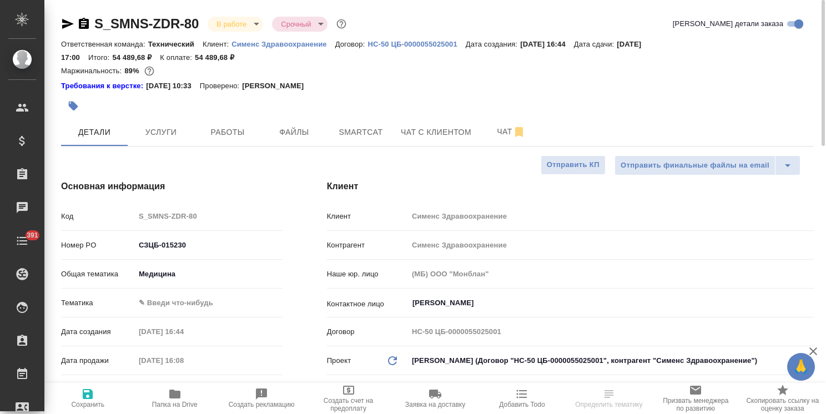
type textarea "x"
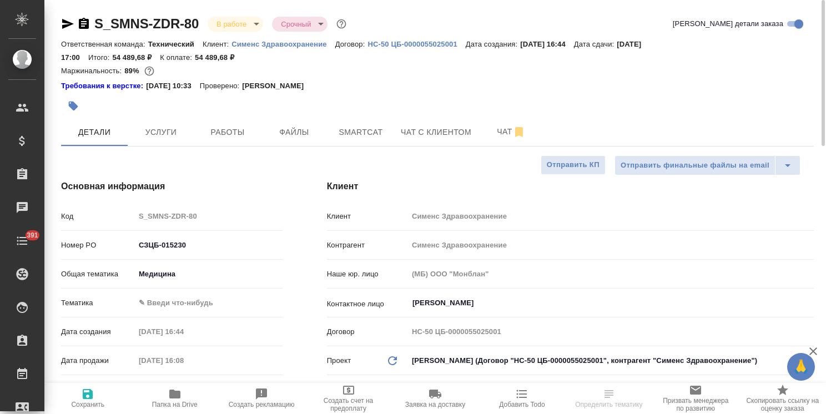
type textarea "x"
drag, startPoint x: 248, startPoint y: 57, endPoint x: 193, endPoint y: 58, distance: 54.9
click at [193, 58] on div "Ответственная команда: Технический Клиент: Сименс Здравоохранение Договор: HC-5…" at bounding box center [437, 50] width 752 height 27
copy p "54 489,68 ₽"
type textarea "x"
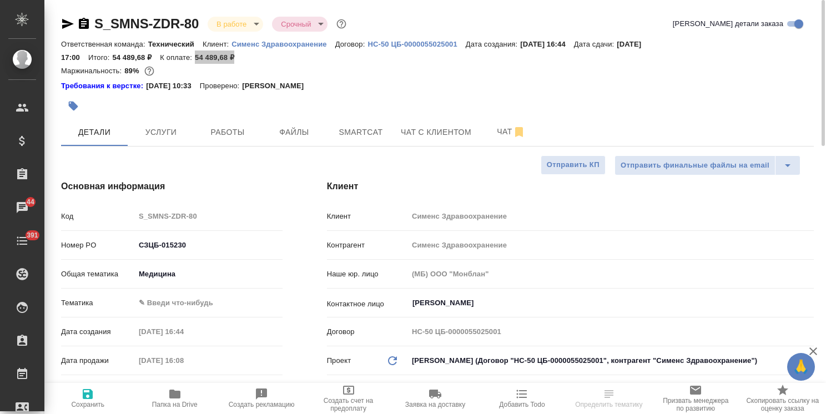
type textarea "x"
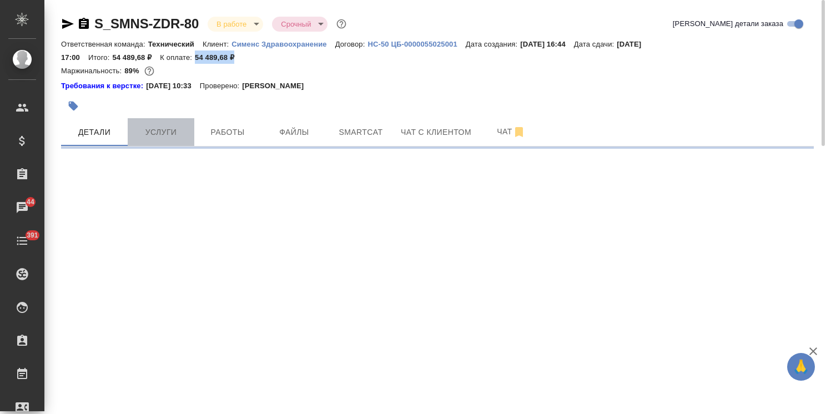
click at [165, 122] on button "Услуги" at bounding box center [161, 132] width 67 height 28
select select "RU"
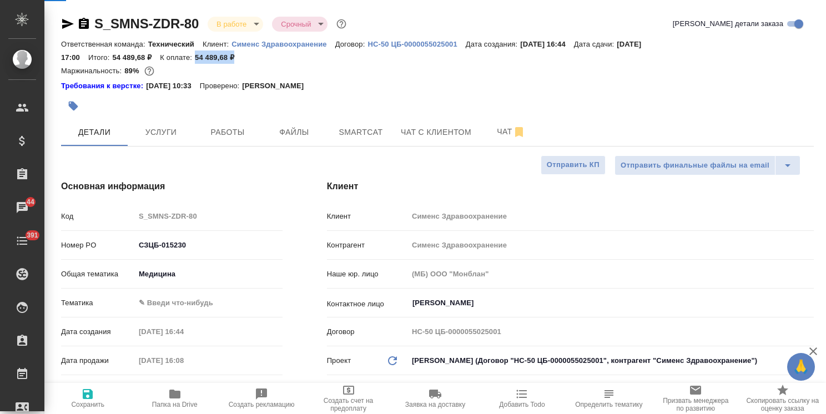
type textarea "x"
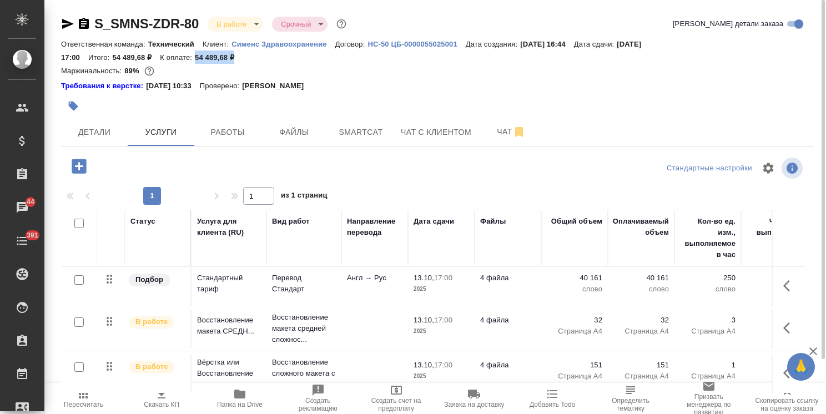
scroll to position [62, 0]
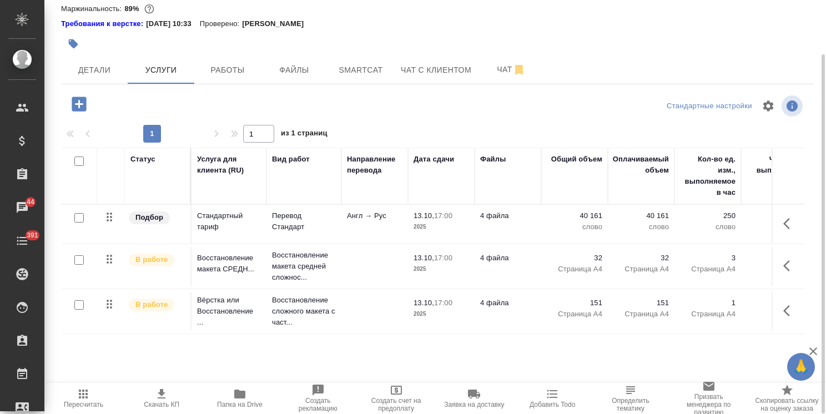
click at [166, 393] on icon "button" at bounding box center [161, 393] width 13 height 13
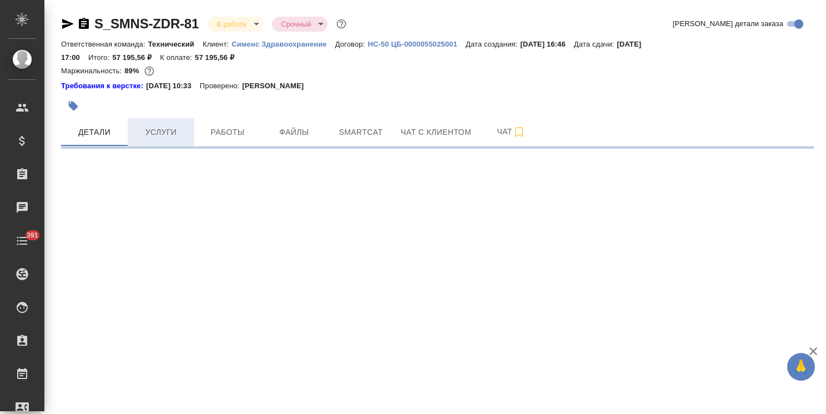
select select "RU"
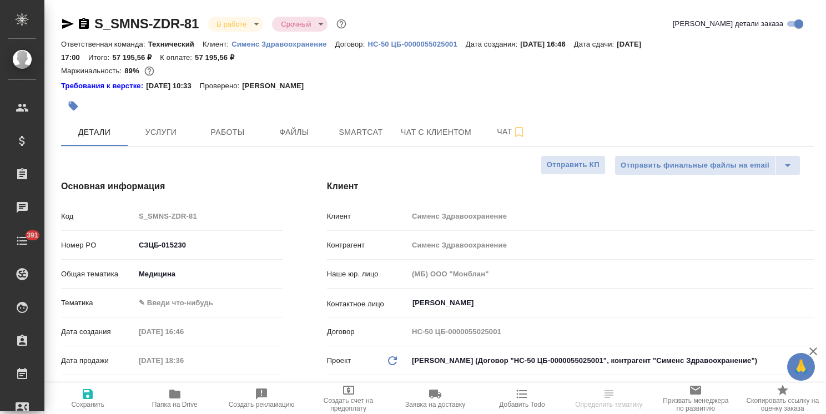
type textarea "x"
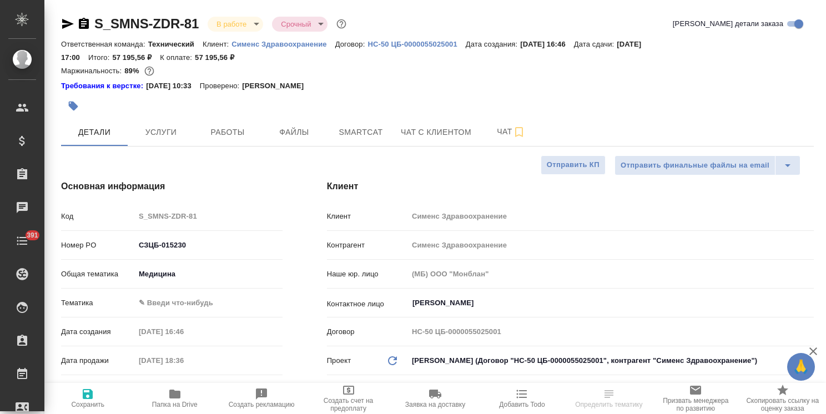
type textarea "x"
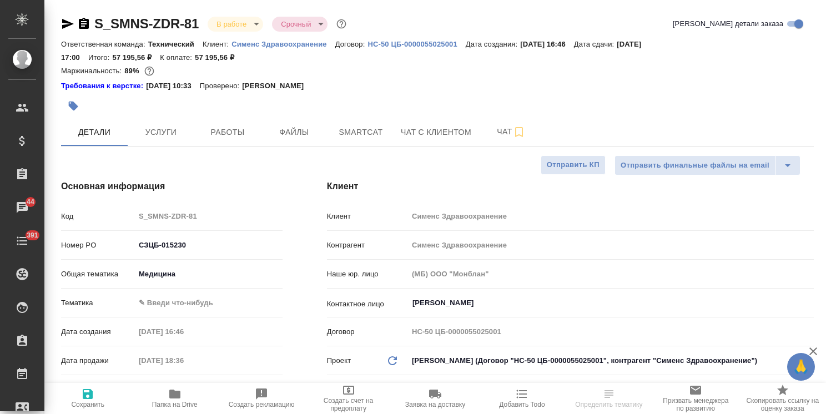
type textarea "x"
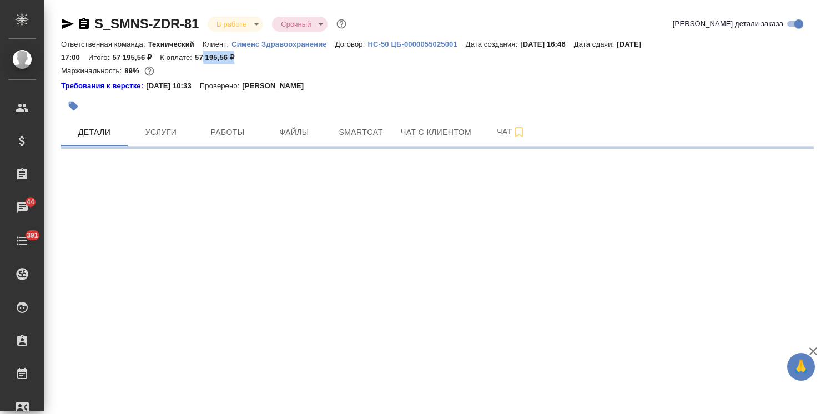
select select "RU"
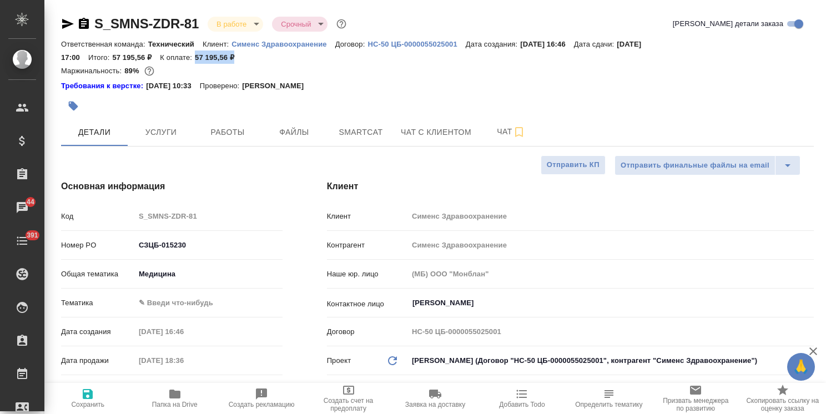
type textarea "x"
drag, startPoint x: 244, startPoint y: 58, endPoint x: 193, endPoint y: 56, distance: 51.1
click at [193, 56] on div "Ответственная команда: Технический Клиент: Сименс Здравоохранение Договор: HC-5…" at bounding box center [437, 50] width 752 height 27
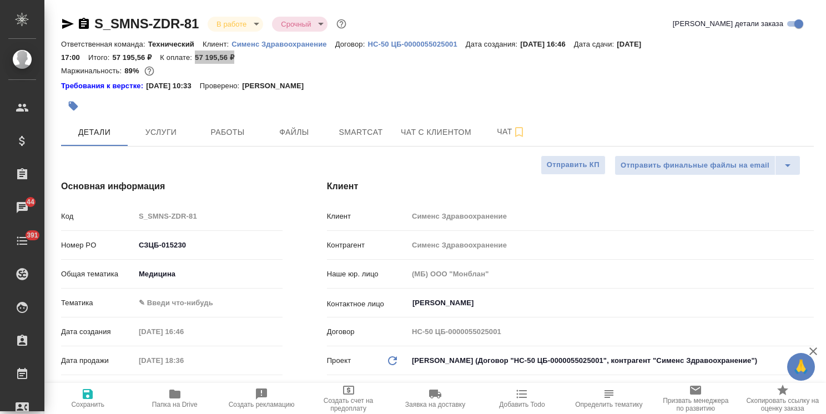
type textarea "x"
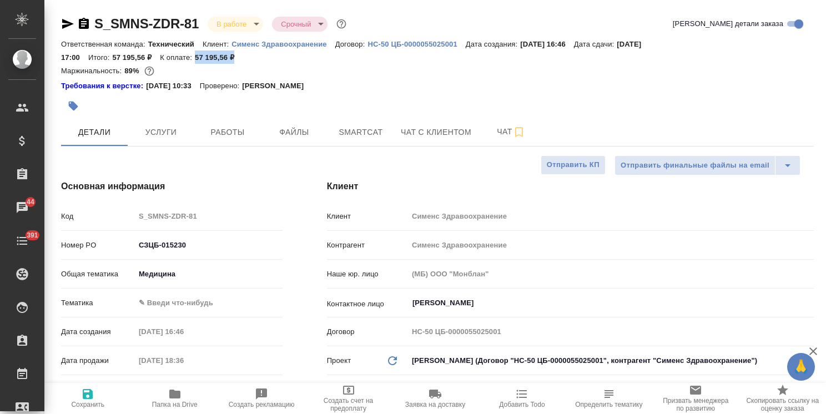
type textarea "x"
click at [150, 122] on button "Услуги" at bounding box center [161, 132] width 67 height 28
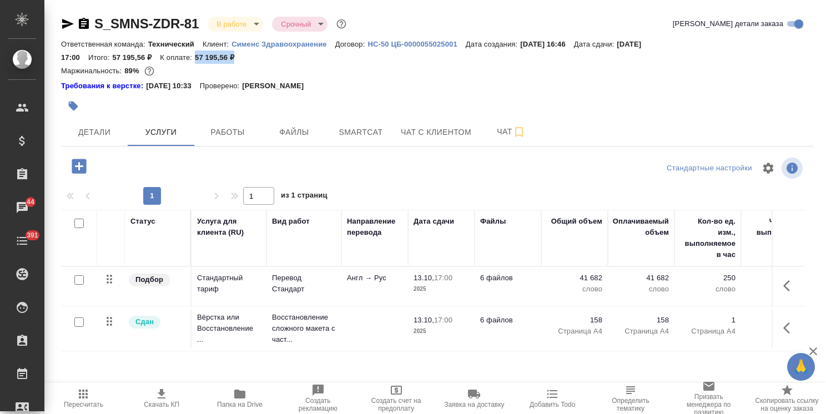
click at [161, 402] on span "Скачать КП" at bounding box center [162, 405] width 36 height 8
click at [53, 146] on div "S_SMNS-ZDR-81 В работе inProgress Срочный urgent Кратко детали заказа Ответстве…" at bounding box center [437, 238] width 768 height 477
click at [80, 137] on span "Детали" at bounding box center [94, 132] width 53 height 14
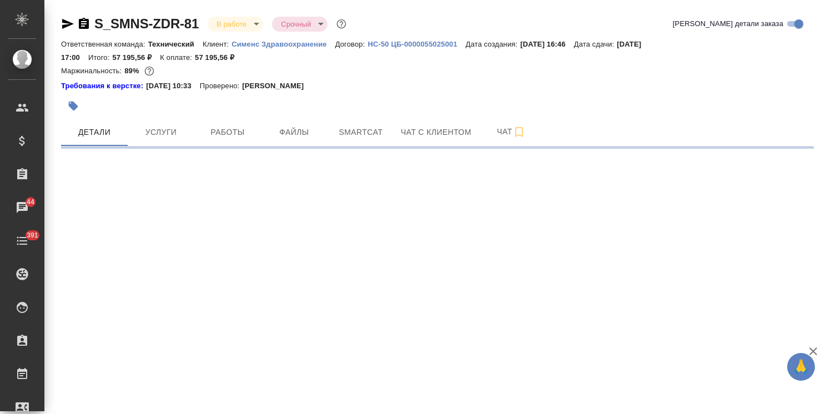
select select "RU"
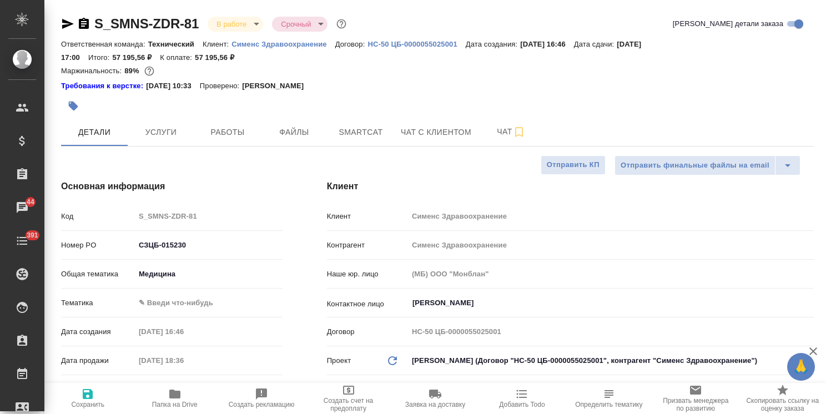
type textarea "x"
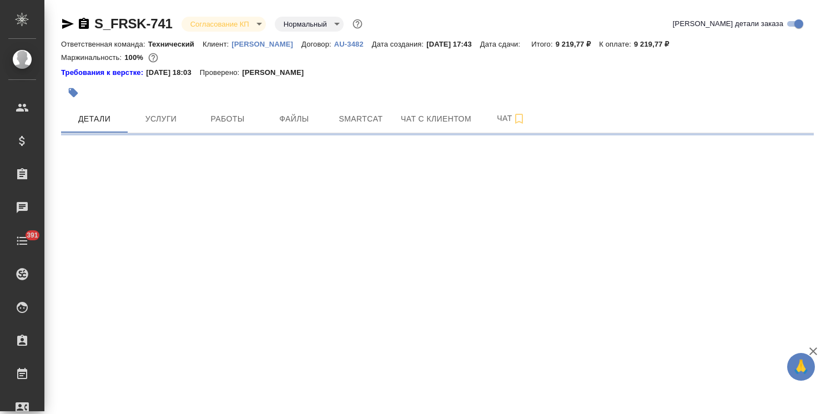
select select "RU"
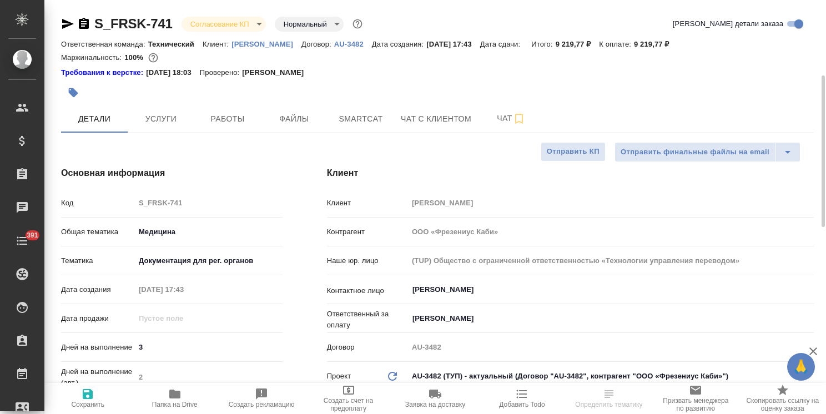
scroll to position [166, 0]
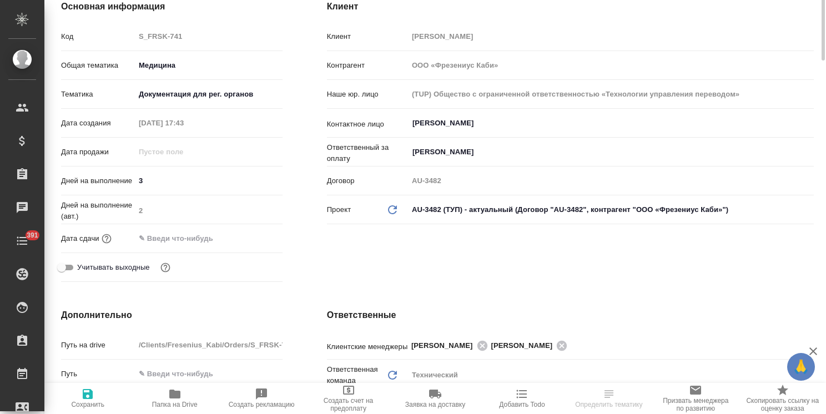
type textarea "x"
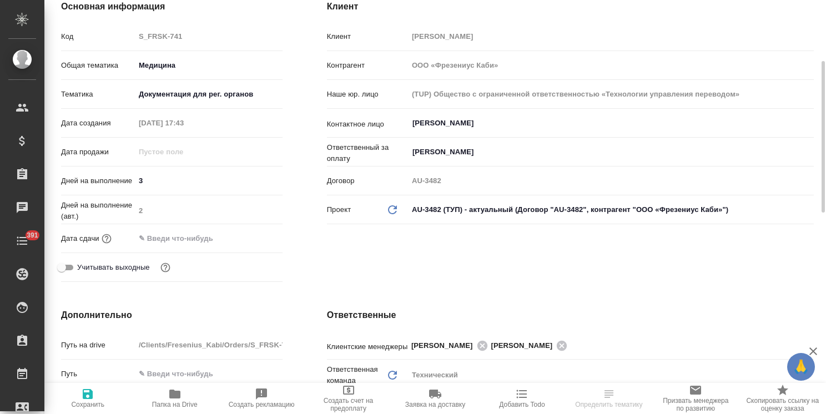
type textarea "x"
click at [206, 230] on div "Дата сдачи" at bounding box center [171, 238] width 221 height 19
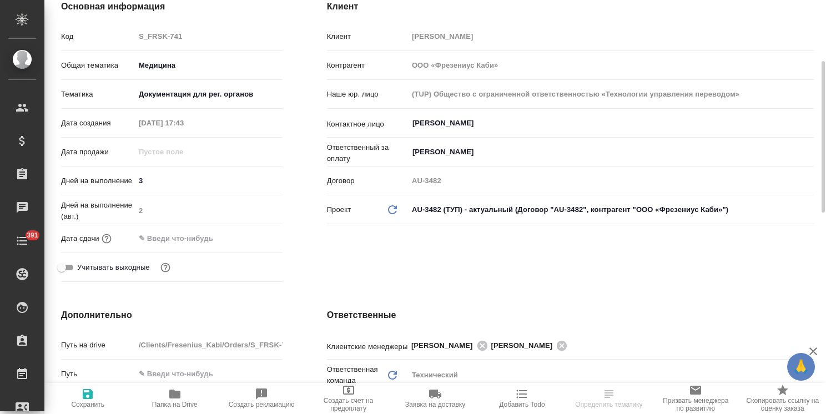
click at [179, 238] on input "text" at bounding box center [183, 238] width 97 height 16
click at [252, 239] on icon "button" at bounding box center [250, 237] width 13 height 13
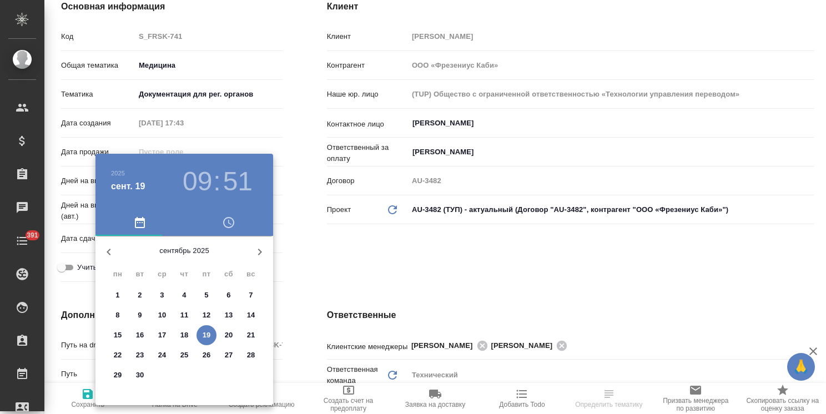
drag, startPoint x: 141, startPoint y: 358, endPoint x: 295, endPoint y: 312, distance: 160.5
click at [141, 358] on p "23" at bounding box center [140, 355] width 8 height 11
type input "23.09.2025 09:51"
type textarea "x"
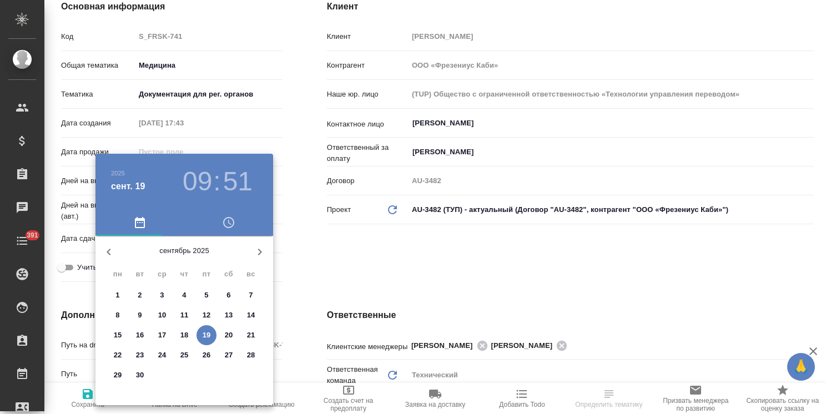
type textarea "x"
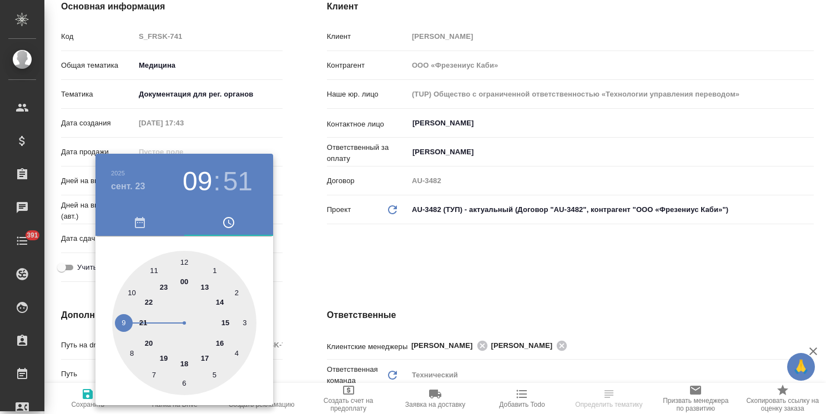
click at [367, 270] on div at bounding box center [413, 207] width 826 height 414
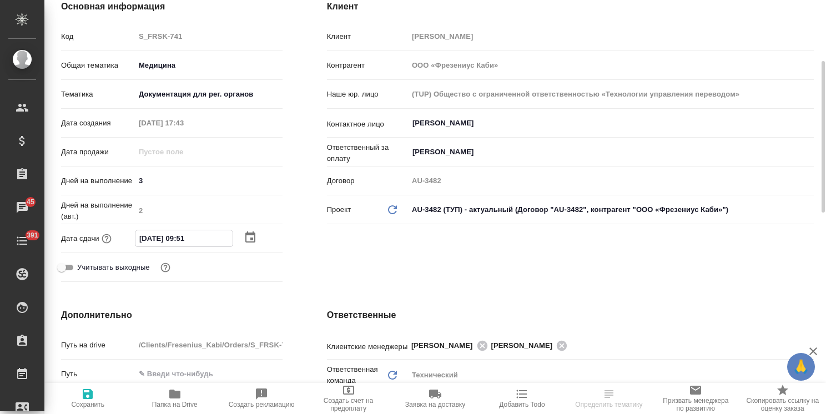
drag, startPoint x: 186, startPoint y: 240, endPoint x: 177, endPoint y: 242, distance: 9.2
click at [177, 242] on input "23.09.2025 09:51" at bounding box center [183, 238] width 97 height 16
type input "23.09.2025 15:1_"
type textarea "x"
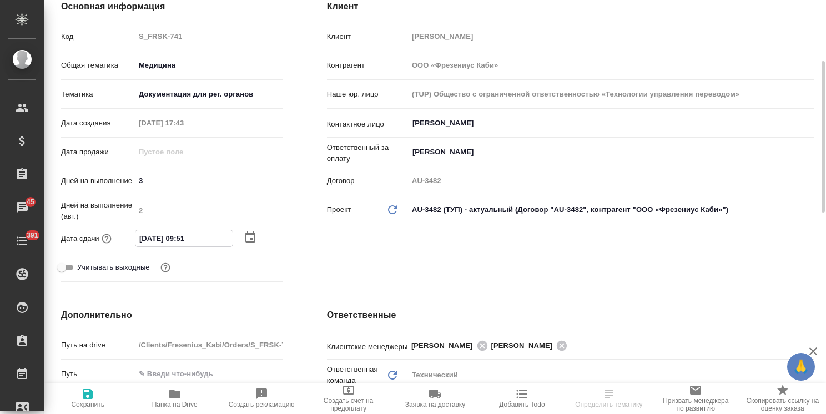
type textarea "x"
type input "23.09.2025 17:51"
type textarea "x"
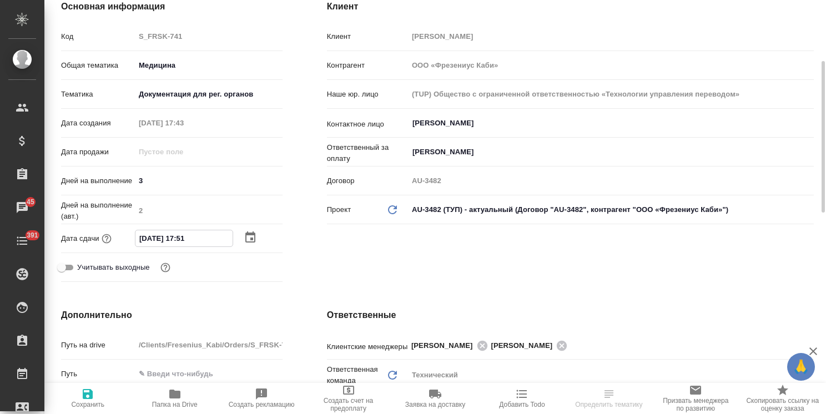
drag, startPoint x: 196, startPoint y: 237, endPoint x: 188, endPoint y: 237, distance: 8.3
click at [188, 237] on input "23.09.2025 17:51" at bounding box center [183, 238] width 97 height 16
type input "23.09.2025 17:0_"
type textarea "x"
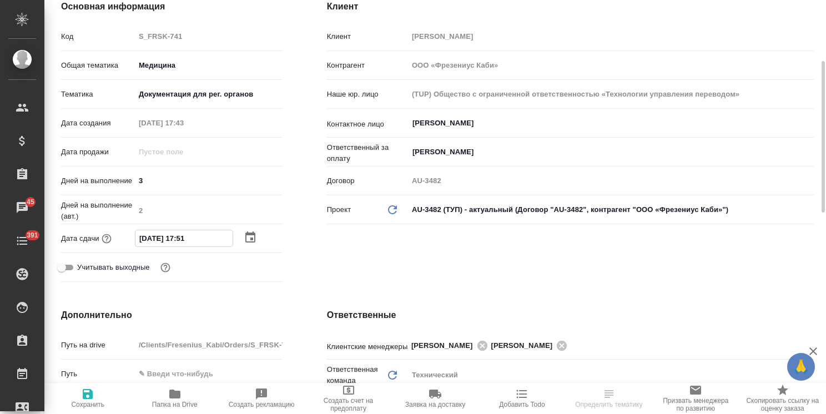
type textarea "x"
type input "23.09.2025 17:00"
type textarea "x"
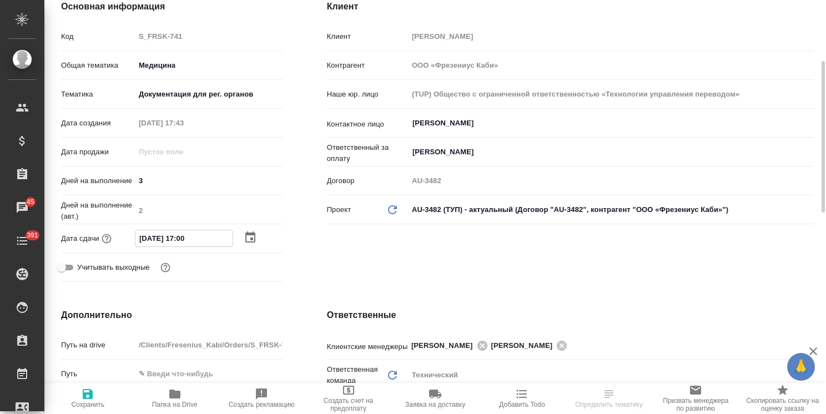
type input "23.09.2025 17:00"
click at [88, 396] on icon "button" at bounding box center [87, 393] width 13 height 13
type textarea "x"
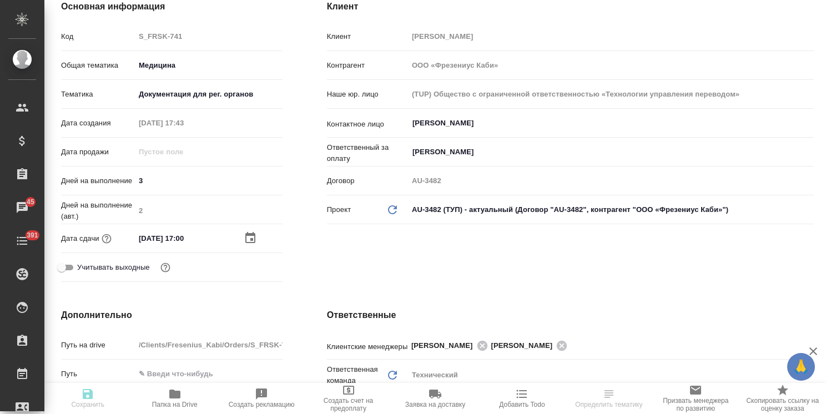
type textarea "x"
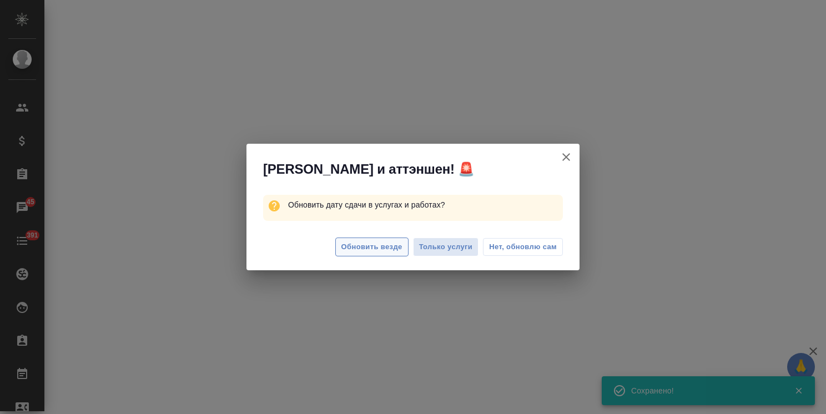
select select "RU"
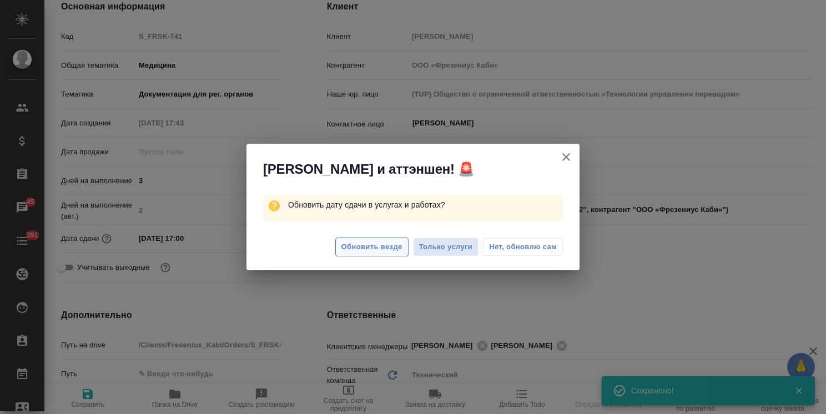
type textarea "x"
click at [362, 239] on button "Обновить везде" at bounding box center [371, 246] width 73 height 19
type textarea "x"
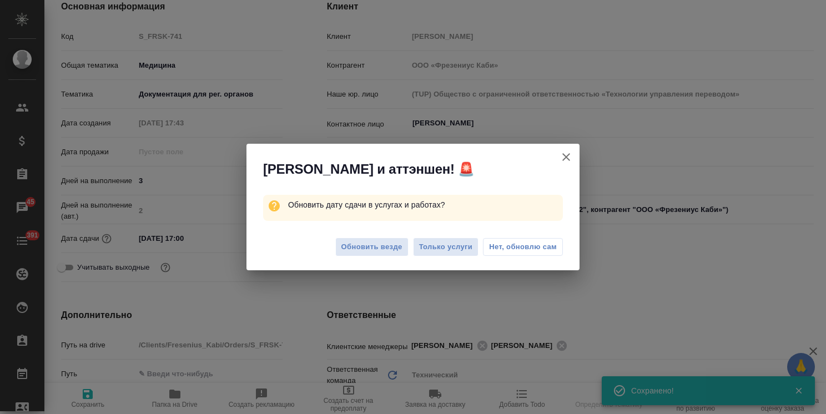
type textarea "x"
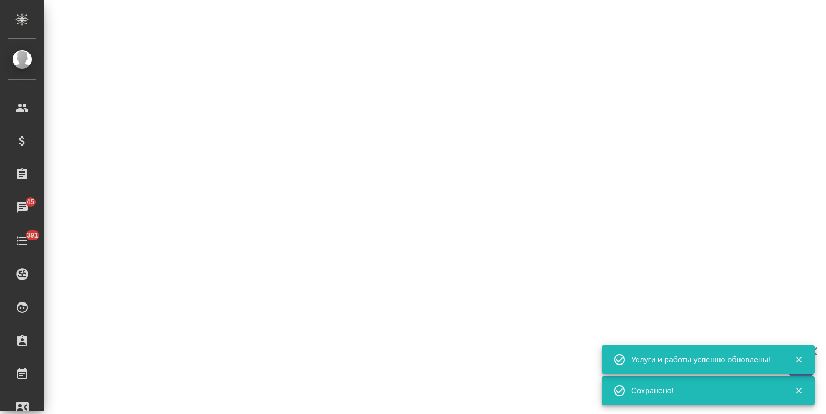
select select "RU"
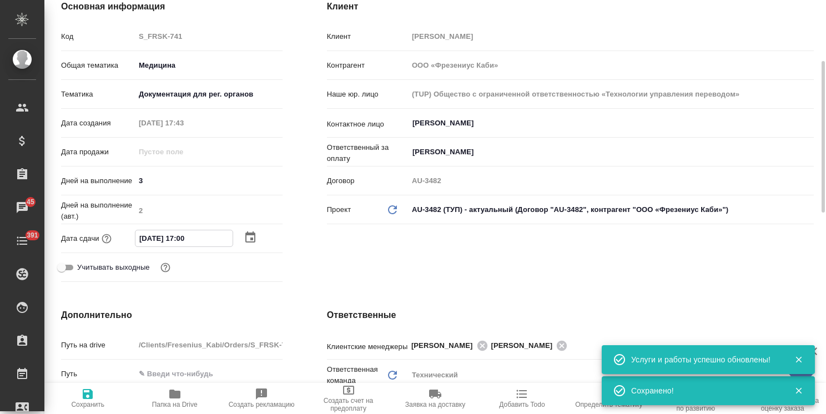
click at [254, 236] on icon "button" at bounding box center [250, 236] width 10 height 11
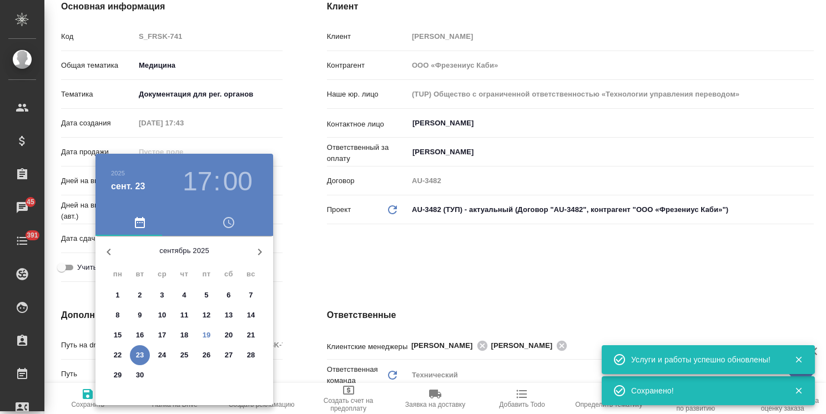
click at [377, 269] on div at bounding box center [413, 207] width 826 height 414
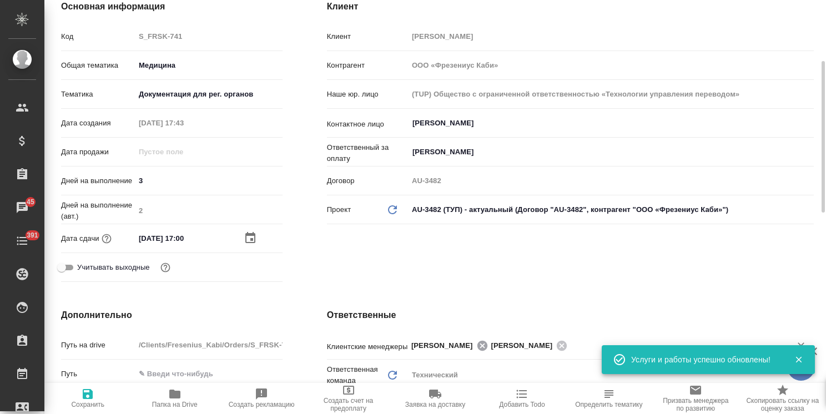
click at [479, 339] on div "Усманова Ольга" at bounding box center [451, 345] width 80 height 14
click at [480, 344] on icon at bounding box center [482, 346] width 12 height 12
type textarea "x"
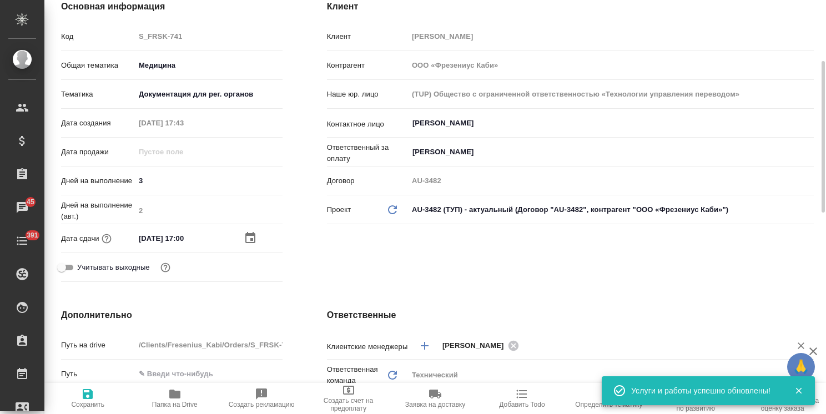
click at [102, 405] on span "Сохранить" at bounding box center [87, 405] width 33 height 8
type textarea "x"
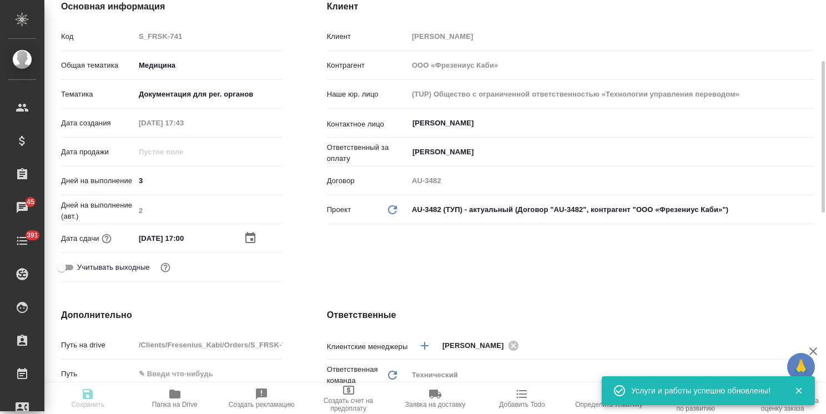
type textarea "x"
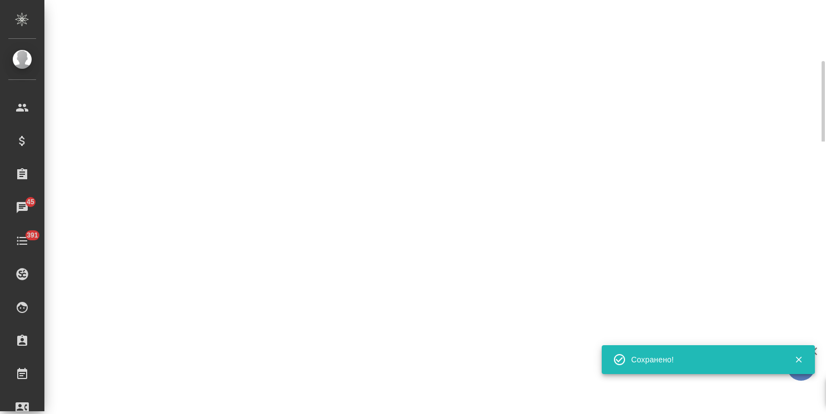
select select "RU"
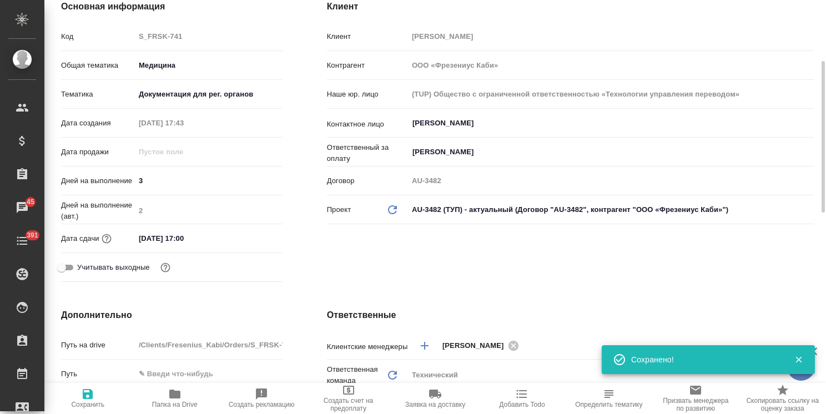
type textarea "x"
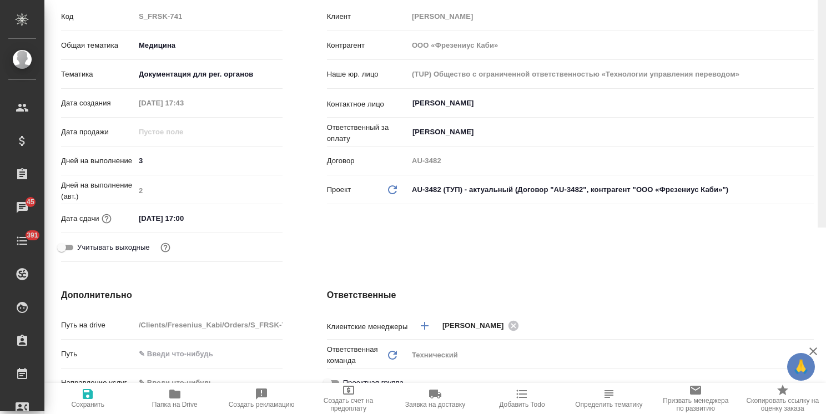
scroll to position [0, 0]
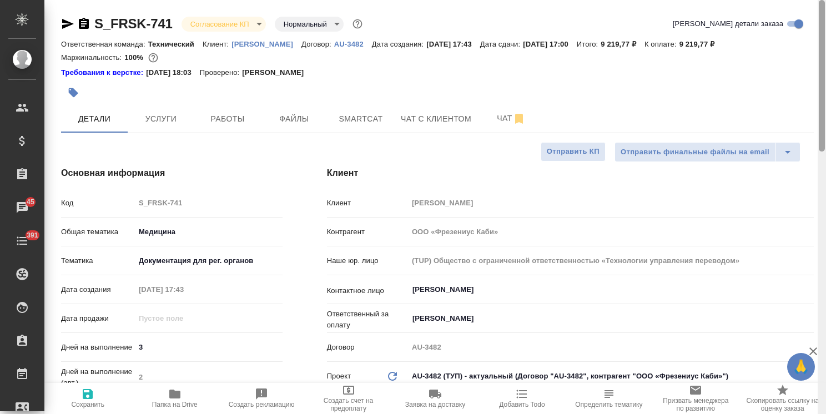
drag, startPoint x: 822, startPoint y: 156, endPoint x: 762, endPoint y: 49, distance: 122.2
click at [803, 57] on div "S_FRSK-741 Согласование КП kpNegotiation Нормальный normal Кратко детали заказа…" at bounding box center [434, 207] width 781 height 414
click at [212, 28] on body "🙏 .cls-1 fill:#fff; AWATERA Usmanova Olga Клиенты Спецификации Заказы 45 Чаты 3…" at bounding box center [413, 207] width 826 height 414
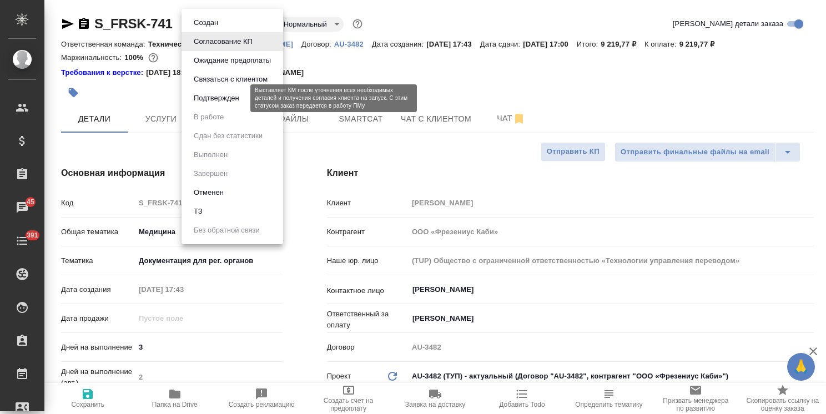
click at [222, 94] on button "Подтвержден" at bounding box center [216, 98] width 52 height 12
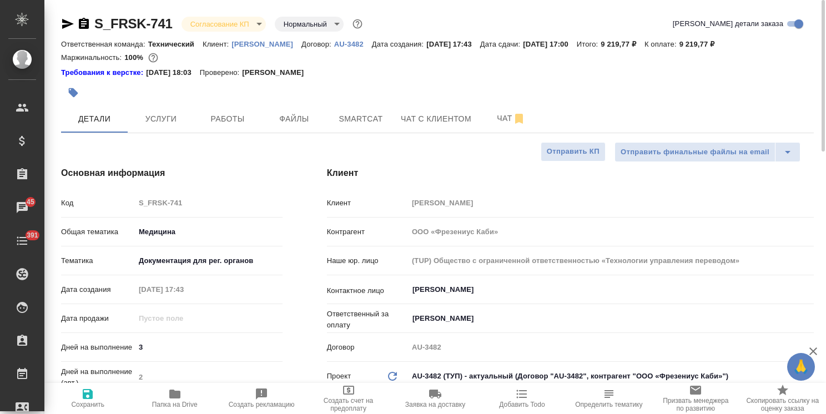
click at [85, 23] on icon "button" at bounding box center [84, 23] width 10 height 11
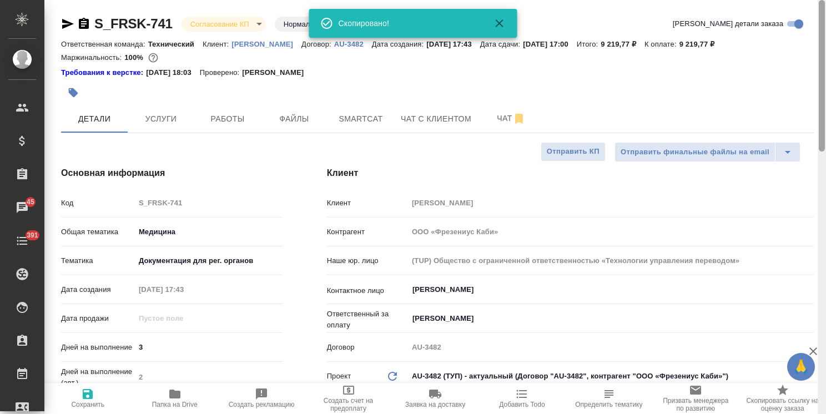
type textarea "x"
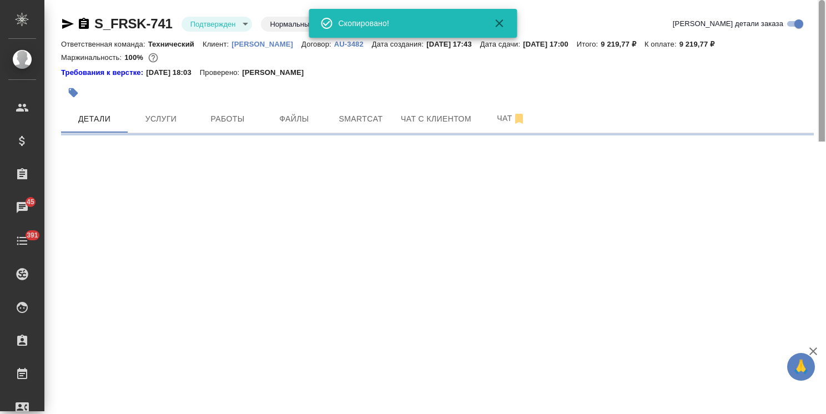
select select "RU"
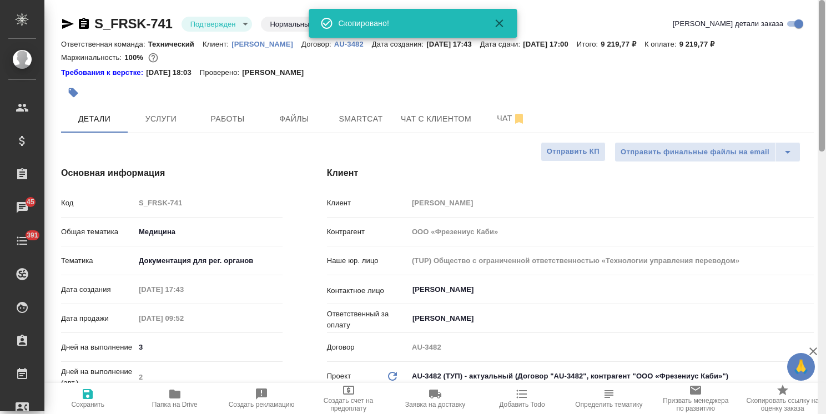
type textarea "x"
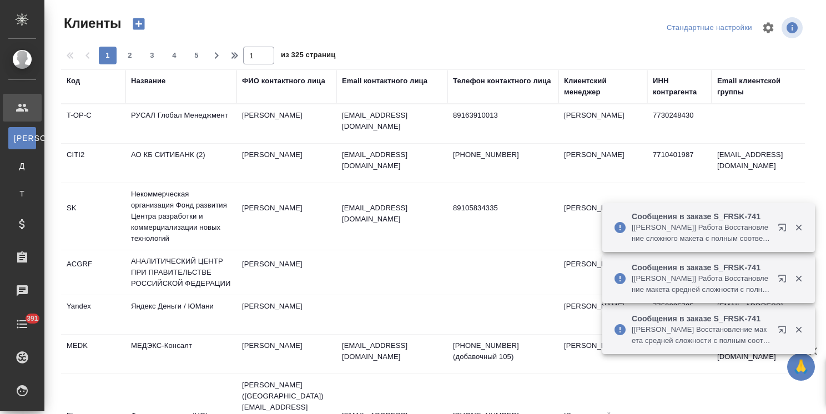
select select "RU"
click at [155, 87] on div "Название" at bounding box center [181, 86] width 100 height 22
click at [159, 83] on div "Название" at bounding box center [148, 80] width 34 height 11
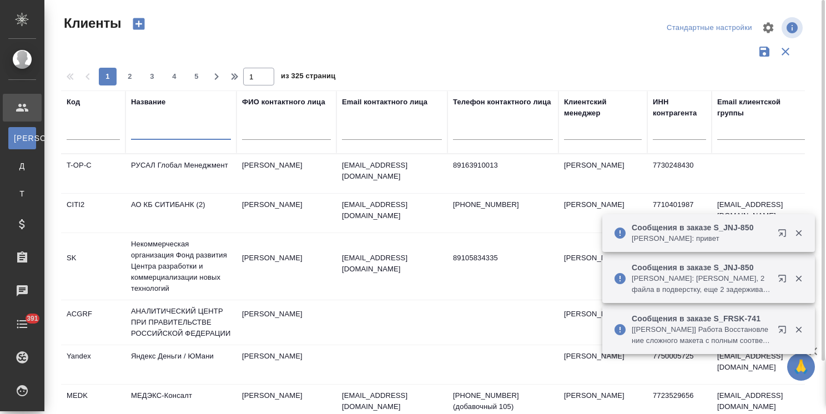
click at [151, 126] on input "text" at bounding box center [181, 133] width 100 height 14
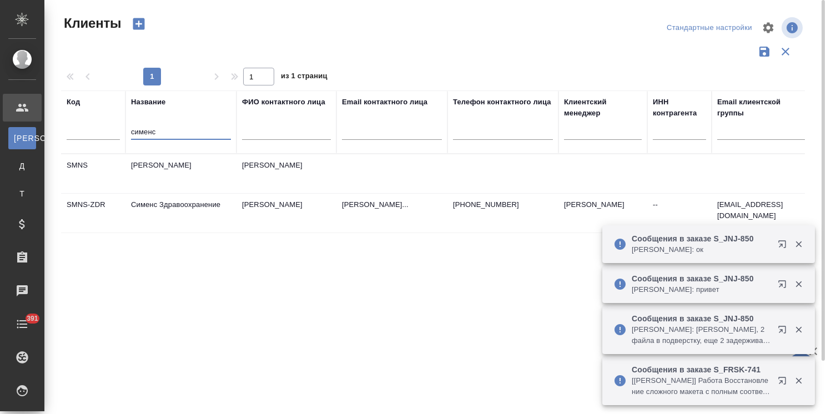
type input "сименс"
click at [153, 169] on td "[PERSON_NAME]" at bounding box center [180, 173] width 111 height 39
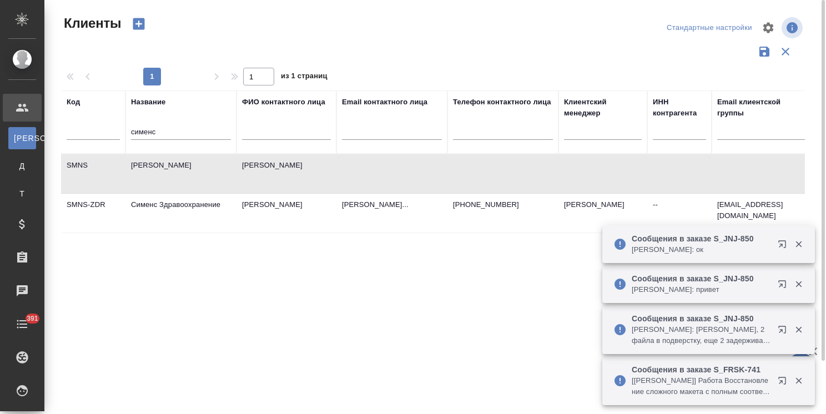
click at [153, 169] on td "[PERSON_NAME]" at bounding box center [180, 173] width 111 height 39
click at [181, 214] on td "Сименс Здравоохранение" at bounding box center [180, 213] width 111 height 39
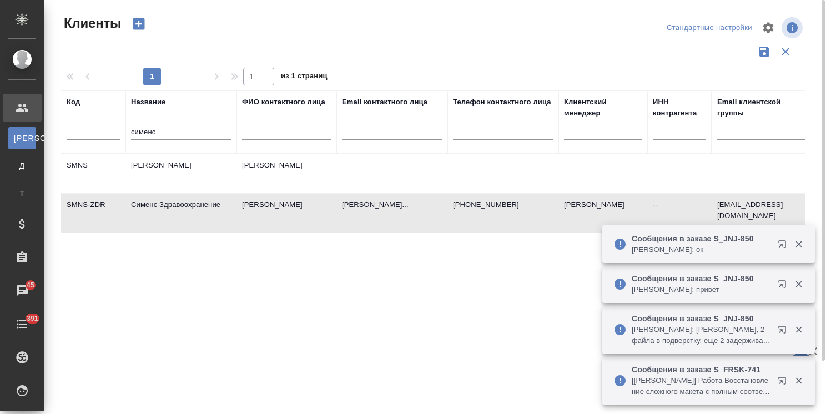
click at [181, 214] on td "Сименс Здравоохранение" at bounding box center [180, 213] width 111 height 39
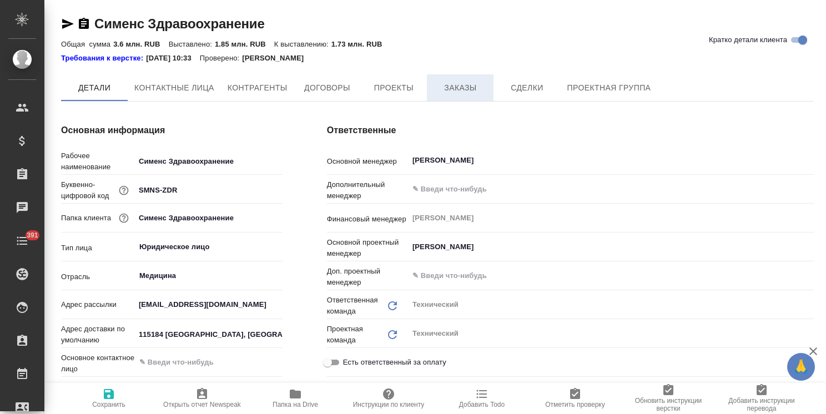
click at [459, 81] on span "Заказы" at bounding box center [459, 88] width 53 height 14
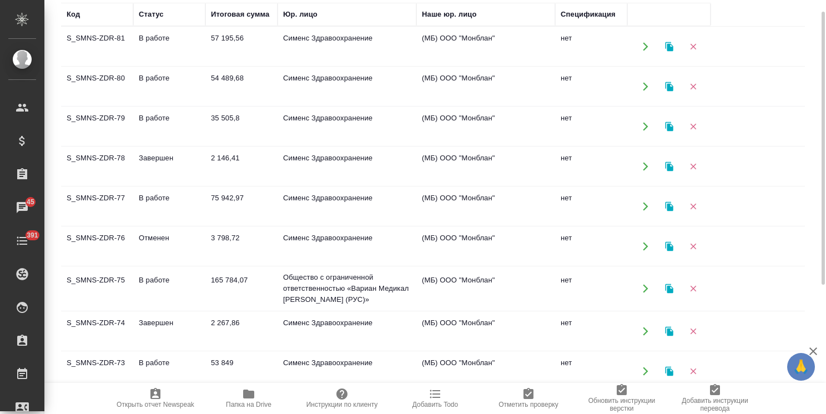
scroll to position [102, 0]
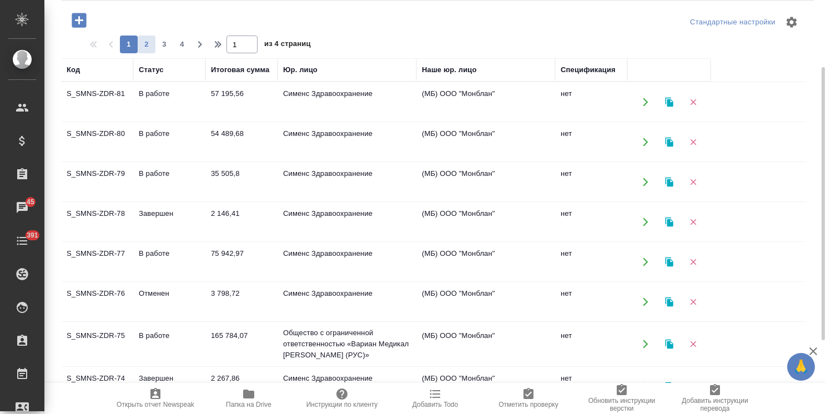
click at [144, 43] on span "2" at bounding box center [147, 44] width 18 height 11
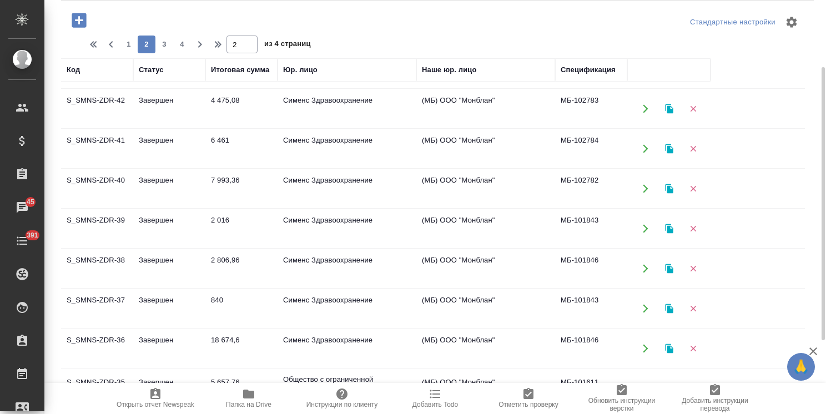
scroll to position [592, 0]
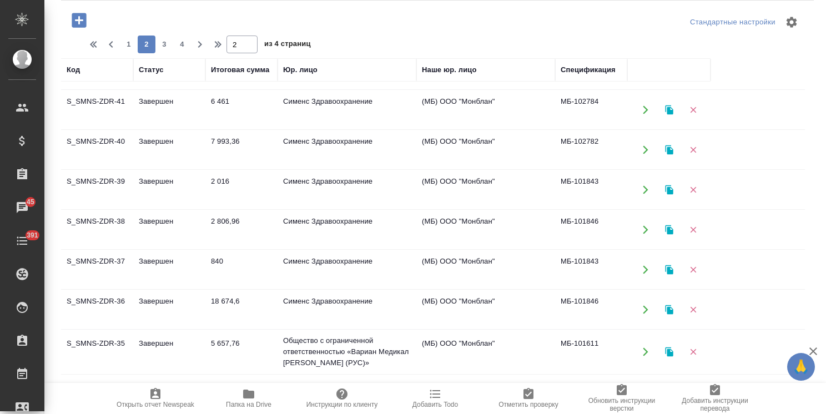
click at [812, 354] on icon "button" at bounding box center [812, 351] width 13 height 13
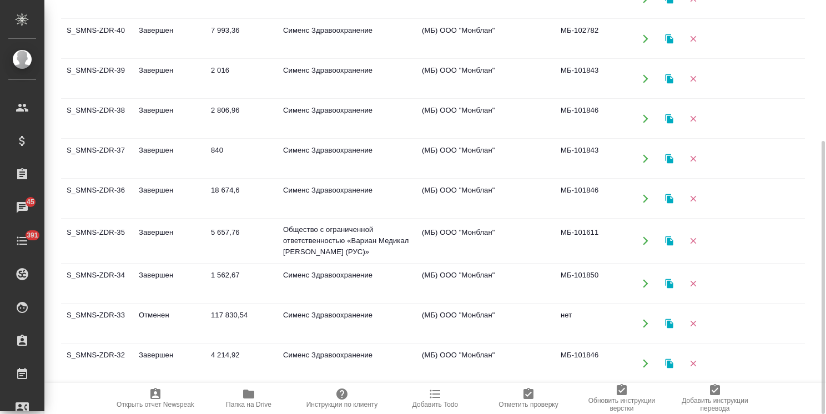
scroll to position [102, 0]
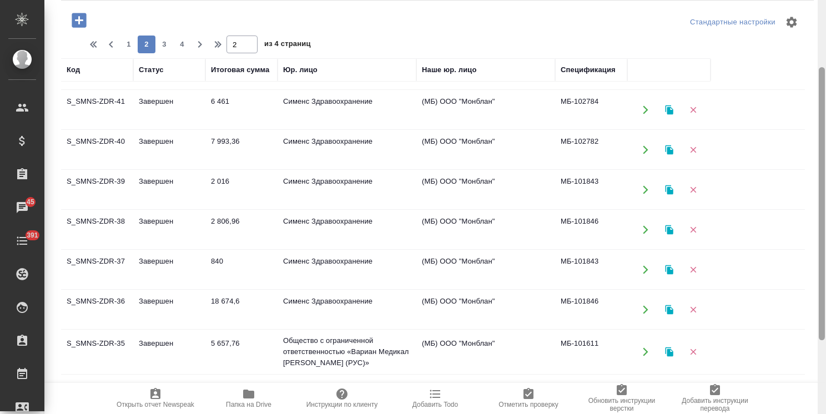
drag, startPoint x: 795, startPoint y: 327, endPoint x: 825, endPoint y: 239, distance: 93.7
click at [825, 203] on div "Сименс Здравоохранение Кратко детали клиента Общая сумма 3.6 млн. RUB Выставлен…" at bounding box center [434, 207] width 781 height 414
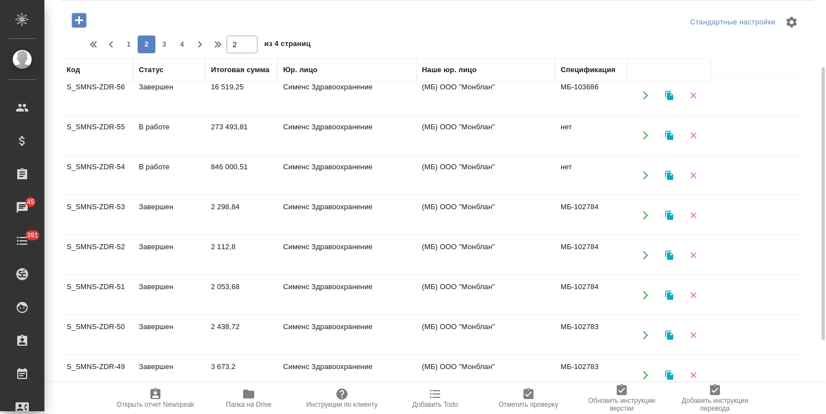
scroll to position [0, 0]
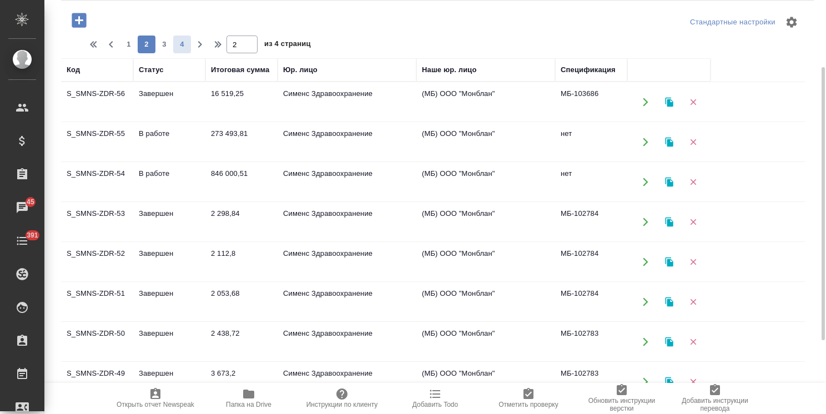
click at [190, 46] on span "4" at bounding box center [182, 44] width 18 height 11
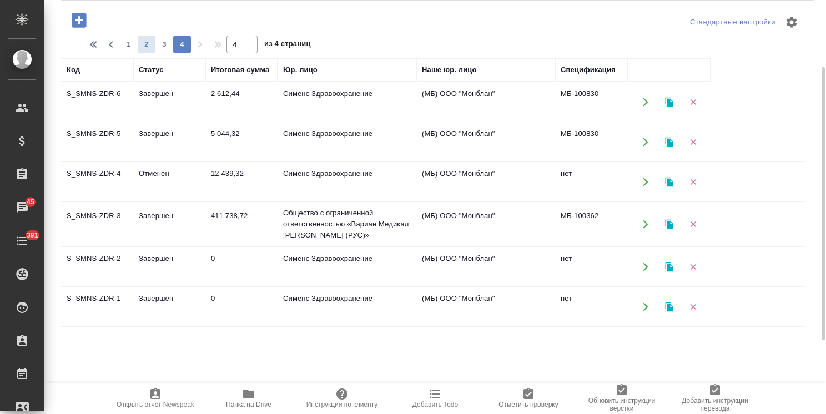
click at [148, 46] on span "2" at bounding box center [147, 44] width 18 height 11
type input "2"
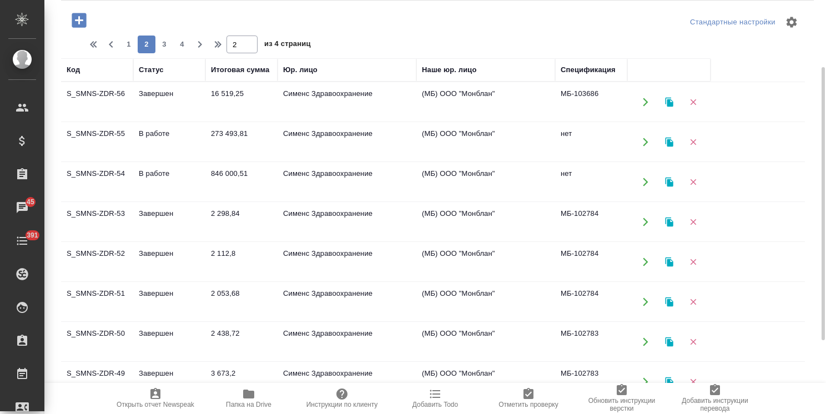
click at [211, 178] on td "846 000,51" at bounding box center [241, 182] width 72 height 39
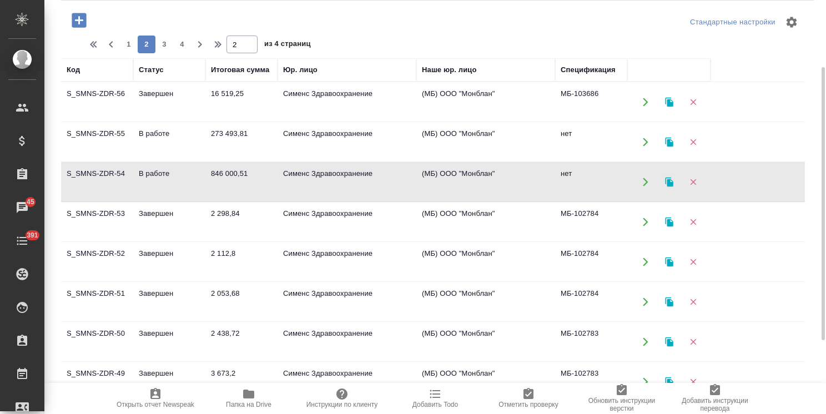
click at [211, 178] on td "846 000,51" at bounding box center [241, 182] width 72 height 39
click at [174, 141] on td "В работе" at bounding box center [169, 142] width 72 height 39
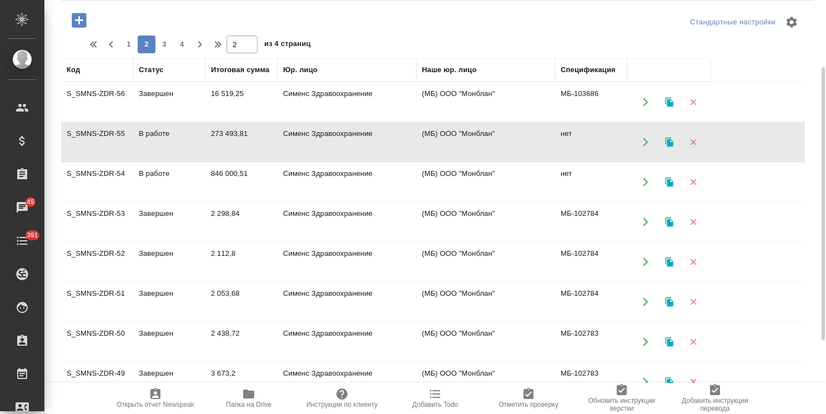
click at [174, 141] on td "В работе" at bounding box center [169, 142] width 72 height 39
click at [210, 179] on td "846 000,51" at bounding box center [241, 182] width 72 height 39
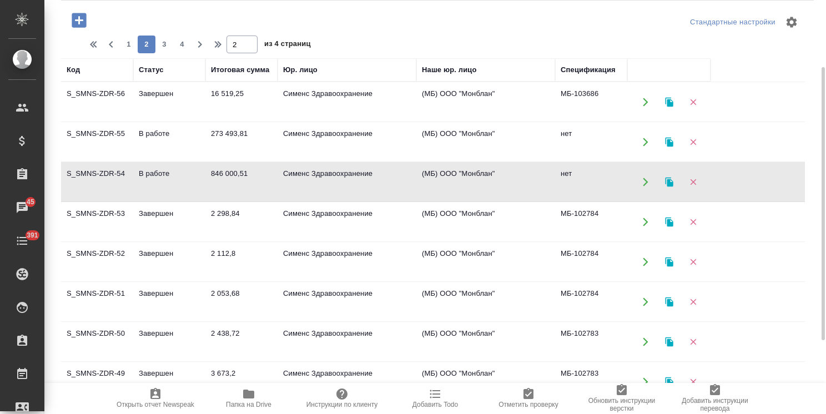
click at [210, 179] on td "846 000,51" at bounding box center [241, 182] width 72 height 39
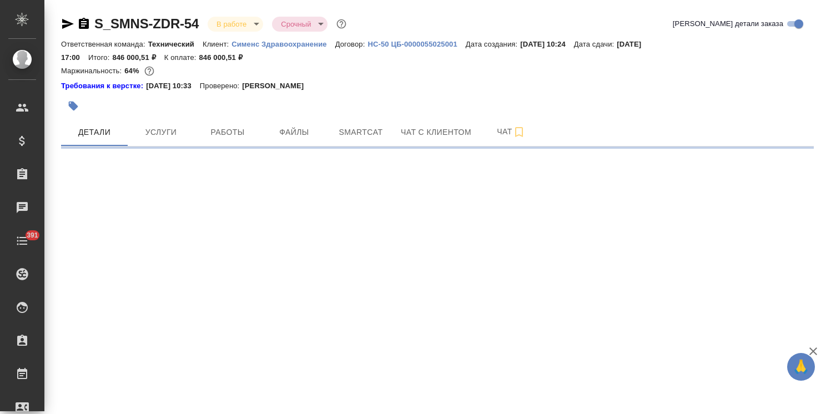
select select "RU"
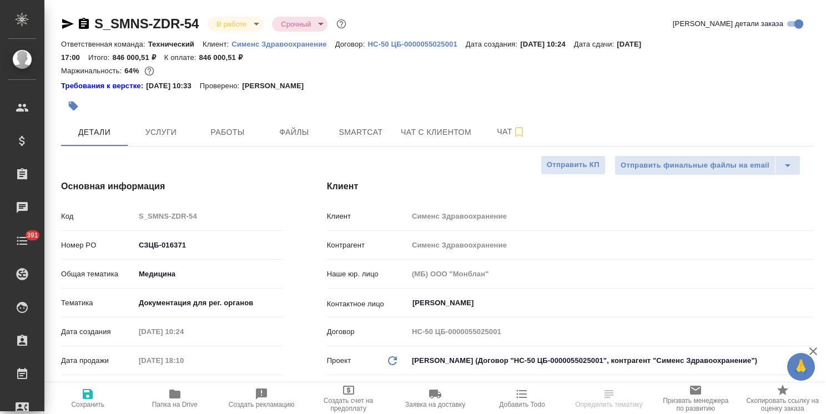
type textarea "x"
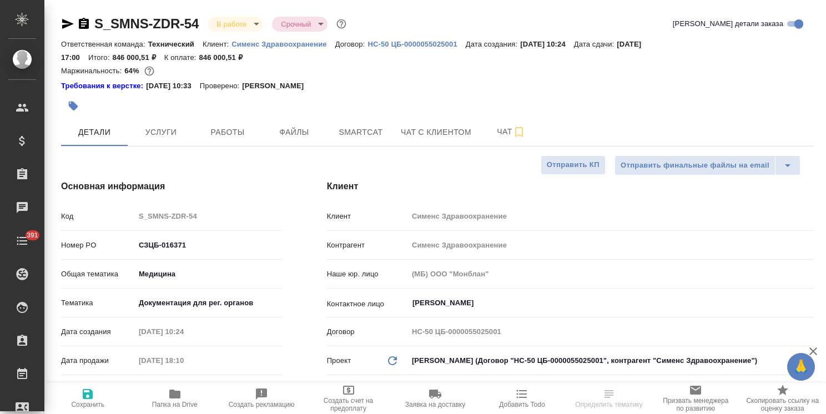
type textarea "x"
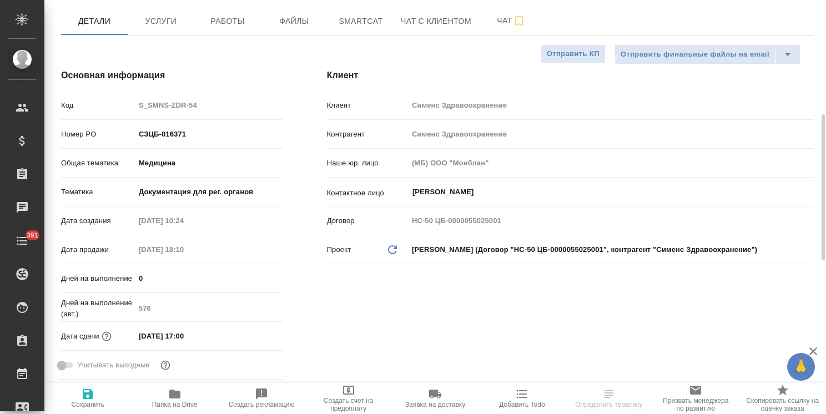
scroll to position [166, 0]
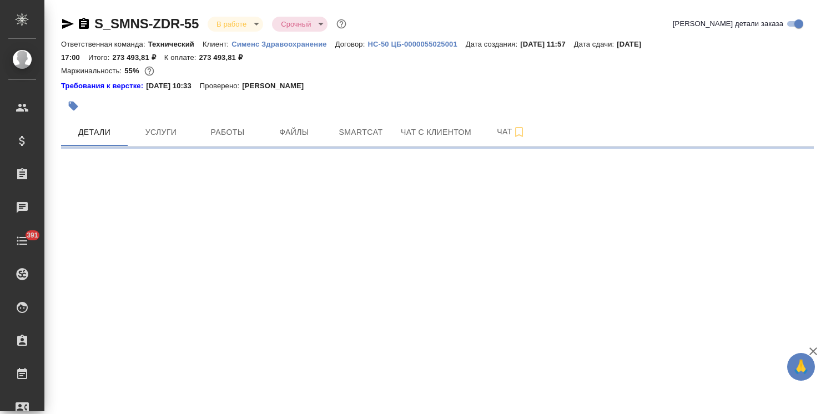
select select "RU"
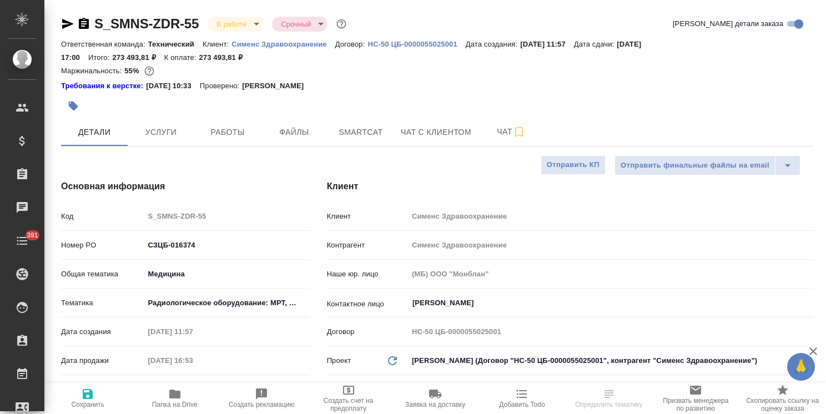
type textarea "x"
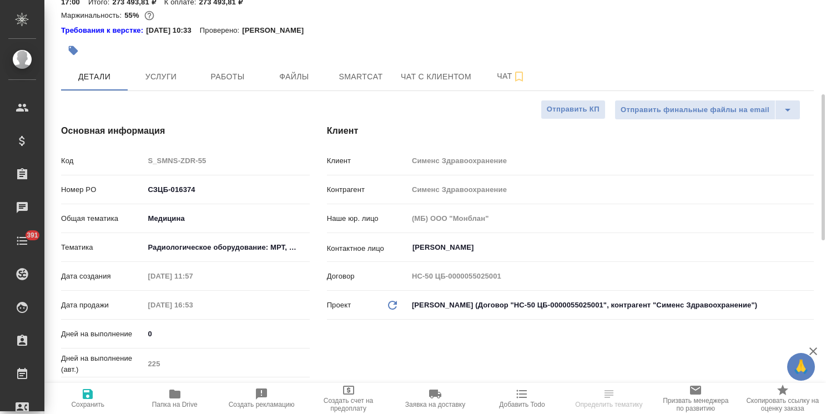
scroll to position [166, 0]
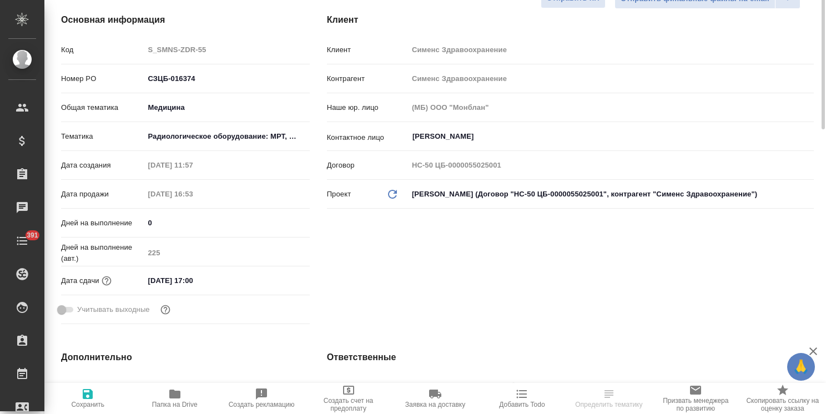
type textarea "x"
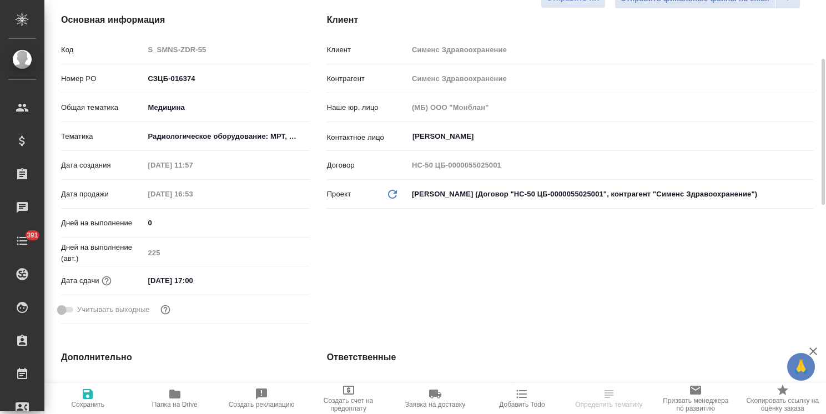
type textarea "x"
select select "RU"
type textarea "x"
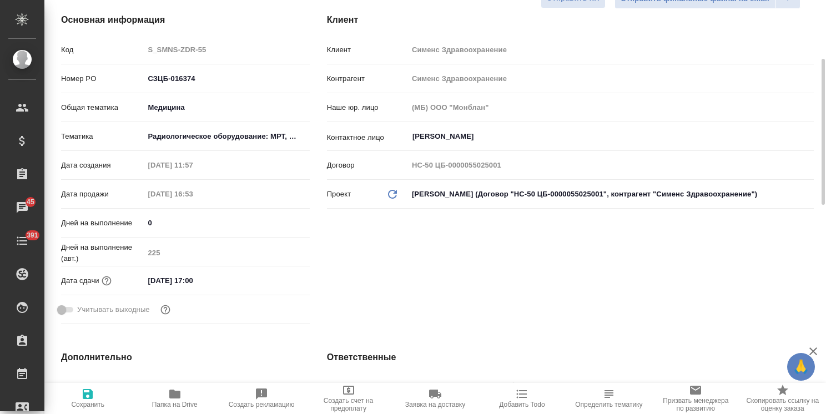
type textarea "x"
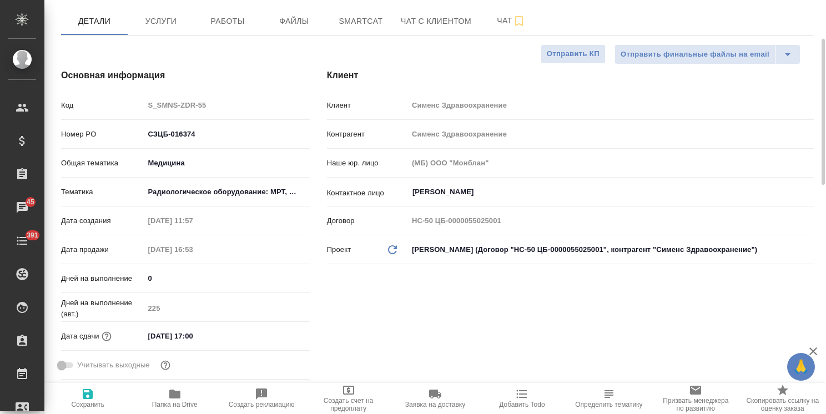
scroll to position [55, 0]
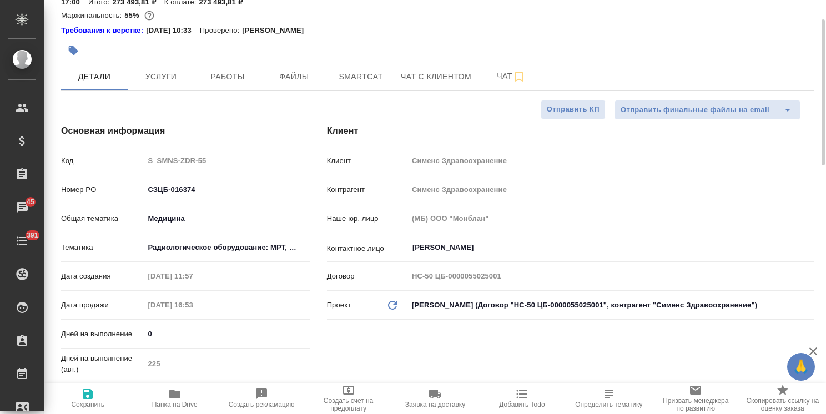
type textarea "x"
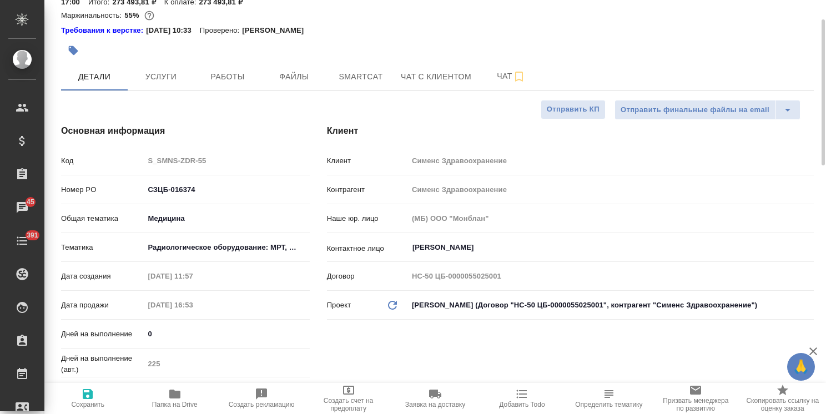
type textarea "x"
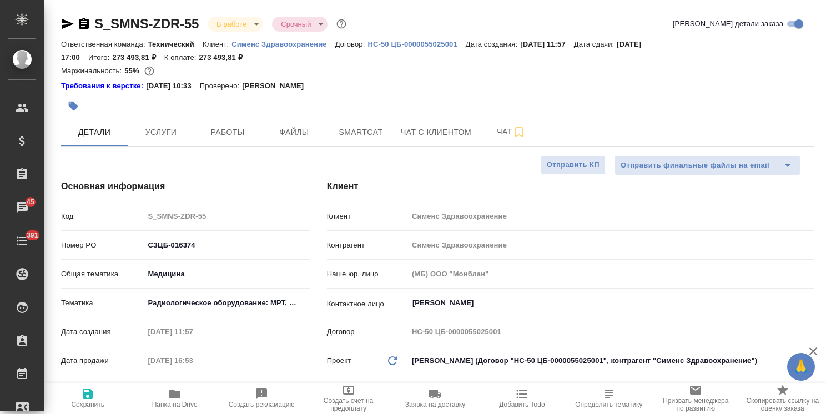
click at [127, 216] on div "Код S_SMNS-ZDR-55" at bounding box center [185, 215] width 249 height 19
type textarea "x"
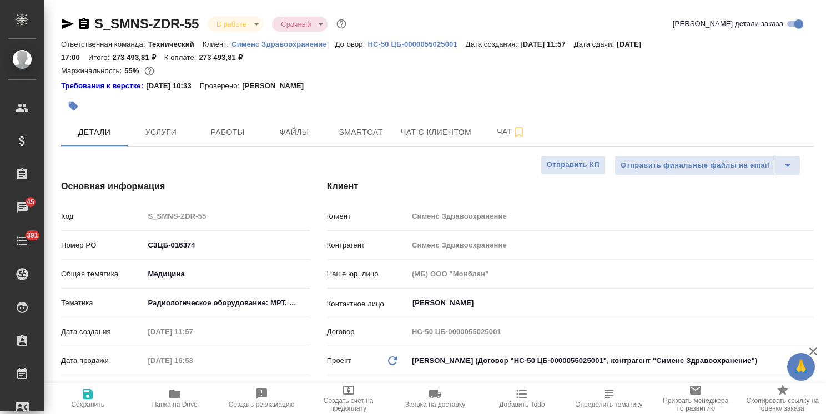
type textarea "x"
drag, startPoint x: 255, startPoint y: 55, endPoint x: 194, endPoint y: 62, distance: 61.9
click at [194, 62] on div "Ответственная команда: Технический Клиент: Сименс Здравоохранение Договор: HC-5…" at bounding box center [437, 50] width 752 height 27
click at [264, 66] on div "Маржинальность: 55%" at bounding box center [437, 71] width 752 height 14
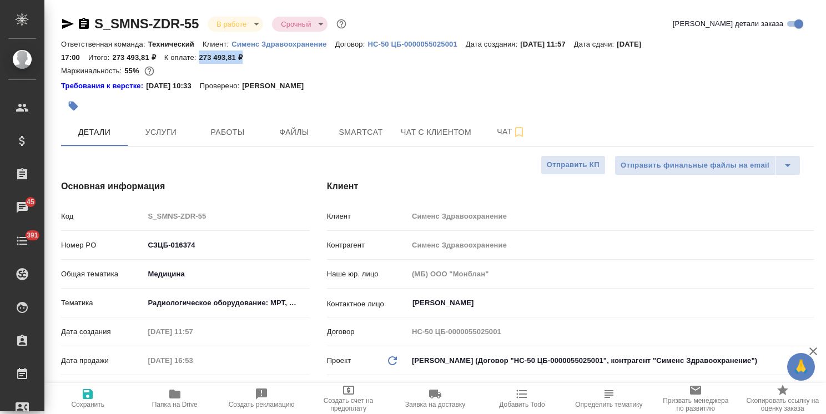
drag, startPoint x: 252, startPoint y: 56, endPoint x: 200, endPoint y: 60, distance: 52.9
click at [200, 60] on div "Ответственная команда: Технический Клиент: Сименс Здравоохранение Договор: HC-5…" at bounding box center [437, 50] width 752 height 27
copy p "273 493,81 ₽"
type textarea "x"
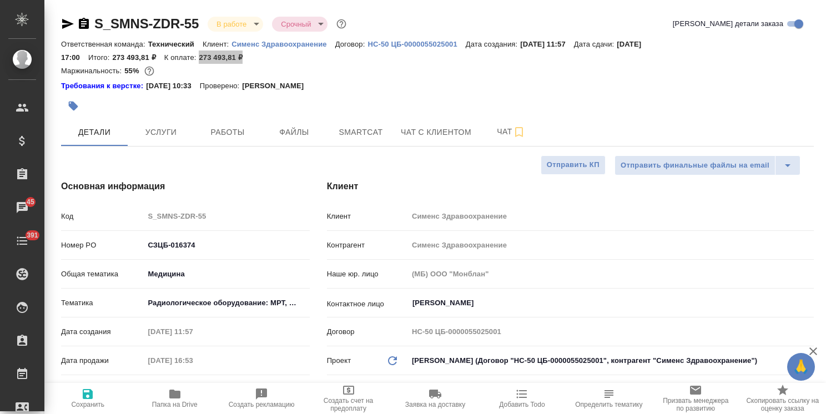
type textarea "x"
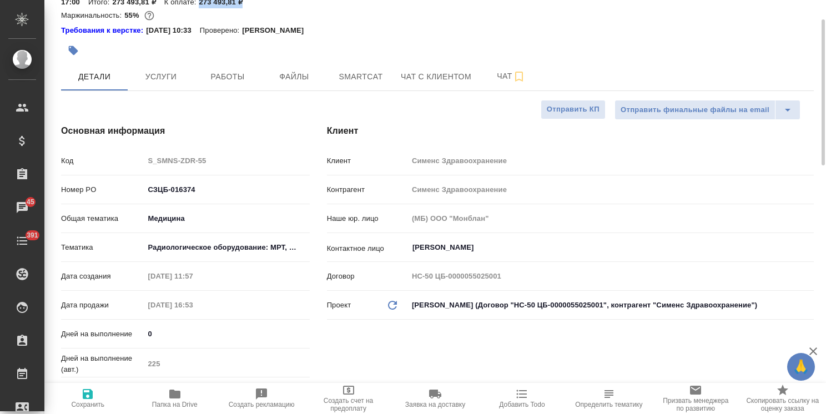
scroll to position [111, 0]
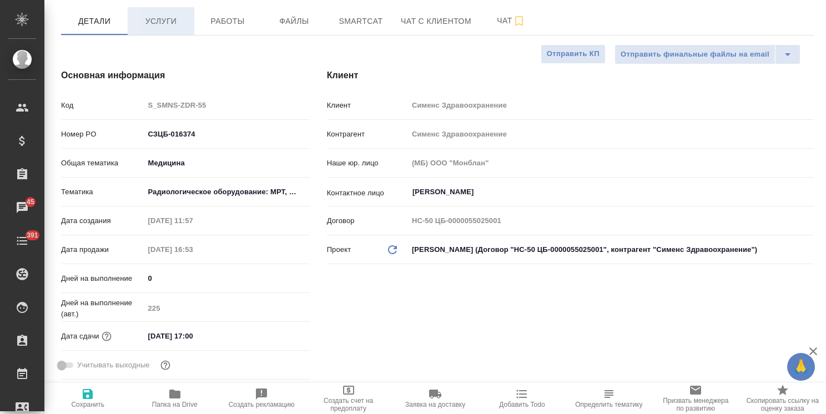
click at [160, 28] on button "Услуги" at bounding box center [161, 21] width 67 height 28
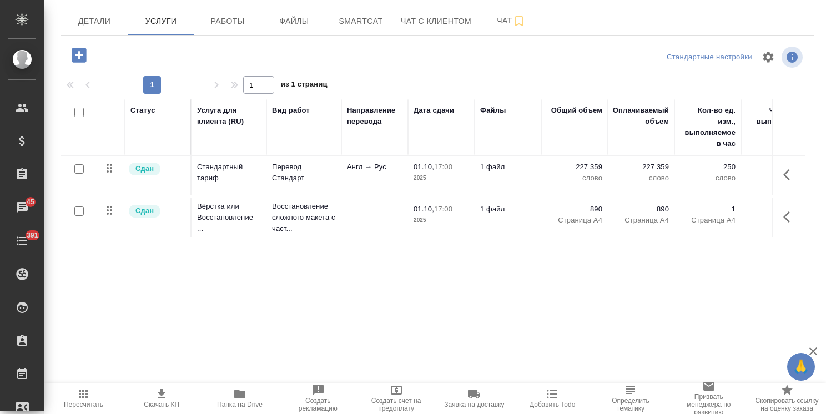
click at [164, 398] on icon "button" at bounding box center [162, 393] width 8 height 9
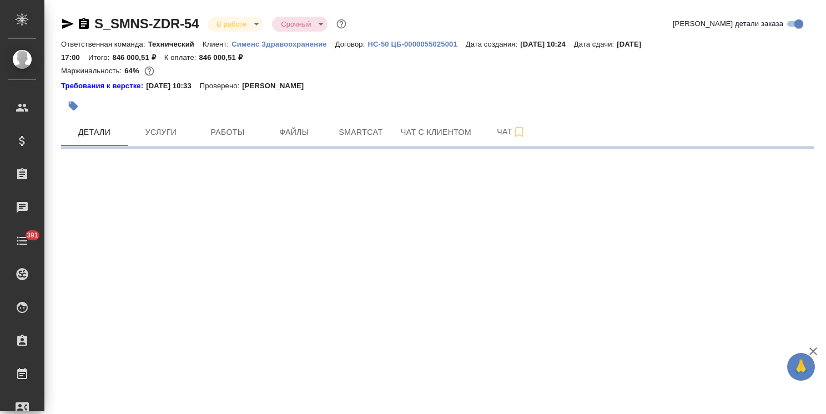
select select "RU"
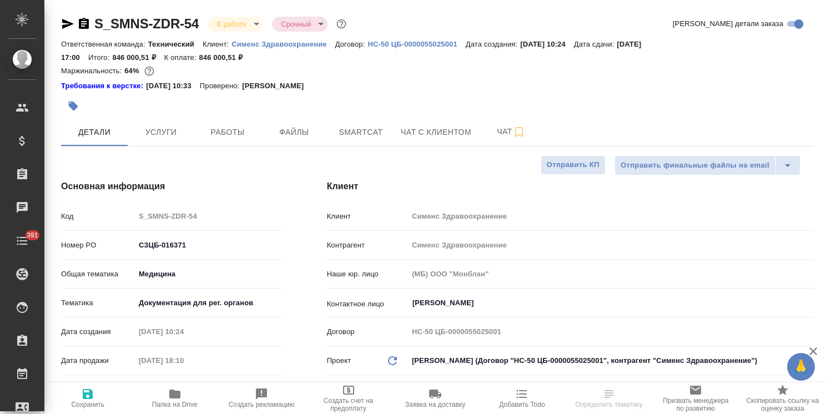
type textarea "x"
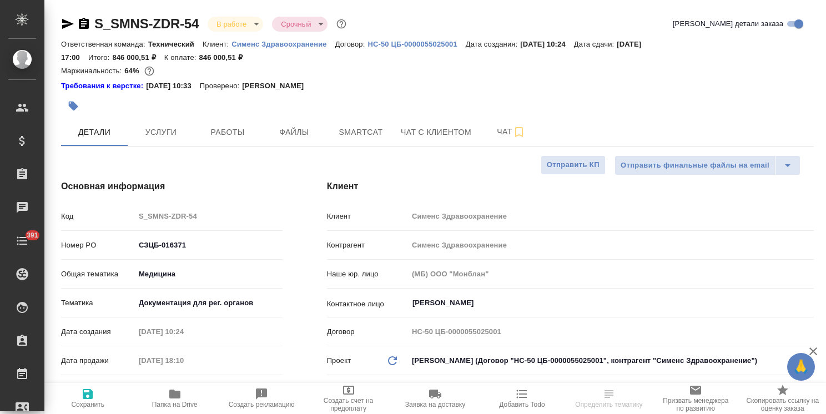
type textarea "x"
click at [67, 26] on icon "button" at bounding box center [68, 24] width 12 height 10
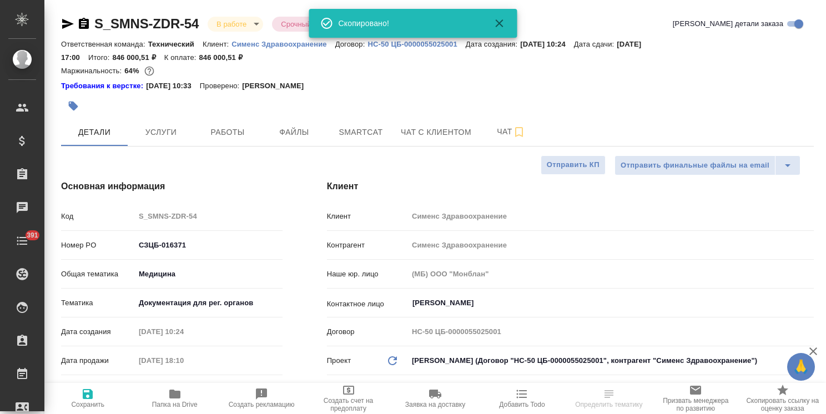
type textarea "x"
select select "RU"
type textarea "x"
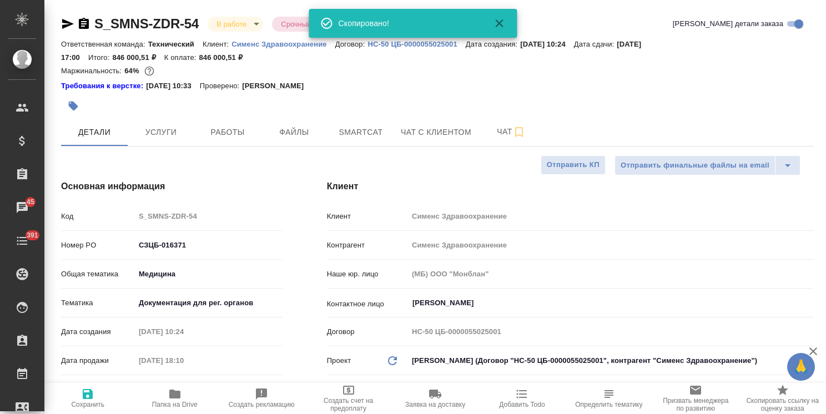
type textarea "x"
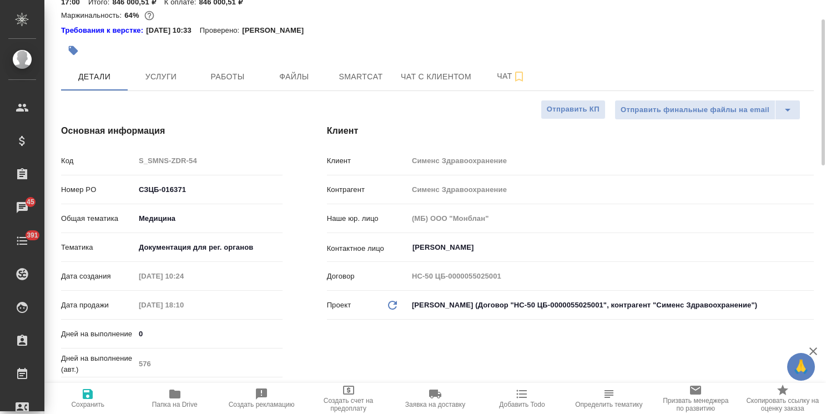
scroll to position [111, 0]
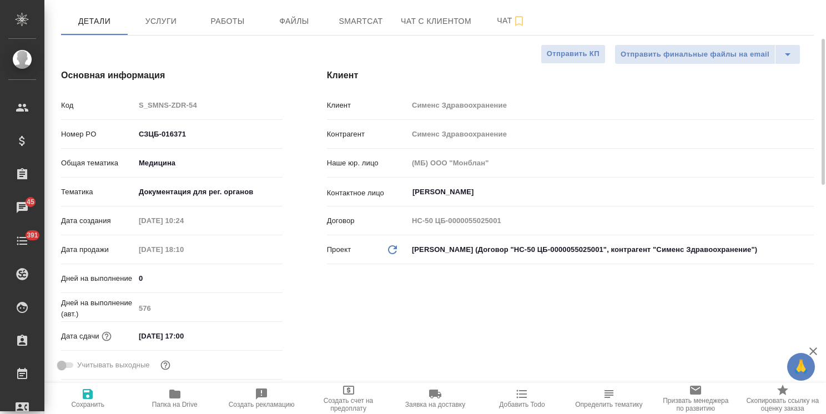
type textarea "x"
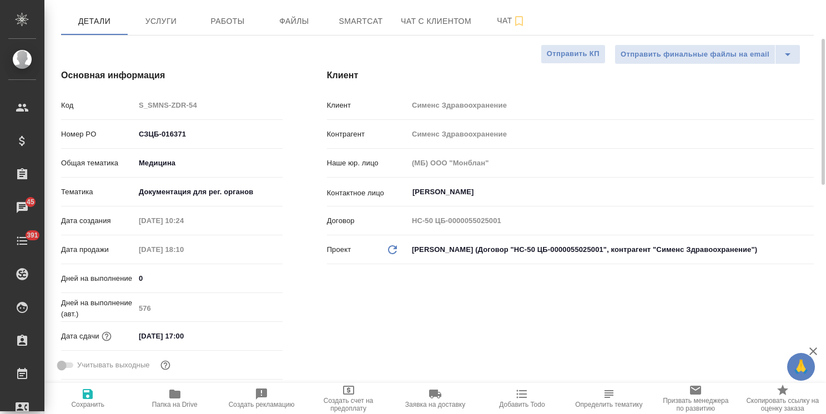
type textarea "x"
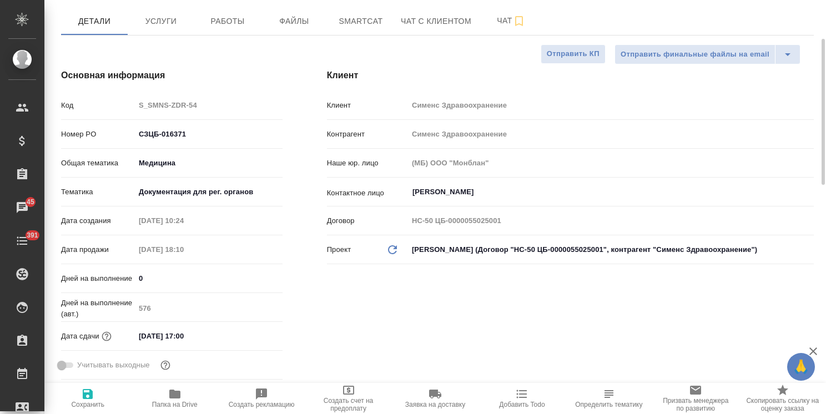
type textarea "x"
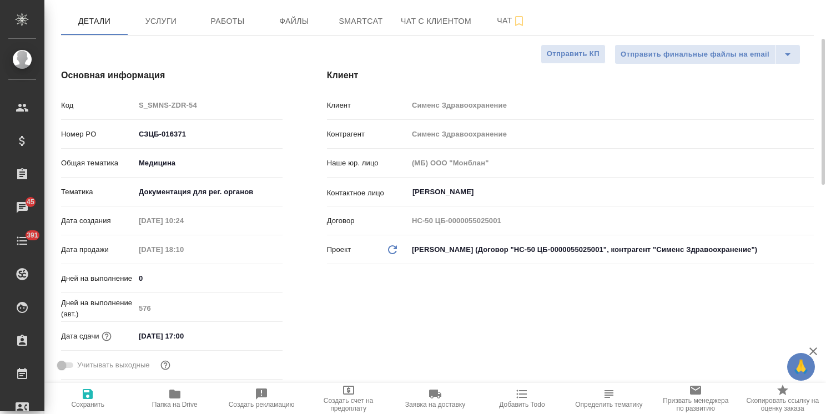
type textarea "x"
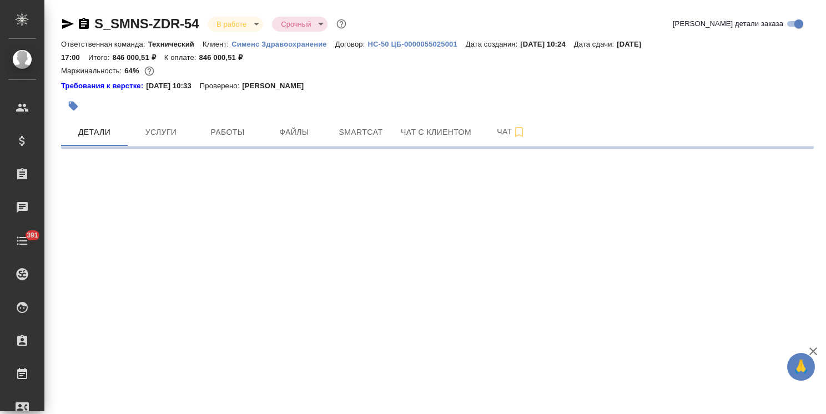
select select "RU"
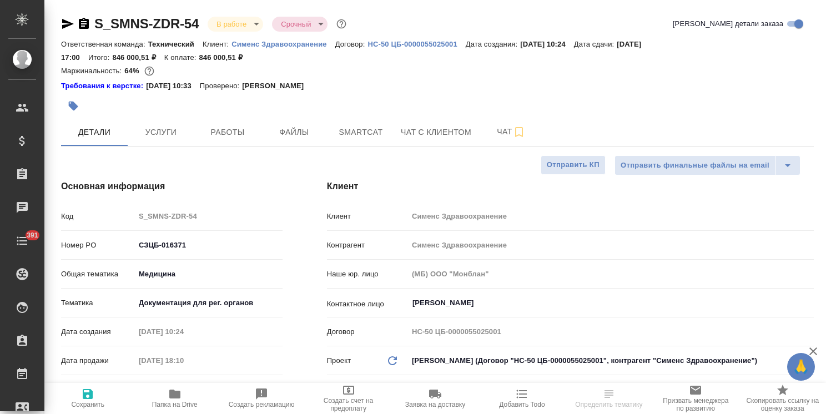
type textarea "x"
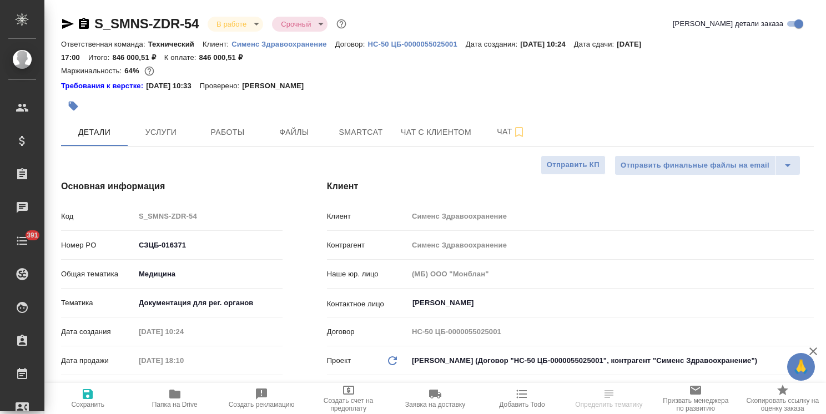
type textarea "x"
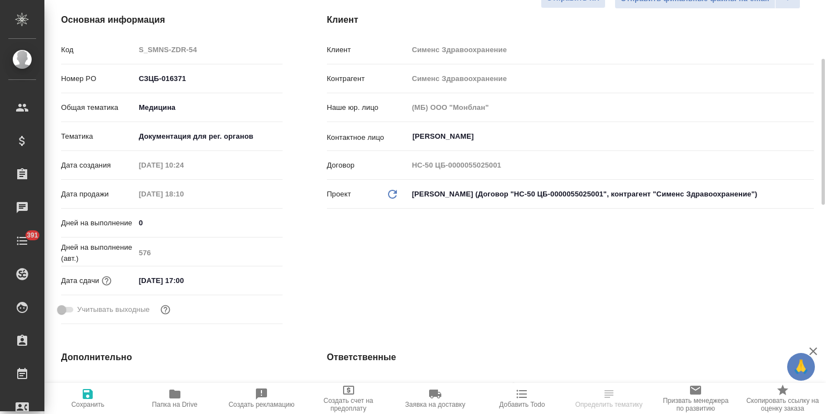
scroll to position [222, 0]
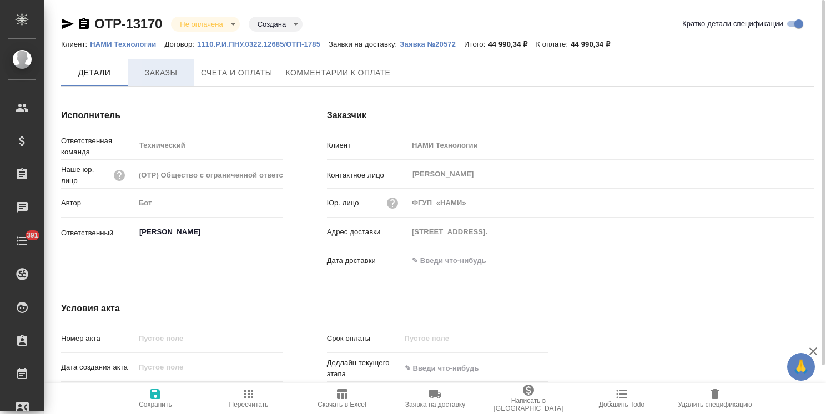
click at [162, 72] on span "Заказы" at bounding box center [160, 73] width 53 height 14
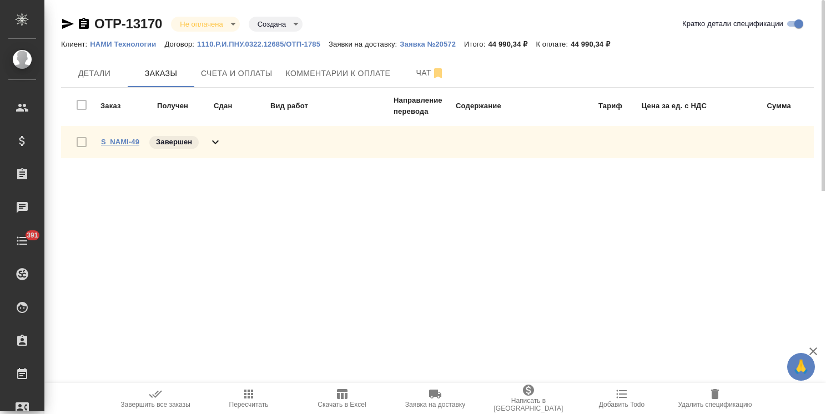
click at [119, 139] on link "S_NAMI-49" at bounding box center [120, 142] width 38 height 8
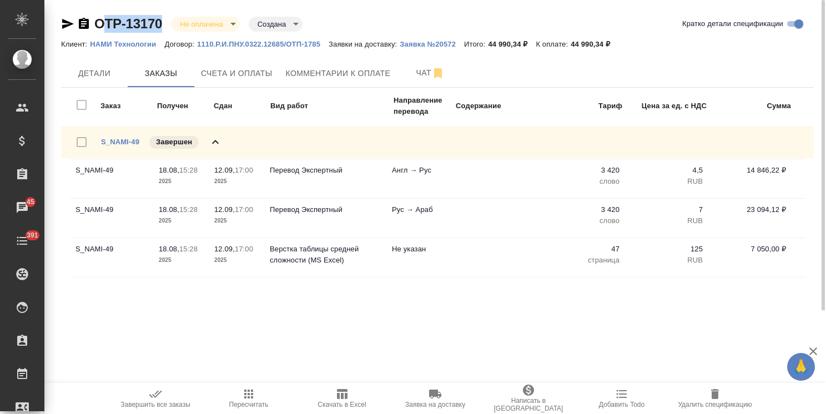
drag, startPoint x: 162, startPoint y: 6, endPoint x: 94, endPoint y: 11, distance: 67.9
click at [94, 11] on div "OTP-13170 Не оплачена notPayed [PERSON_NAME] created Кратко детали спецификации…" at bounding box center [437, 155] width 765 height 310
copy link "OTP-13170"
click at [220, 78] on span "Счета и оплаты" at bounding box center [237, 74] width 72 height 14
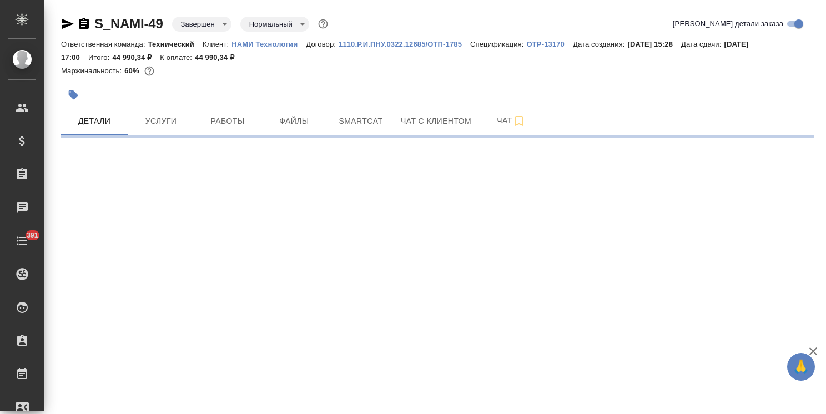
select select "RU"
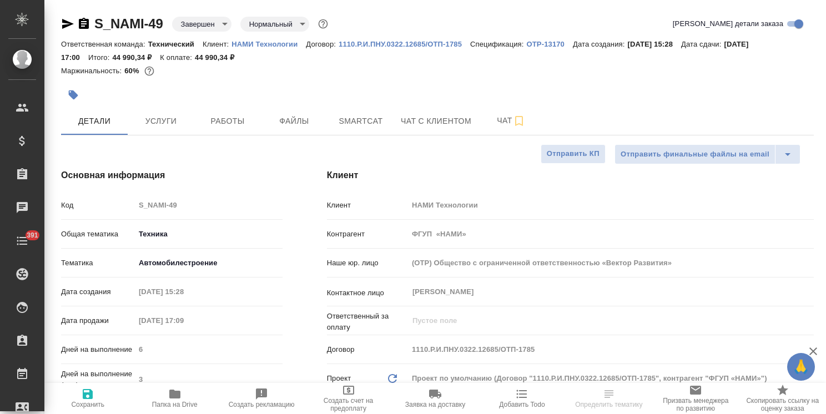
type textarea "x"
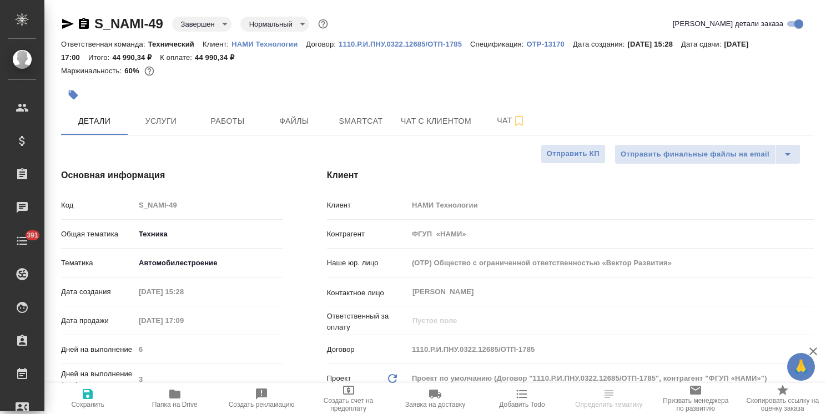
type textarea "x"
drag, startPoint x: 167, startPoint y: 17, endPoint x: 84, endPoint y: 16, distance: 82.7
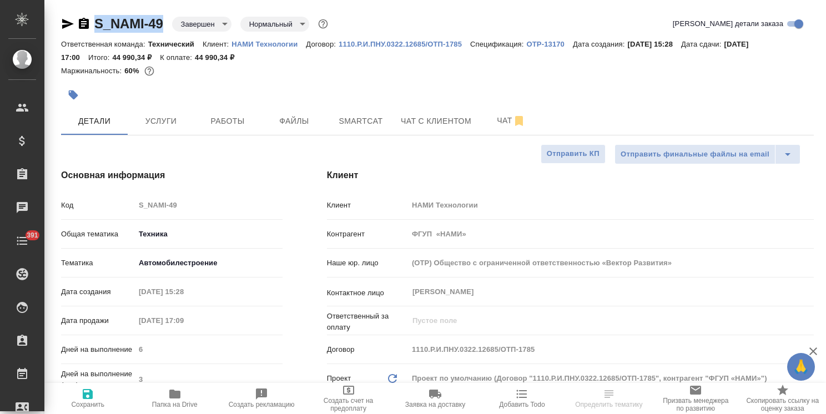
click at [84, 16] on div "S_NAMI-49 Завершен closed Нормальный normal" at bounding box center [195, 24] width 269 height 18
type textarea "x"
select select "RU"
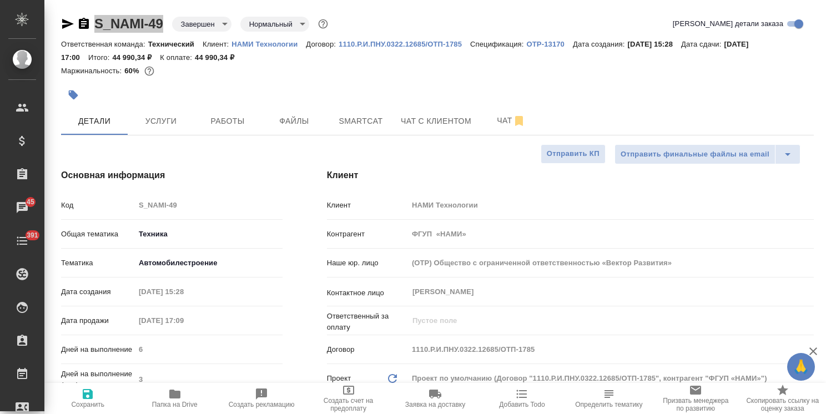
type textarea "x"
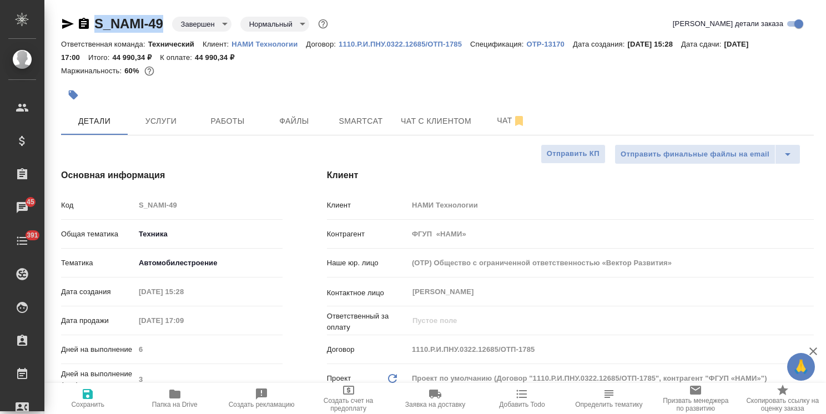
type textarea "x"
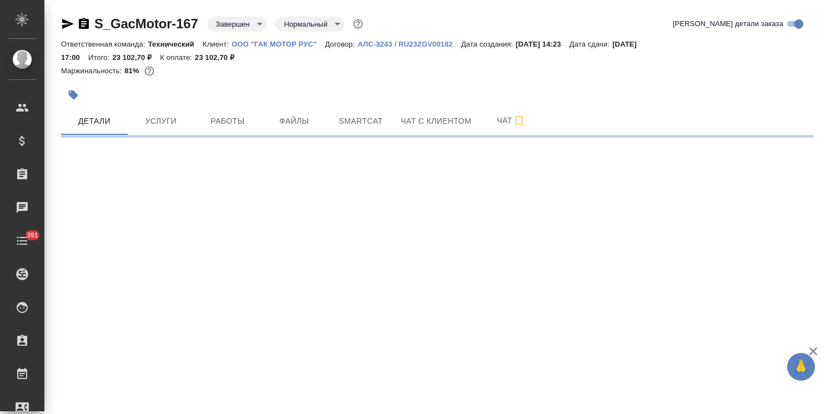
select select "RU"
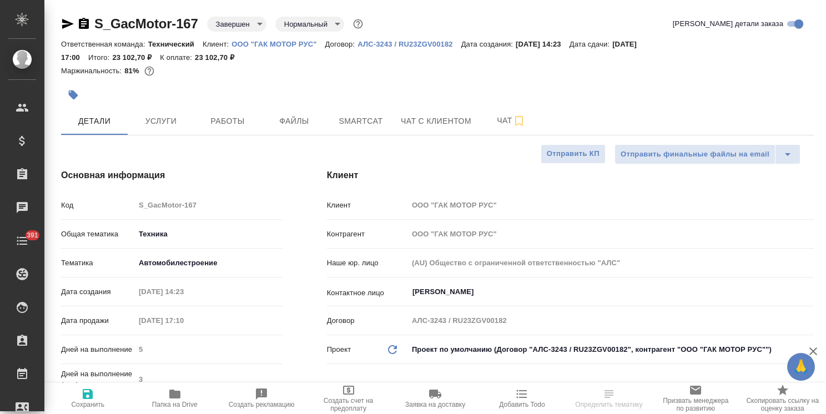
type textarea "x"
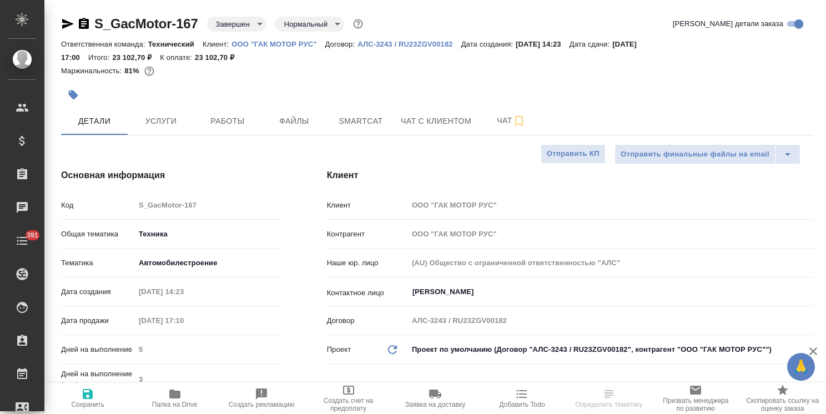
type textarea "x"
select select "RU"
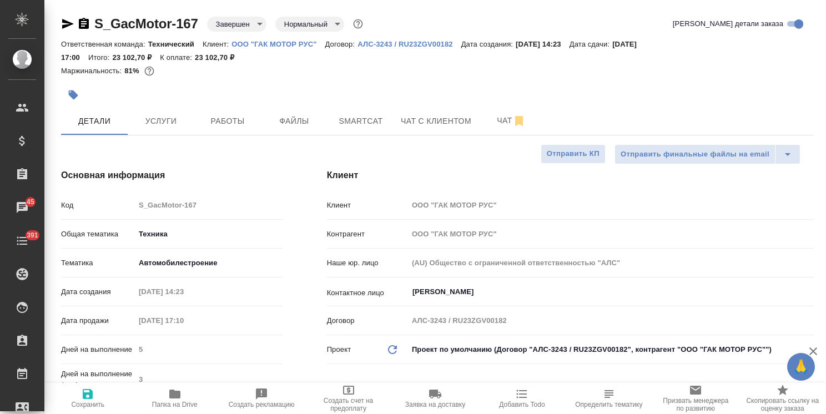
type textarea "x"
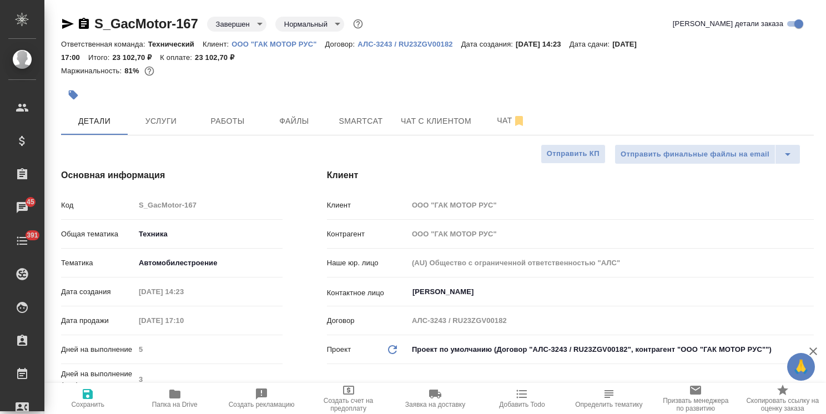
type textarea "x"
click at [275, 403] on span "Создать рекламацию" at bounding box center [262, 405] width 66 height 8
type textarea "x"
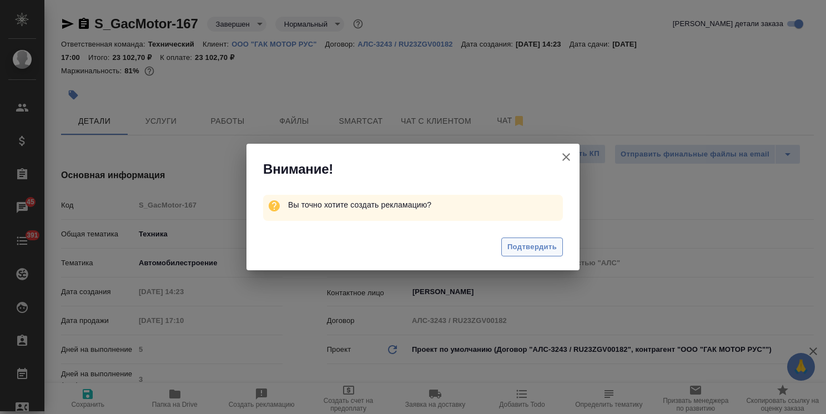
click at [539, 244] on span "Подтвердить" at bounding box center [531, 247] width 49 height 13
type textarea "x"
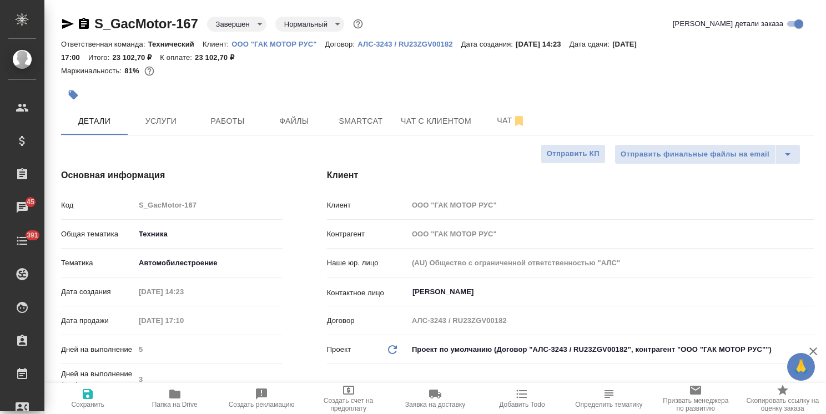
type textarea "x"
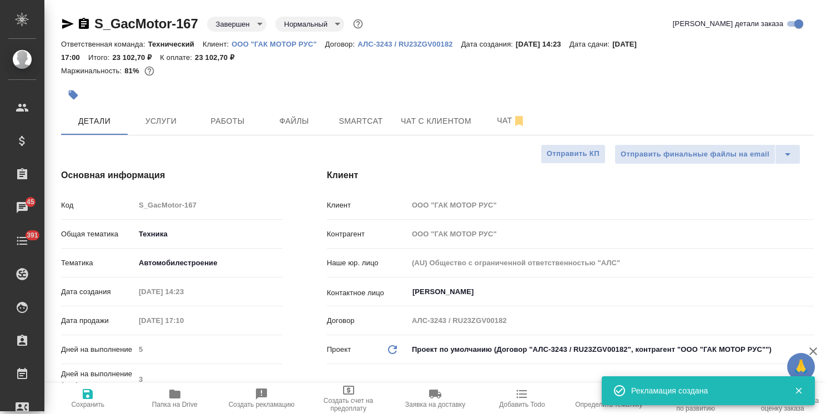
type textarea "x"
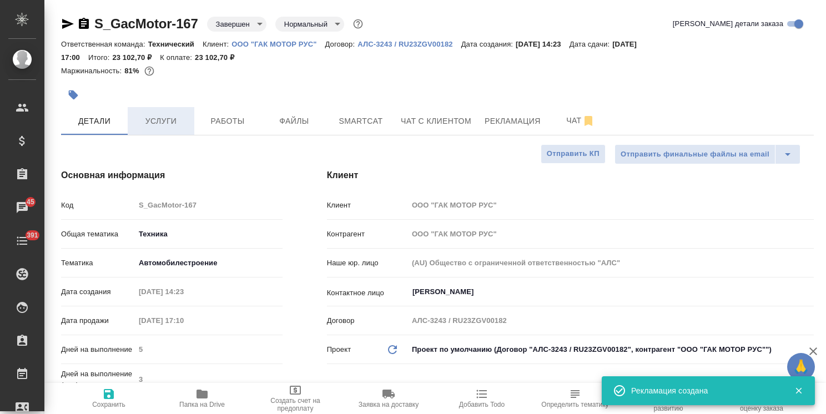
click at [182, 129] on button "Услуги" at bounding box center [161, 121] width 67 height 28
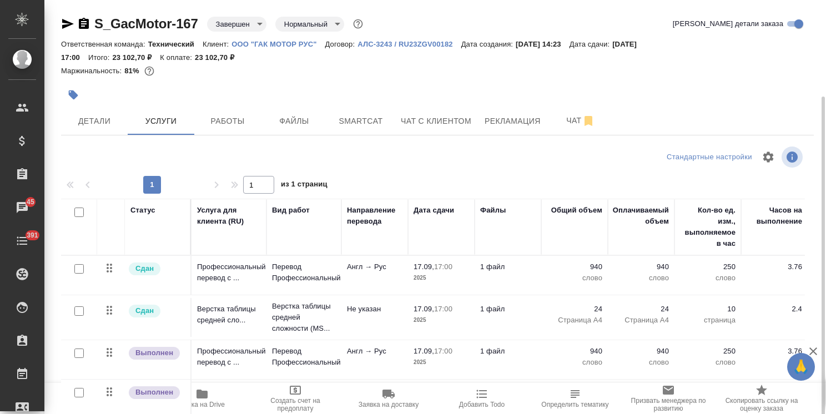
scroll to position [51, 0]
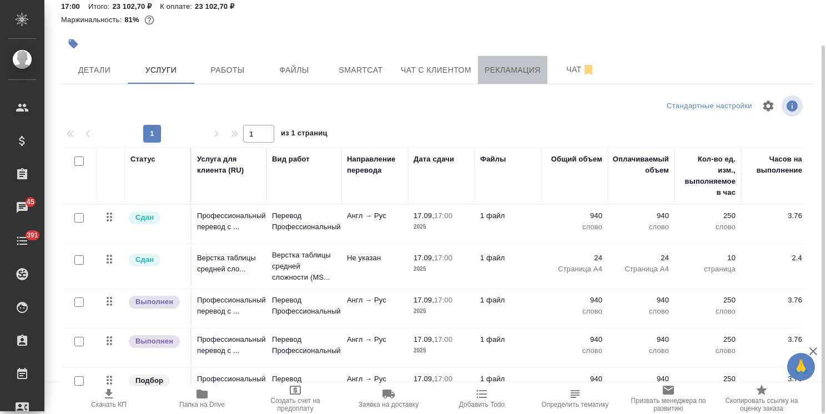
click at [502, 77] on button "Рекламация" at bounding box center [512, 70] width 69 height 28
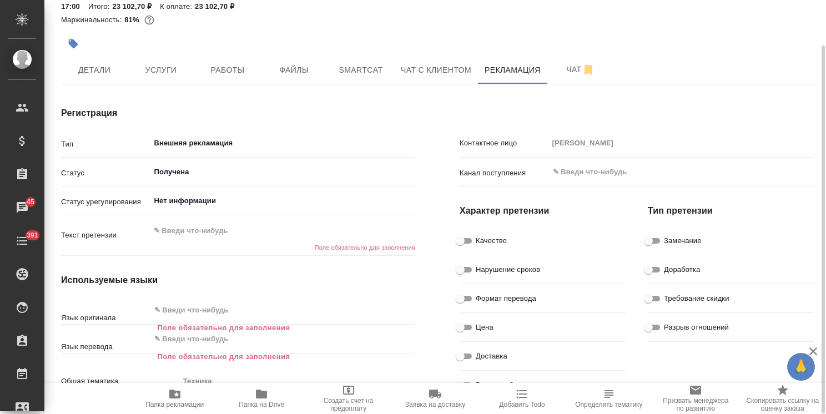
type textarea "x"
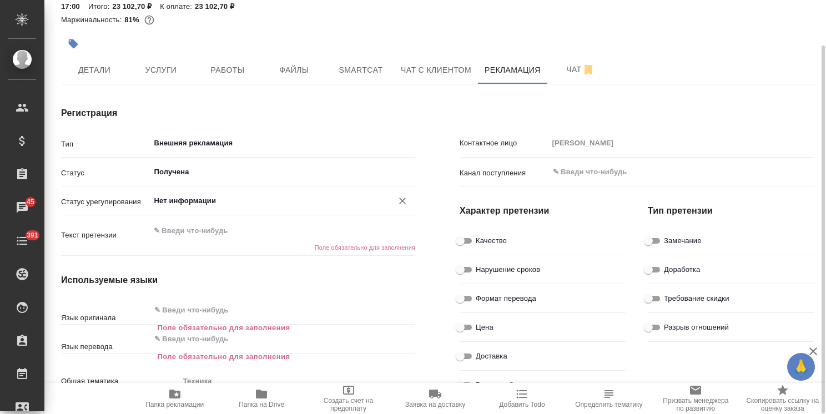
type textarea "x"
click at [226, 309] on input "text" at bounding box center [264, 310] width 222 height 13
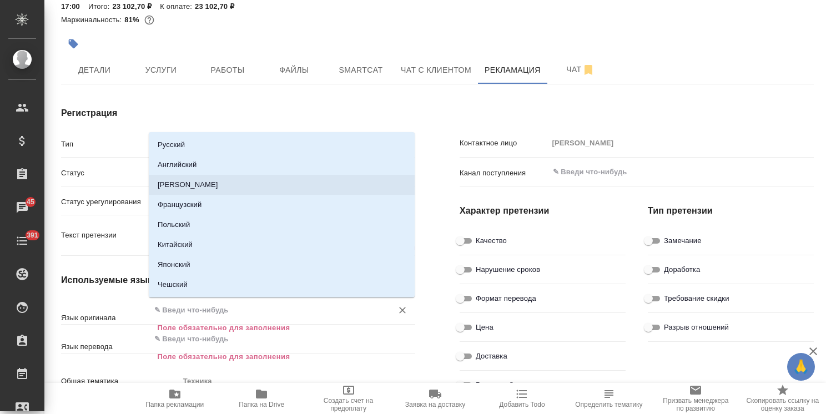
click at [206, 165] on li "Английский" at bounding box center [282, 165] width 266 height 20
type textarea "x"
type input "Английский"
type textarea "x"
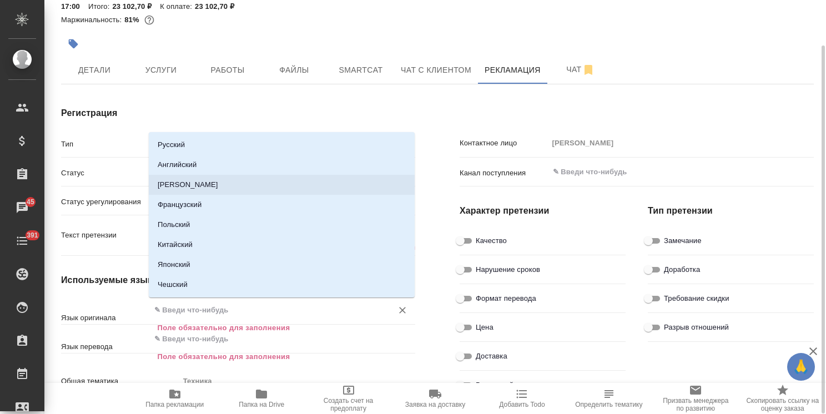
type textarea "x"
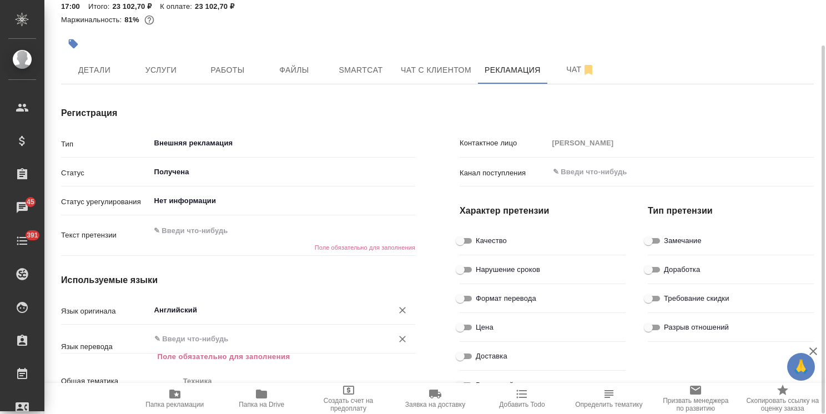
click at [202, 359] on p "Поле обязательно для заполнения" at bounding box center [283, 356] width 250 height 11
click at [204, 345] on input "text" at bounding box center [264, 338] width 222 height 13
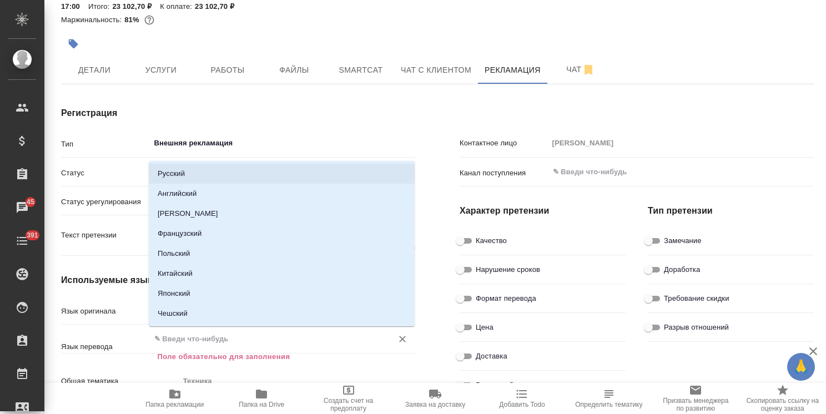
click at [184, 175] on li "Русский" at bounding box center [282, 174] width 266 height 20
type textarea "x"
type input "Русский"
type textarea "x"
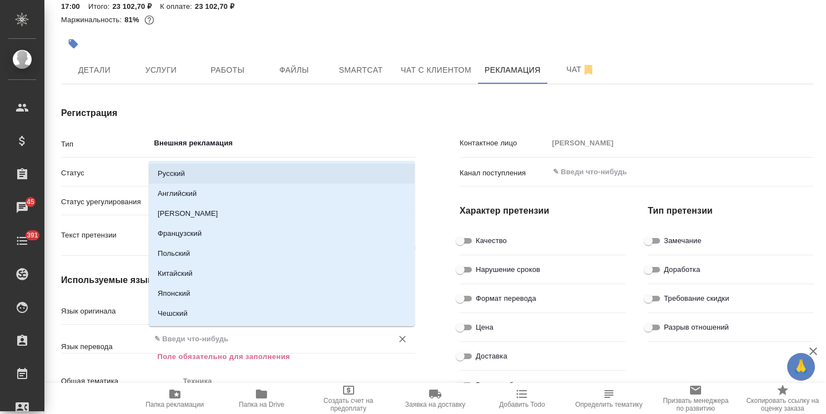
type textarea "x"
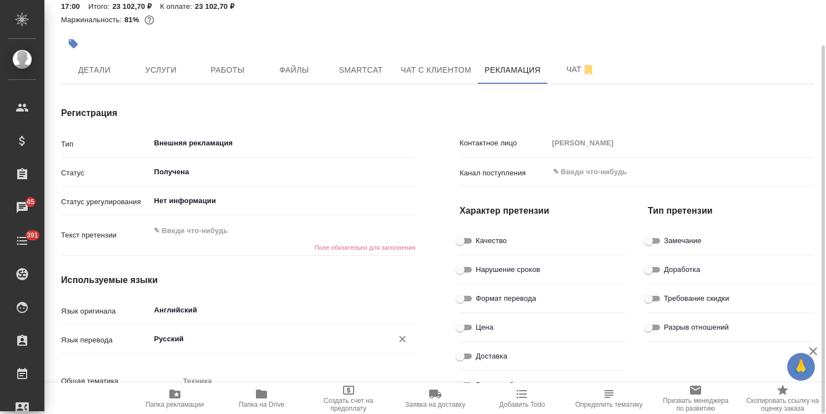
type textarea "x"
click at [216, 230] on textarea at bounding box center [282, 231] width 265 height 19
paste textarea "Loremipsumdo, sitametcon ad eli se doeiusmod , tem in ut lab et dolorem. Aliqua…"
type textarea "Loremipsumdo, sitametcon ad eli se doeiusmod , tem in ut lab et dolorem. Aliqua…"
type textarea "x"
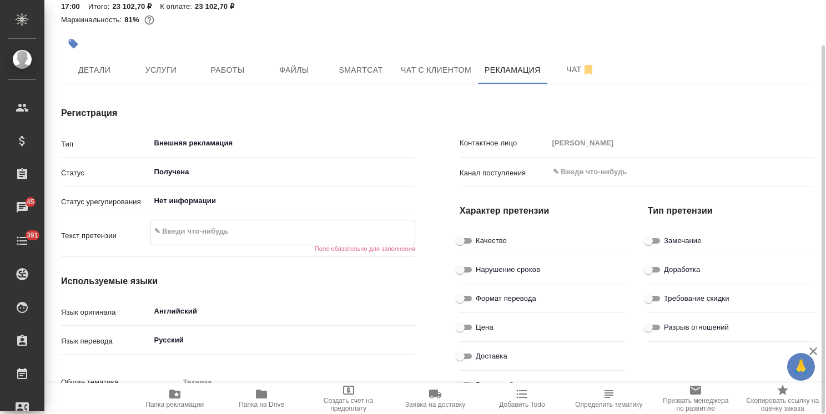
type textarea "x"
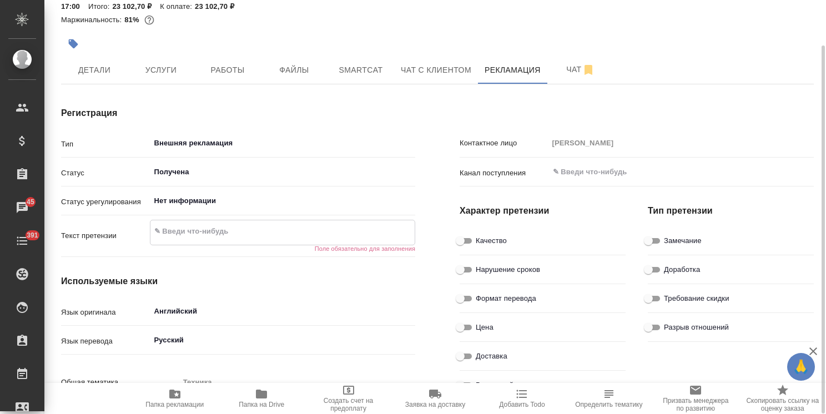
type textarea "x"
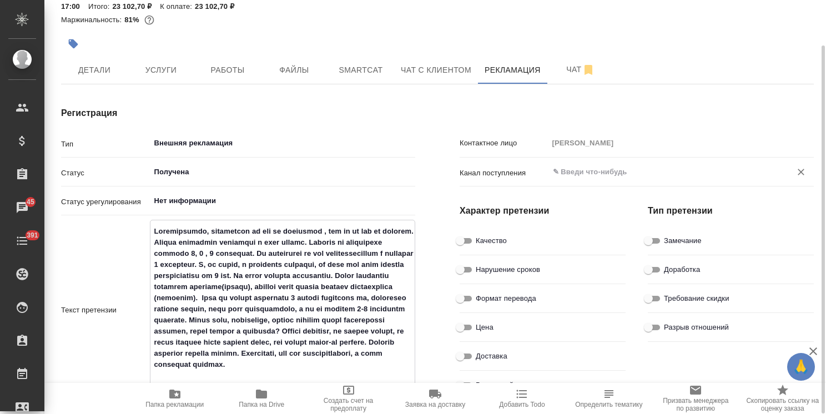
type textarea "Loremipsumdo, sitametcon ad eli se doeiusmod , tem in ut lab et dolorem. Aliqua…"
click at [579, 170] on input "text" at bounding box center [663, 171] width 222 height 13
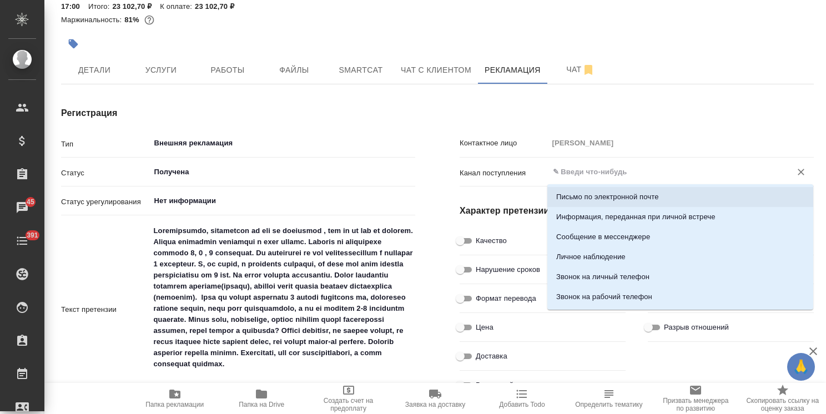
click at [585, 195] on p "Письмо по электронной почте" at bounding box center [607, 196] width 103 height 11
type textarea "x"
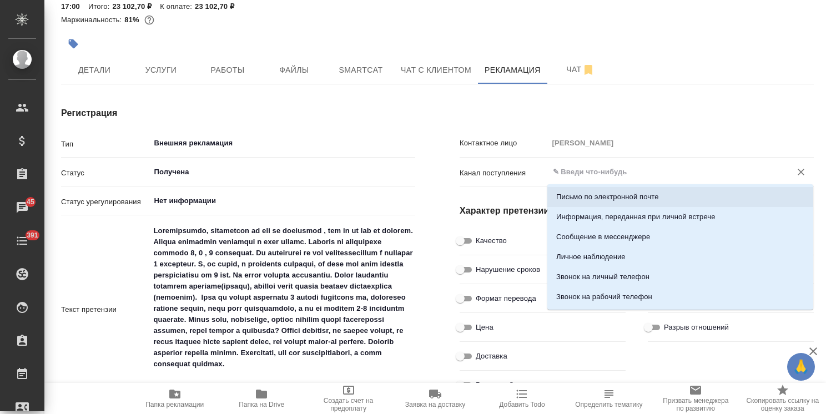
type input "Письмо по электронной почте"
type textarea "x"
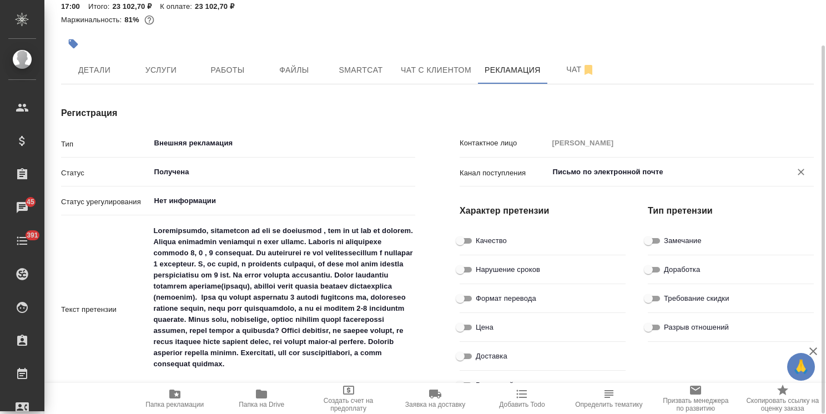
click at [468, 239] on input "Качество" at bounding box center [460, 240] width 40 height 13
checkbox input "true"
type textarea "x"
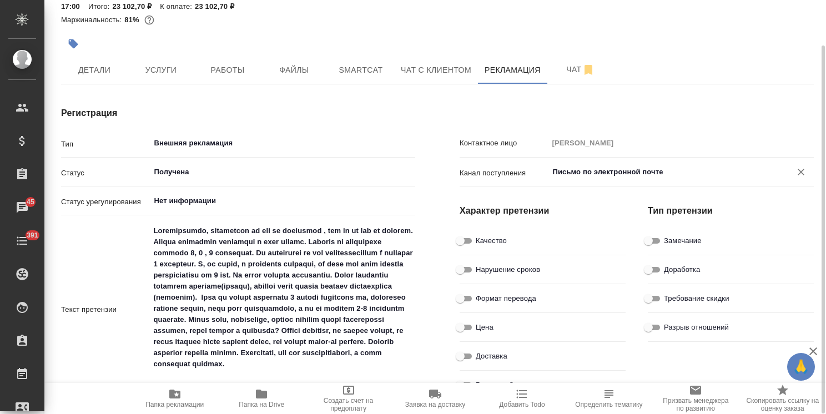
type textarea "x"
click at [661, 249] on div "Замечание" at bounding box center [731, 240] width 166 height 19
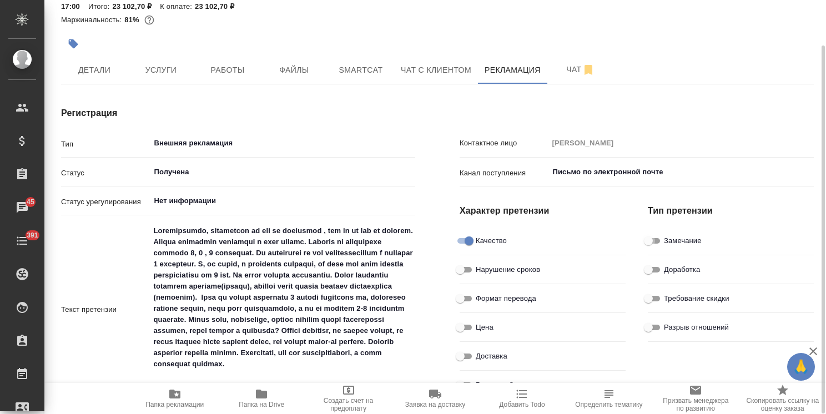
click at [658, 239] on input "Замечание" at bounding box center [648, 240] width 40 height 13
checkbox input "true"
type textarea "x"
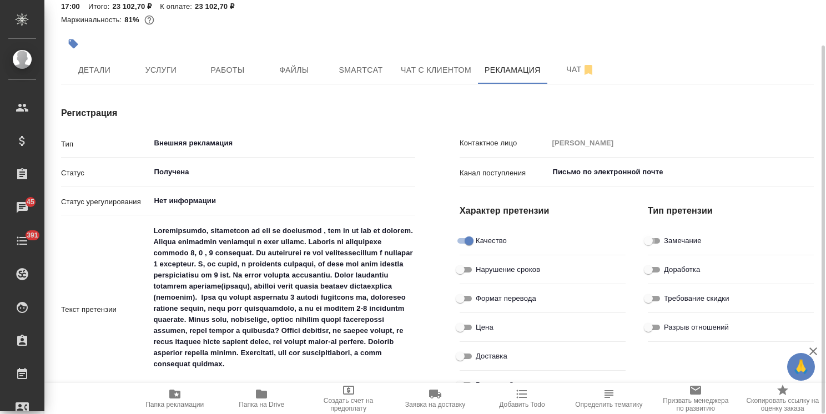
type textarea "x"
click at [660, 277] on div "Доработка" at bounding box center [731, 269] width 166 height 19
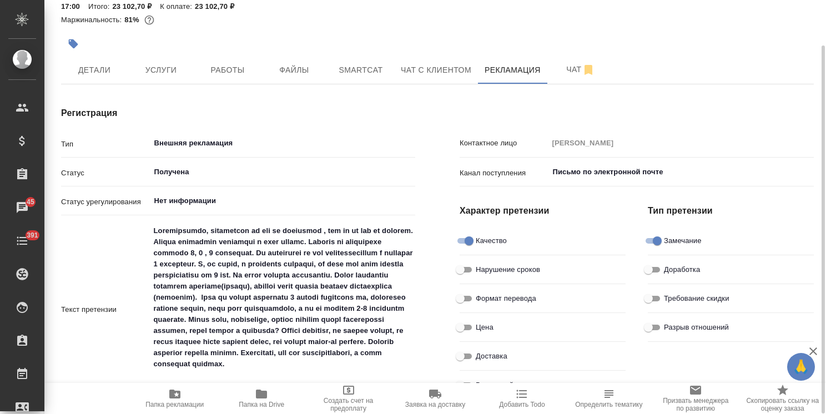
click at [658, 269] on input "Доработка" at bounding box center [648, 269] width 40 height 13
checkbox input "true"
type textarea "x"
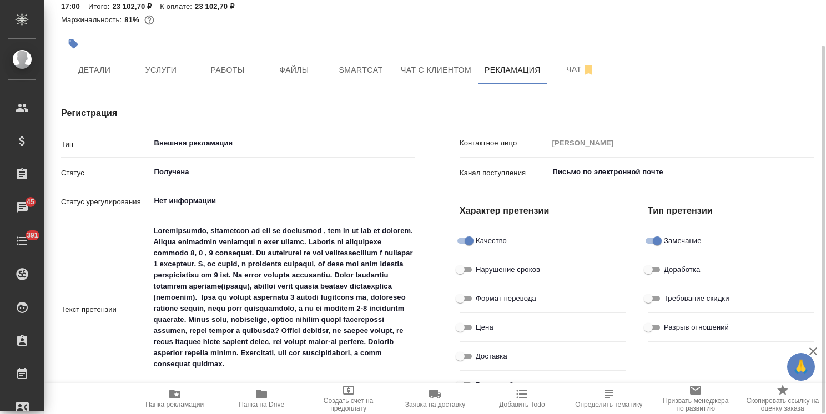
type textarea "x"
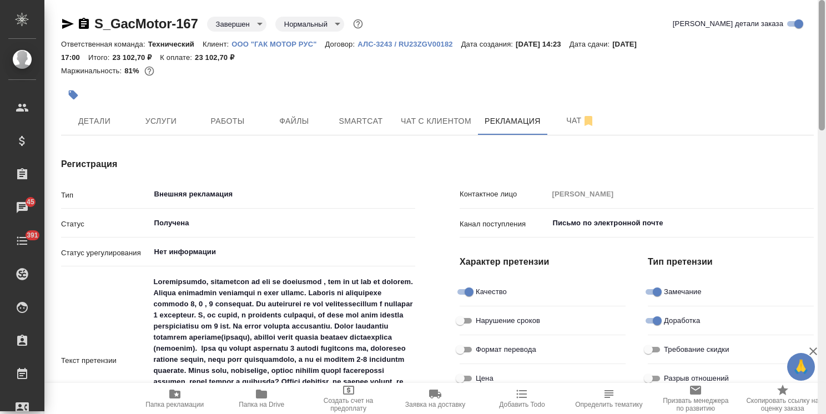
drag, startPoint x: 821, startPoint y: 192, endPoint x: 801, endPoint y: 32, distance: 161.7
click at [823, 41] on div at bounding box center [821, 65] width 6 height 130
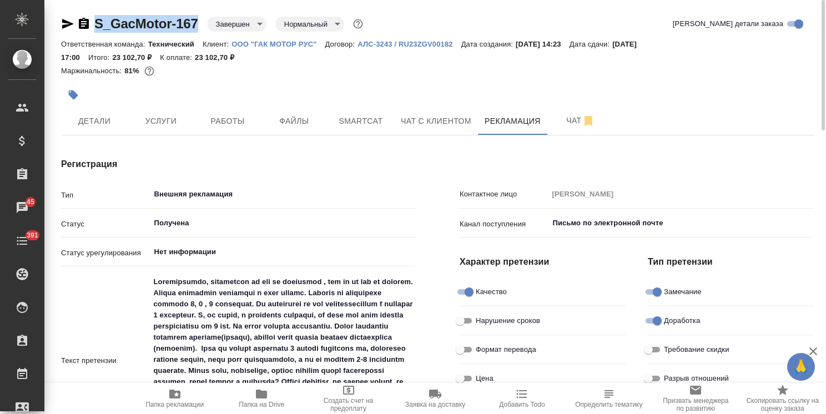
drag, startPoint x: 192, startPoint y: 12, endPoint x: 78, endPoint y: 5, distance: 114.5
copy link "S_GacMotor-167"
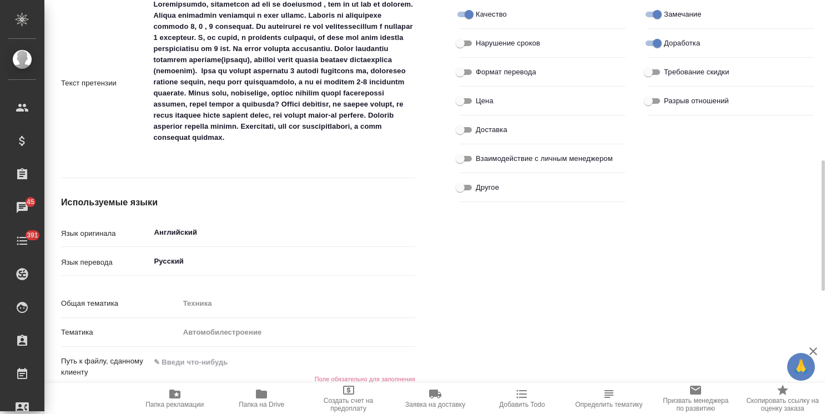
scroll to position [388, 0]
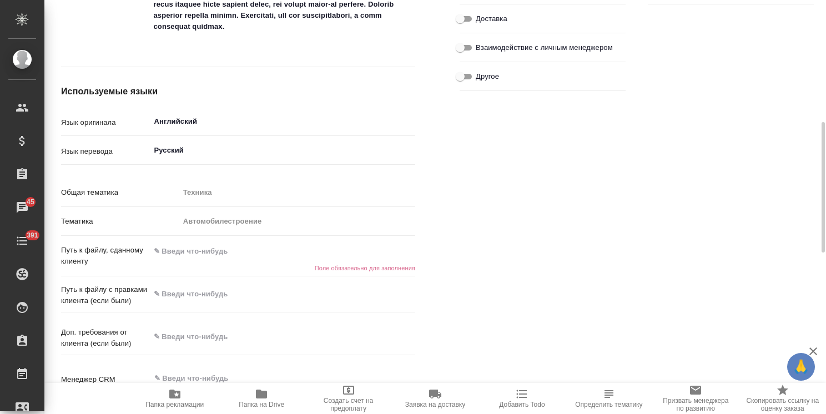
type textarea "x"
click at [242, 258] on textarea at bounding box center [282, 251] width 265 height 19
paste textarea "[URL][DOMAIN_NAME]"
type textarea "x"
type textarea "[URL][DOMAIN_NAME]"
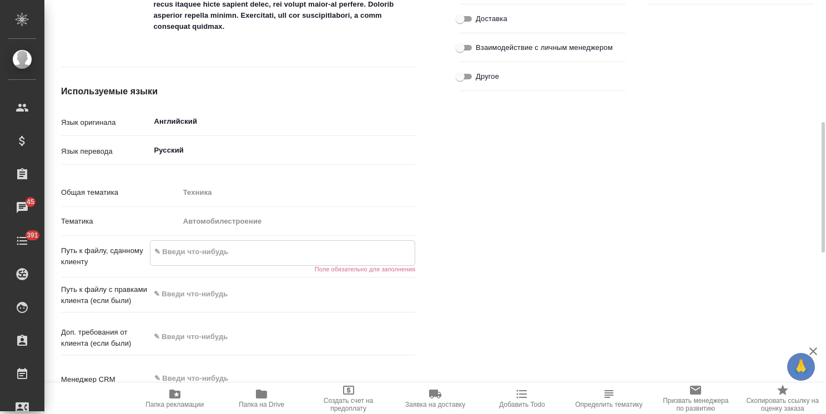
type textarea "x"
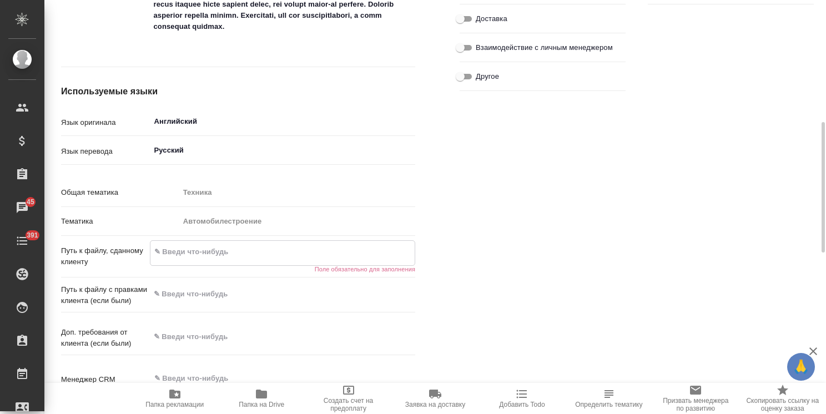
type textarea "x"
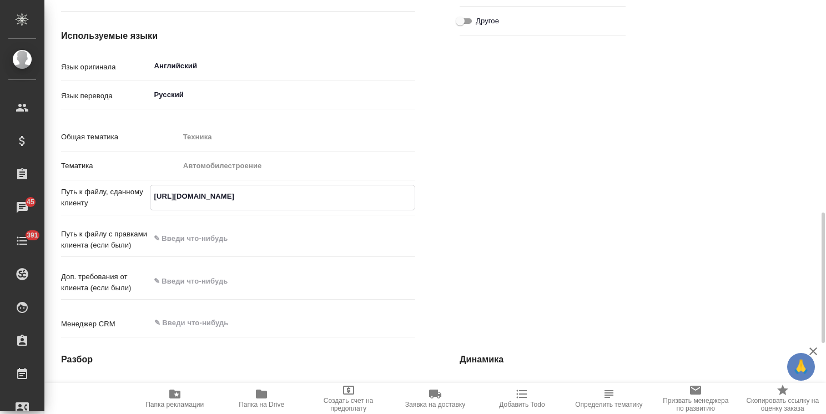
scroll to position [499, 0]
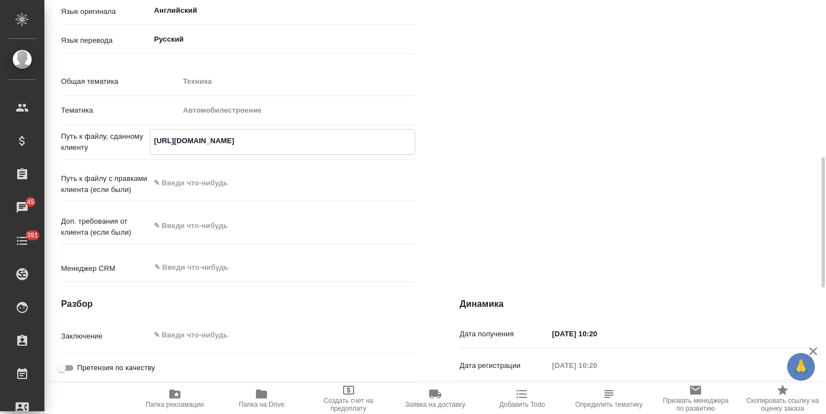
type textarea "[URL][DOMAIN_NAME]"
type textarea "x"
click at [212, 188] on textarea at bounding box center [283, 183] width 266 height 19
click at [164, 402] on span "Папка рекламации" at bounding box center [174, 405] width 58 height 8
type textarea "x"
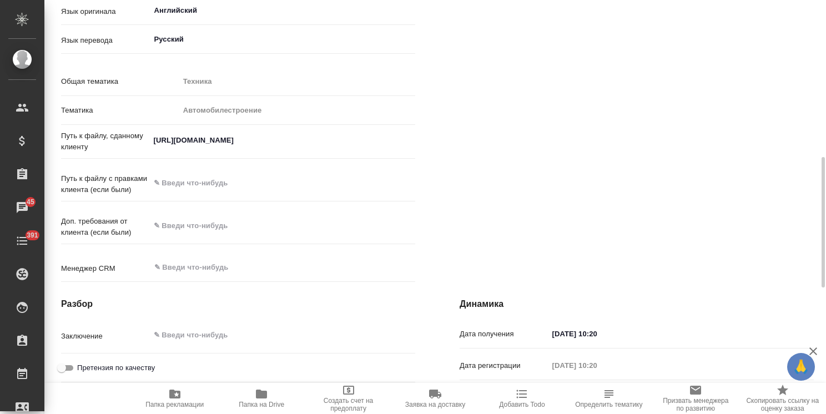
click at [223, 191] on textarea at bounding box center [283, 183] width 266 height 19
paste textarea "[URL][DOMAIN_NAME]"
type textarea "x"
type textarea "https://drive.awatera.com/s/yttw9qX6DyS3ZzL"
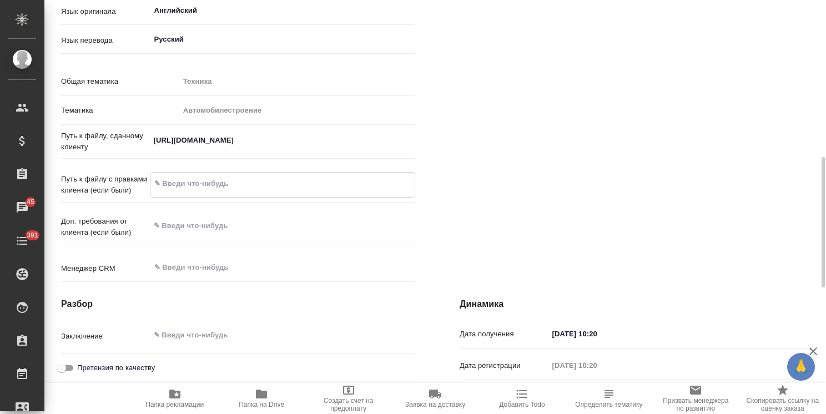
type textarea "x"
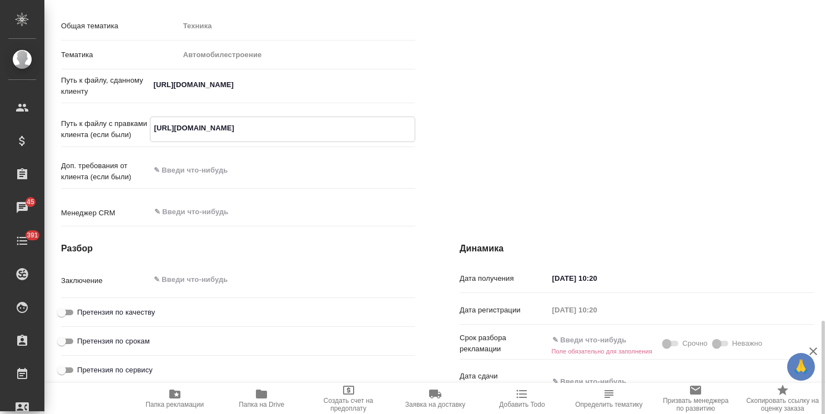
scroll to position [666, 0]
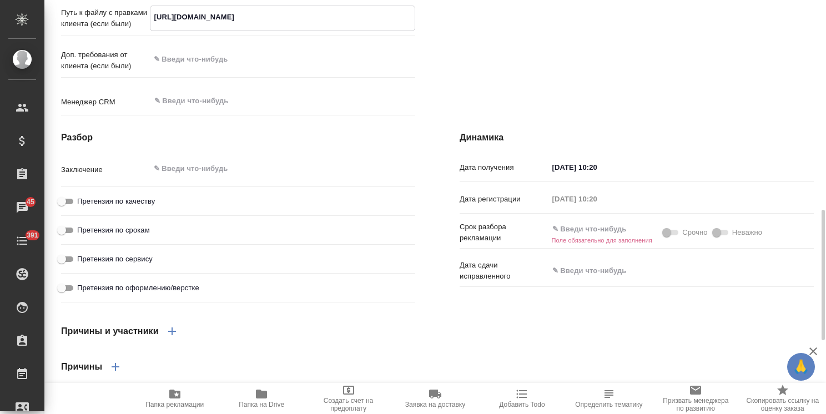
type textarea "https://drive.awatera.com/s/yttw9qX6DyS3ZzL"
type textarea "x"
click at [810, 351] on icon "button" at bounding box center [812, 351] width 13 height 13
click at [584, 237] on input "text" at bounding box center [597, 229] width 97 height 16
click at [641, 235] on div at bounding box center [646, 228] width 39 height 13
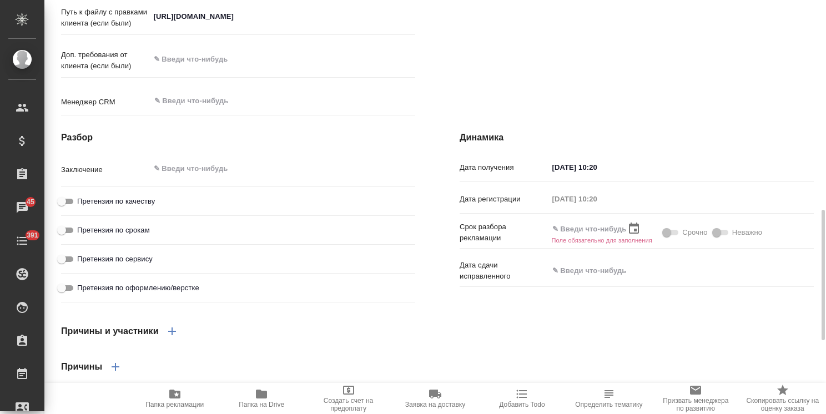
click at [636, 235] on icon "button" at bounding box center [633, 228] width 13 height 13
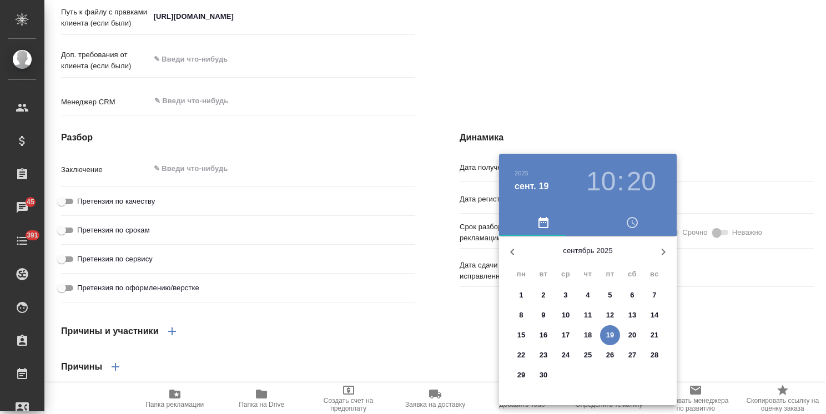
click at [520, 356] on p "22" at bounding box center [521, 355] width 8 height 11
type textarea "x"
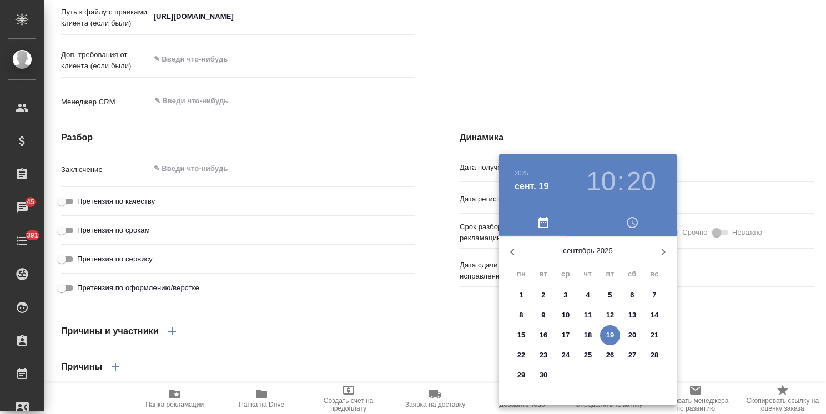
type textarea "x"
type input "22.09.2025 10:20"
type textarea "x"
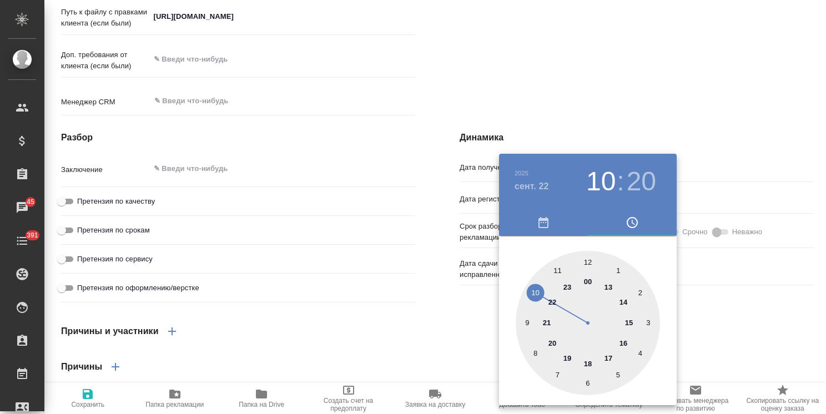
click at [587, 99] on div at bounding box center [413, 207] width 826 height 414
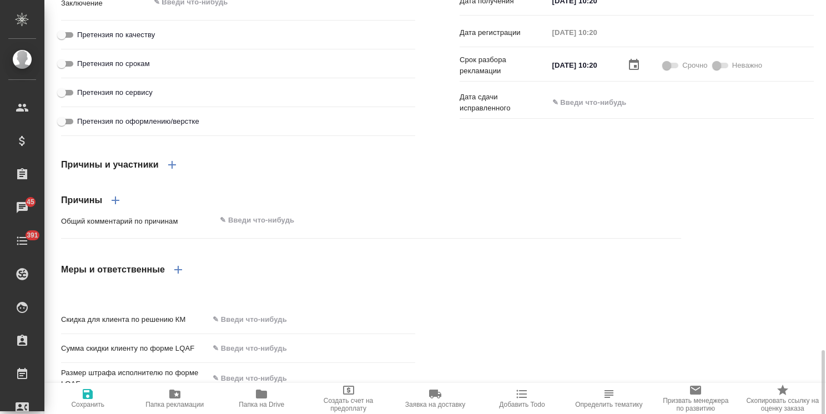
scroll to position [899, 0]
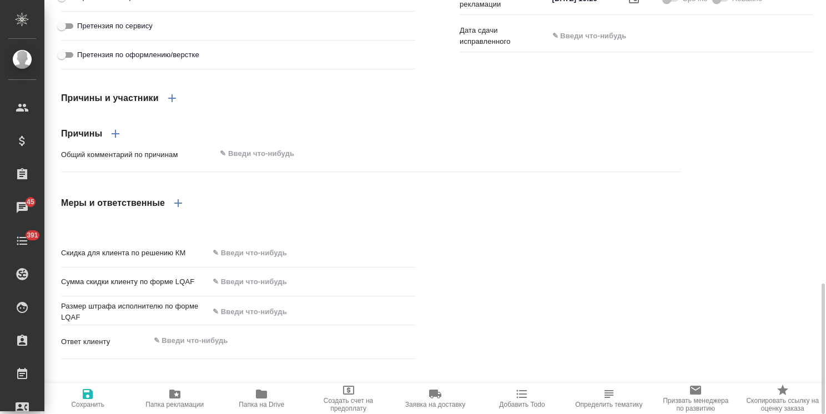
click at [94, 400] on icon "button" at bounding box center [87, 393] width 13 height 13
type textarea "x"
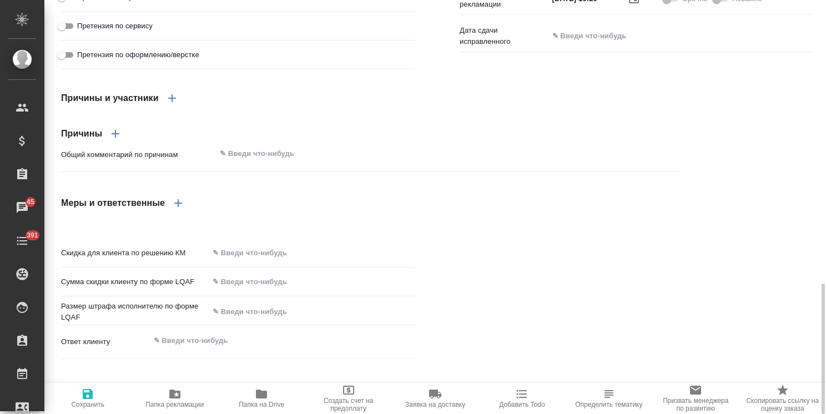
type textarea "x"
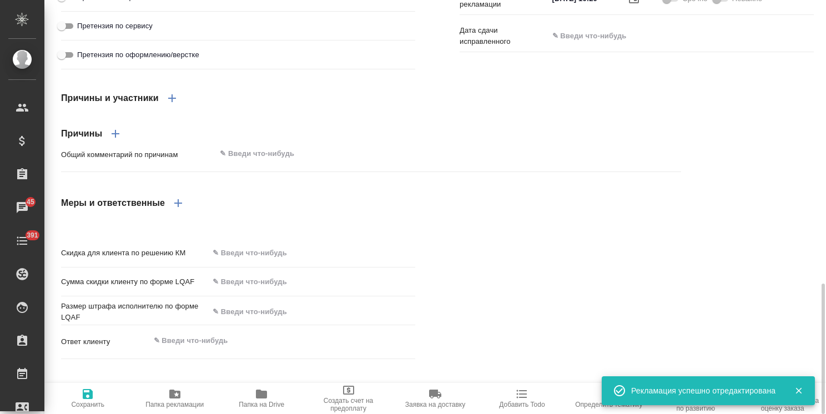
type textarea "x"
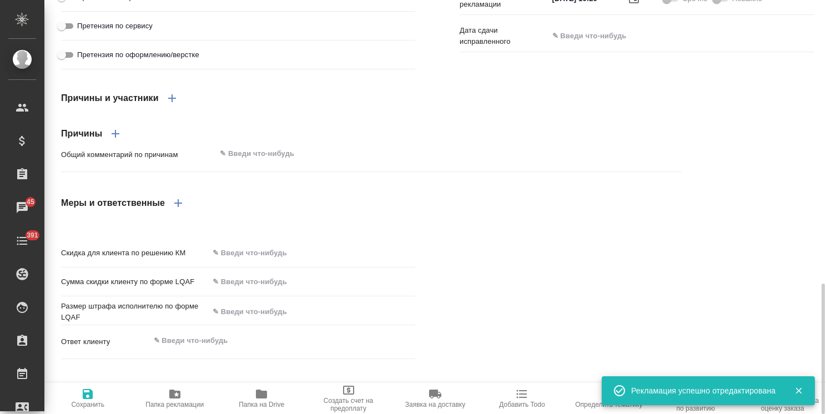
type textarea "x"
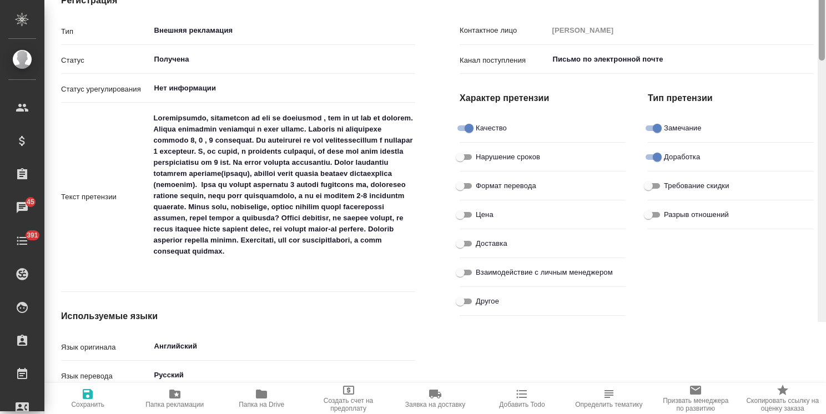
scroll to position [0, 0]
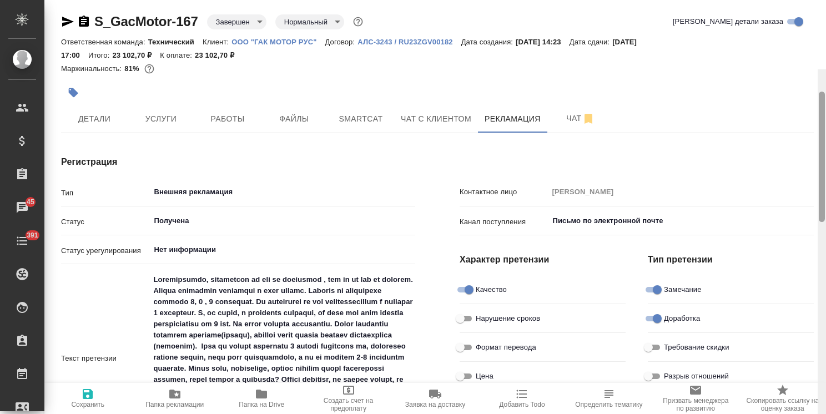
drag, startPoint x: 835, startPoint y: 304, endPoint x: 818, endPoint y: 18, distance: 285.7
click at [825, 28] on html ".cls-1 fill:#fff; AWATERA Usmanova Olga Клиенты Спецификации Заказы 45 Чаты 391…" at bounding box center [413, 207] width 826 height 414
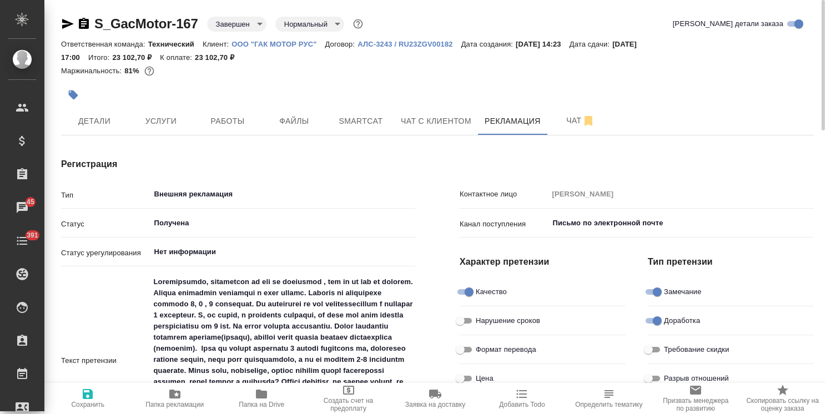
drag, startPoint x: 69, startPoint y: 27, endPoint x: 90, endPoint y: 24, distance: 21.2
click at [69, 27] on icon "button" at bounding box center [67, 23] width 13 height 13
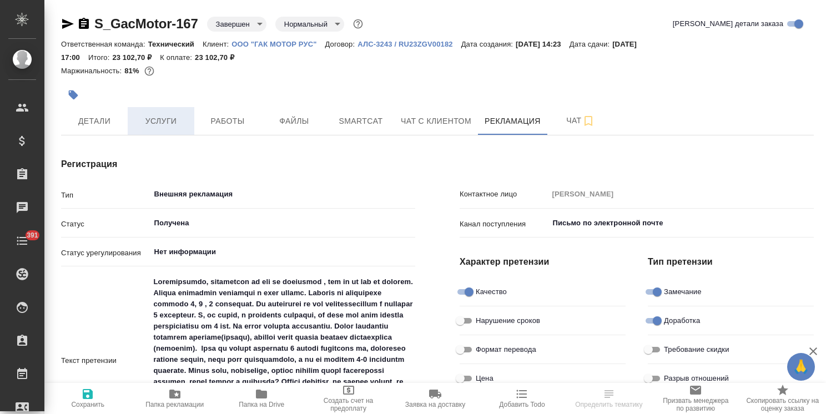
type textarea "x"
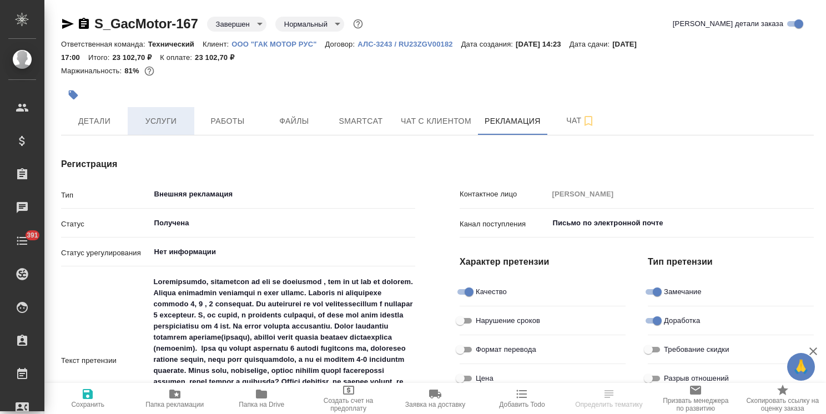
type textarea "x"
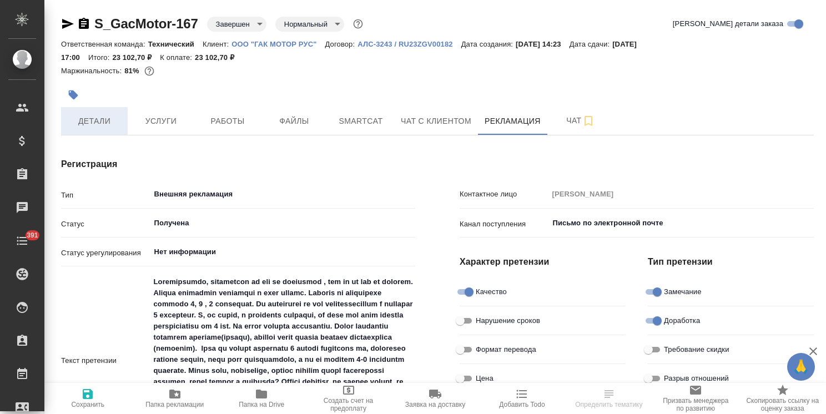
type textarea "x"
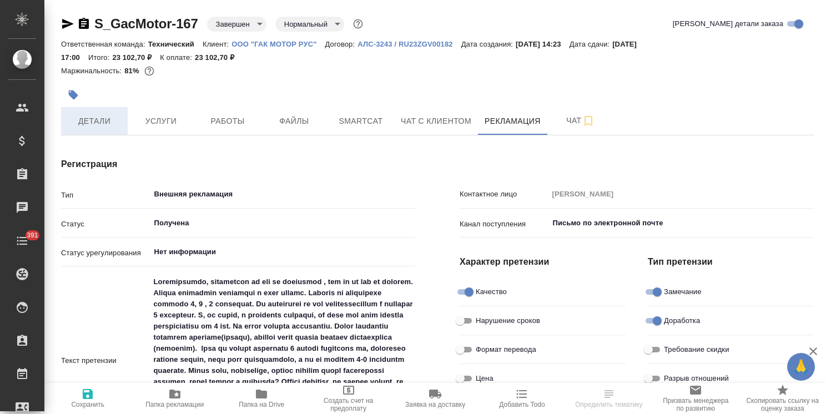
type textarea "x"
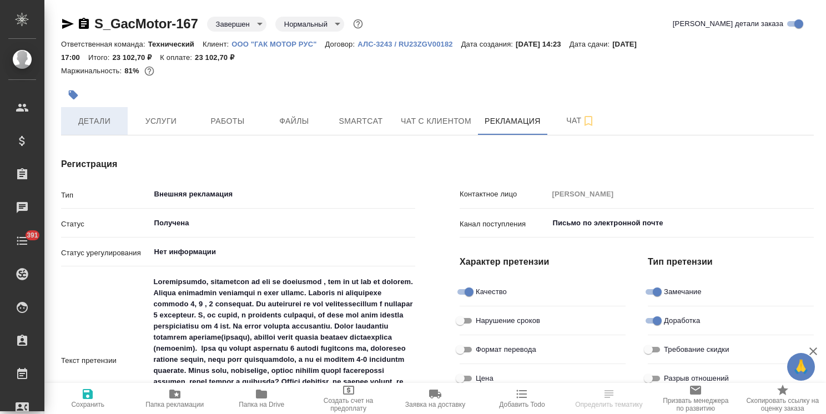
type textarea "x"
click at [111, 125] on span "Детали" at bounding box center [94, 121] width 53 height 14
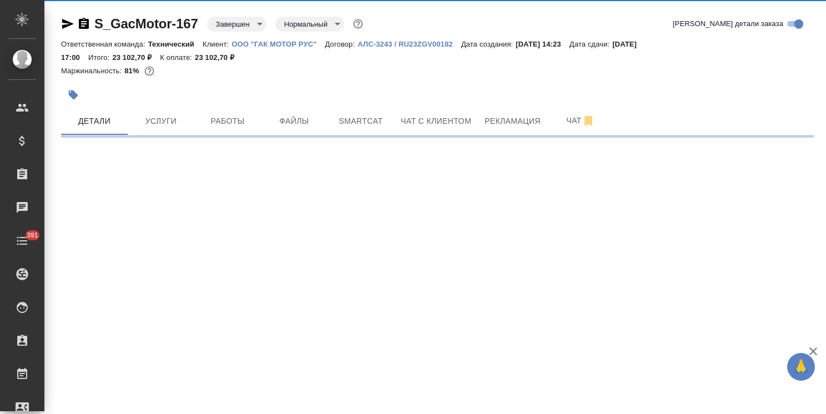
select select "RU"
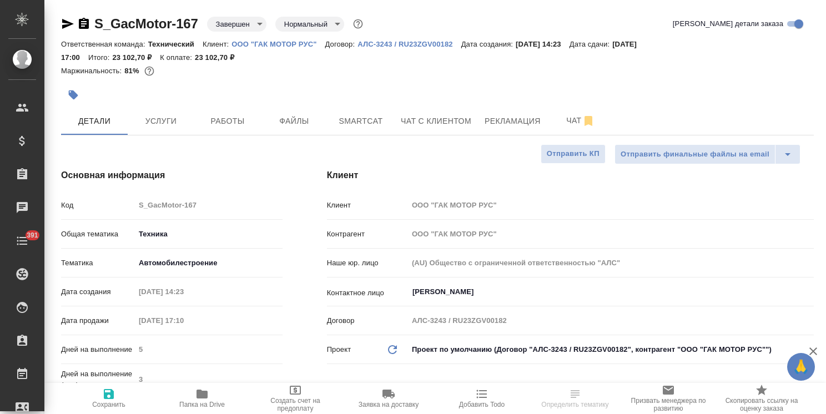
type textarea "x"
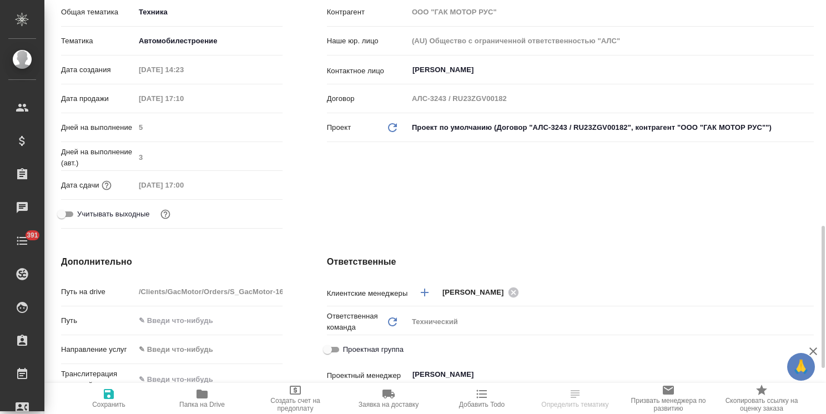
scroll to position [333, 0]
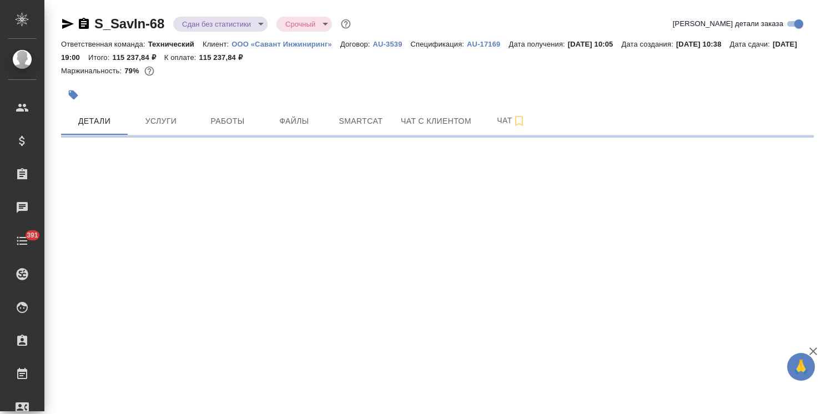
select select "RU"
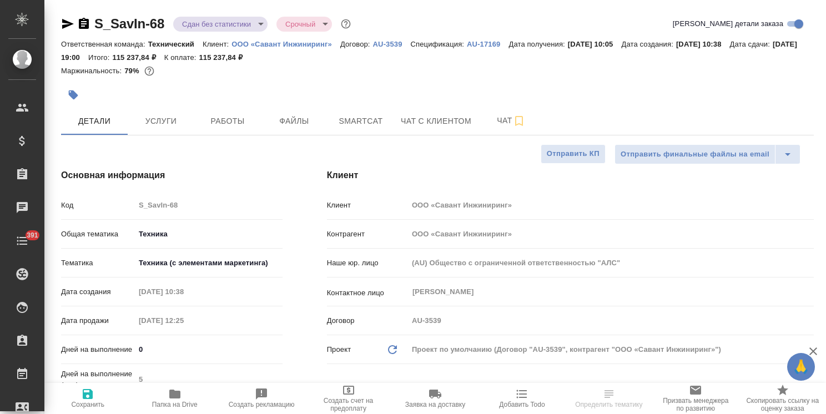
type textarea "x"
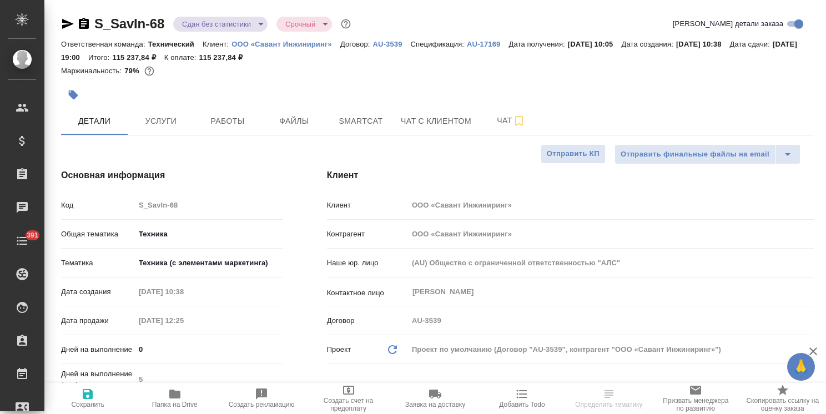
type textarea "x"
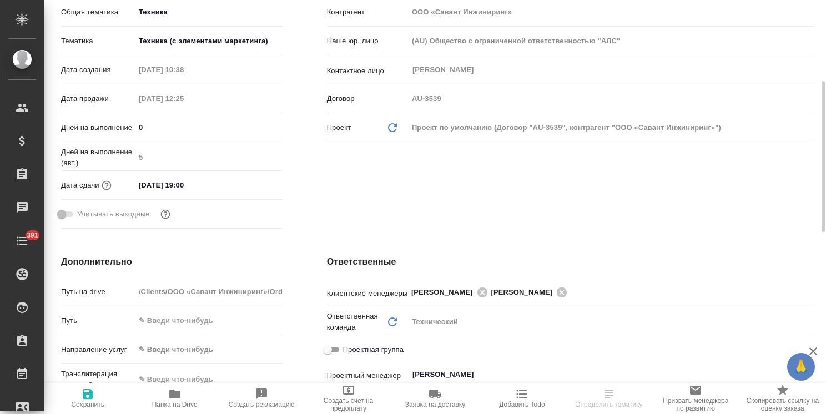
scroll to position [277, 0]
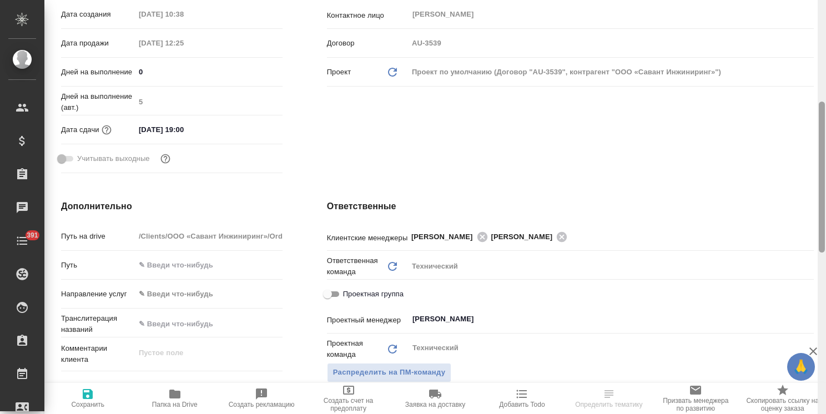
click at [821, 223] on div at bounding box center [821, 177] width 6 height 151
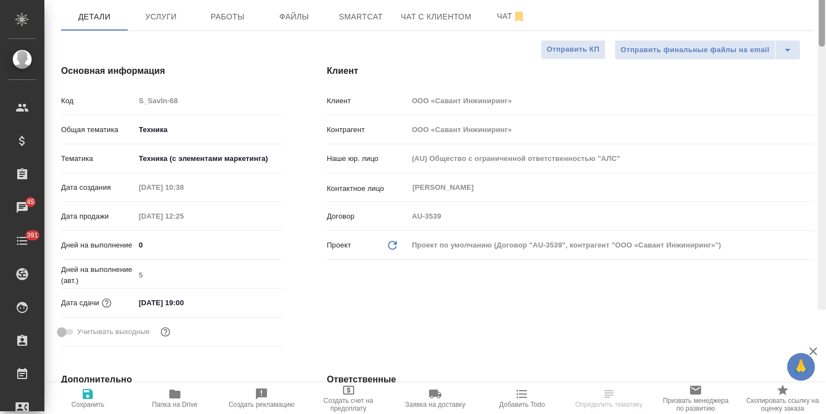
scroll to position [0, 0]
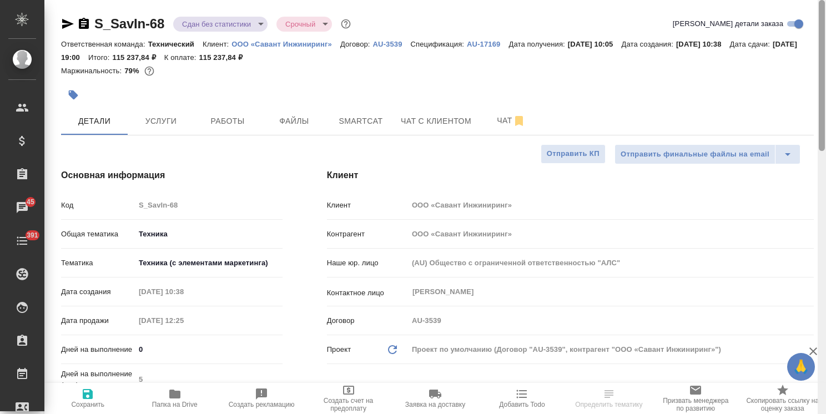
drag, startPoint x: 821, startPoint y: 230, endPoint x: 788, endPoint y: 59, distance: 174.1
click at [793, 59] on div "S_SavIn-68 Сдан без статистики distributed Срочный urgent Кратко детали заказа …" at bounding box center [434, 207] width 781 height 414
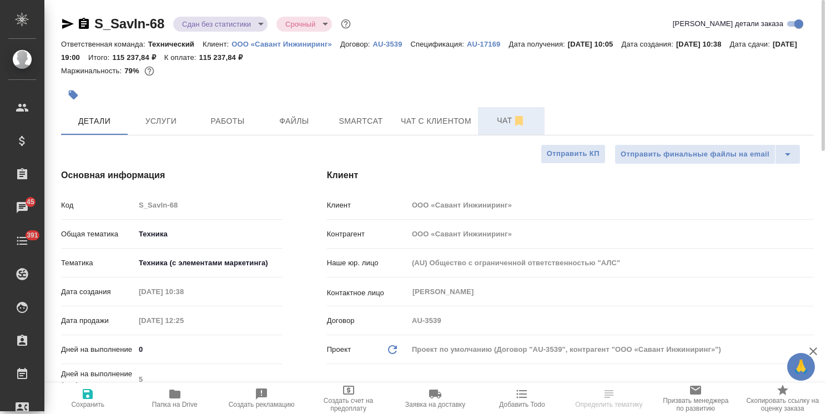
click at [491, 122] on span "Чат" at bounding box center [510, 121] width 53 height 14
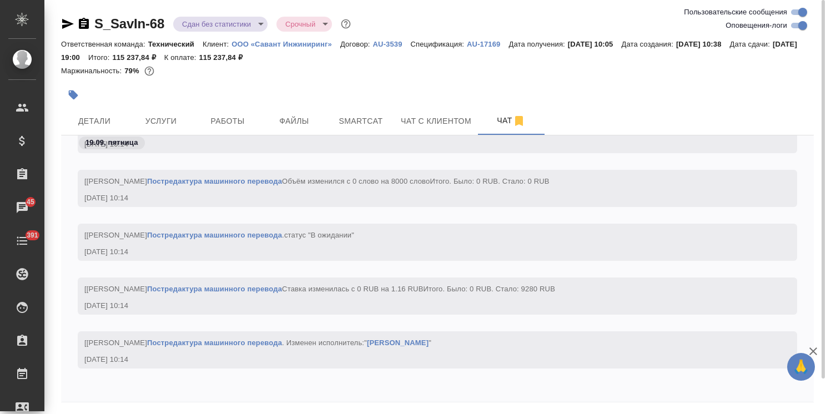
click at [141, 380] on div "[[PERSON_NAME]] [PERSON_NAME] машинного перевода . Изменен исполнитель: " [PERS…" at bounding box center [437, 358] width 752 height 54
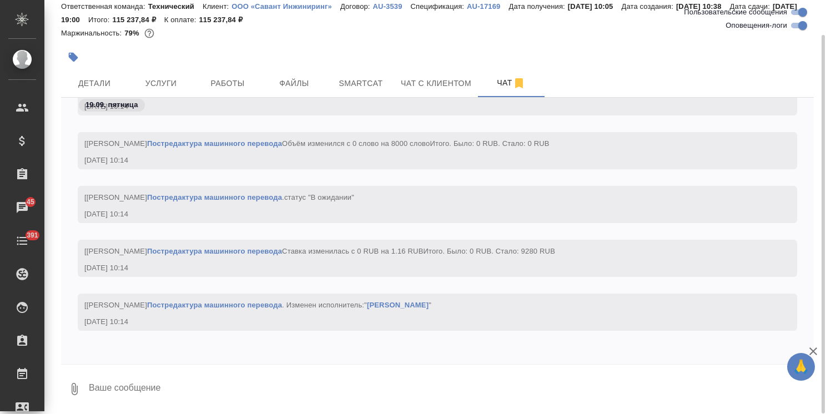
click at [115, 394] on textarea at bounding box center [451, 389] width 726 height 38
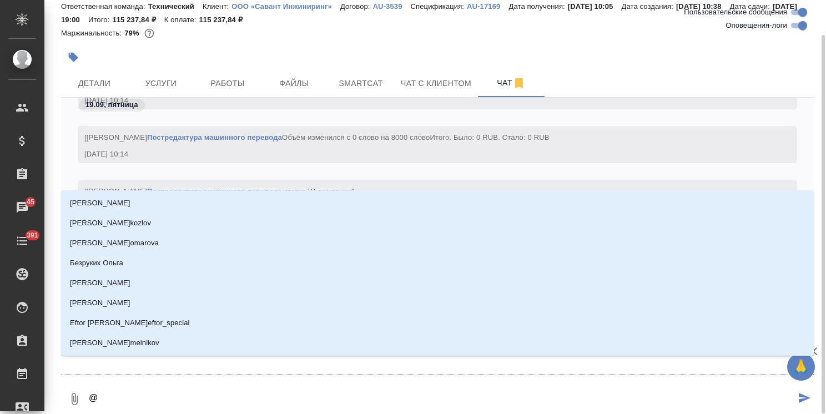
type textarea "@с"
type input "с"
type textarea "@се"
type input "се"
type textarea "@сер"
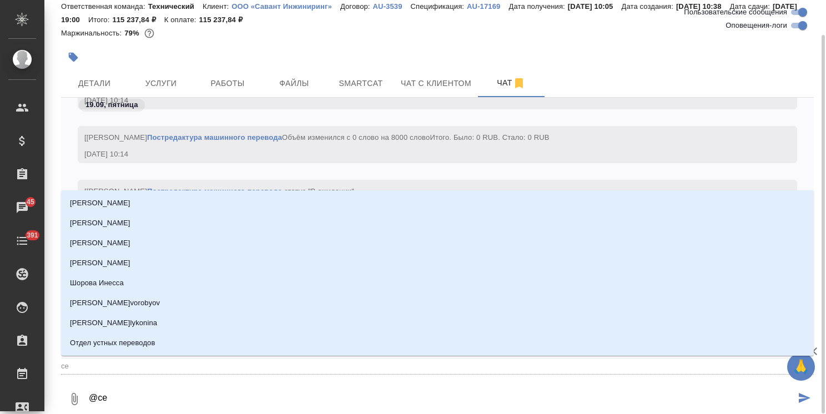
type input "сер"
type textarea "@серг"
type input "серг"
type textarea "@[PERSON_NAME]"
type input "[PERSON_NAME]"
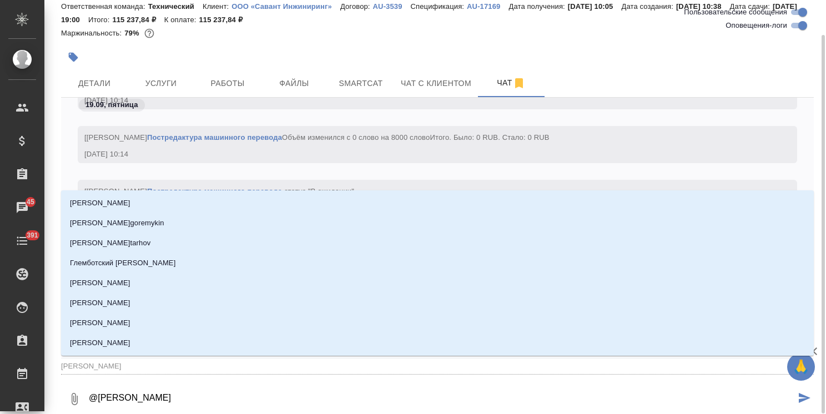
type textarea "@сергее"
type input "сергее"
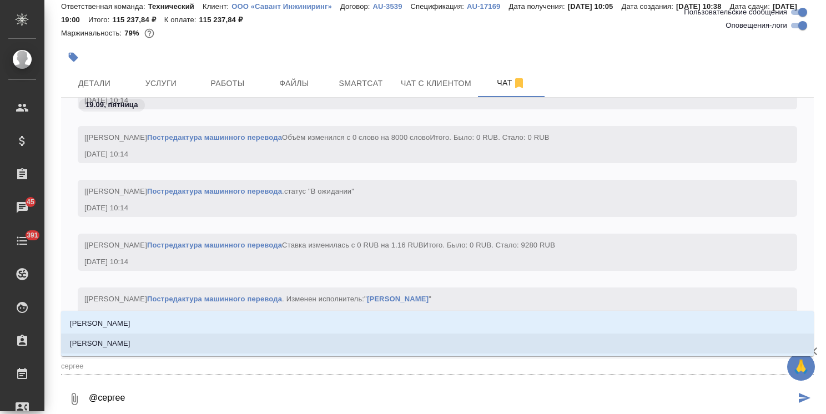
click at [145, 346] on li "[PERSON_NAME]" at bounding box center [437, 343] width 752 height 20
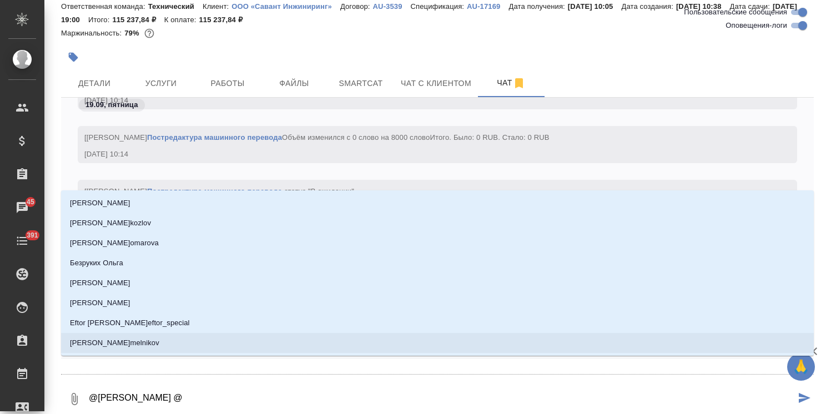
type textarea "@[PERSON_NAME] @м"
type input "м"
type textarea "@[PERSON_NAME] @ма"
type input "ма"
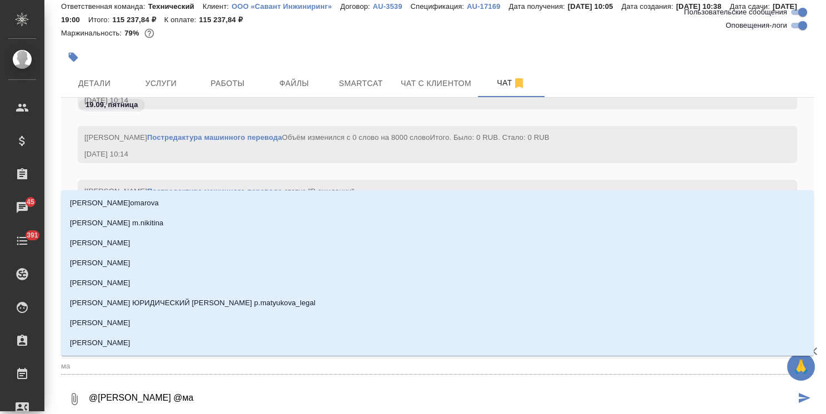
type textarea "@[PERSON_NAME] @мал"
type input "мал"
type textarea "@[PERSON_NAME] @мало"
type input "мало"
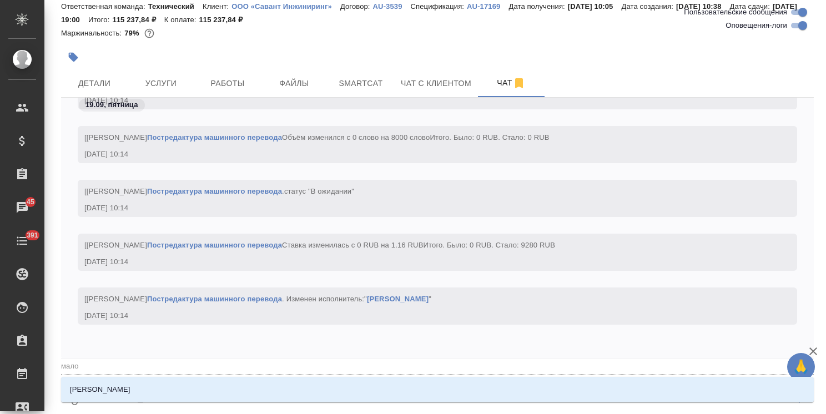
type textarea "@[PERSON_NAME] @малоф"
type input "малоф"
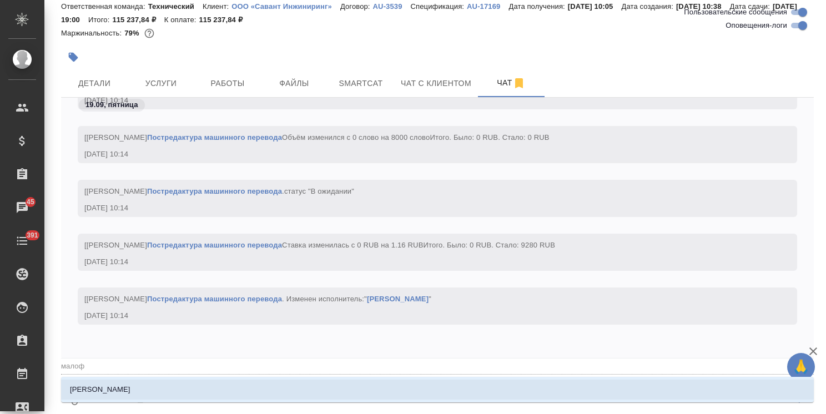
click at [166, 390] on li "[PERSON_NAME]" at bounding box center [437, 390] width 752 height 20
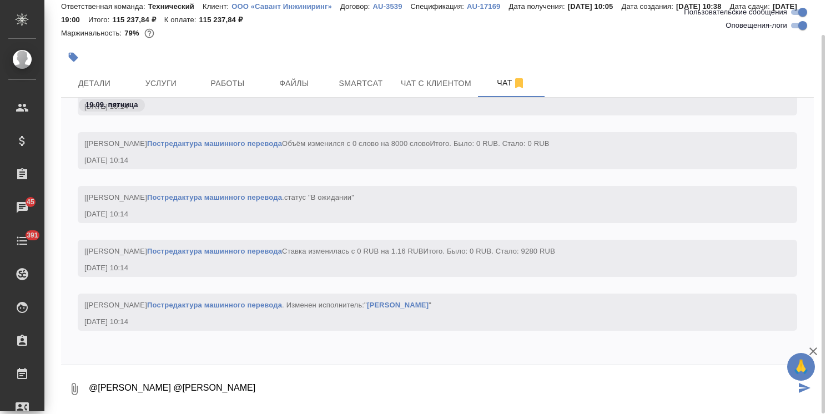
paste textarea "Добрый день, [PERSON_NAME]! Прошу уберите слова мочевина из документа Примените…"
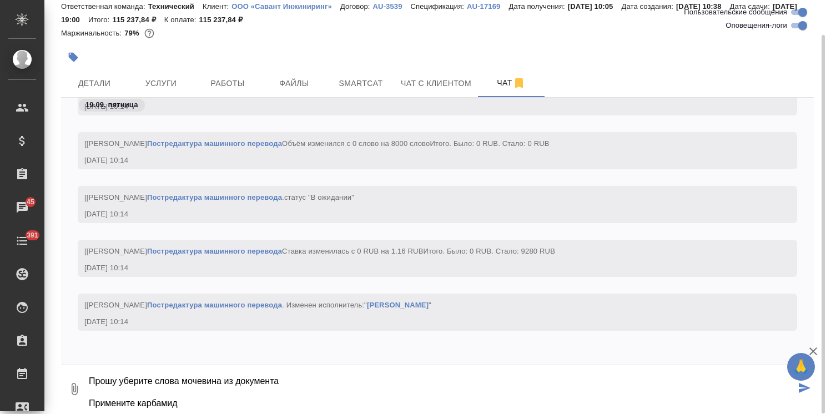
type textarea "@[PERSON_NAME] @[PERSON_NAME] день, [PERSON_NAME]! Прошу уберите слова мочевина…"
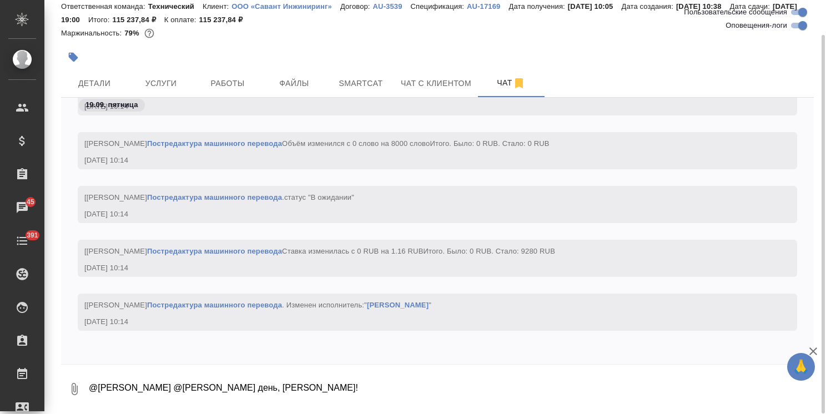
scroll to position [13841, 0]
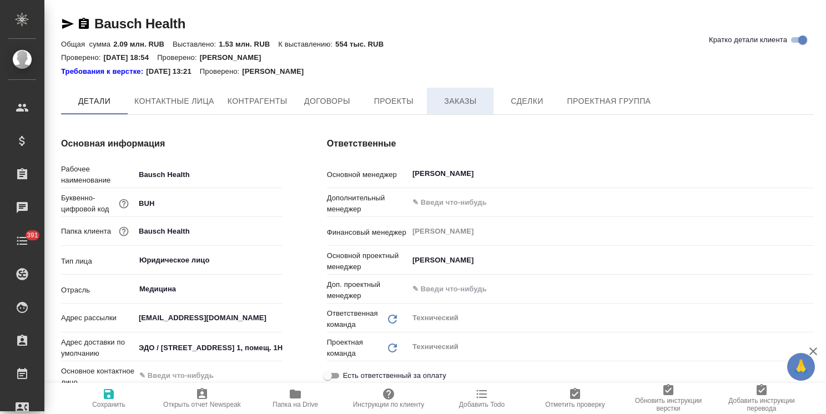
click at [454, 91] on button "Заказы" at bounding box center [460, 101] width 67 height 27
type textarea "x"
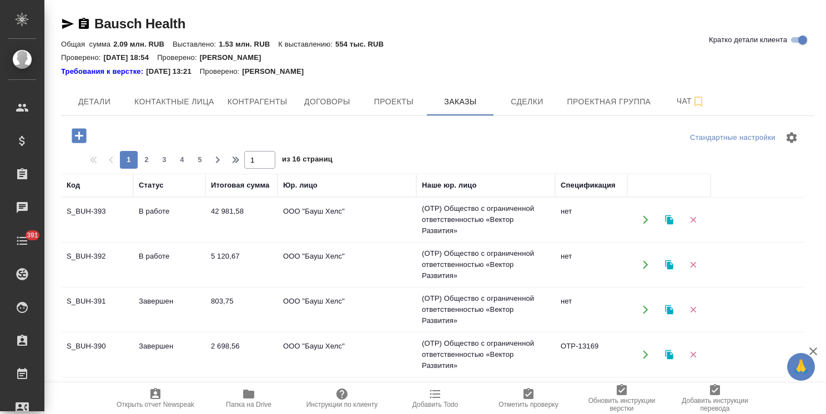
click at [89, 128] on button "button" at bounding box center [79, 135] width 31 height 23
click at [73, 129] on icon "button" at bounding box center [79, 135] width 14 height 14
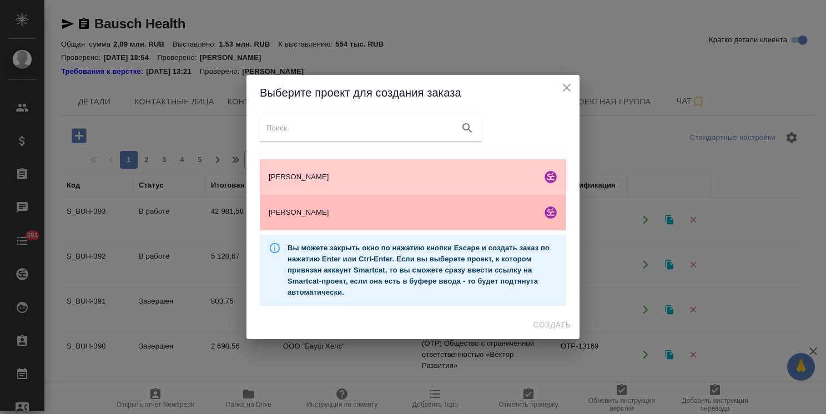
click at [416, 205] on div "Бауш Хелс" at bounding box center [413, 213] width 306 height 36
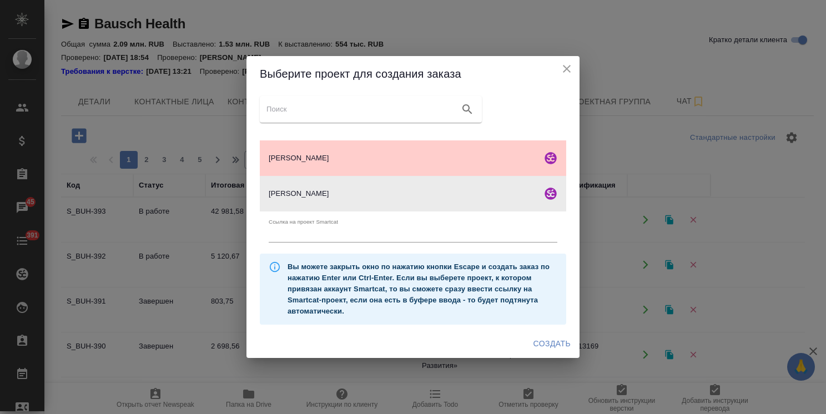
click at [554, 345] on span "Создать" at bounding box center [551, 344] width 37 height 14
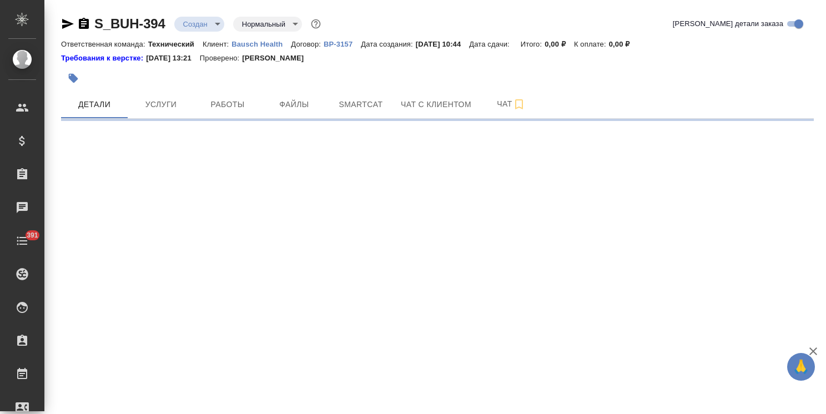
select select "RU"
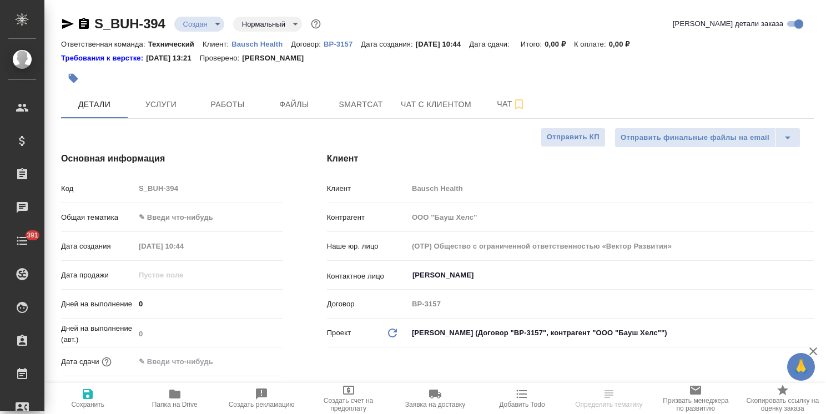
type textarea "x"
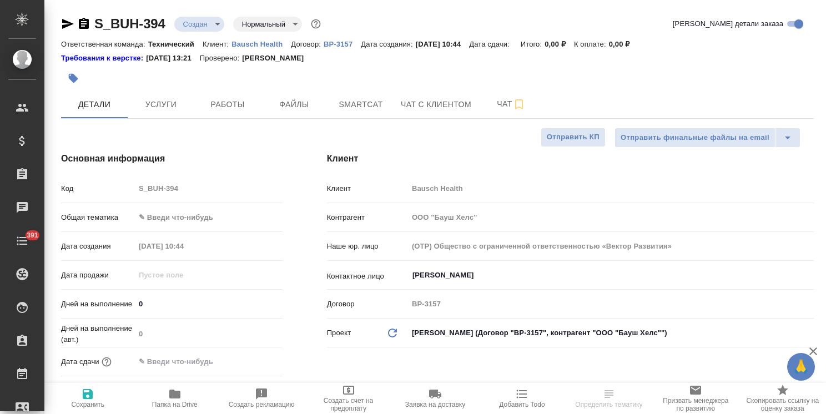
type textarea "x"
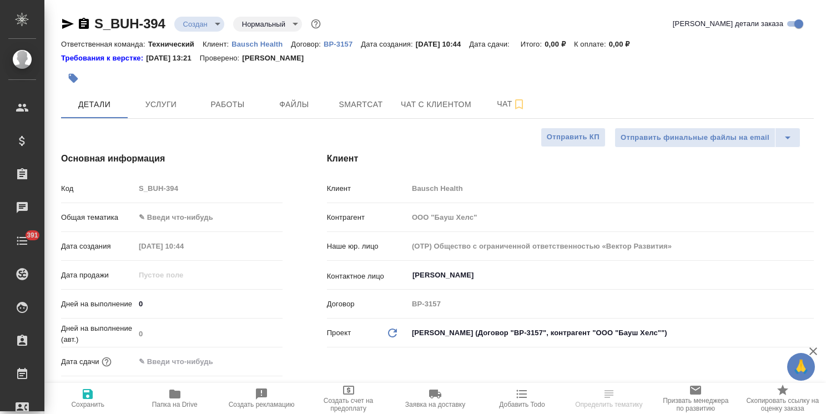
type textarea "x"
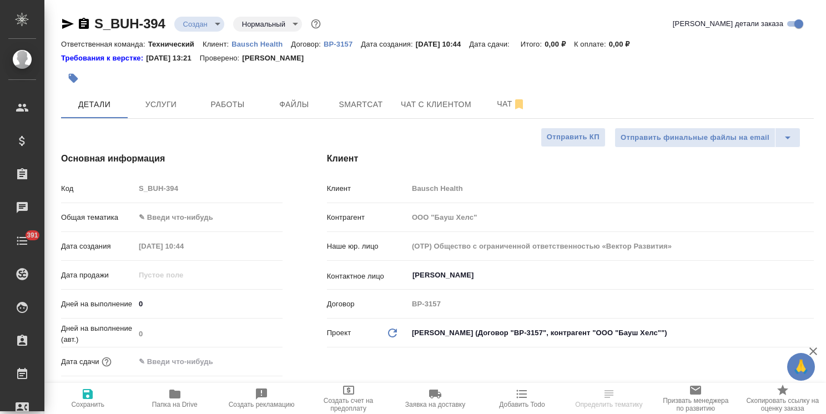
type textarea "x"
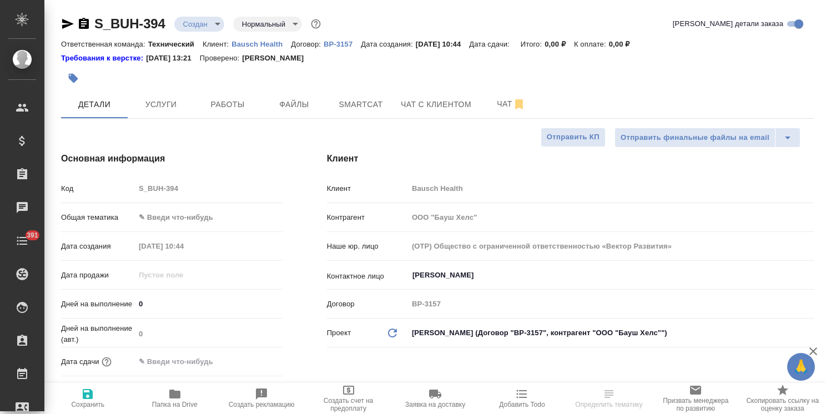
type textarea "x"
click at [448, 275] on input "[PERSON_NAME]" at bounding box center [592, 275] width 362 height 13
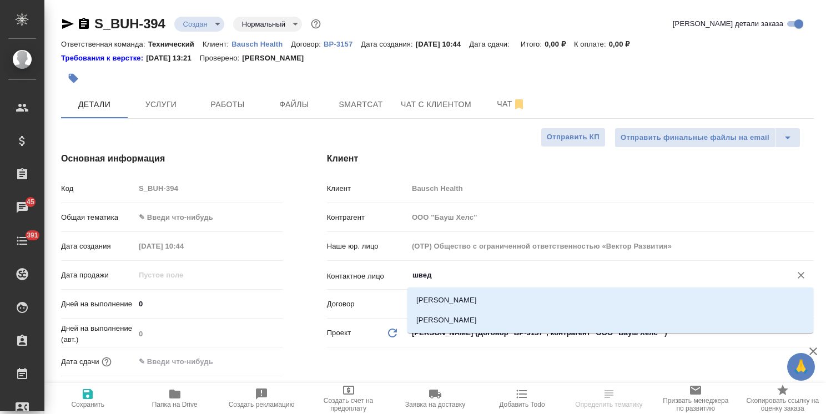
click at [455, 299] on li "[PERSON_NAME]" at bounding box center [610, 300] width 406 height 20
type input "[PERSON_NAME]"
type textarea "x"
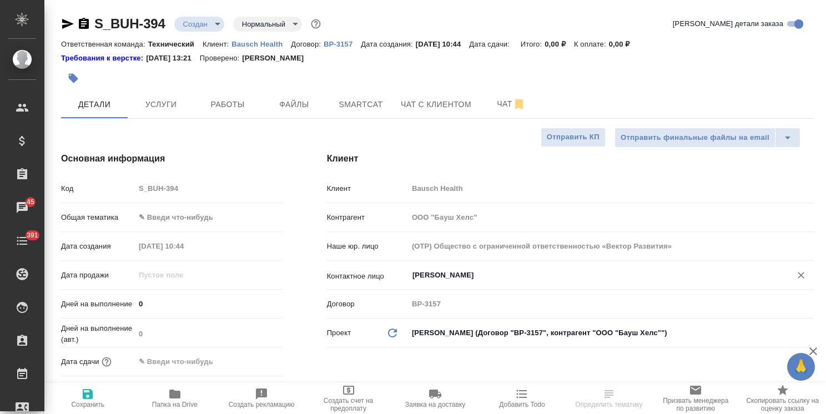
type input "Шведко Елена"
click at [117, 399] on span "Сохранить" at bounding box center [87, 397] width 73 height 21
type textarea "x"
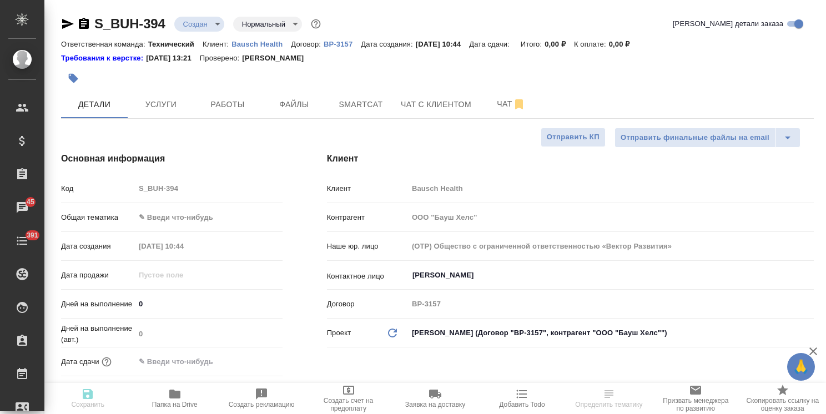
type textarea "x"
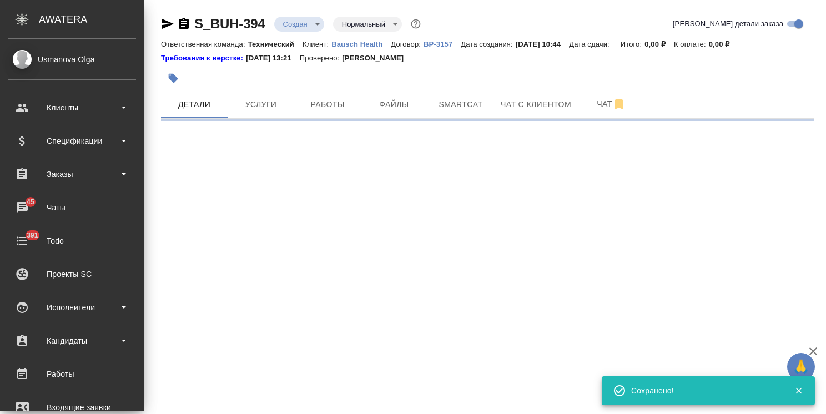
type input "holyTrinity"
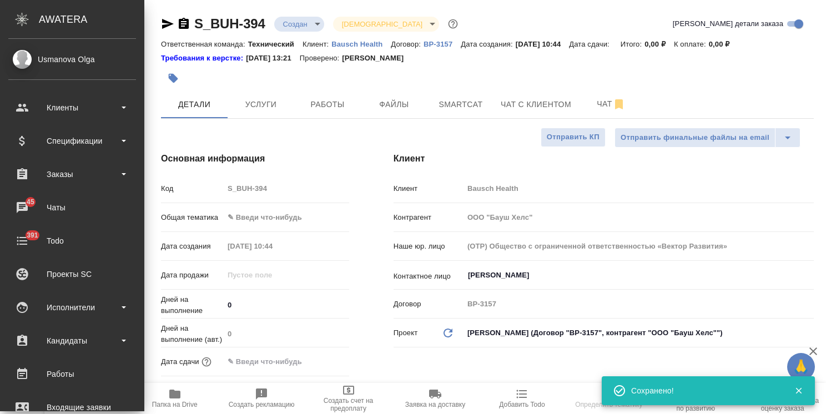
select select "RU"
type textarea "x"
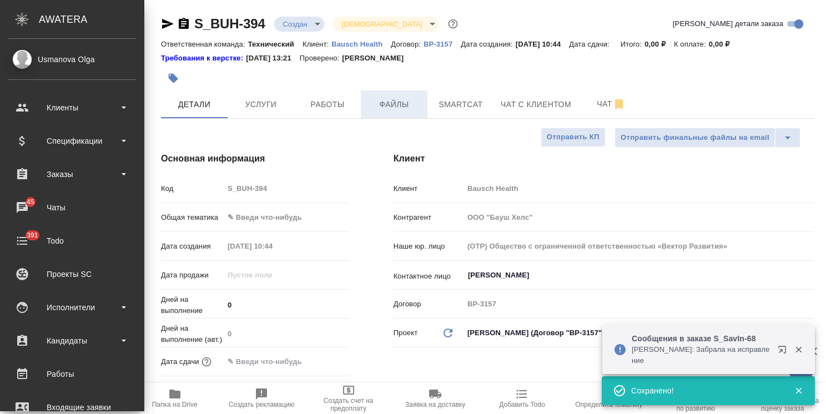
click at [404, 105] on span "Файлы" at bounding box center [393, 105] width 53 height 14
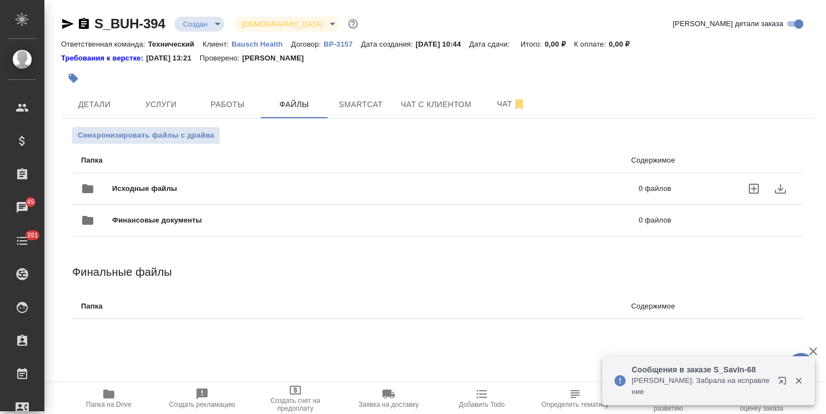
click at [243, 181] on div "Исходные файлы 0 файлов" at bounding box center [376, 188] width 590 height 27
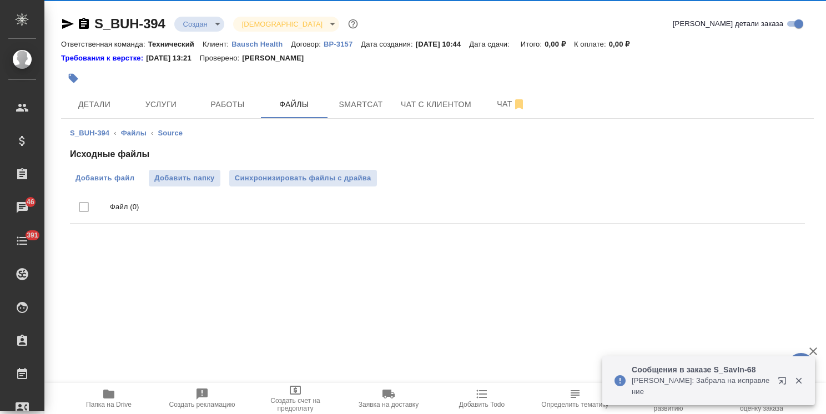
click at [109, 170] on label "Добавить файл" at bounding box center [105, 178] width 70 height 17
click at [0, 0] on input "Добавить файл" at bounding box center [0, 0] width 0 height 0
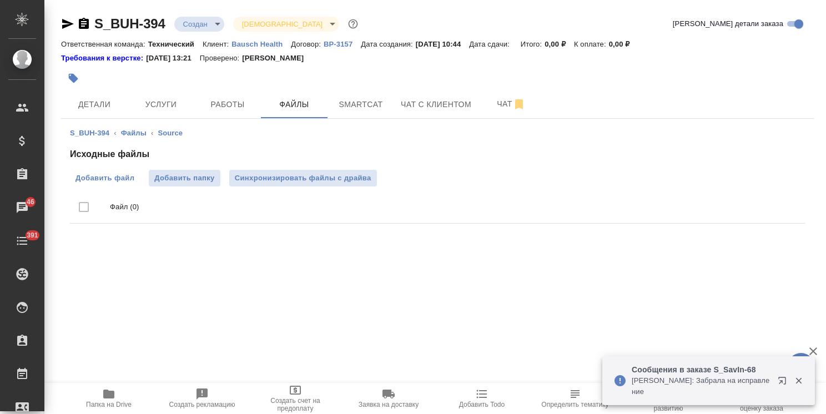
click at [95, 180] on span "Добавить файл" at bounding box center [104, 178] width 59 height 11
click at [0, 0] on input "Добавить файл" at bounding box center [0, 0] width 0 height 0
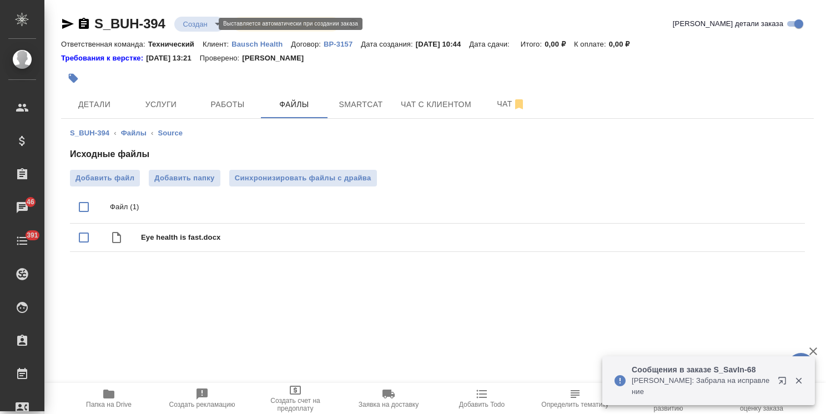
click at [198, 23] on body "🙏 .cls-1 fill:#fff; AWATERA Usmanova Olga Клиенты Спецификации Заказы 46 Чаты 3…" at bounding box center [413, 207] width 826 height 414
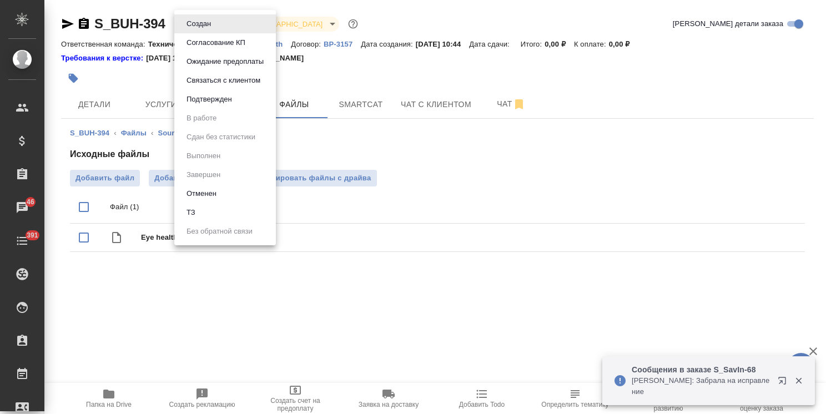
click at [210, 210] on li "ТЗ" at bounding box center [225, 212] width 102 height 19
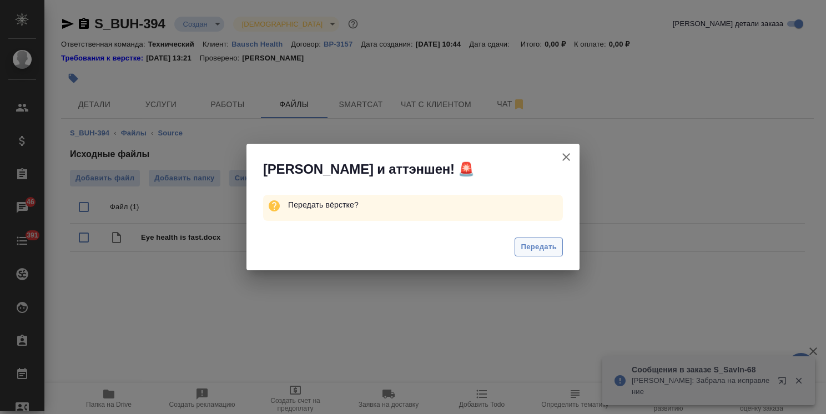
click at [534, 250] on span "Передать" at bounding box center [538, 247] width 36 height 13
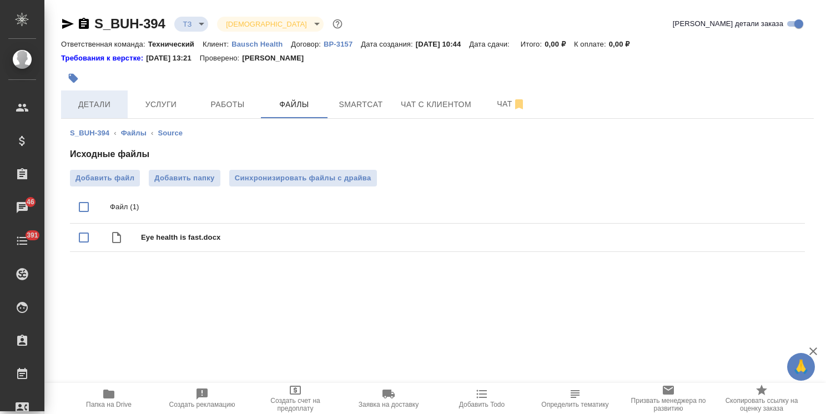
click at [112, 104] on span "Детали" at bounding box center [94, 105] width 53 height 14
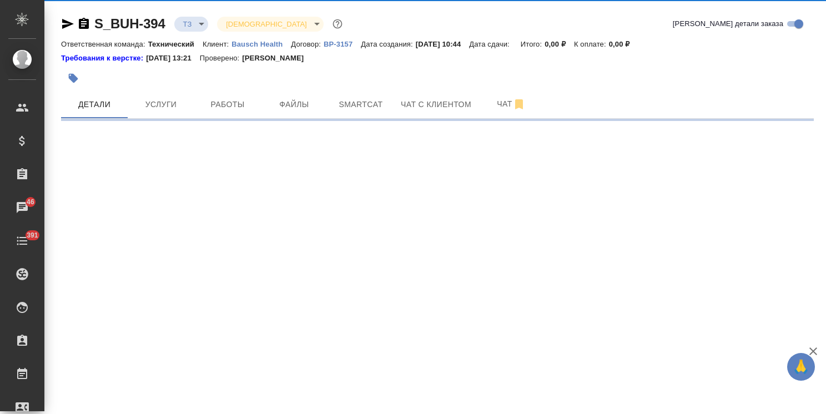
select select "RU"
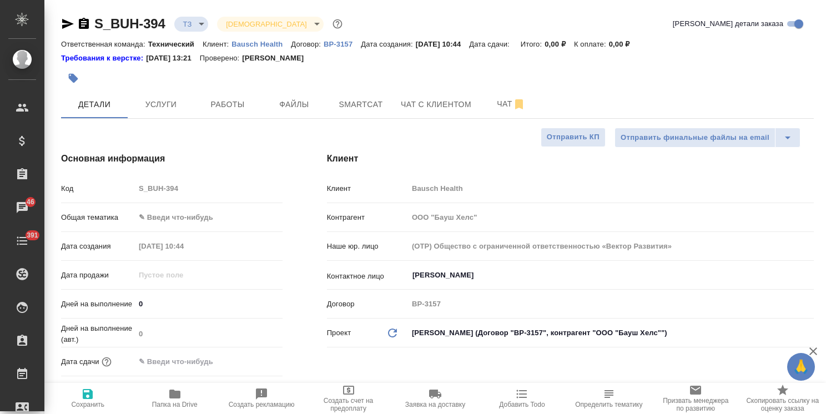
type textarea "x"
click at [186, 218] on body "🙏 .cls-1 fill:#fff; AWATERA Usmanova Olga Клиенты Спецификации Заказы 46 Чаты 3…" at bounding box center [413, 207] width 826 height 414
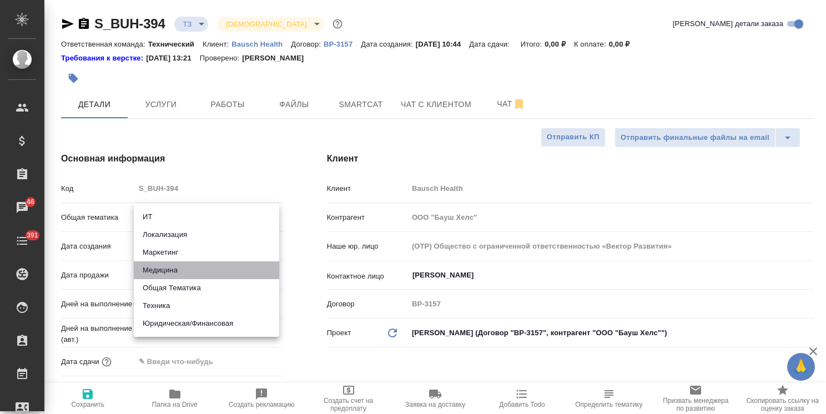
click at [169, 271] on li "Медицина" at bounding box center [206, 270] width 145 height 18
type input "med"
type textarea "x"
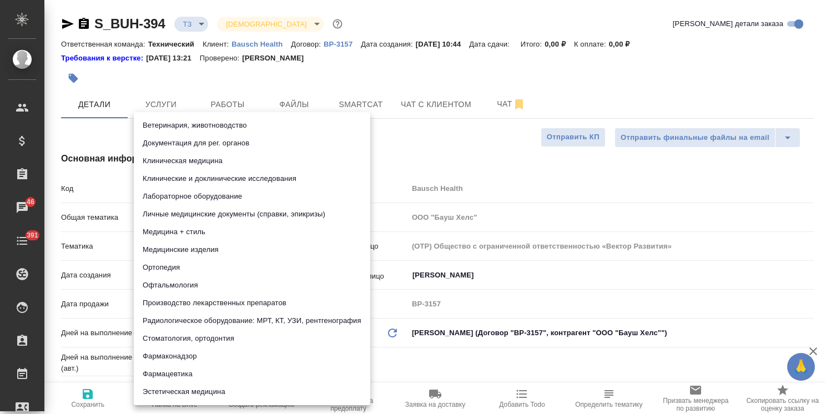
click at [193, 244] on body "🙏 .cls-1 fill:#fff; AWATERA Usmanova Olga Клиенты Спецификации Заказы 46 Чаты 3…" at bounding box center [413, 207] width 826 height 414
click at [199, 229] on li "Медицина + стиль" at bounding box center [252, 232] width 236 height 18
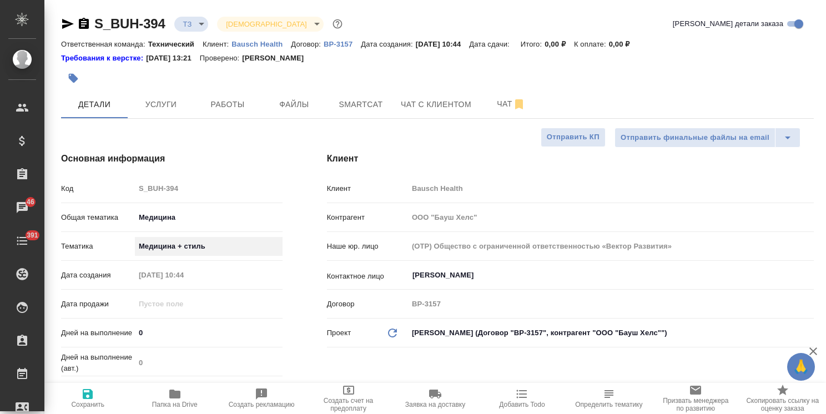
type textarea "x"
type input "614982e3093d9b491e1077bc"
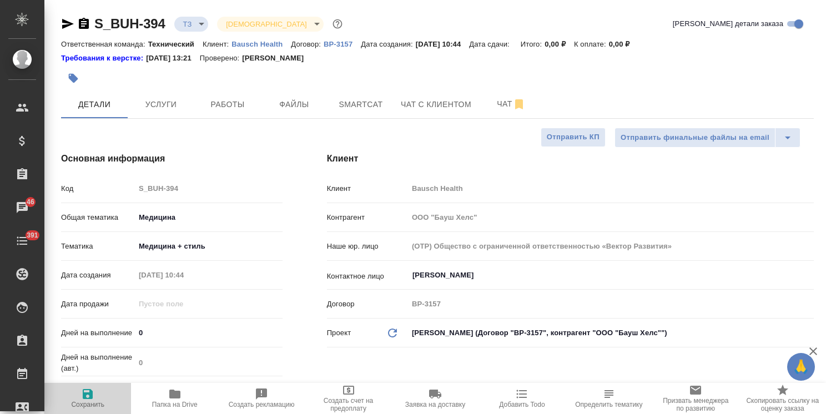
click at [93, 402] on span "Сохранить" at bounding box center [87, 405] width 33 height 8
type textarea "x"
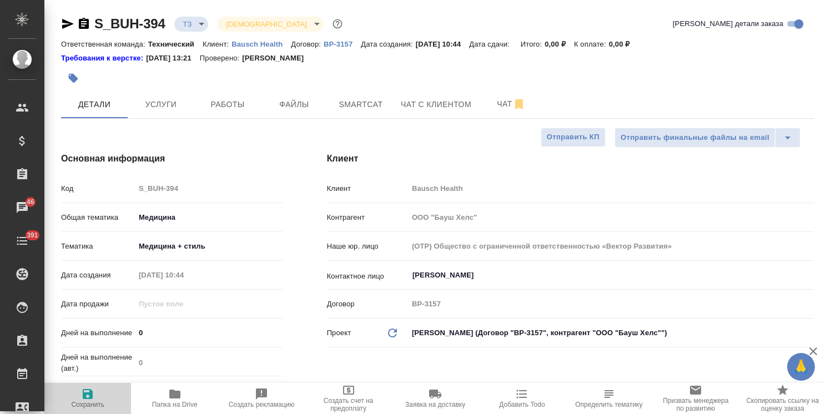
type textarea "x"
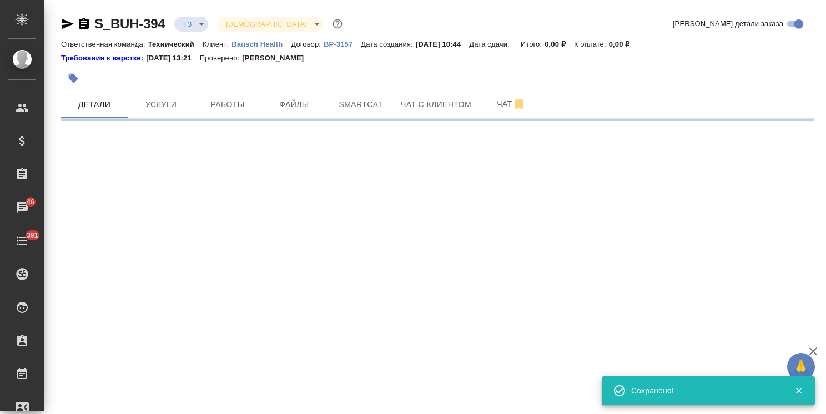
select select "RU"
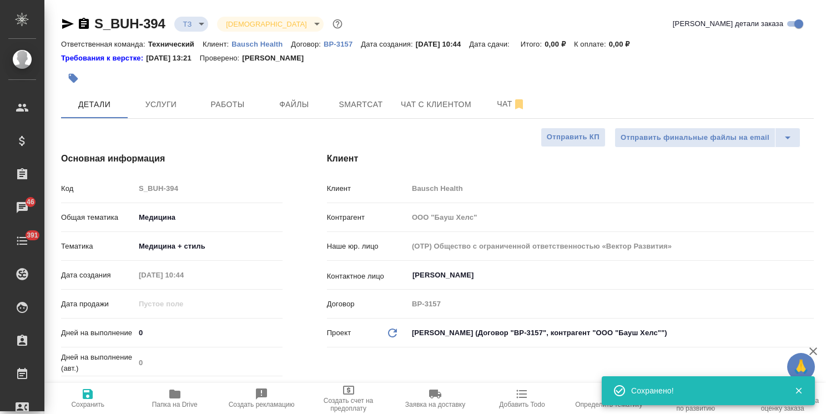
type textarea "x"
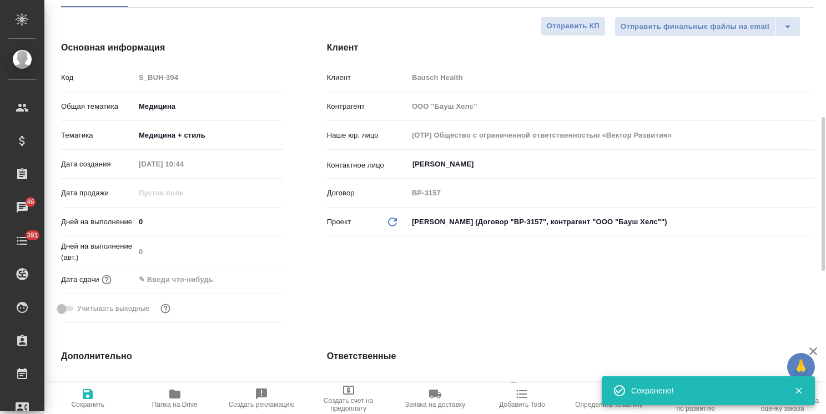
scroll to position [277, 0]
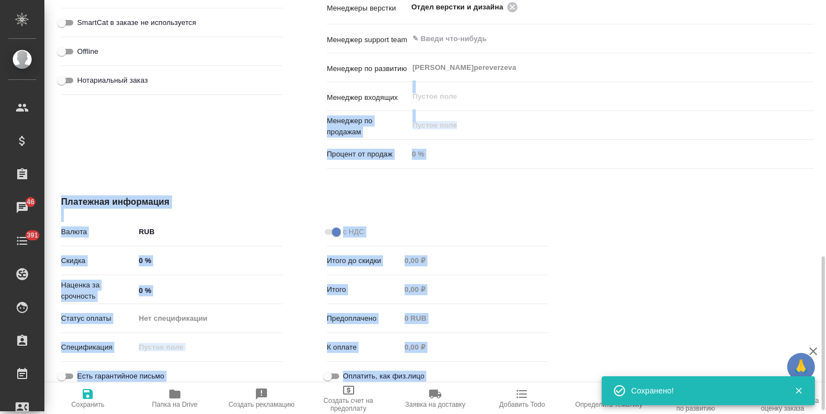
drag, startPoint x: 817, startPoint y: 193, endPoint x: 801, endPoint y: 99, distance: 95.7
click at [799, 99] on div "S_BUH-394 ТЗ tz Святая троица holyTrinity Кратко детали заказа Ответственная ко…" at bounding box center [434, 207] width 781 height 414
click at [817, 245] on div at bounding box center [821, 207] width 8 height 414
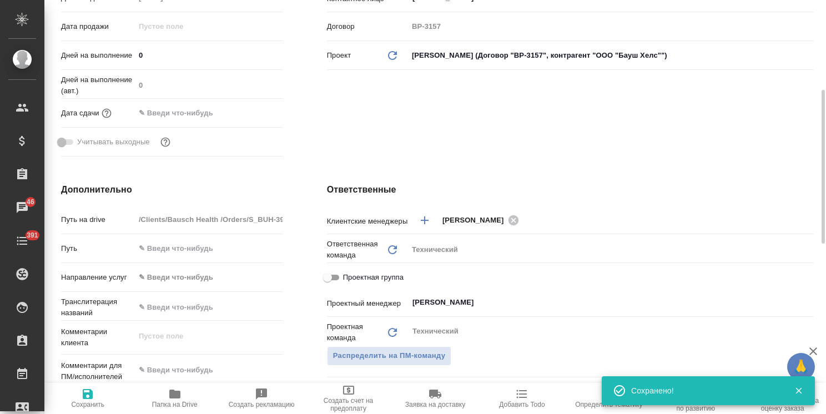
scroll to position [0, 0]
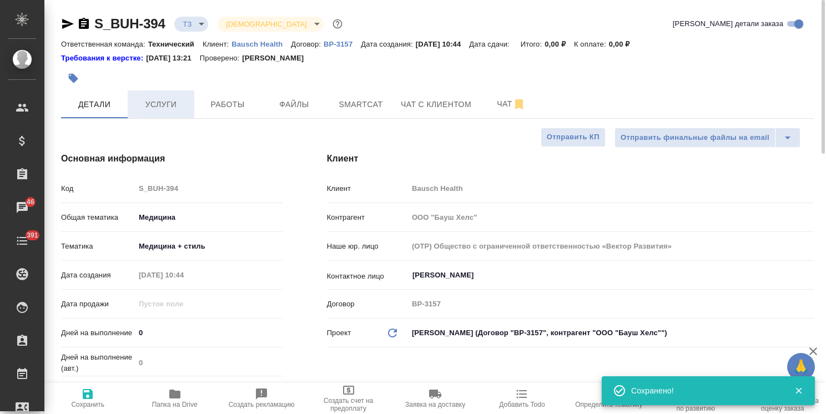
click at [166, 100] on span "Услуги" at bounding box center [160, 105] width 53 height 14
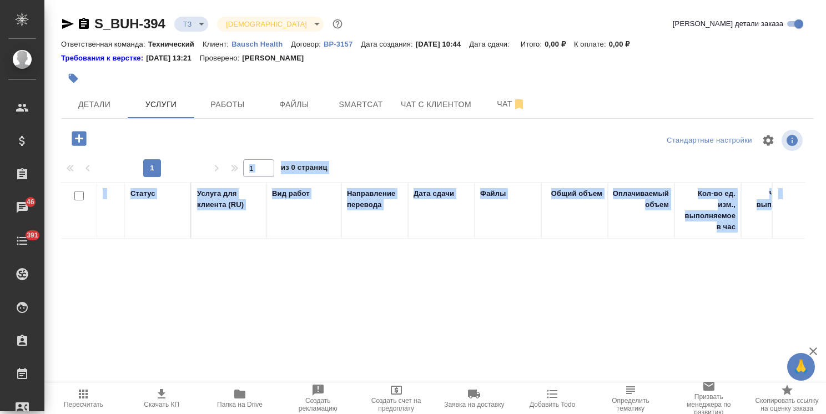
click at [178, 137] on div at bounding box center [186, 138] width 251 height 23
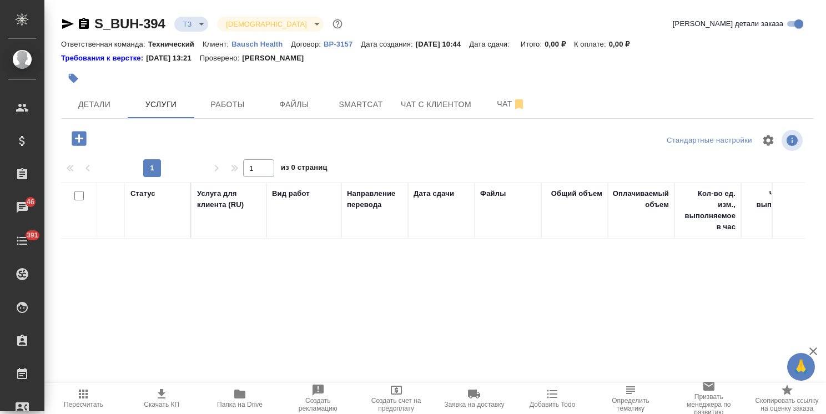
click at [83, 144] on icon "button" at bounding box center [79, 138] width 14 height 14
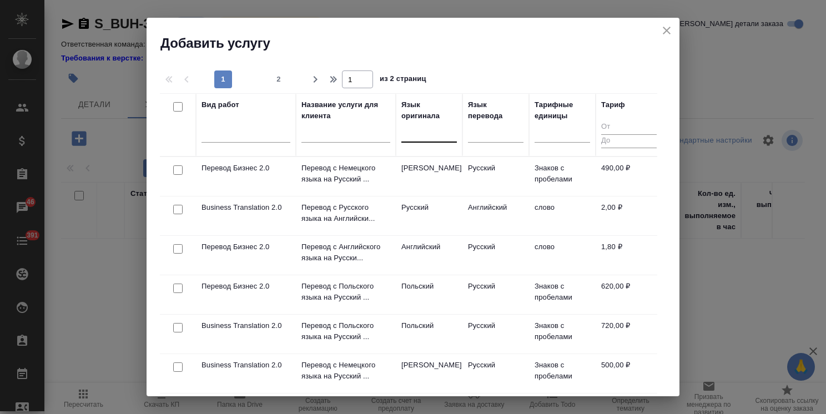
click at [425, 139] on div at bounding box center [428, 131] width 55 height 16
type input "f"
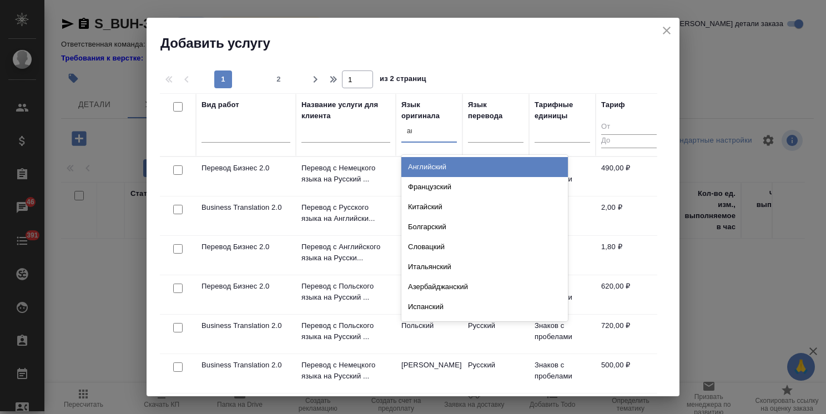
type input "англ"
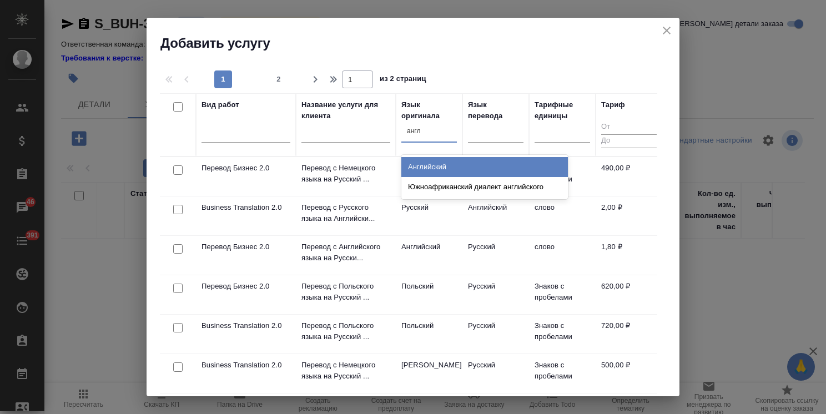
click at [437, 165] on div "Английский" at bounding box center [484, 167] width 166 height 20
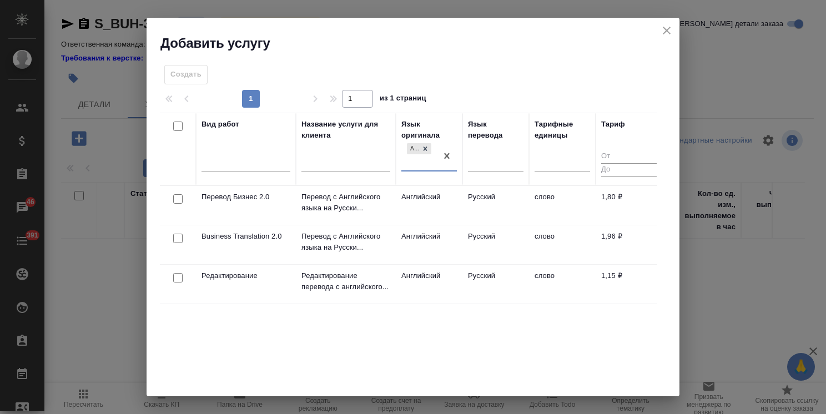
click at [175, 236] on input "checkbox" at bounding box center [177, 238] width 9 height 9
checkbox input "true"
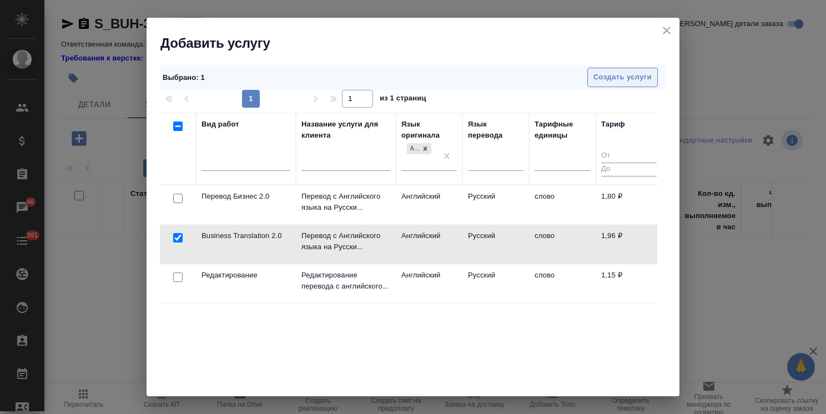
click at [618, 69] on button "Создать услуги" at bounding box center [622, 77] width 70 height 19
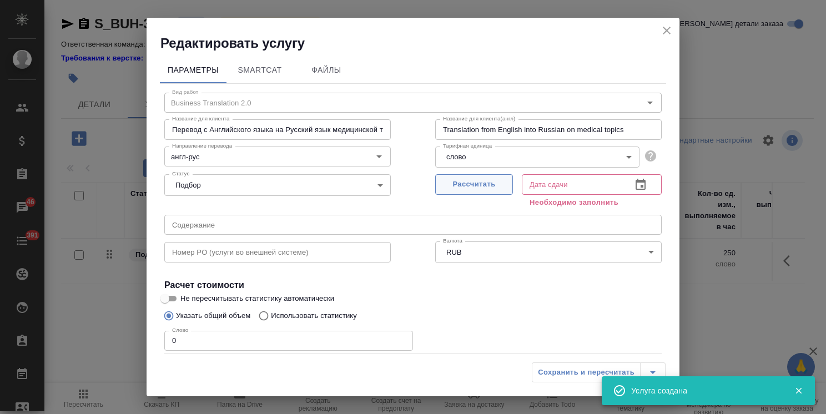
click at [466, 188] on span "Рассчитать" at bounding box center [473, 184] width 65 height 13
type input "19.09.2025 10:47"
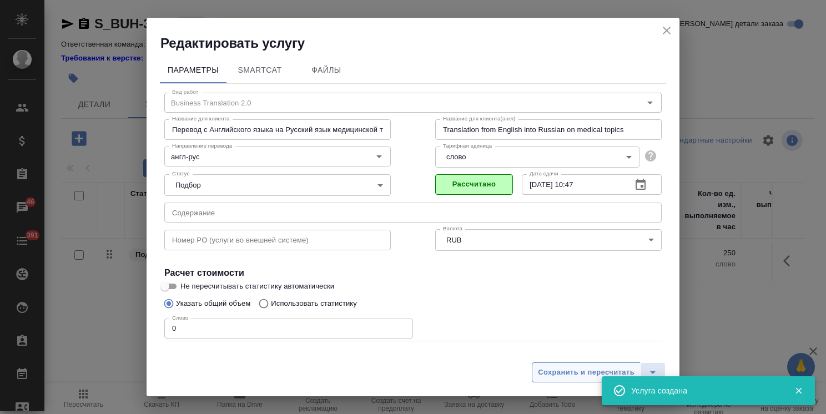
click at [564, 372] on span "Сохранить и пересчитать" at bounding box center [586, 372] width 97 height 13
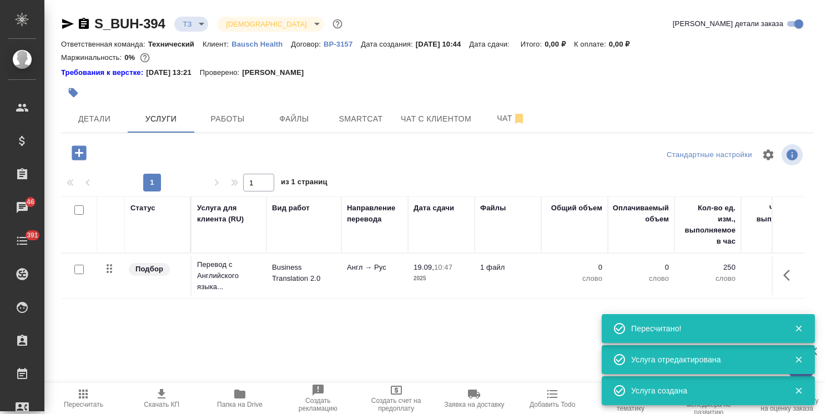
click at [79, 269] on input "checkbox" at bounding box center [78, 269] width 9 height 9
checkbox input "true"
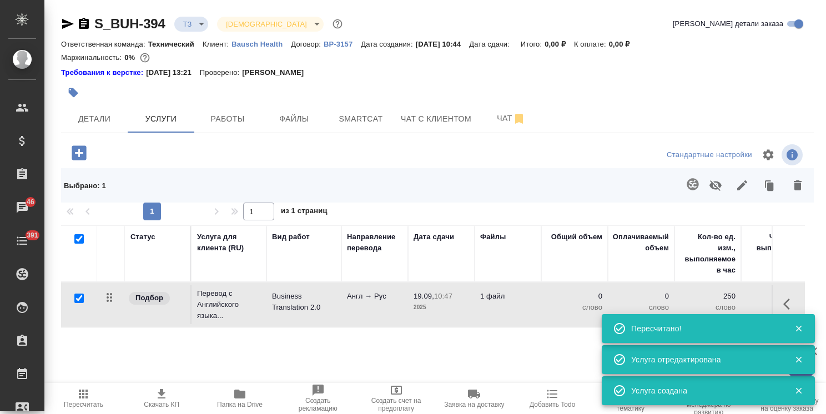
click at [686, 183] on icon "button" at bounding box center [692, 184] width 12 height 12
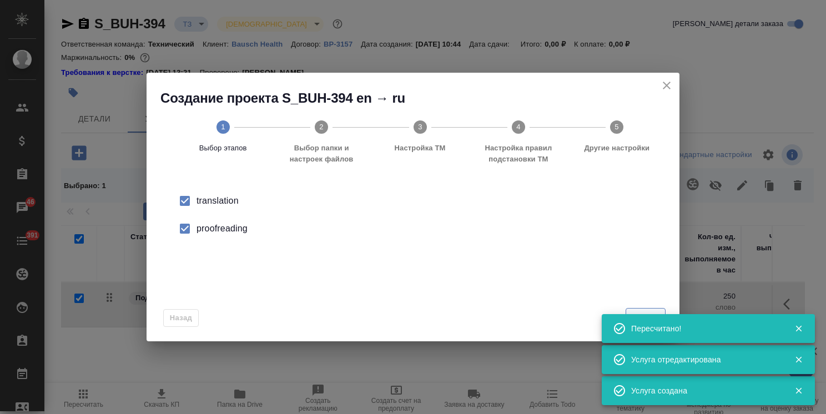
click at [649, 312] on span "Вперед" at bounding box center [645, 317] width 28 height 13
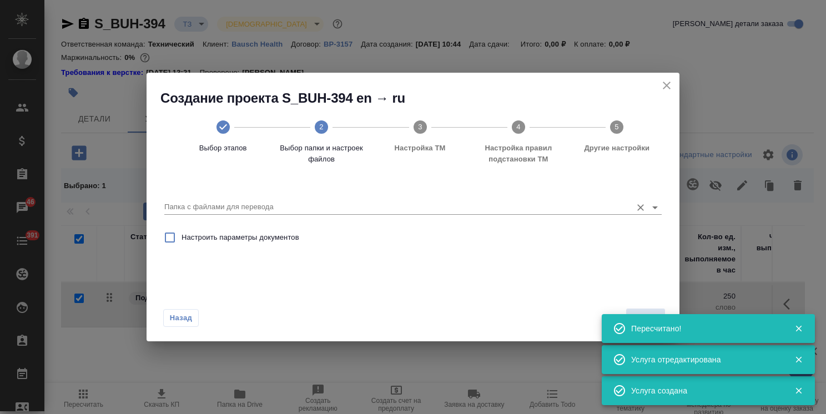
click at [296, 197] on div "Папка с файлами для перевода" at bounding box center [412, 202] width 497 height 23
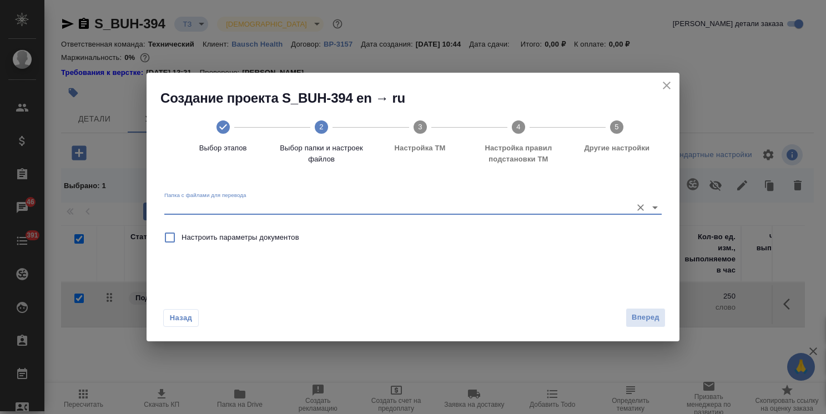
click at [282, 210] on input "Папка с файлами для перевода" at bounding box center [395, 206] width 462 height 13
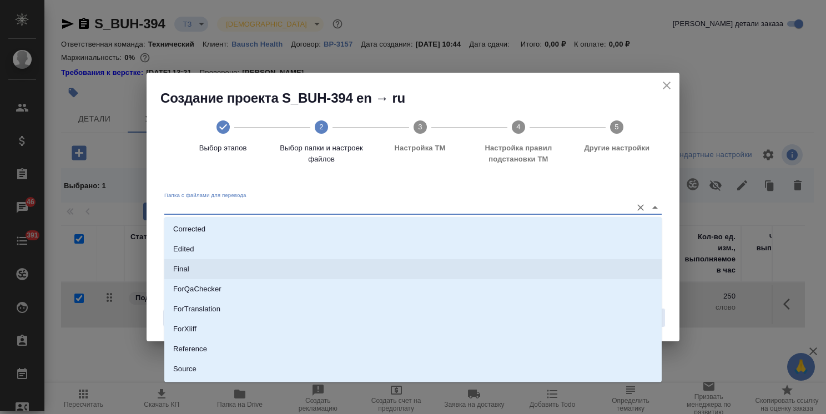
scroll to position [98, 0]
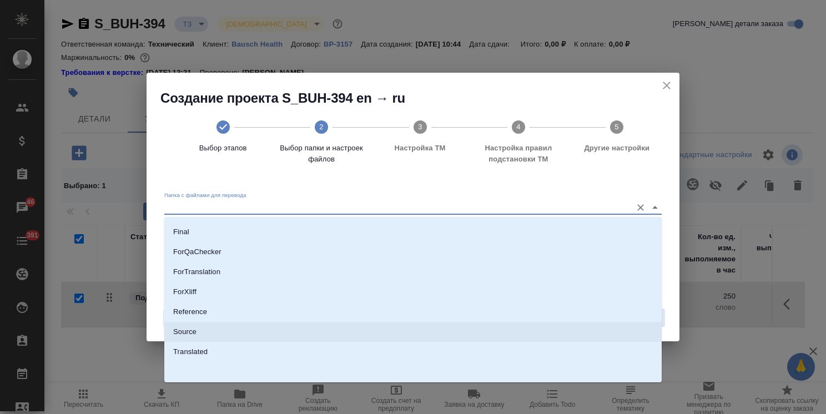
click at [200, 329] on li "Source" at bounding box center [412, 332] width 497 height 20
type input "Source"
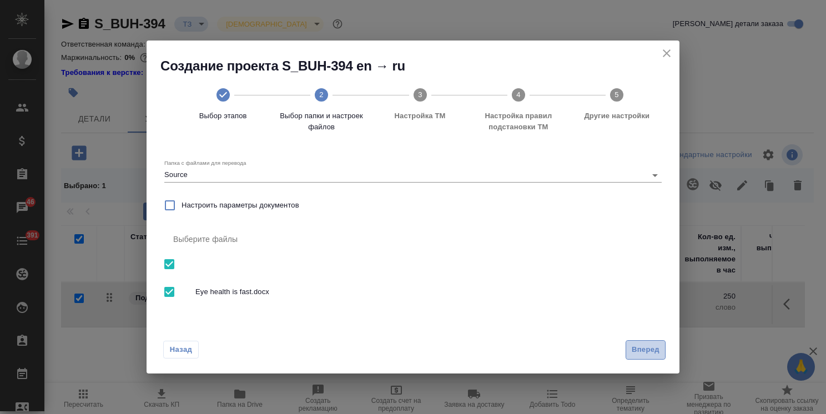
click at [647, 346] on span "Вперед" at bounding box center [645, 349] width 28 height 13
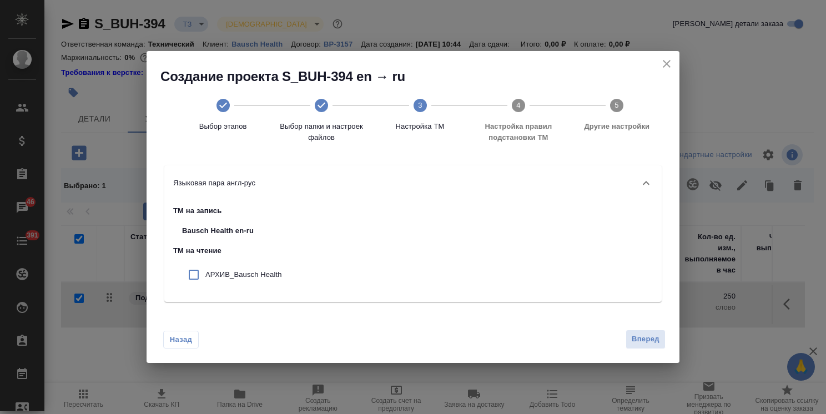
click at [254, 276] on p "АРХИВ_Bausch Health" at bounding box center [243, 274] width 77 height 11
checkbox input "true"
click at [642, 335] on span "Вперед" at bounding box center [645, 339] width 28 height 13
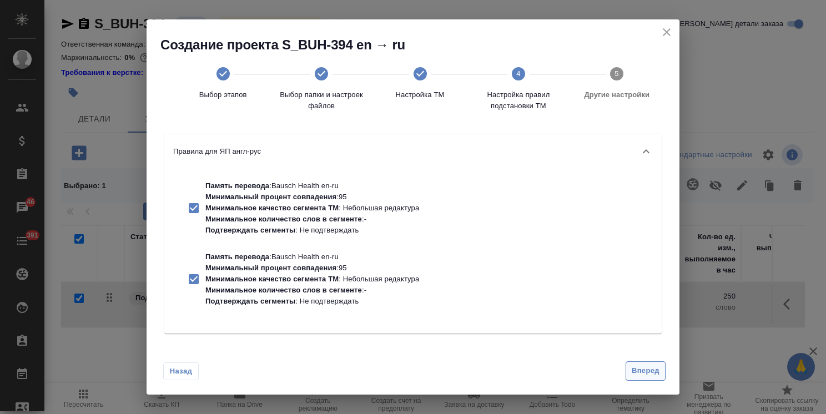
click at [637, 363] on button "Вперед" at bounding box center [645, 370] width 40 height 19
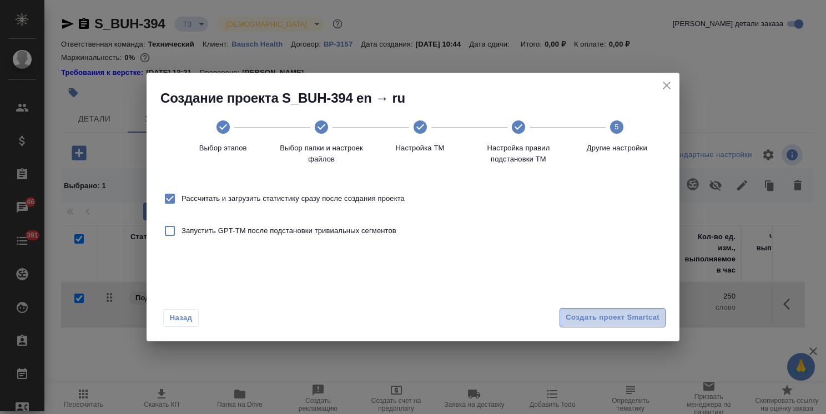
click at [618, 315] on span "Создать проект Smartcat" at bounding box center [612, 317] width 94 height 13
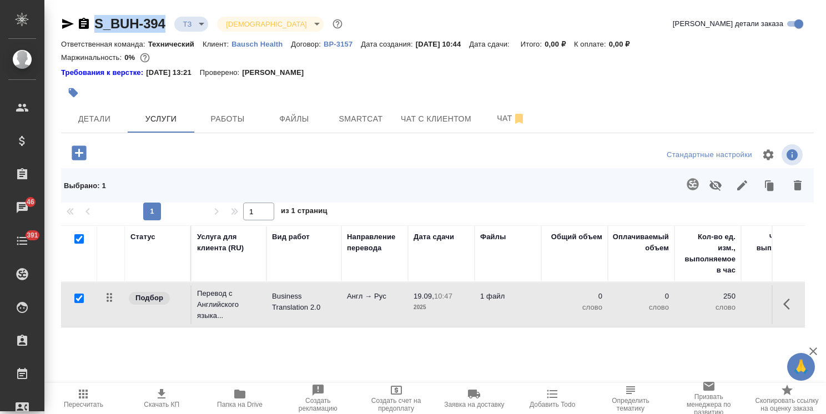
drag, startPoint x: 169, startPoint y: 13, endPoint x: 75, endPoint y: 10, distance: 93.8
click at [75, 10] on div "S_BUH-394 ТЗ tz Святая троица holyTrinity Кратко детали заказа Ответственная ко…" at bounding box center [437, 246] width 765 height 492
copy link "S_BUH-394"
click at [89, 125] on span "Детали" at bounding box center [94, 119] width 53 height 14
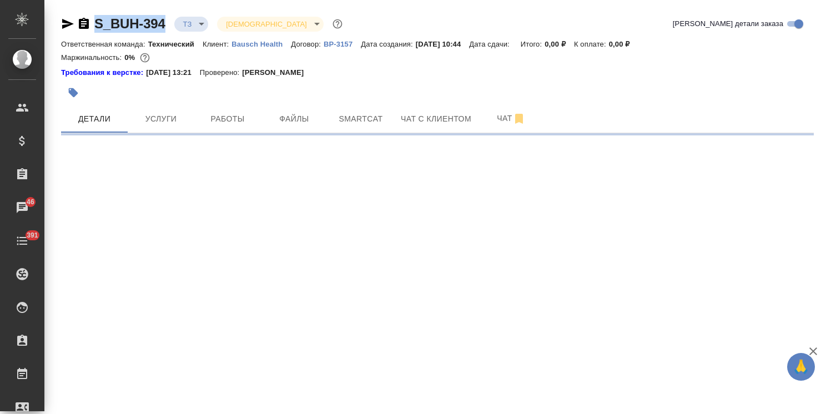
select select "RU"
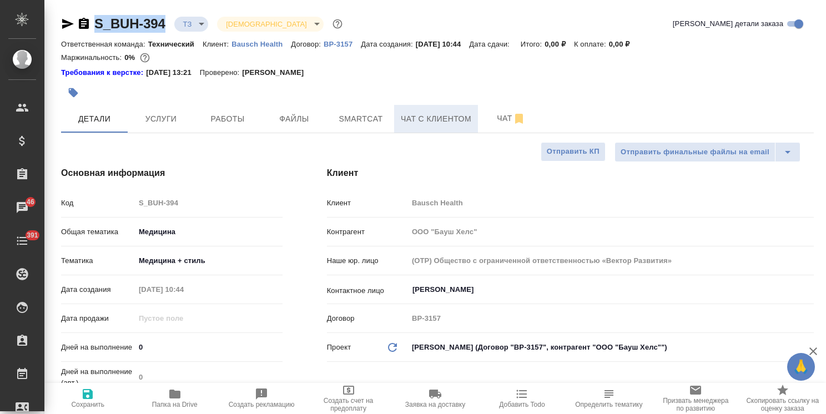
type textarea "x"
click at [149, 108] on button "Услуги" at bounding box center [161, 119] width 67 height 28
